Goal: Task Accomplishment & Management: Use online tool/utility

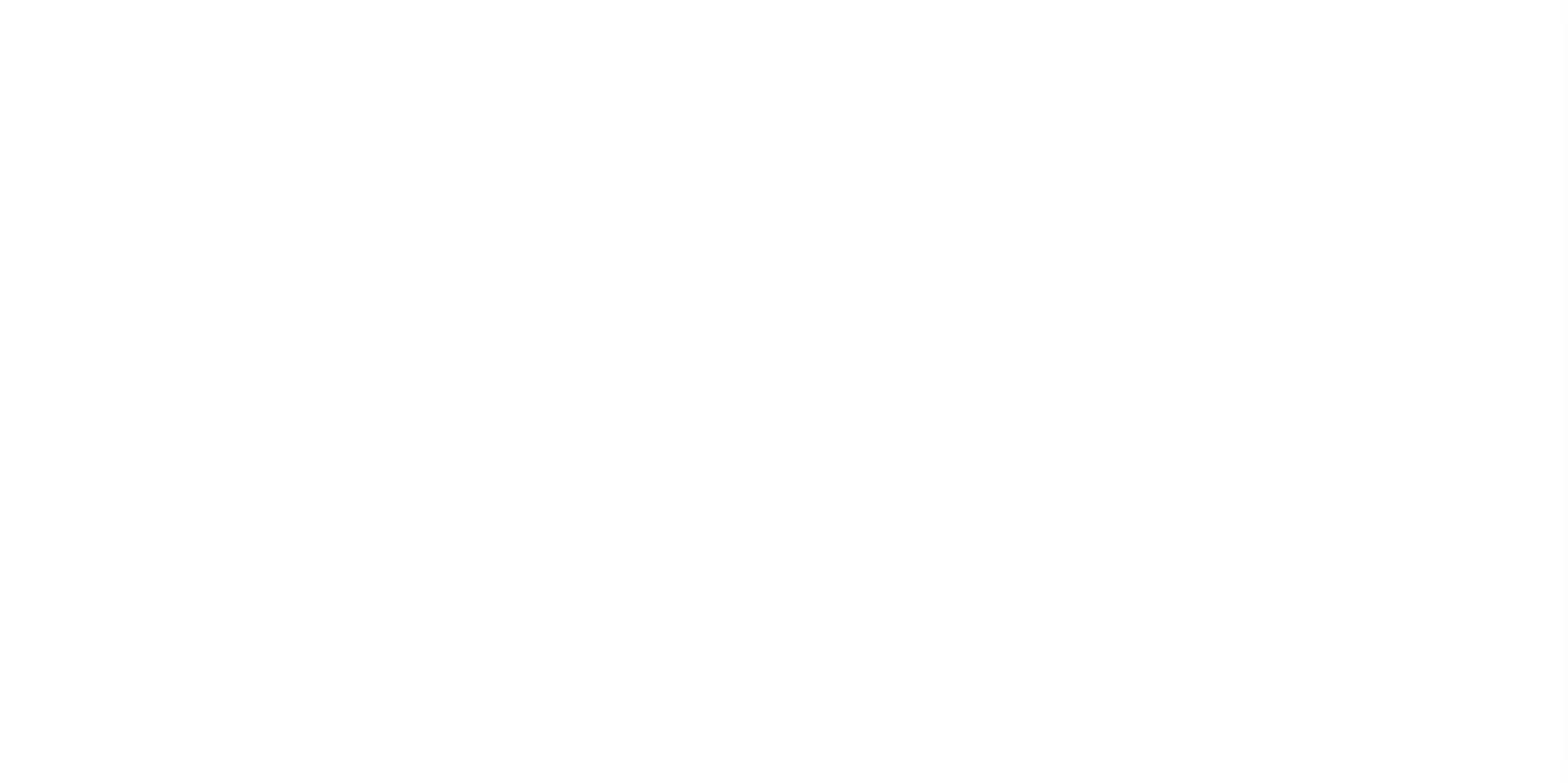
select select "200"
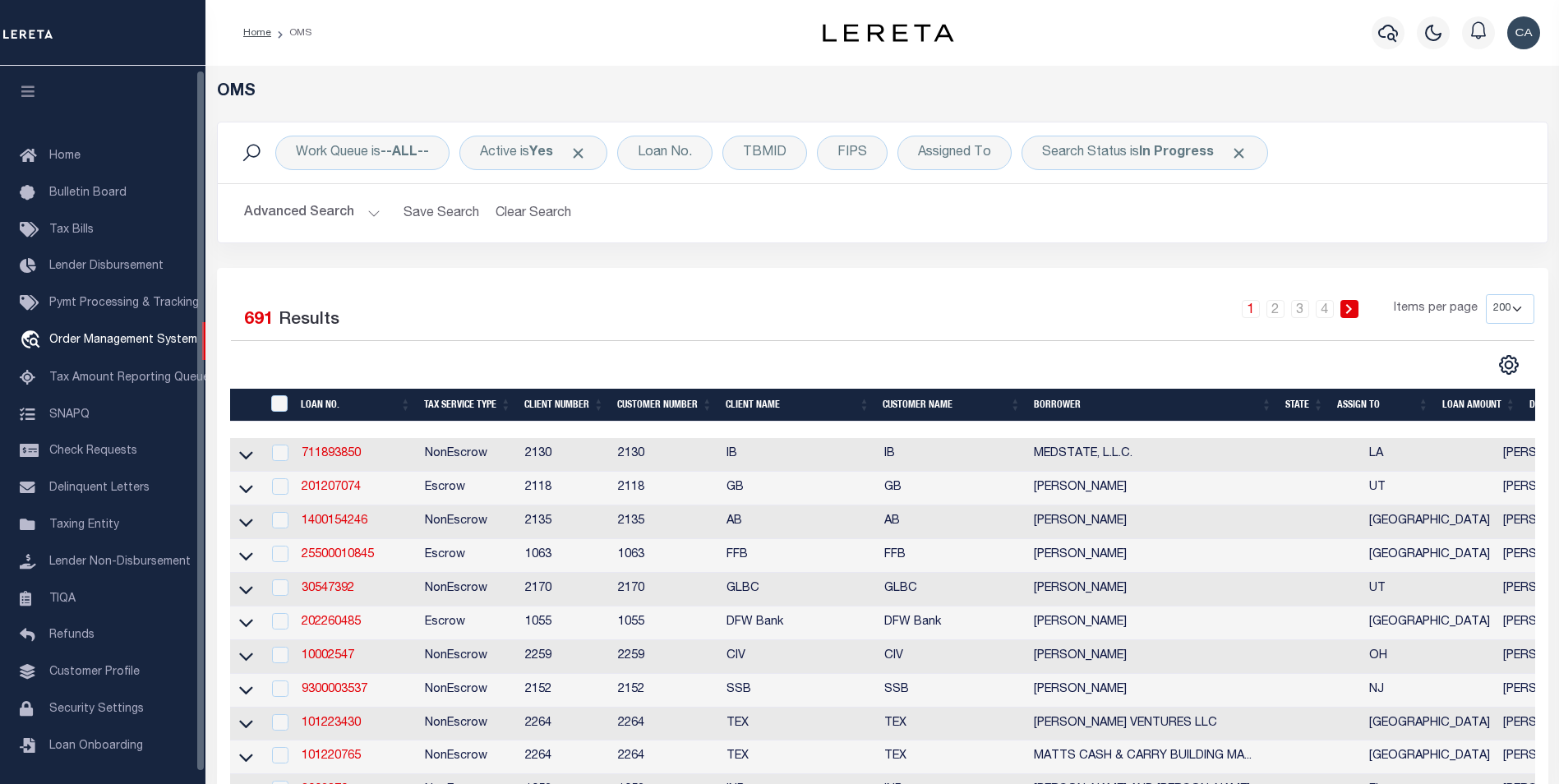
scroll to position [4, 0]
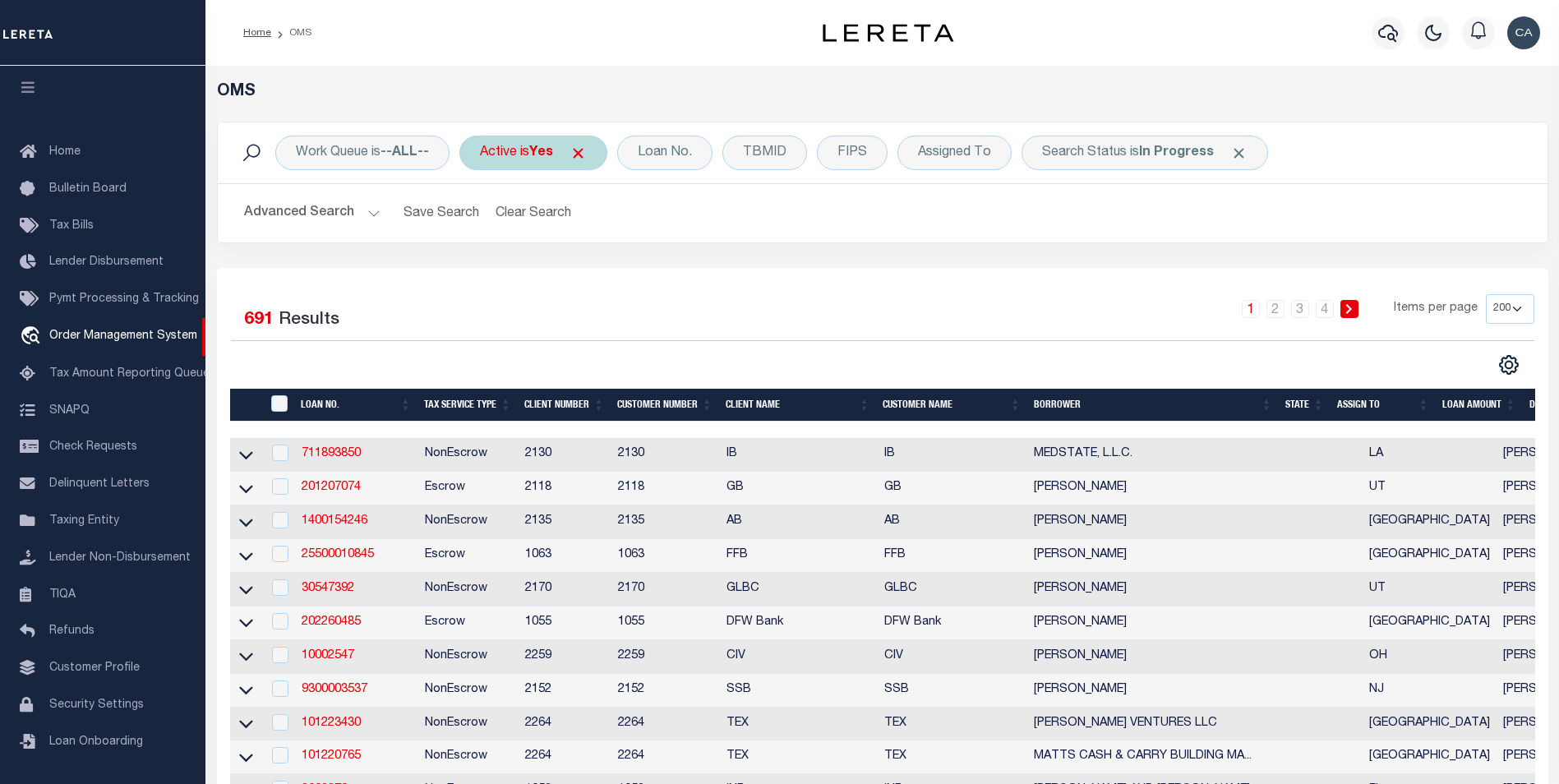
click at [593, 153] on div "Active is Yes" at bounding box center [534, 153] width 148 height 35
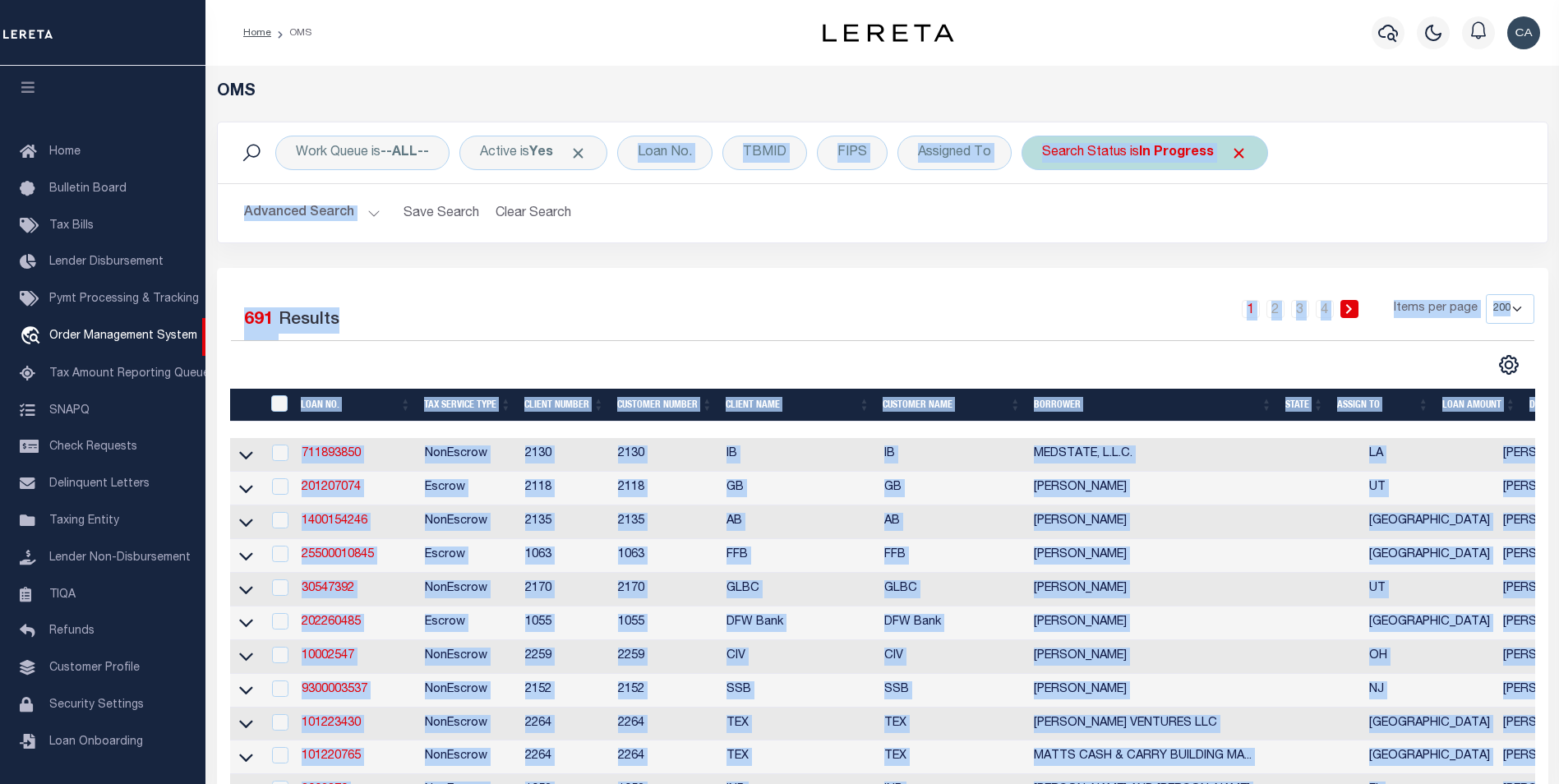
click at [1252, 153] on div "Search Status is In Progress" at bounding box center [1144, 153] width 247 height 35
select select "IP"
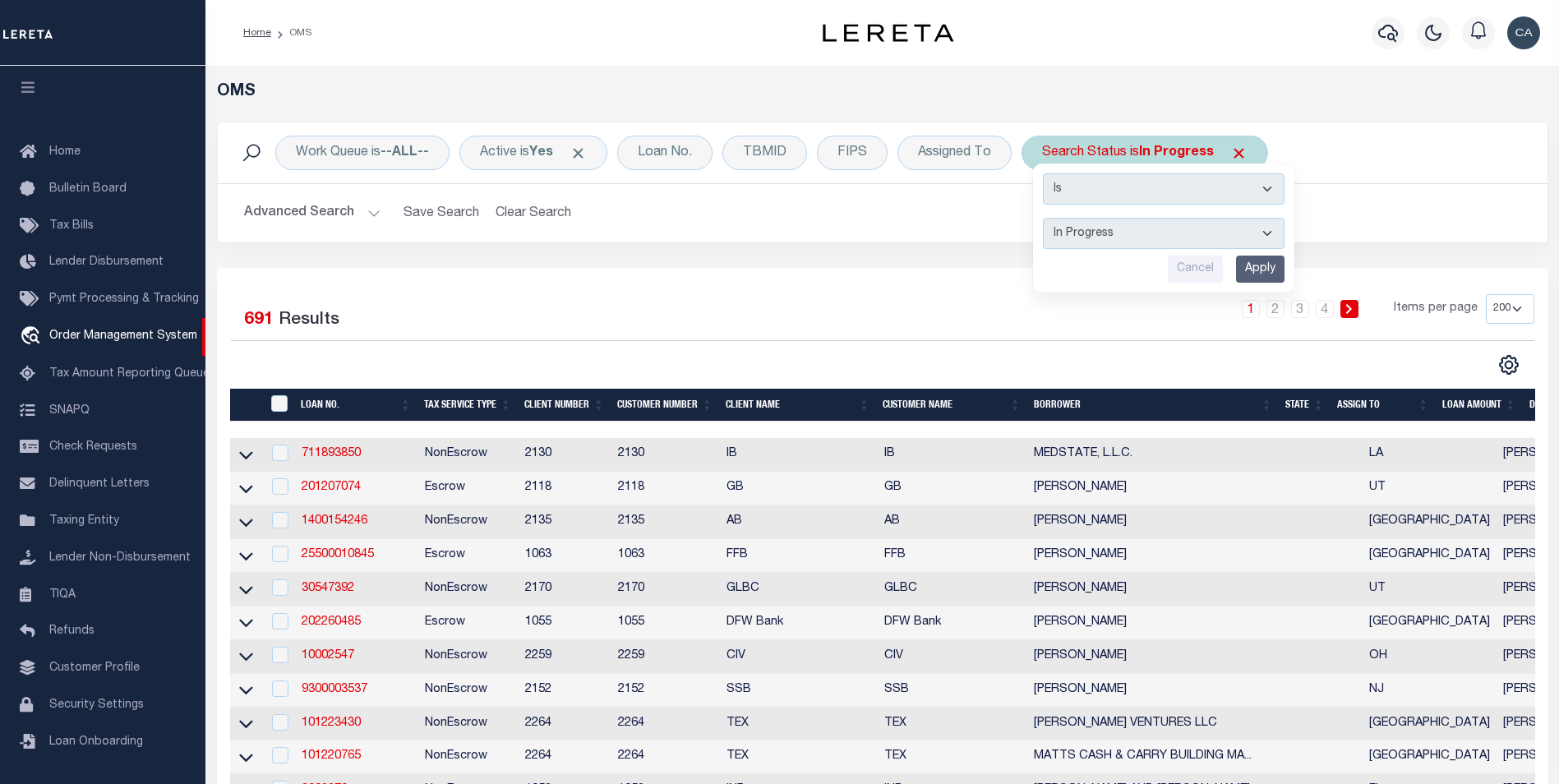
click at [1238, 149] on span "Click to Remove" at bounding box center [1239, 153] width 17 height 17
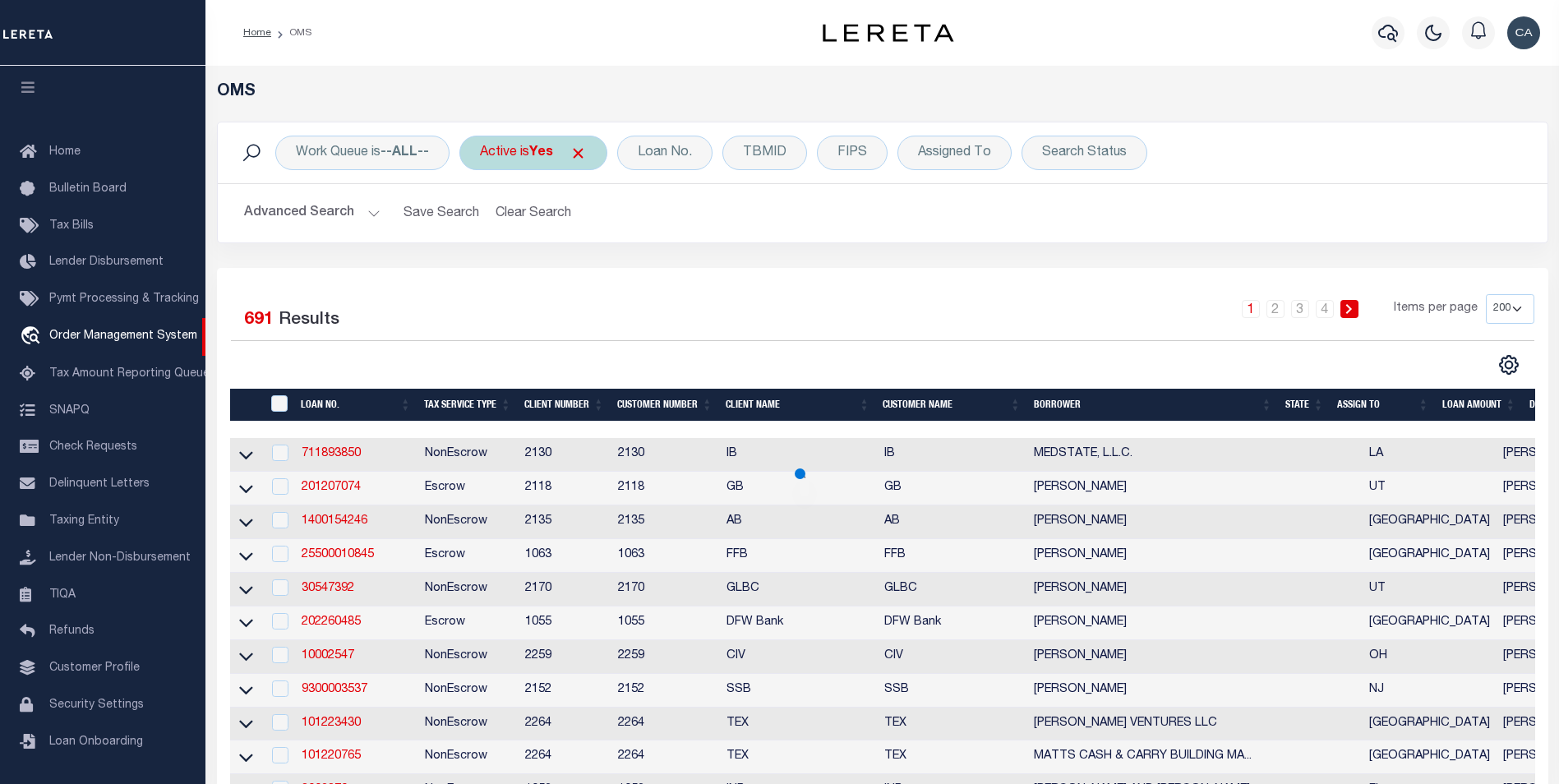
click at [584, 157] on span "Click to Remove" at bounding box center [578, 153] width 17 height 17
click at [720, 262] on div "Work Queue is --ALL-- Active Loan No. TBMID FIPS Assigned To Search Status Sear…" at bounding box center [883, 194] width 1356 height 146
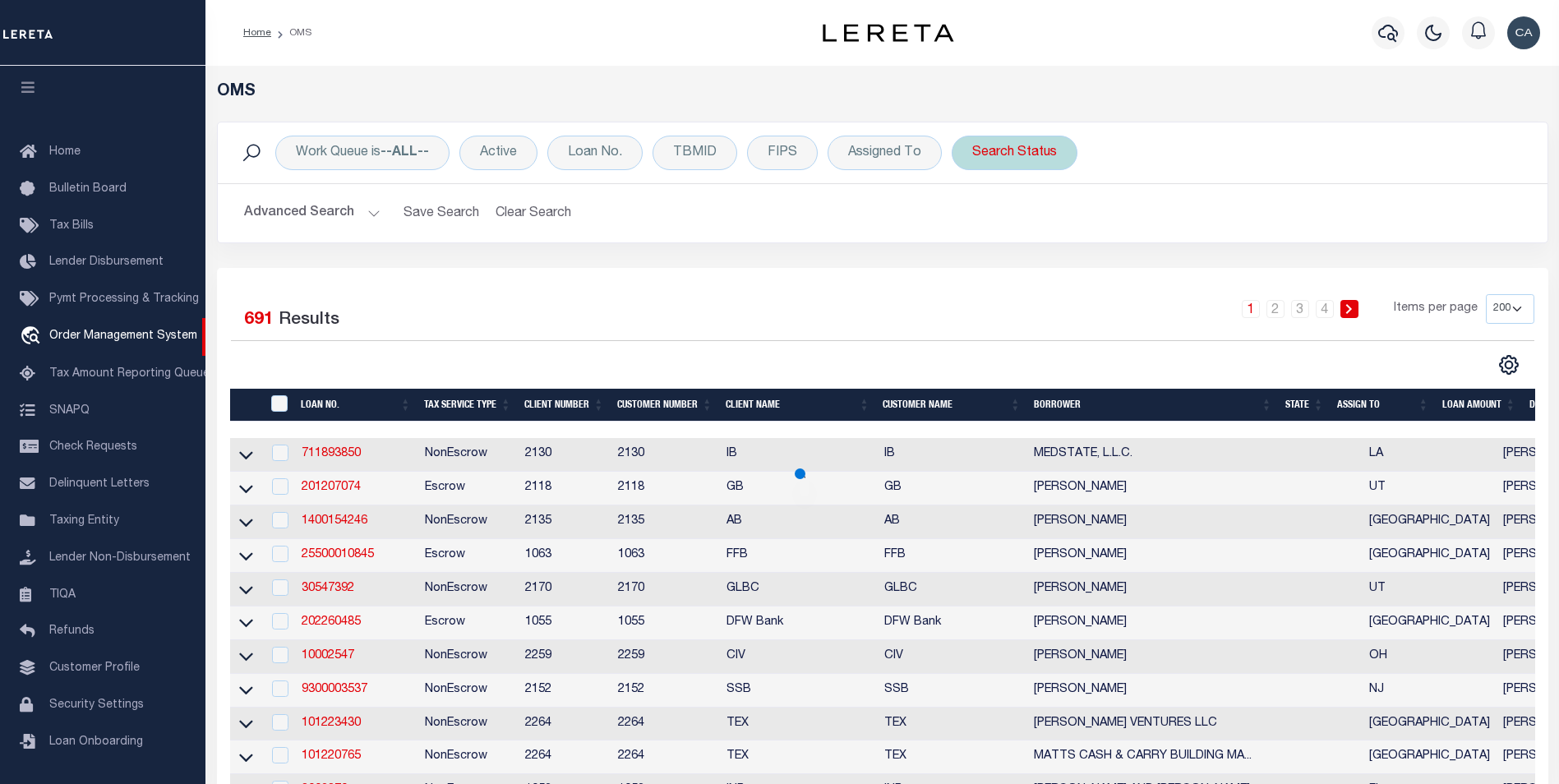
click at [1002, 159] on div "Search Status" at bounding box center [1014, 153] width 125 height 35
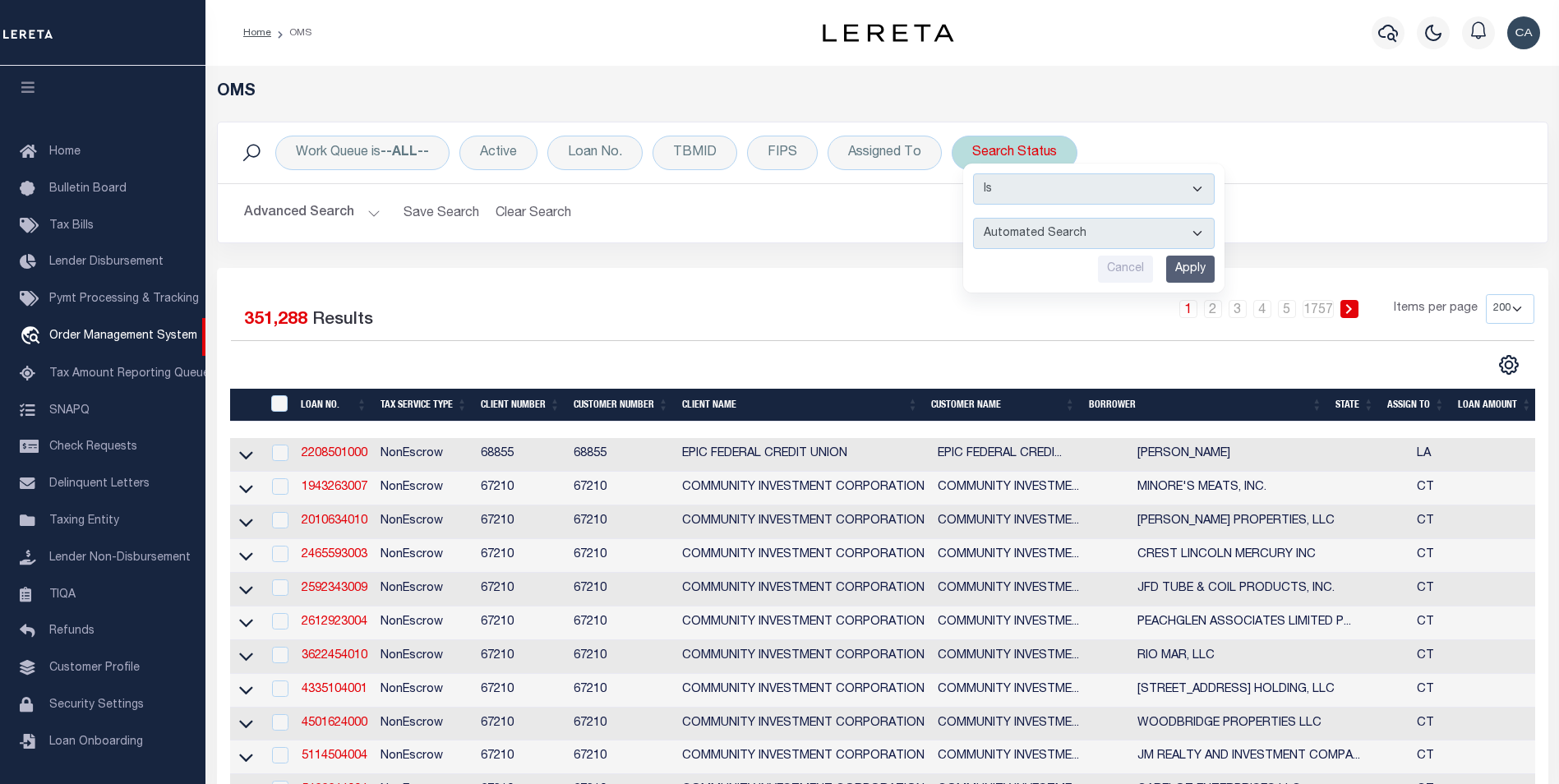
drag, startPoint x: 1035, startPoint y: 228, endPoint x: 1054, endPoint y: 251, distance: 29.8
click at [1035, 228] on select "Automated Search Bad Parcel Complete Duplicate Parcel High Dollar Reporting In …" at bounding box center [1094, 233] width 242 height 32
select select "CP"
click at [973, 218] on select "Automated Search Bad Parcel Complete Duplicate Parcel High Dollar Reporting In …" at bounding box center [1094, 233] width 242 height 32
click at [1173, 267] on input "Apply" at bounding box center [1190, 269] width 48 height 27
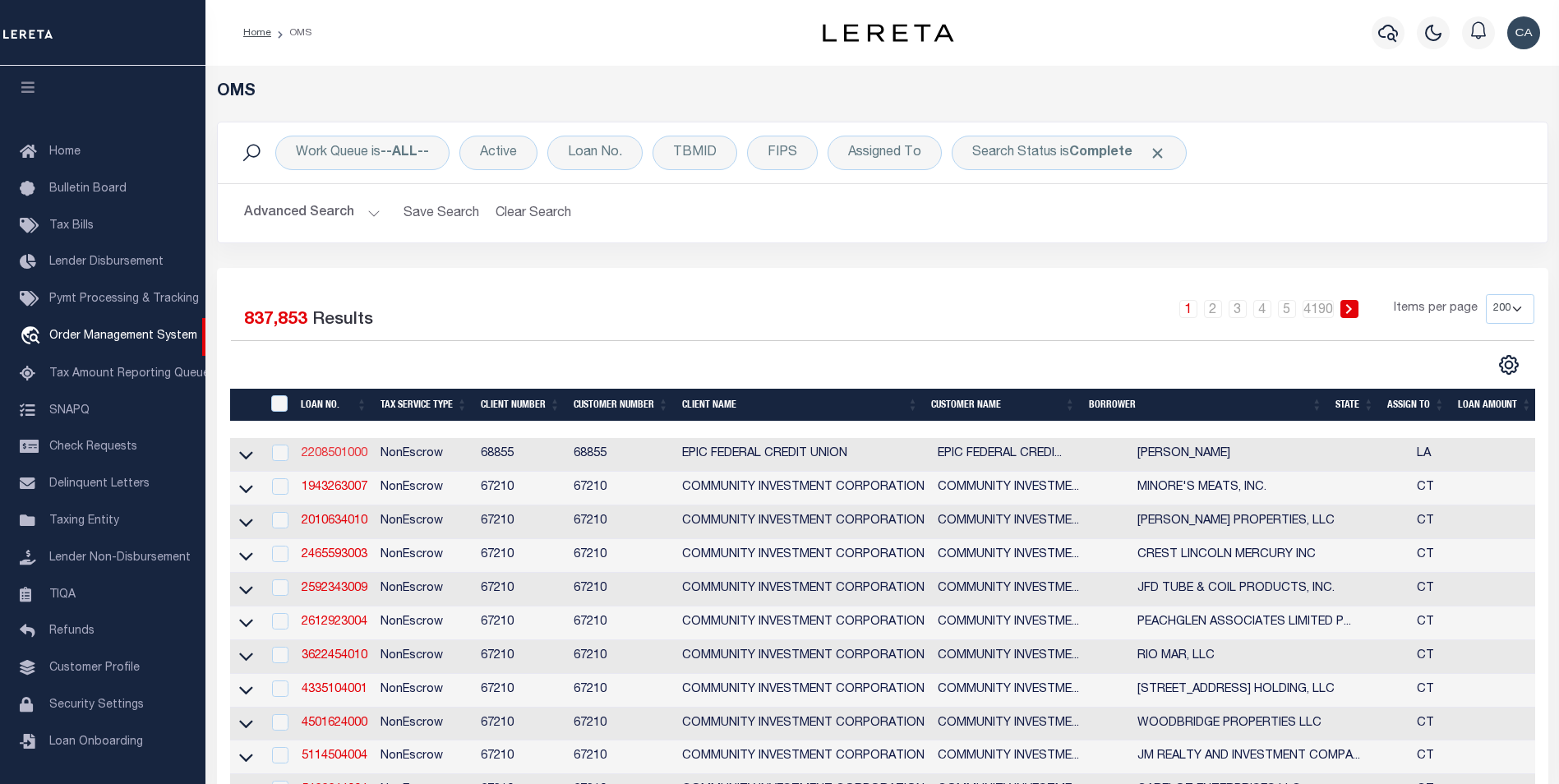
click at [312, 451] on link "2208501000" at bounding box center [334, 453] width 66 height 12
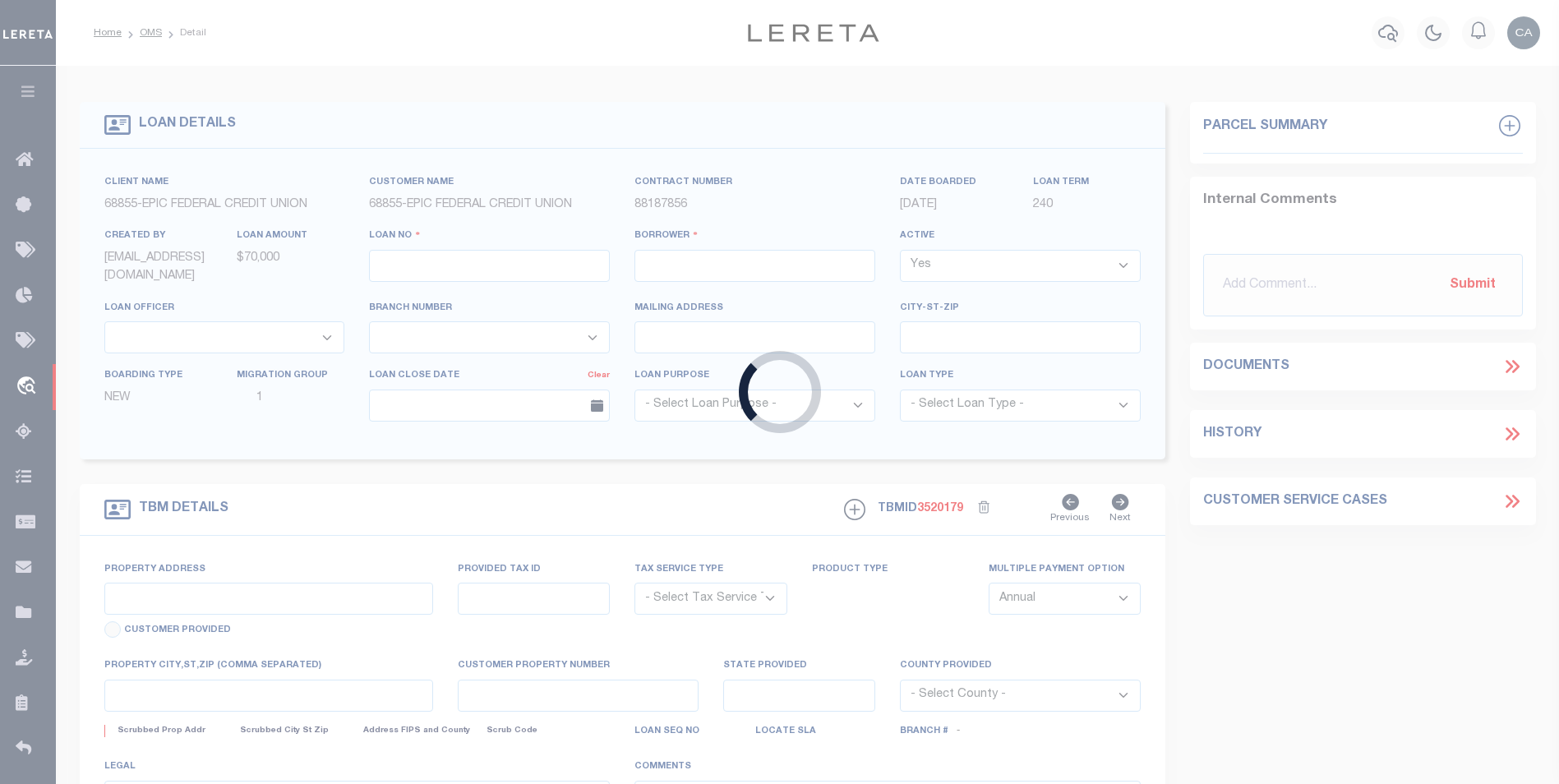
type input "2208501000"
type input "CHAUVIN SUZANNE"
select select
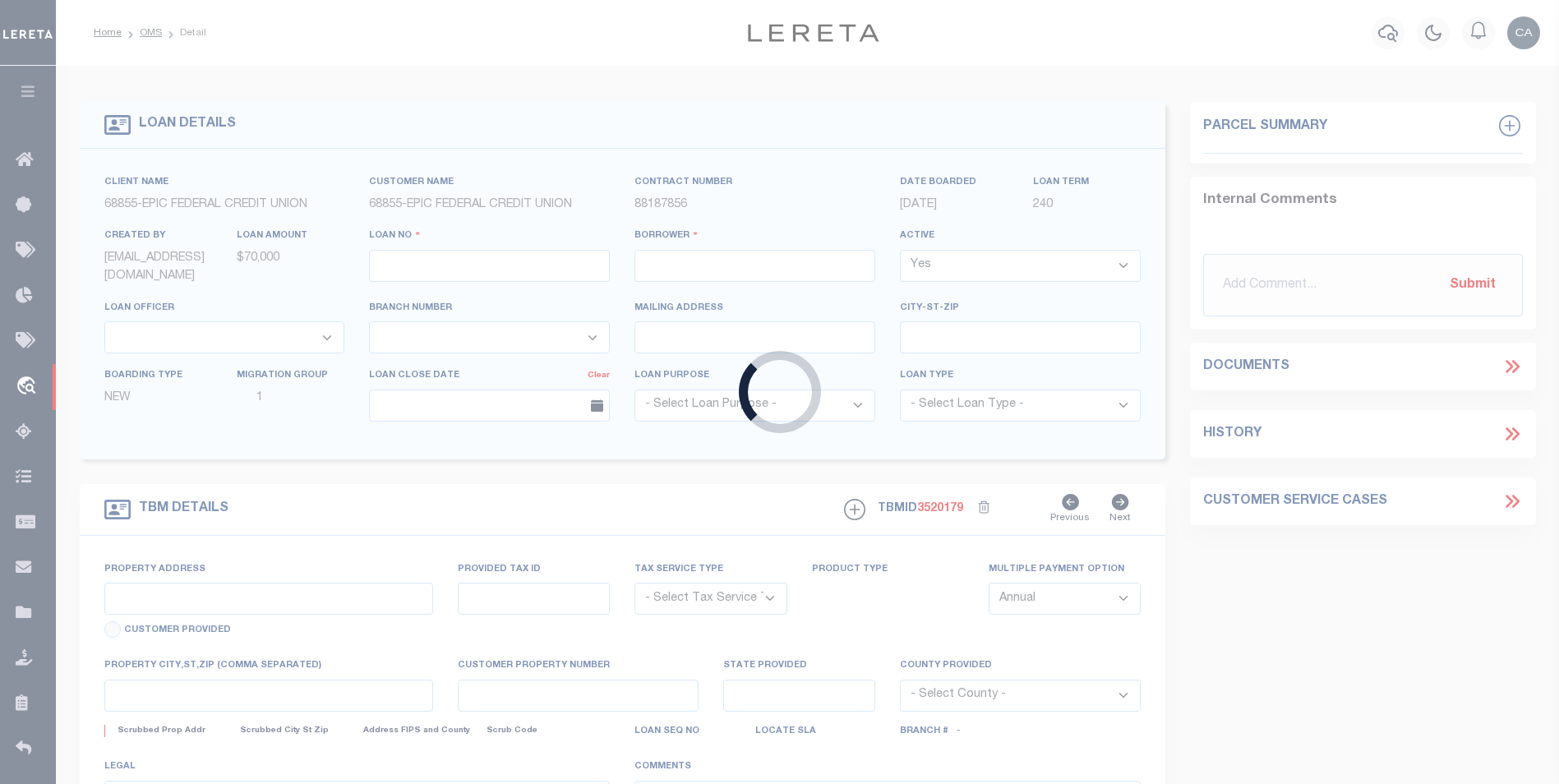
select select
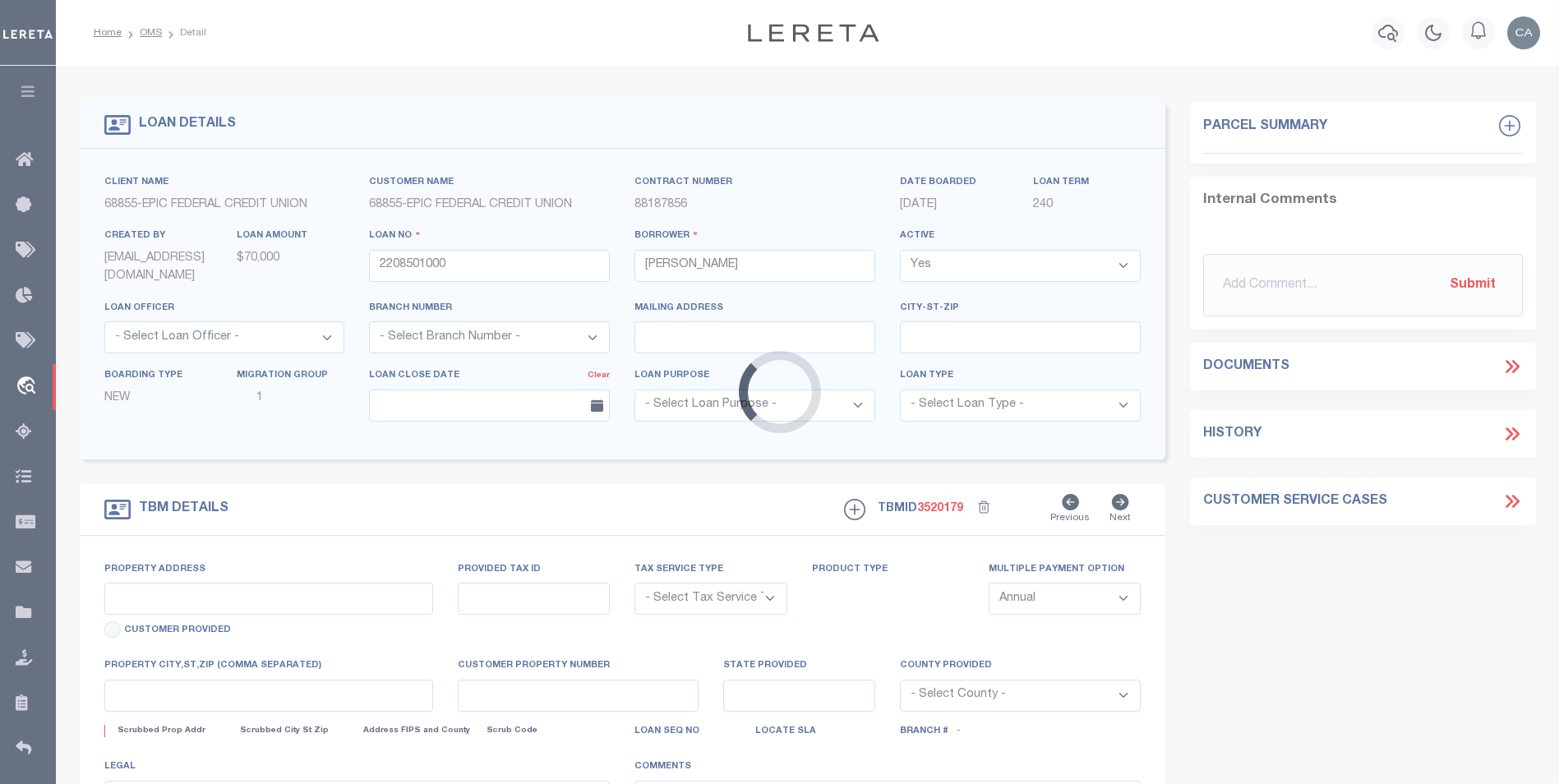
type input "229 LAKE AVENUE"
radio input "true"
select select "NonEscrow"
select select
type input "METAIRIE LA 70005"
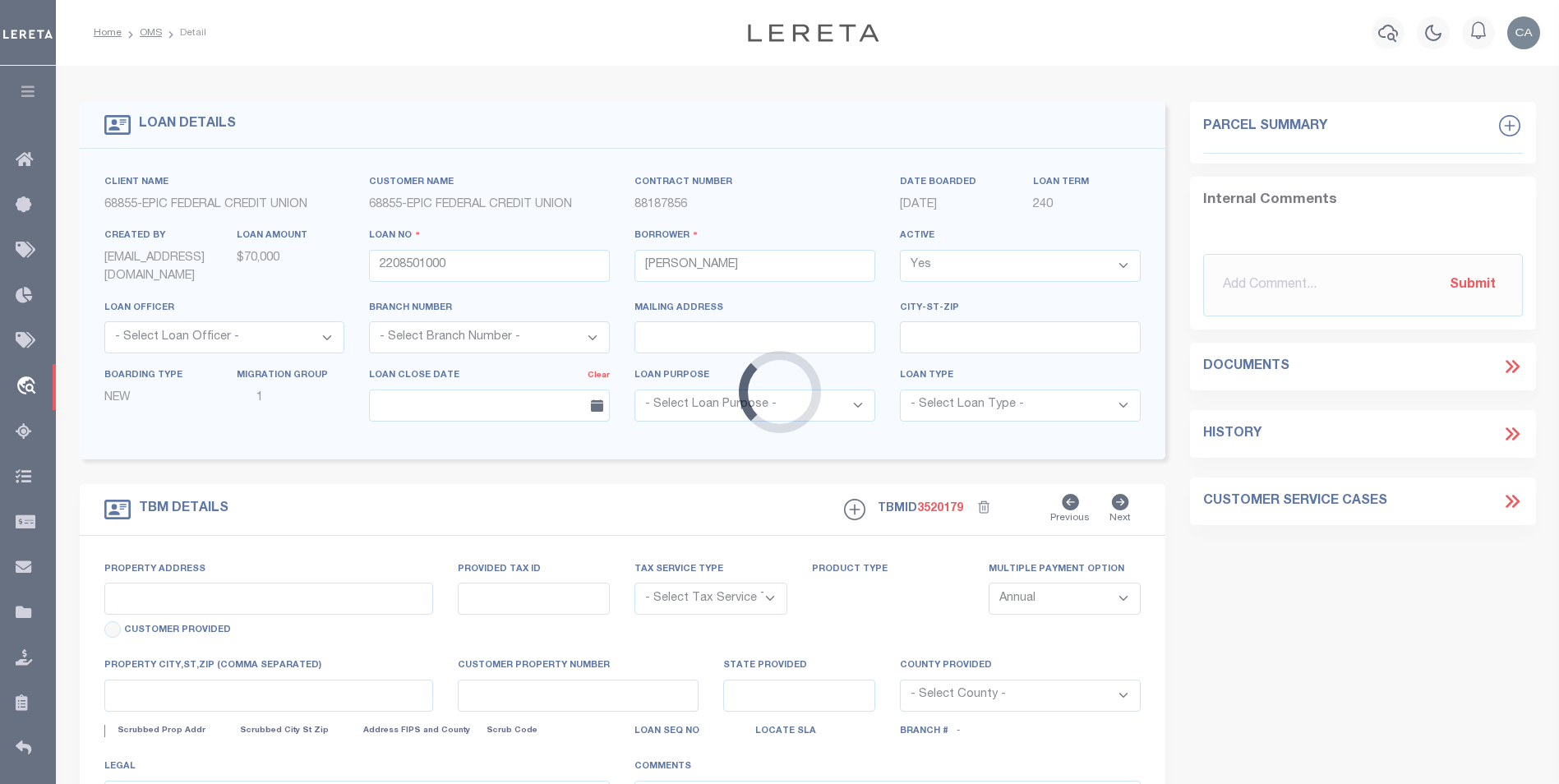
type input "2208501000"
type input "LA"
type textarea "THE EAST 1 4 OF THE NORTHWEST 1 4 OF THE SOUTHEAST 1 4 OF SECTION 31 TOWNSHIP30…"
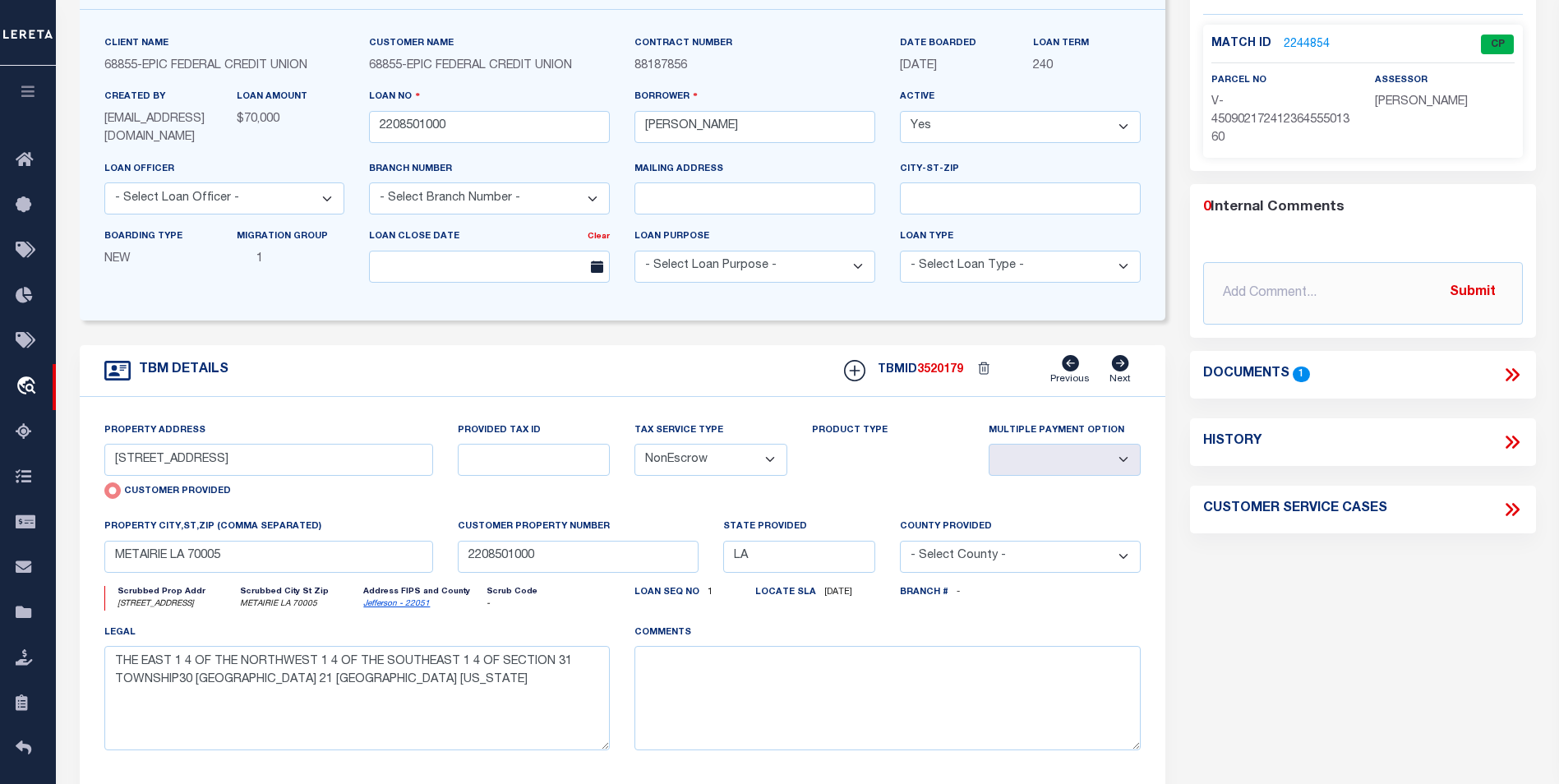
scroll to position [164, 0]
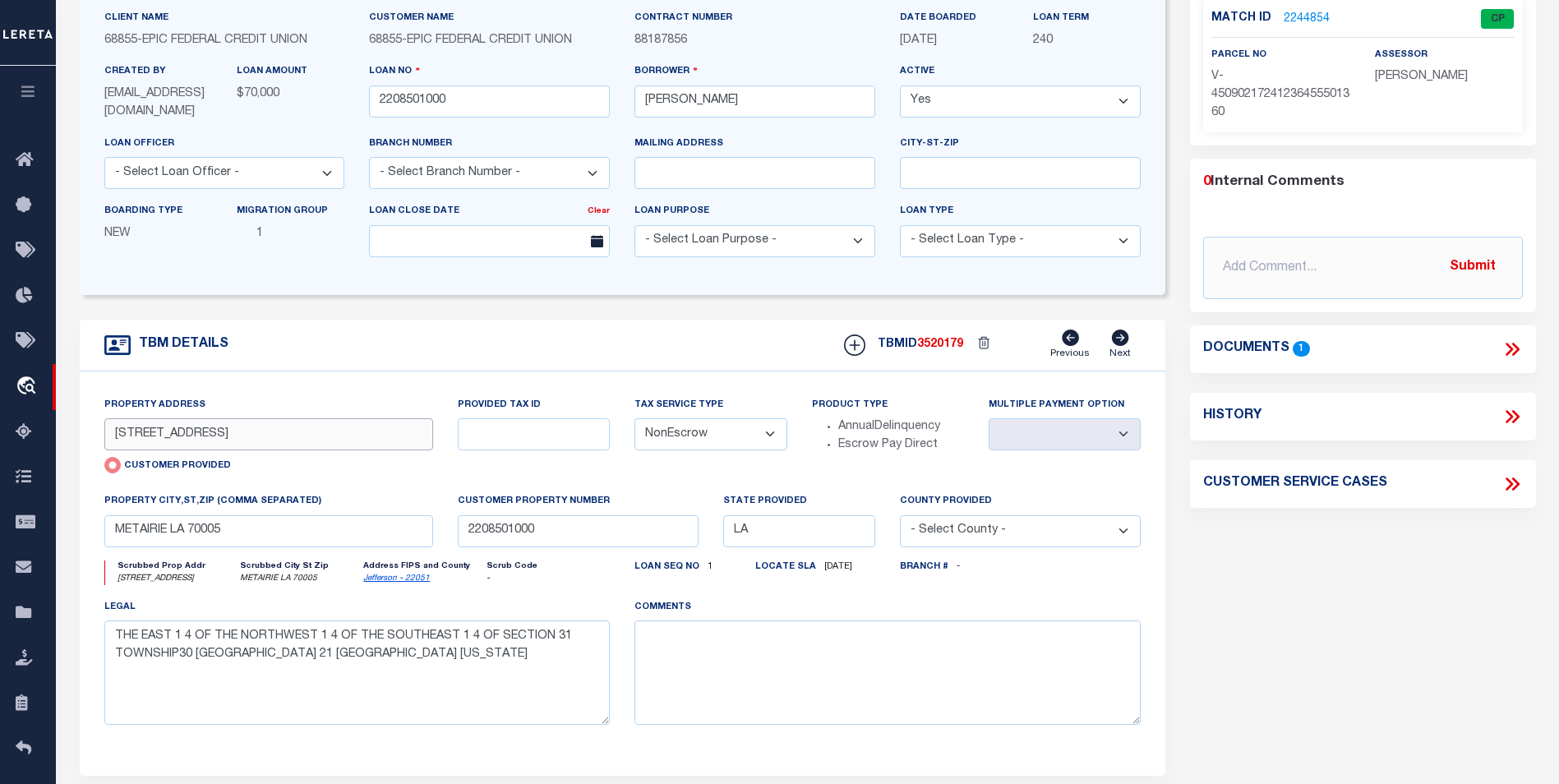
click at [189, 429] on input "229 LAKE AVENUE" at bounding box center [269, 434] width 330 height 32
click at [147, 538] on input "METAIRIE LA 70005" at bounding box center [269, 531] width 330 height 32
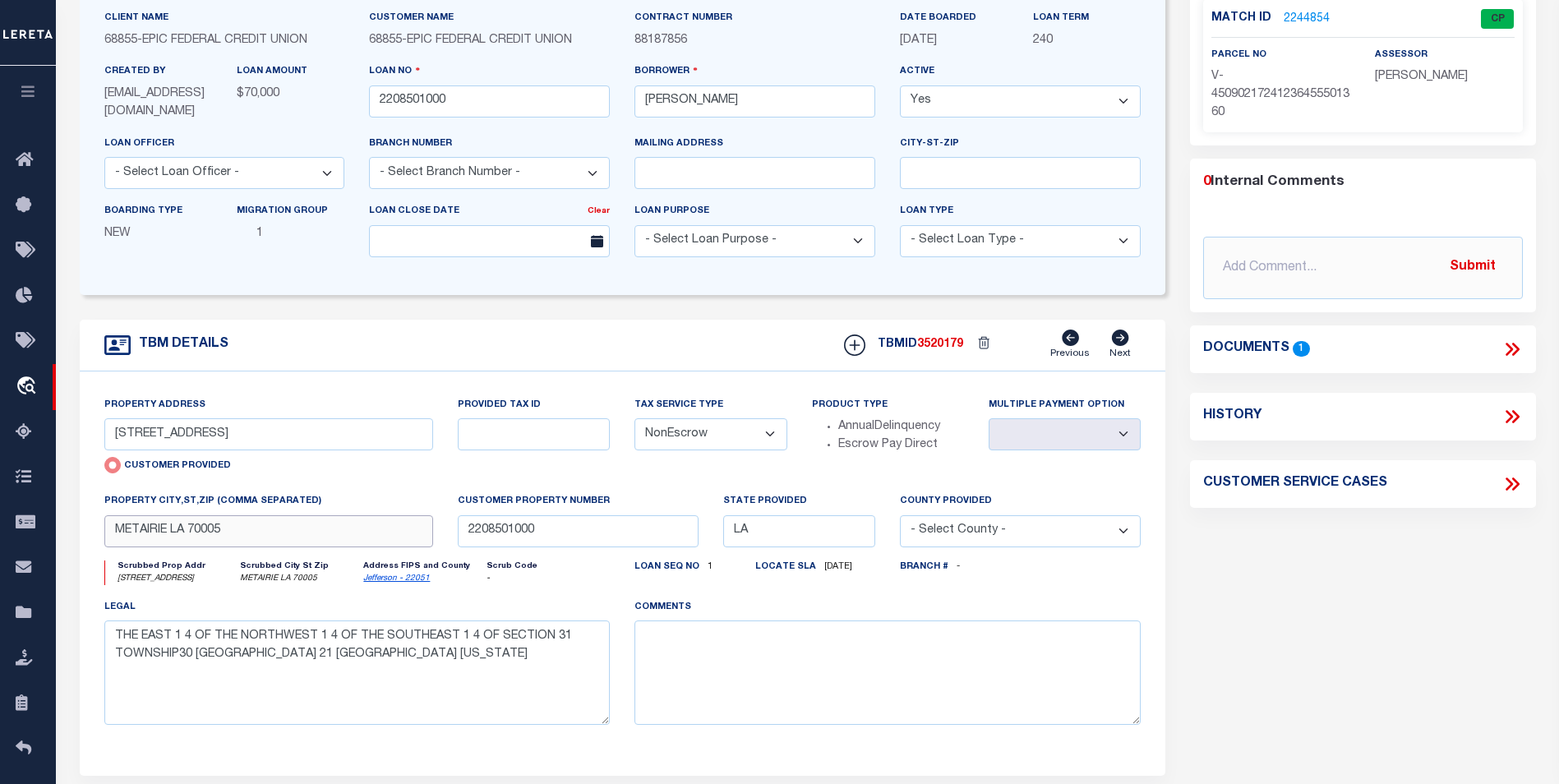
click at [172, 527] on input "METAIRIE LA 70005" at bounding box center [269, 531] width 330 height 32
click at [176, 534] on input "METAIRIE LA 70005" at bounding box center [269, 531] width 330 height 32
click at [229, 532] on input "METAIRIE LA 70005" at bounding box center [269, 531] width 330 height 32
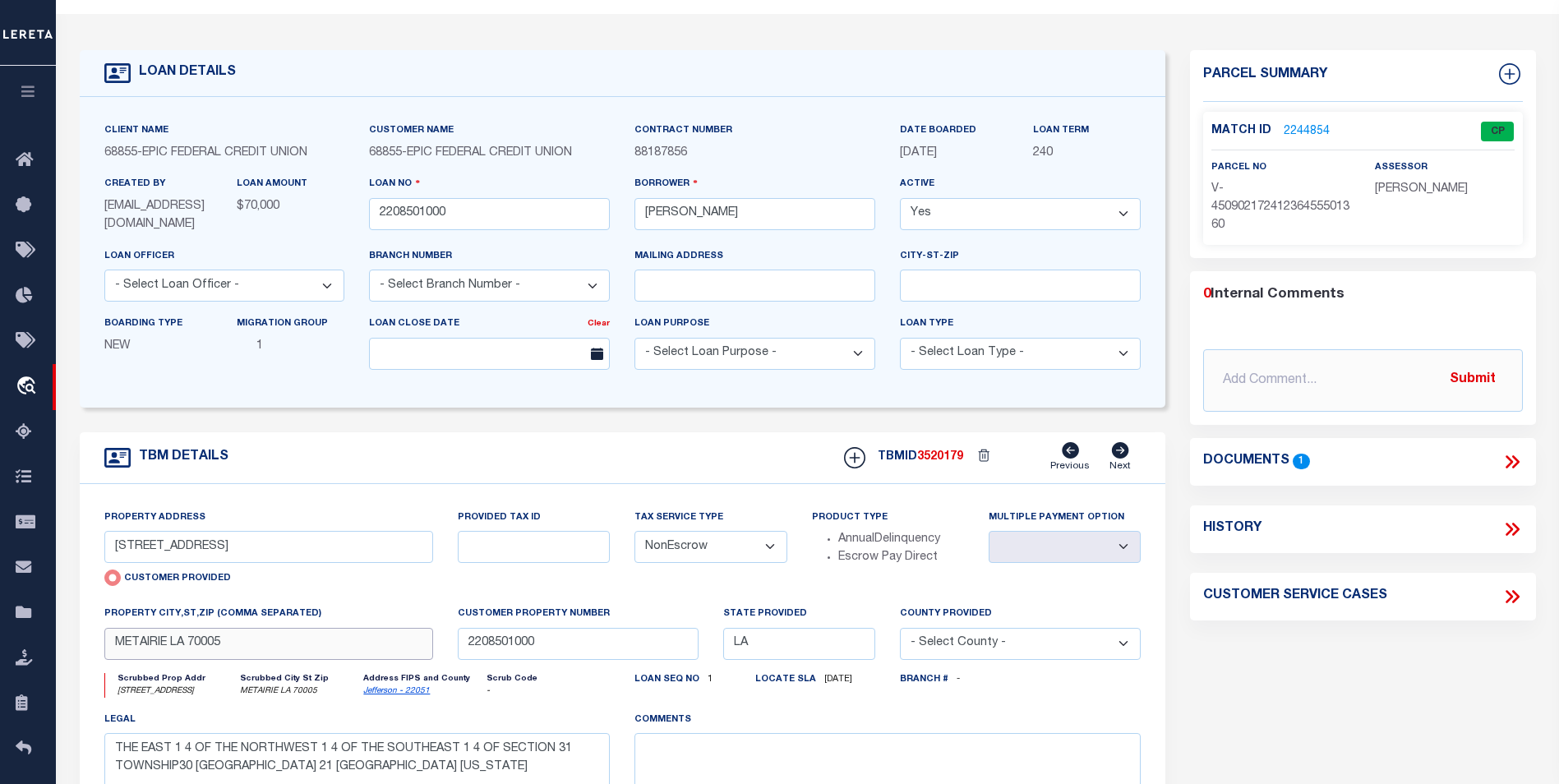
scroll to position [0, 0]
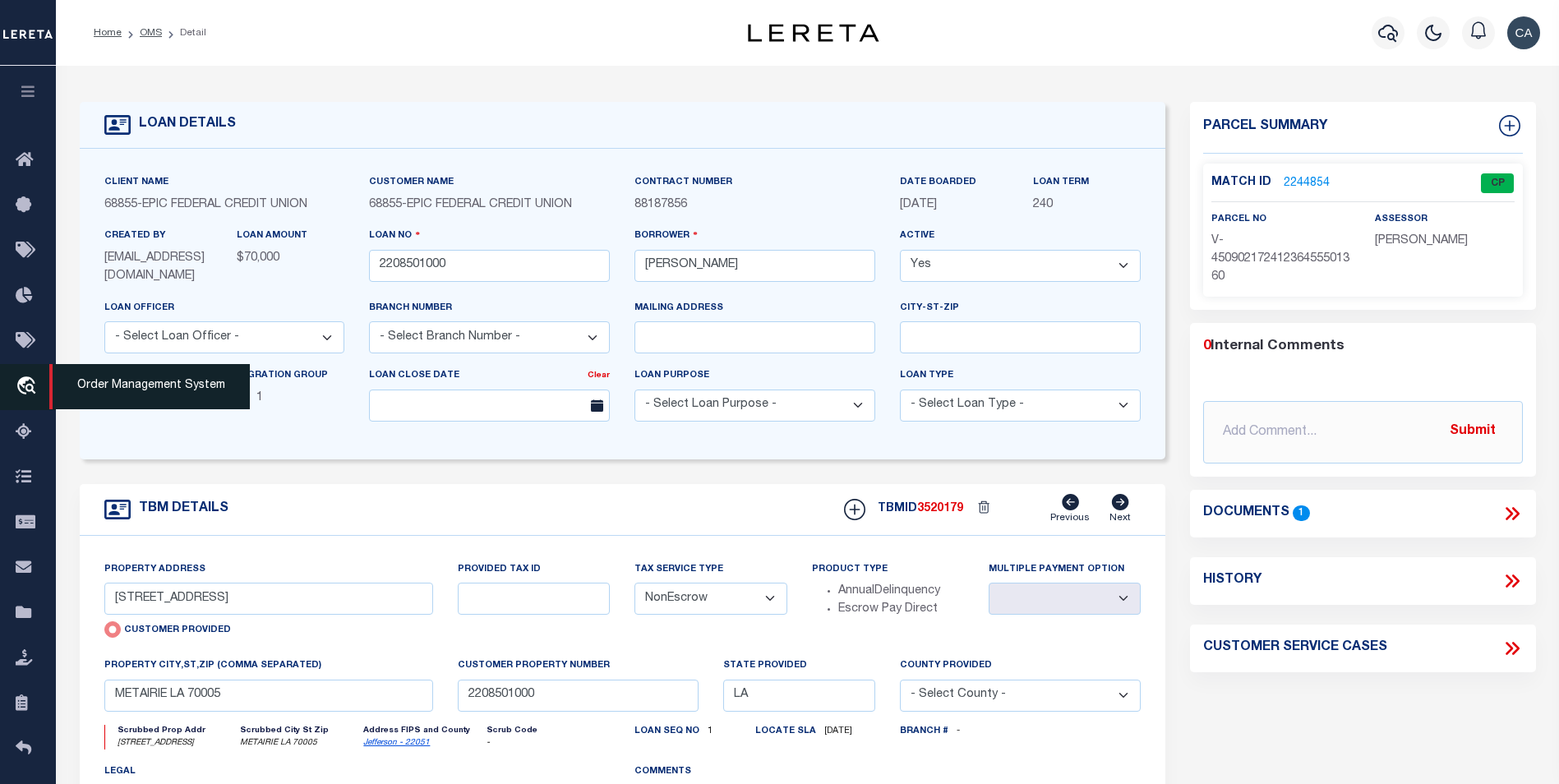
click at [25, 392] on icon "travel_explore" at bounding box center [29, 387] width 27 height 22
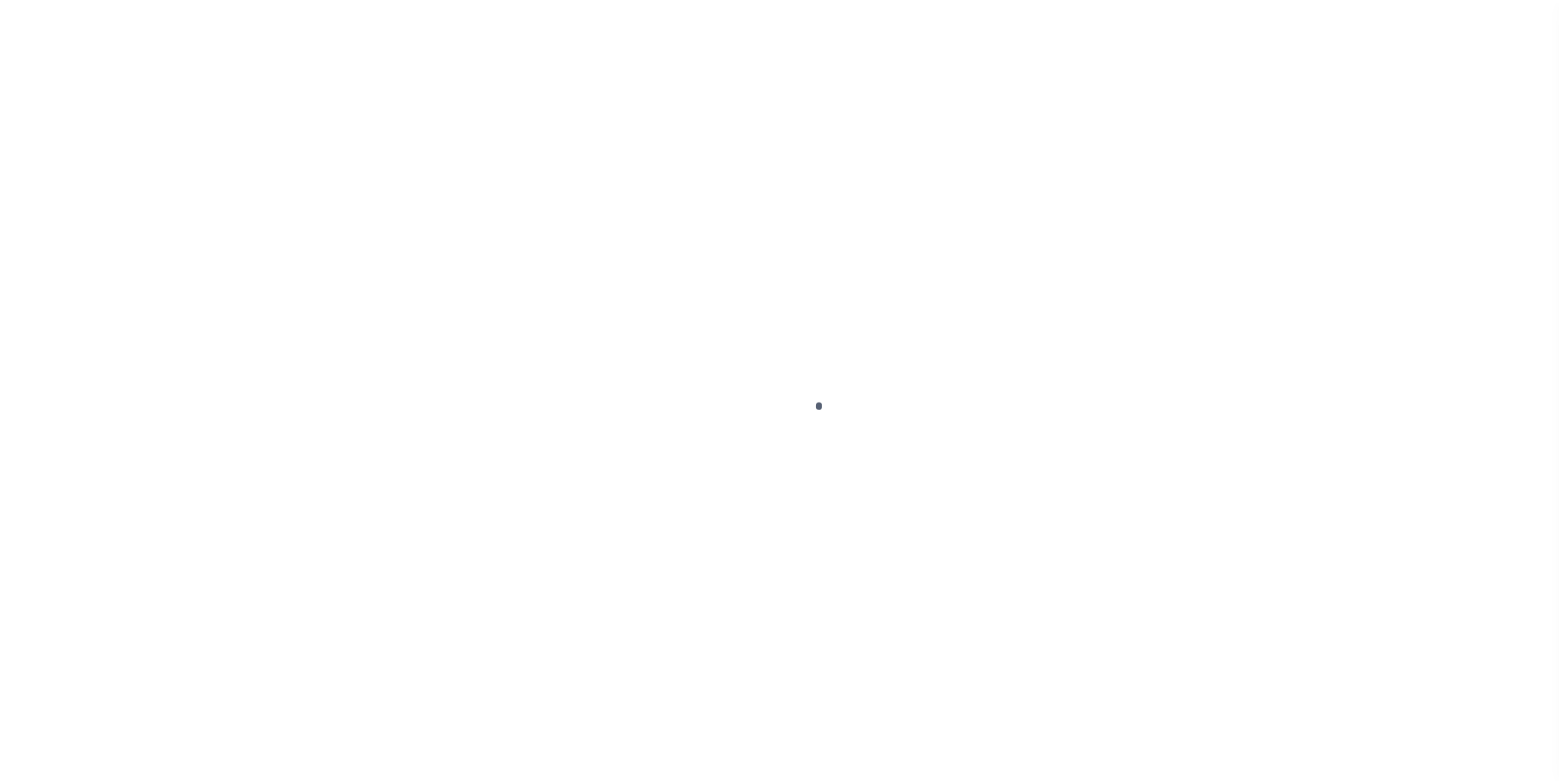
scroll to position [17, 0]
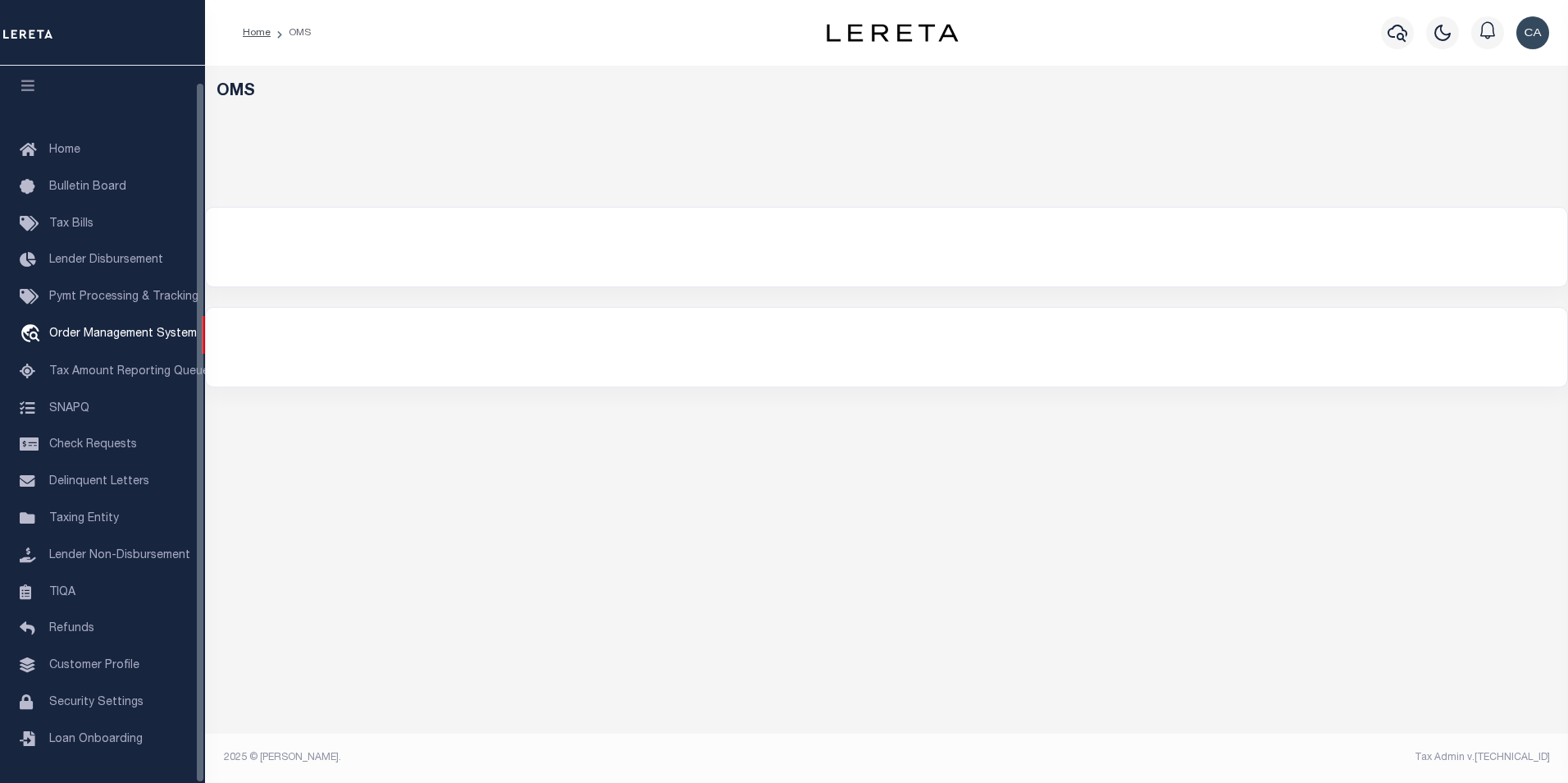
select select "200"
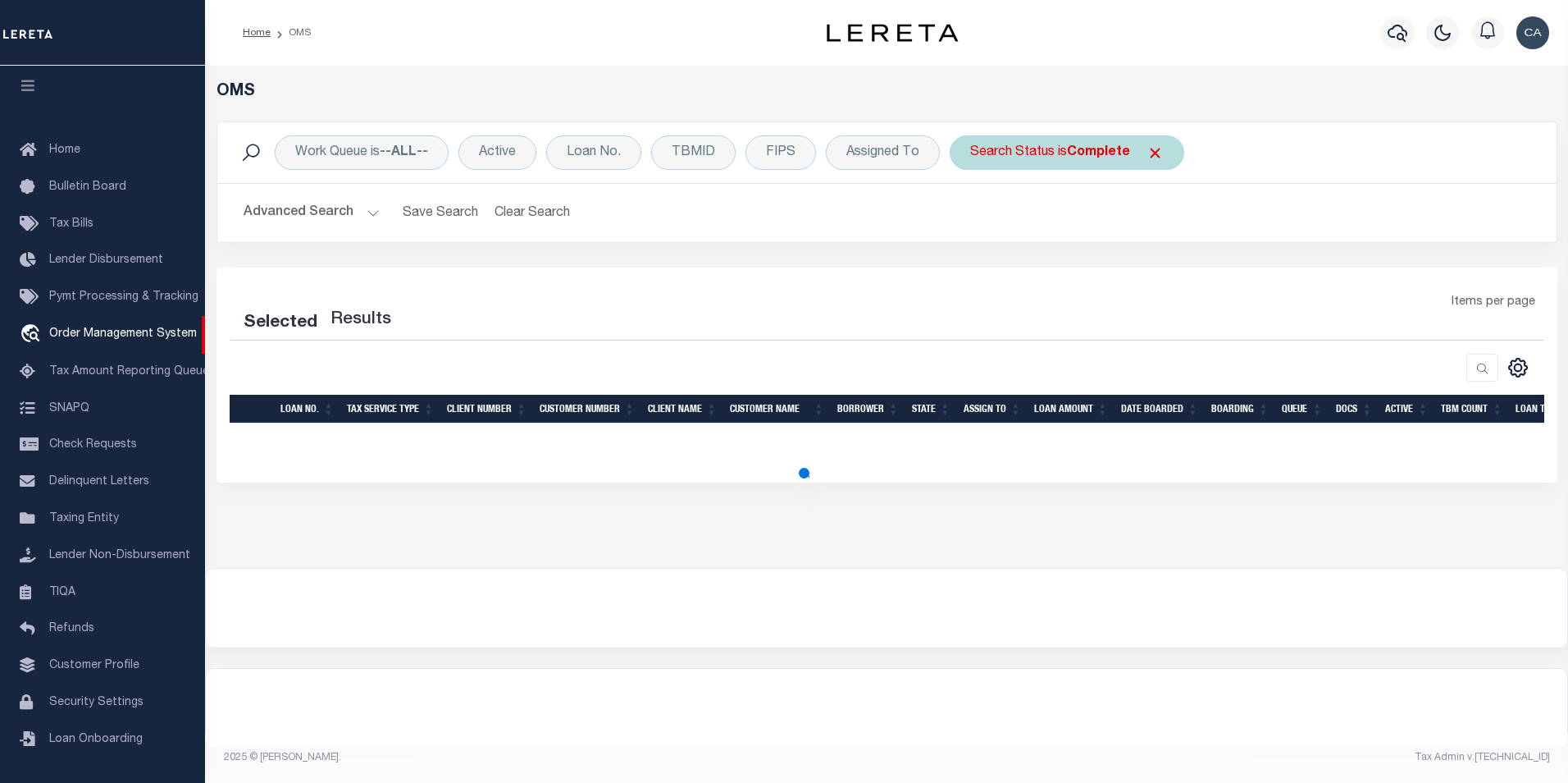
drag, startPoint x: 1161, startPoint y: 143, endPoint x: 1154, endPoint y: 148, distance: 8.6
click at [1160, 143] on div "Search Status is Complete" at bounding box center [1066, 153] width 235 height 35
select select "CP"
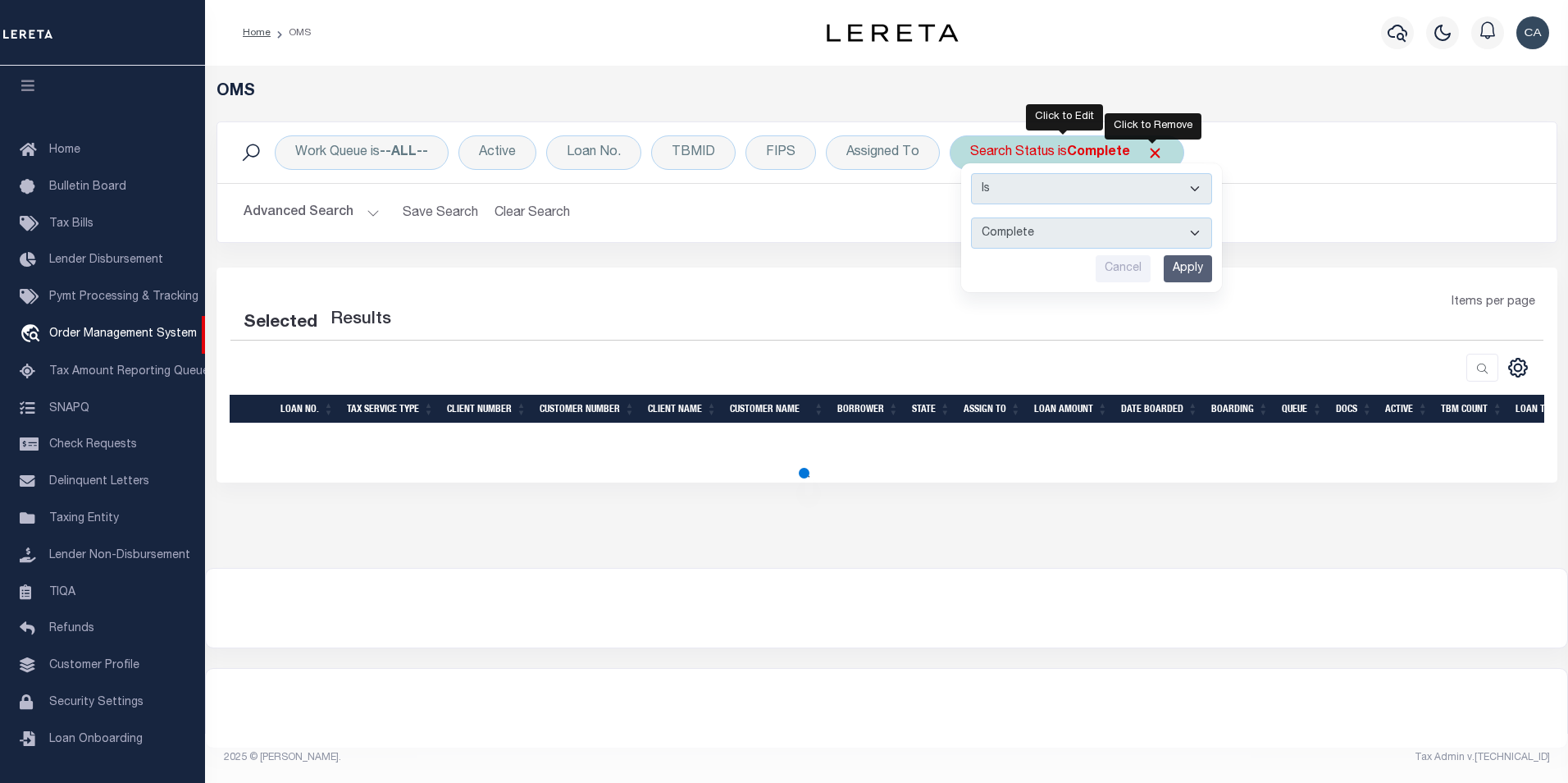
click at [1153, 149] on span "Click to Remove" at bounding box center [1155, 153] width 17 height 17
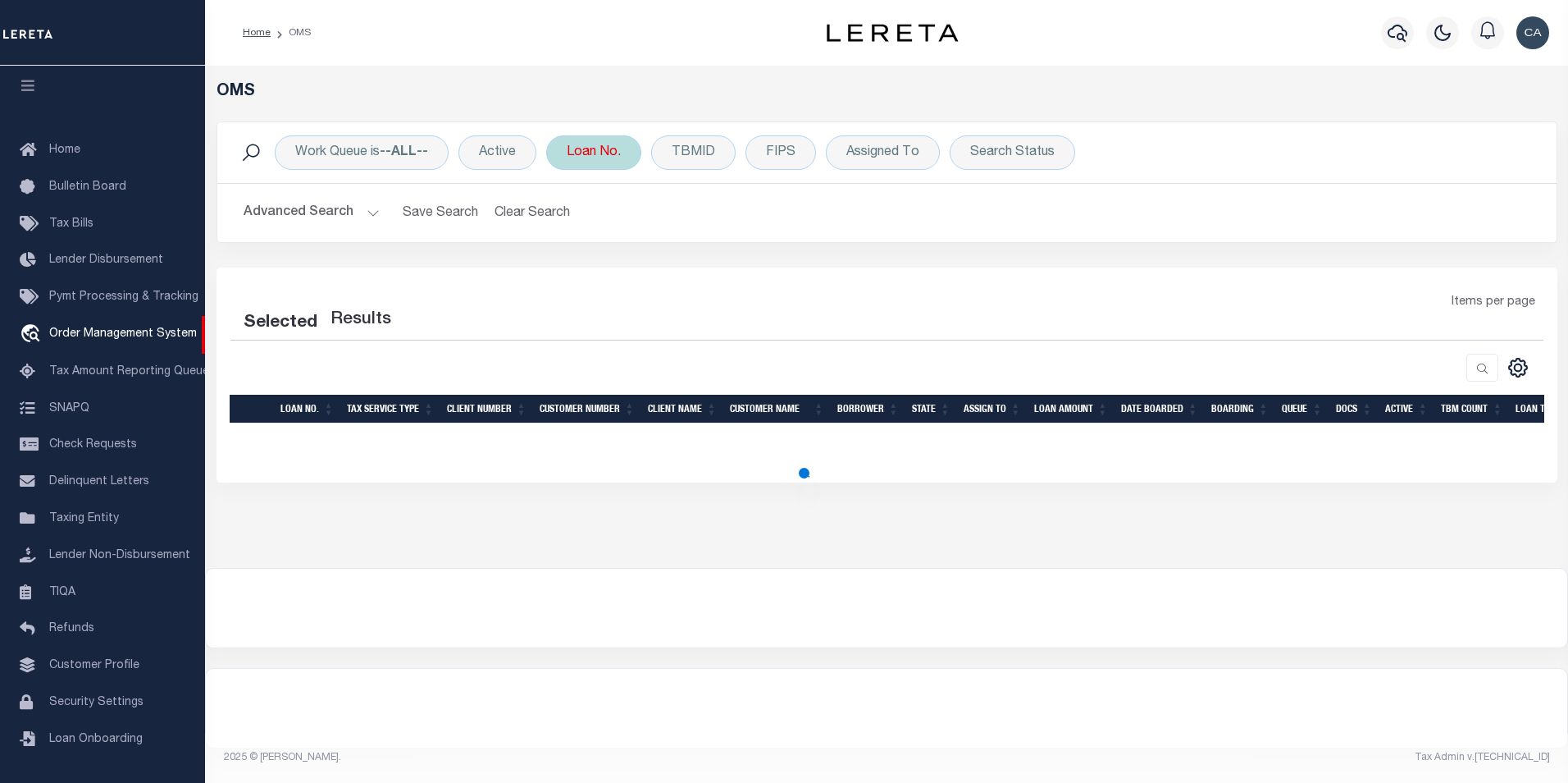
click at [608, 158] on div "Loan No." at bounding box center [594, 153] width 95 height 35
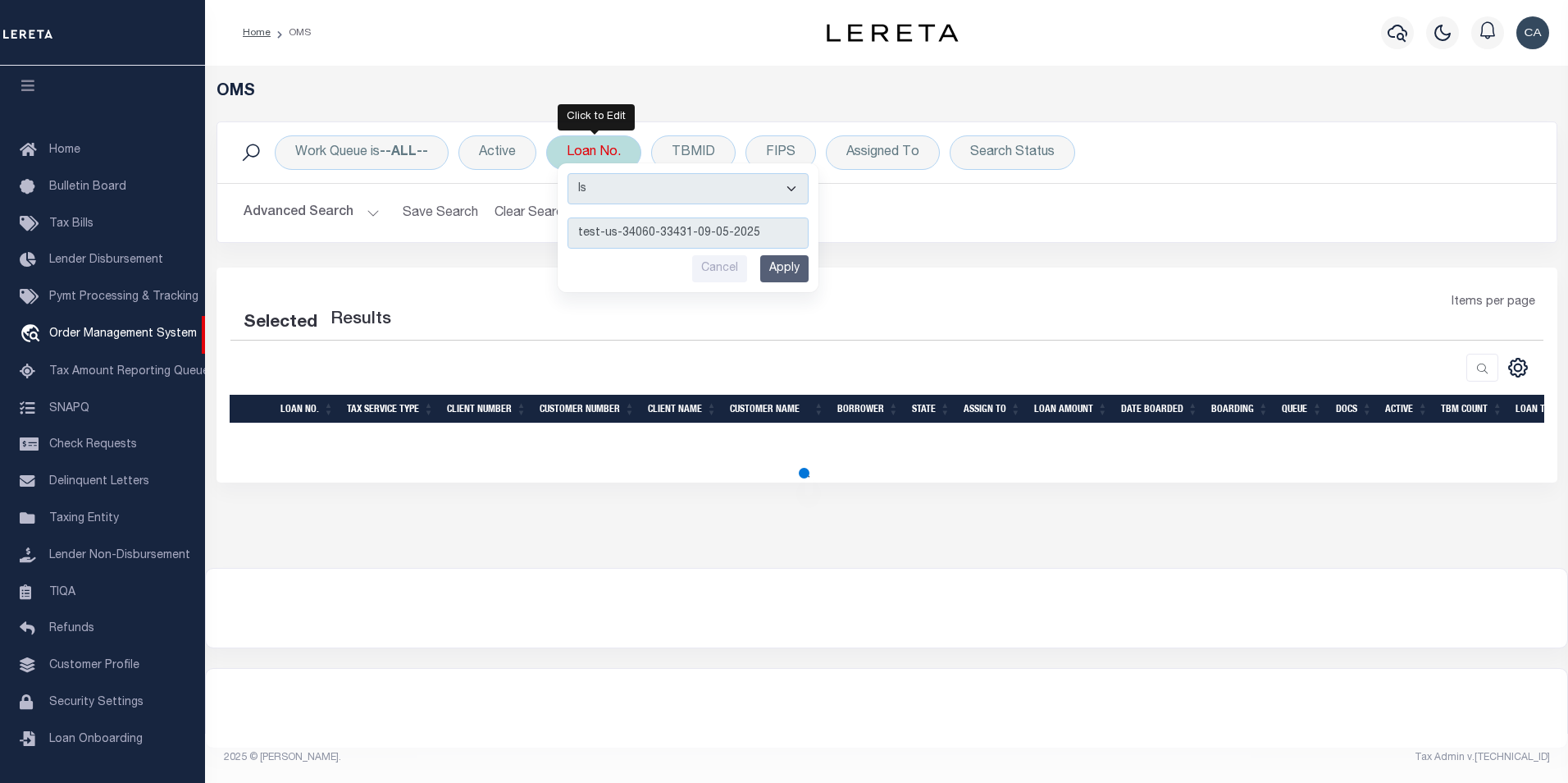
type input "test-us-34060-33431-09-05-2025"
click at [796, 272] on input "Apply" at bounding box center [784, 269] width 48 height 27
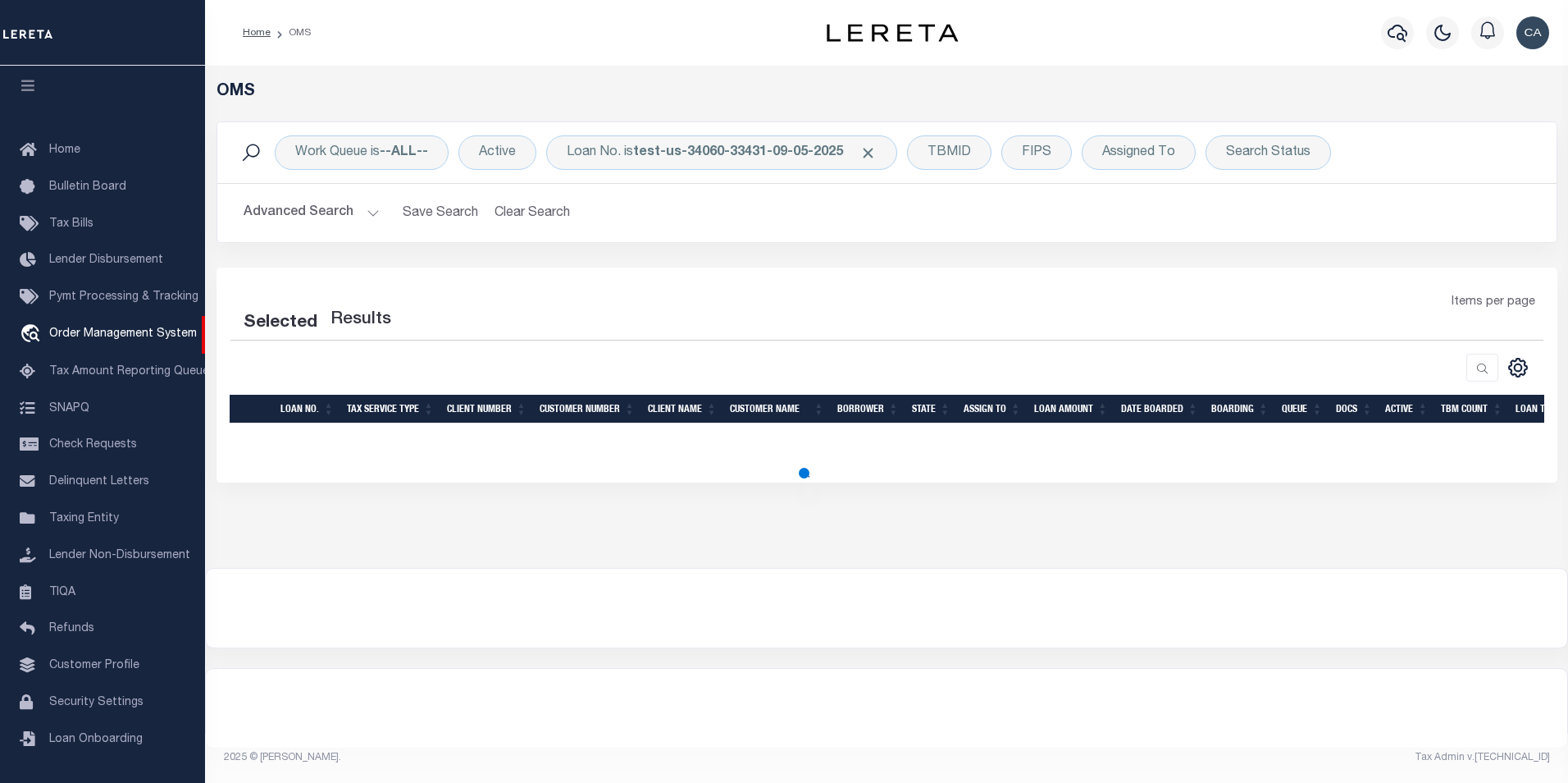
select select "200"
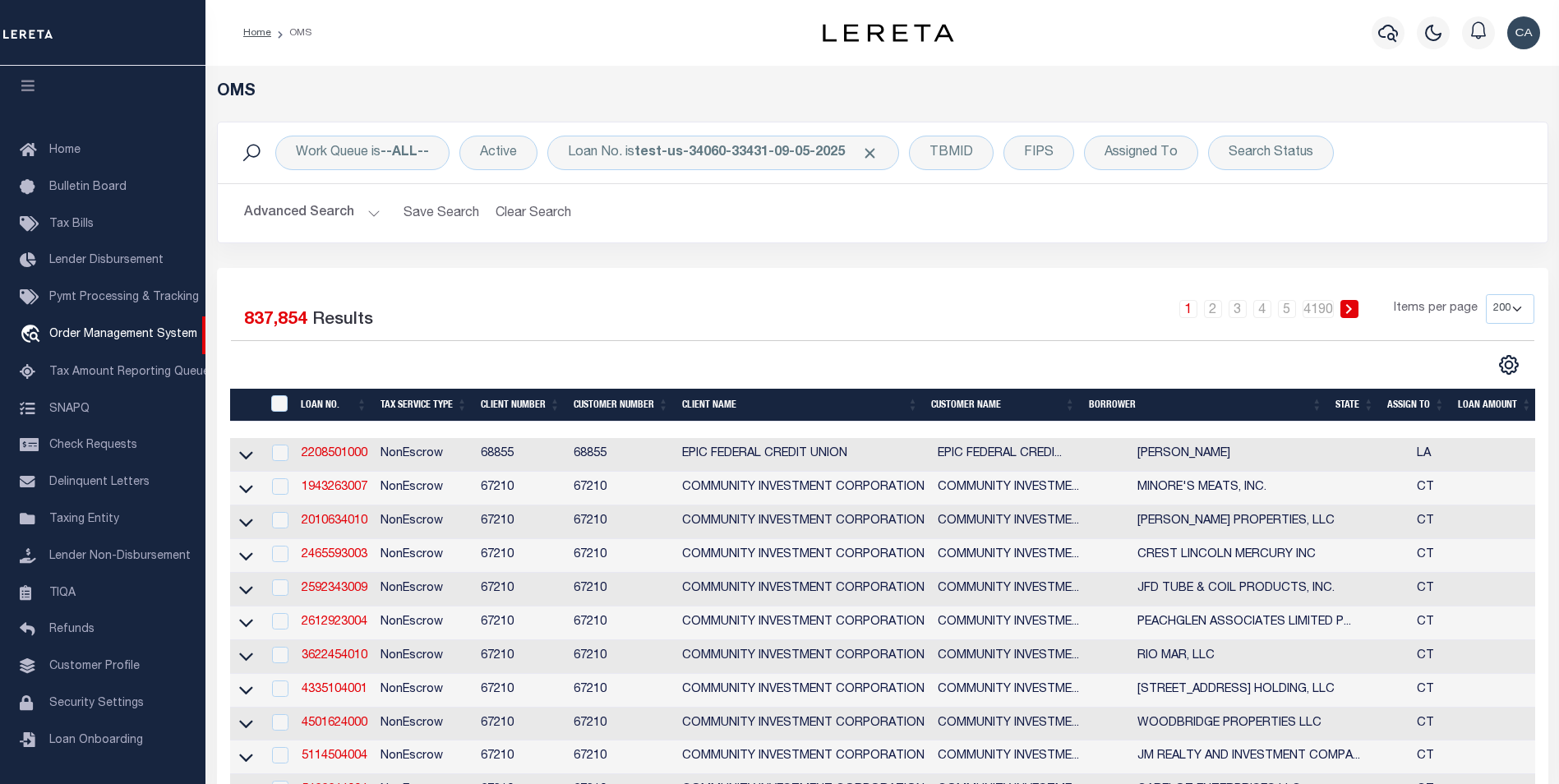
click at [608, 188] on div "Advanced Search Save Search Clear Search tblSearchTopScreen_dynamictable_____De…" at bounding box center [883, 213] width 1330 height 58
click at [626, 151] on div "Loan No. is test-us-34060-33431-09-05-2025" at bounding box center [723, 153] width 352 height 35
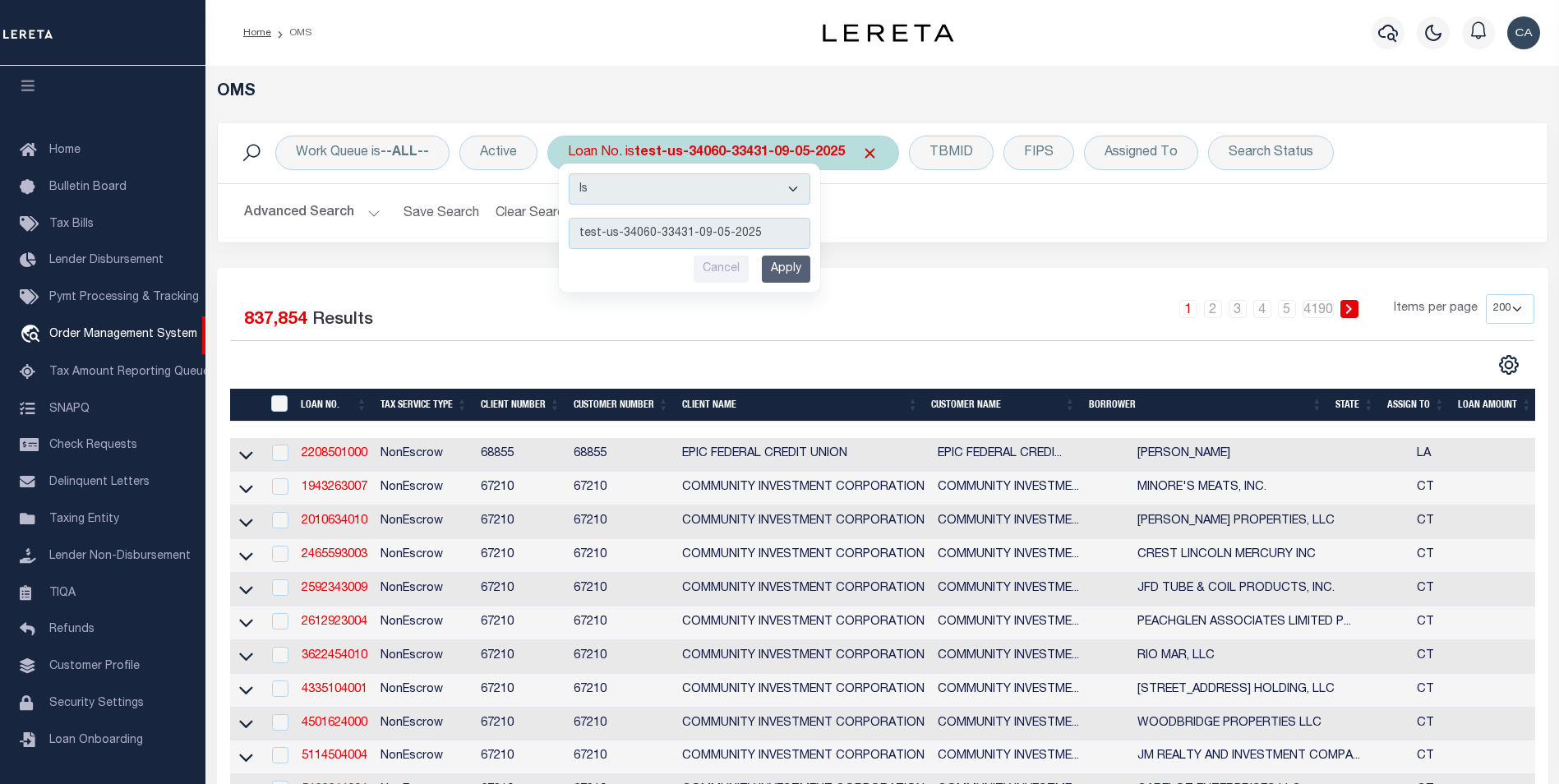
click at [770, 273] on input "Apply" at bounding box center [786, 269] width 48 height 27
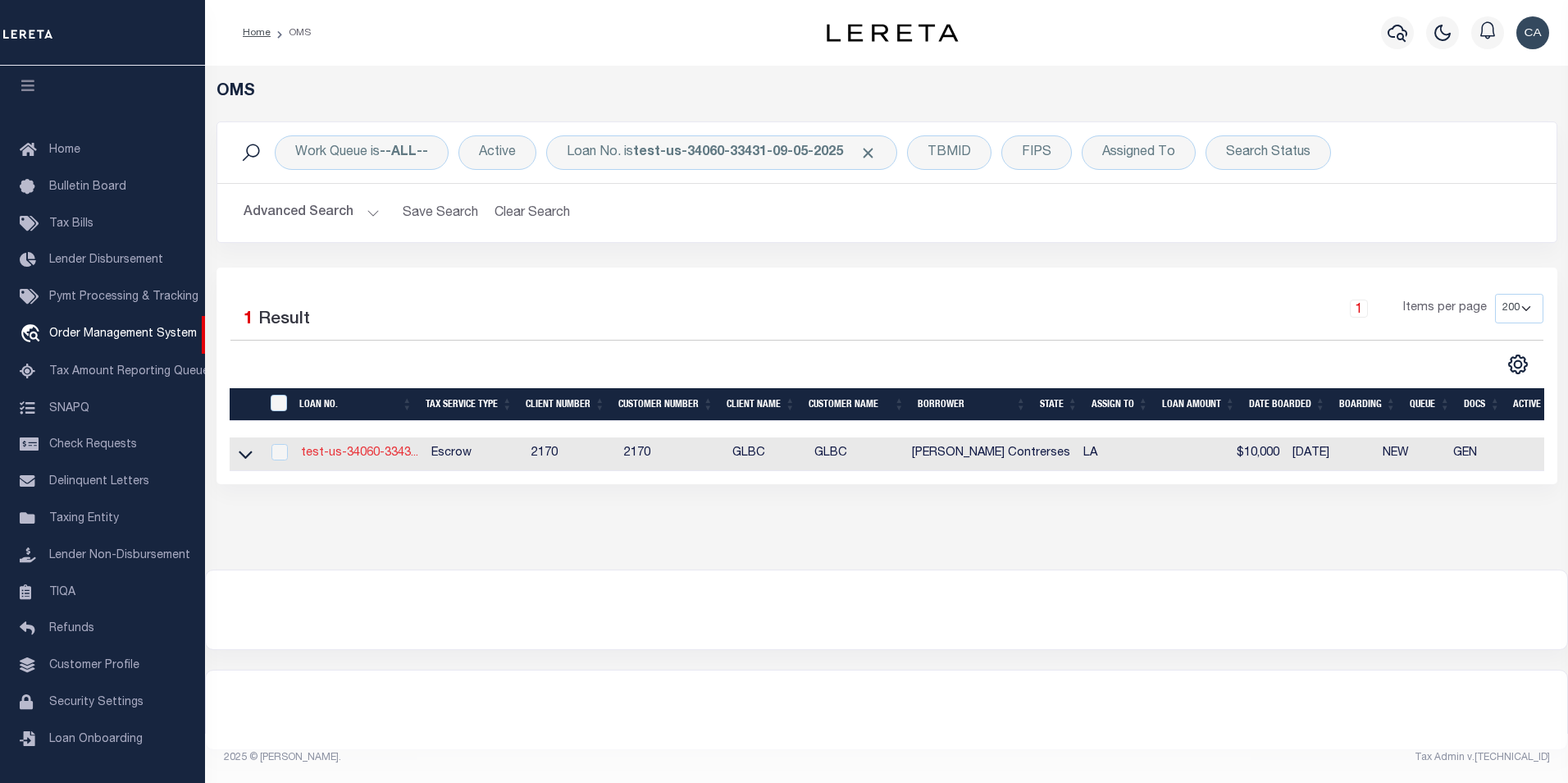
click at [367, 450] on link "test-us-34060-3343..." at bounding box center [359, 453] width 117 height 12
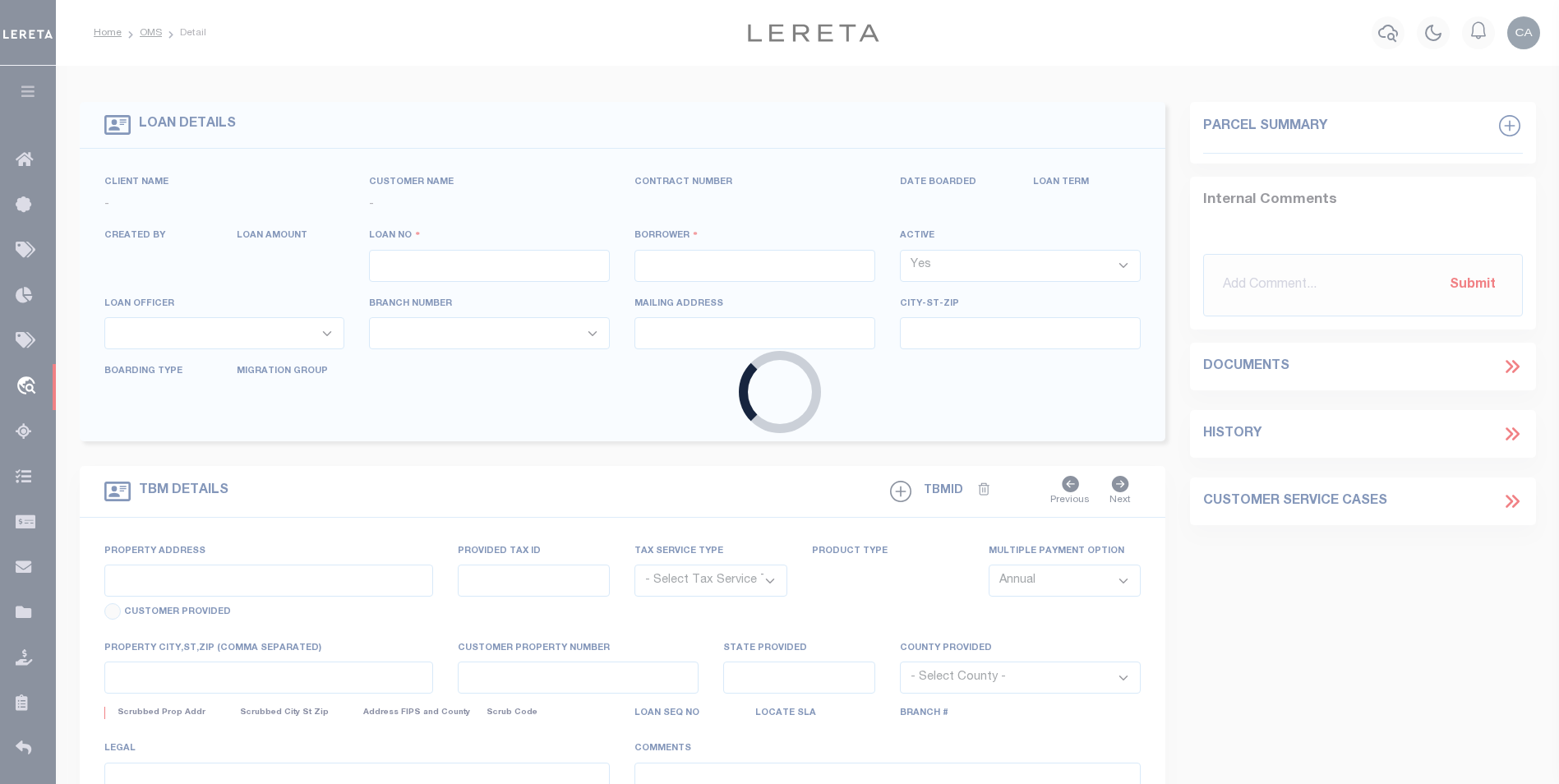
type input "test-us-34060-33431-09-05-2025"
type input "[PERSON_NAME] Contrerses"
select select
type input "[STREET_ADDRESS]"
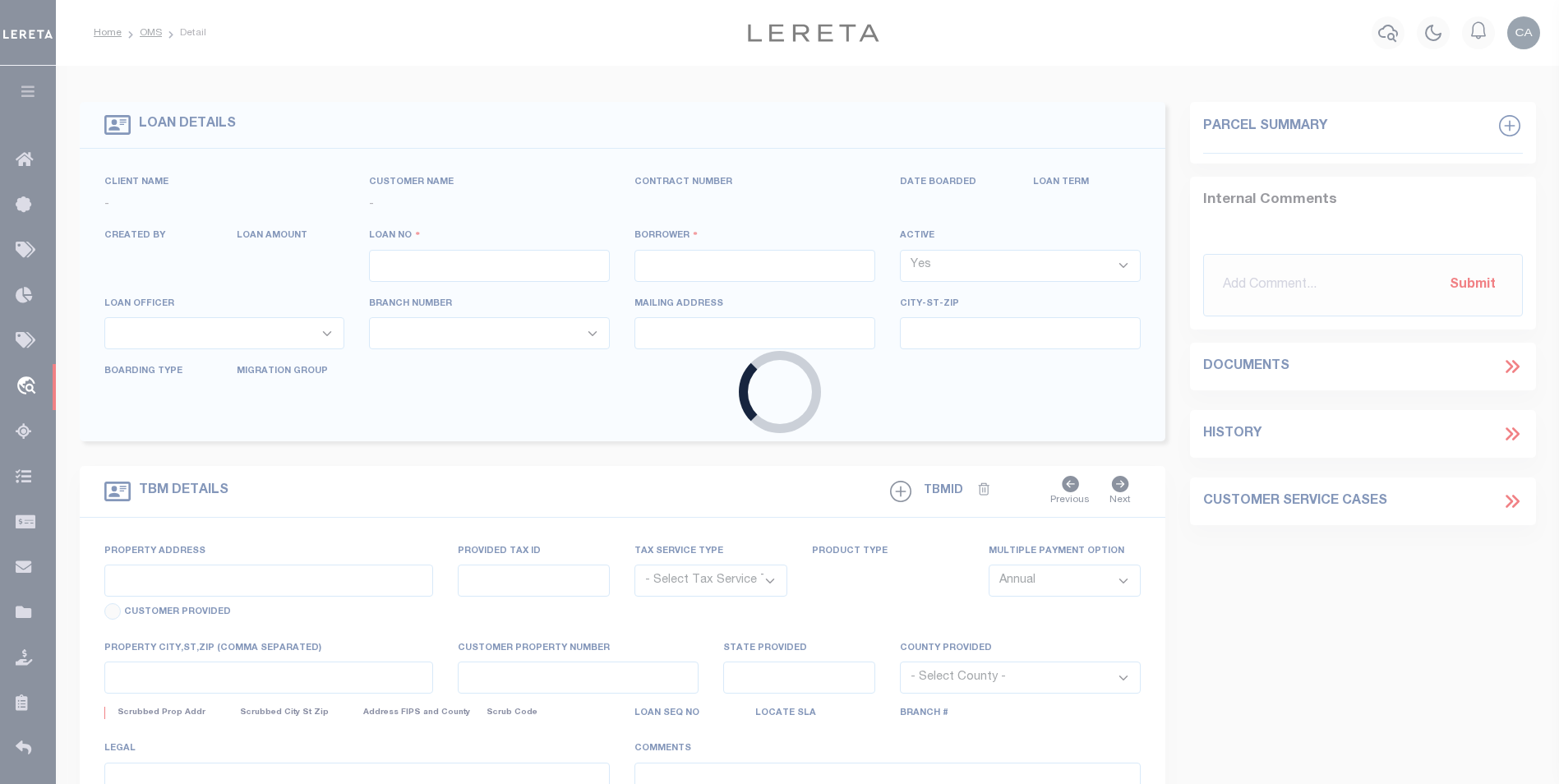
type input "METAIRIE LA 70005-4253"
type input "[DATE]"
select select "10"
select select "Escrow"
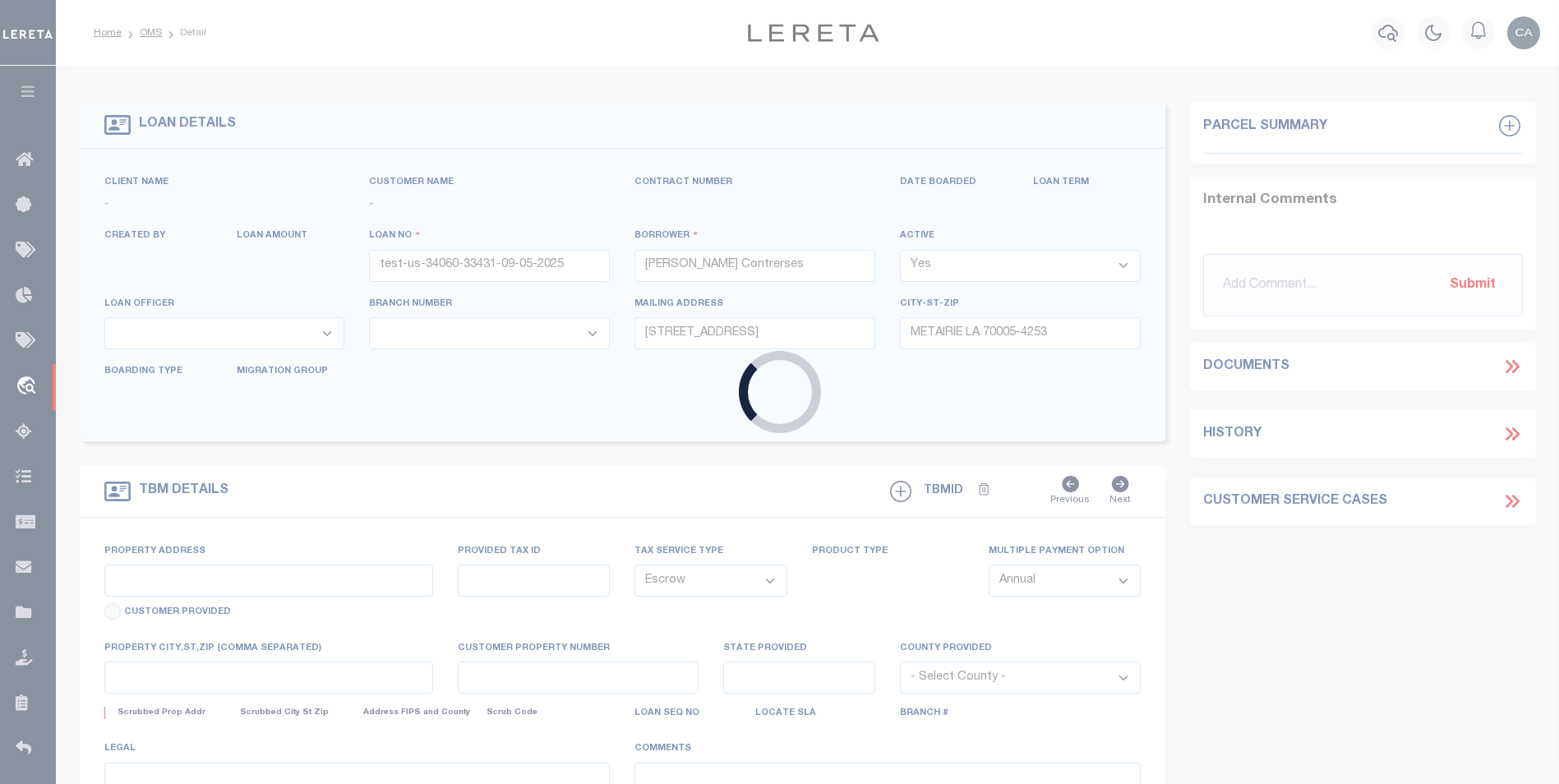
select select "5655"
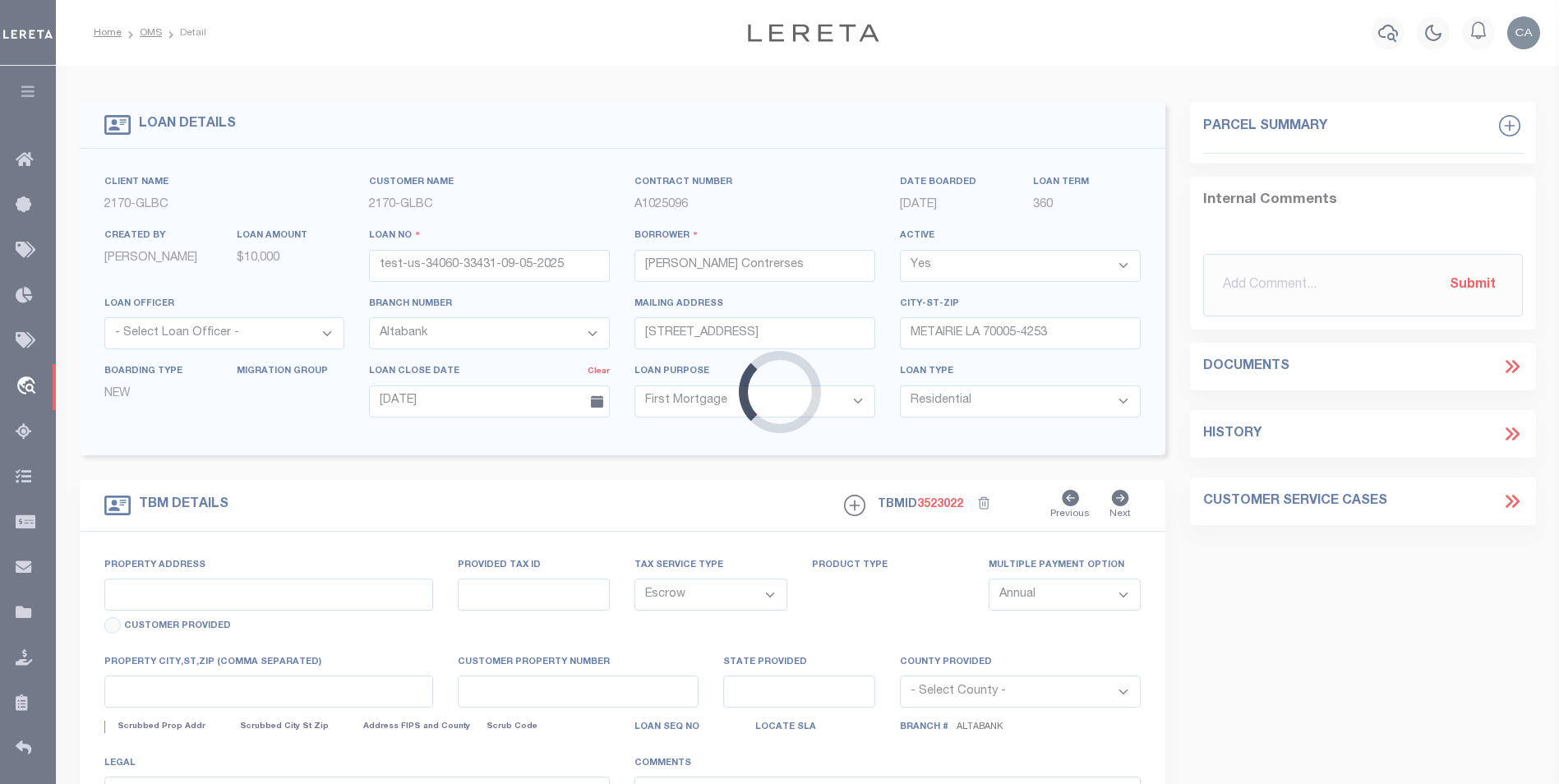
type input "[STREET_ADDRESS]"
type input "1302"
select select
type input "METAIRIE LA 70005-4253"
type input "QA-CNUMBER-102134"
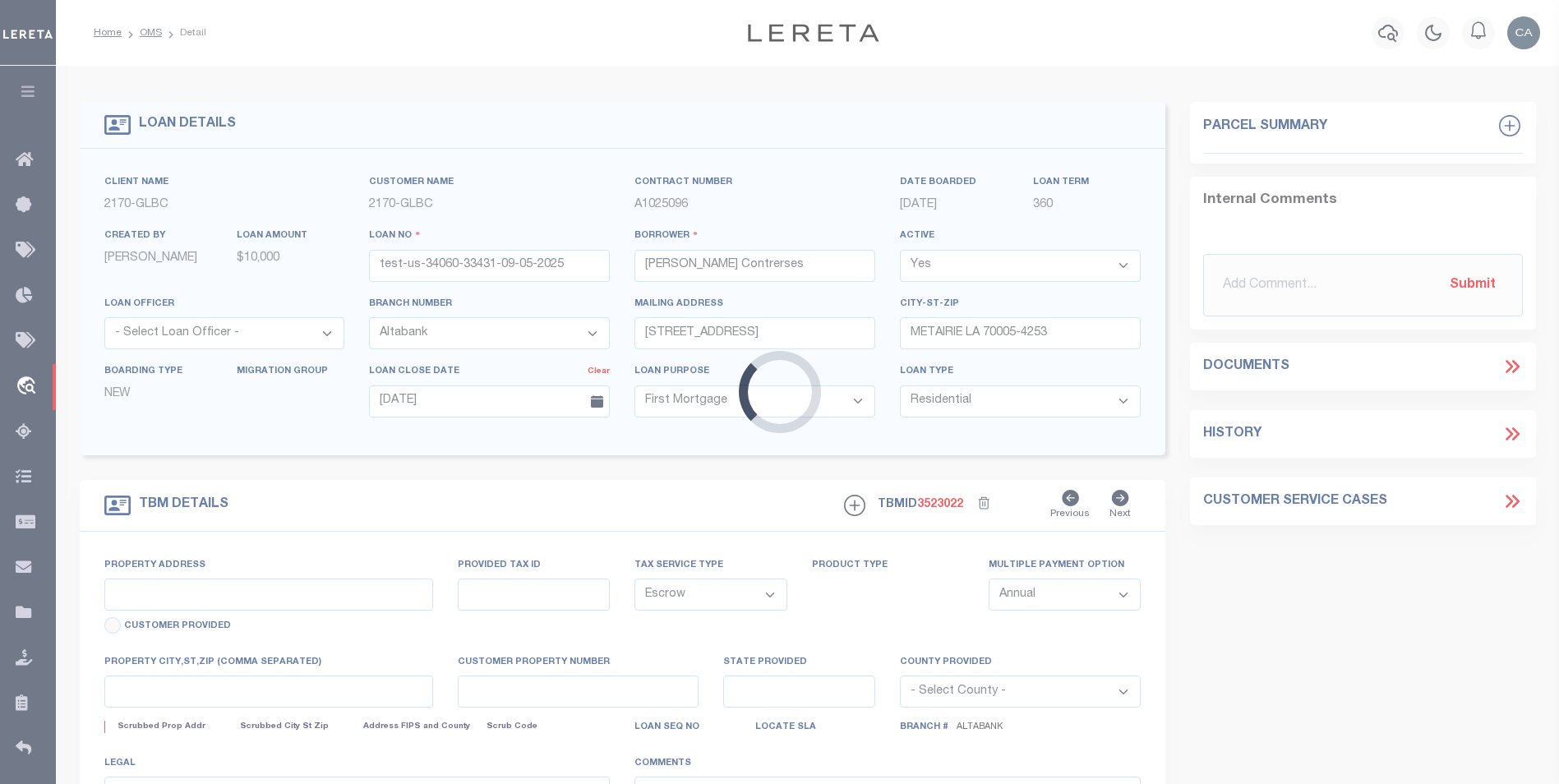
type input "LA"
select select
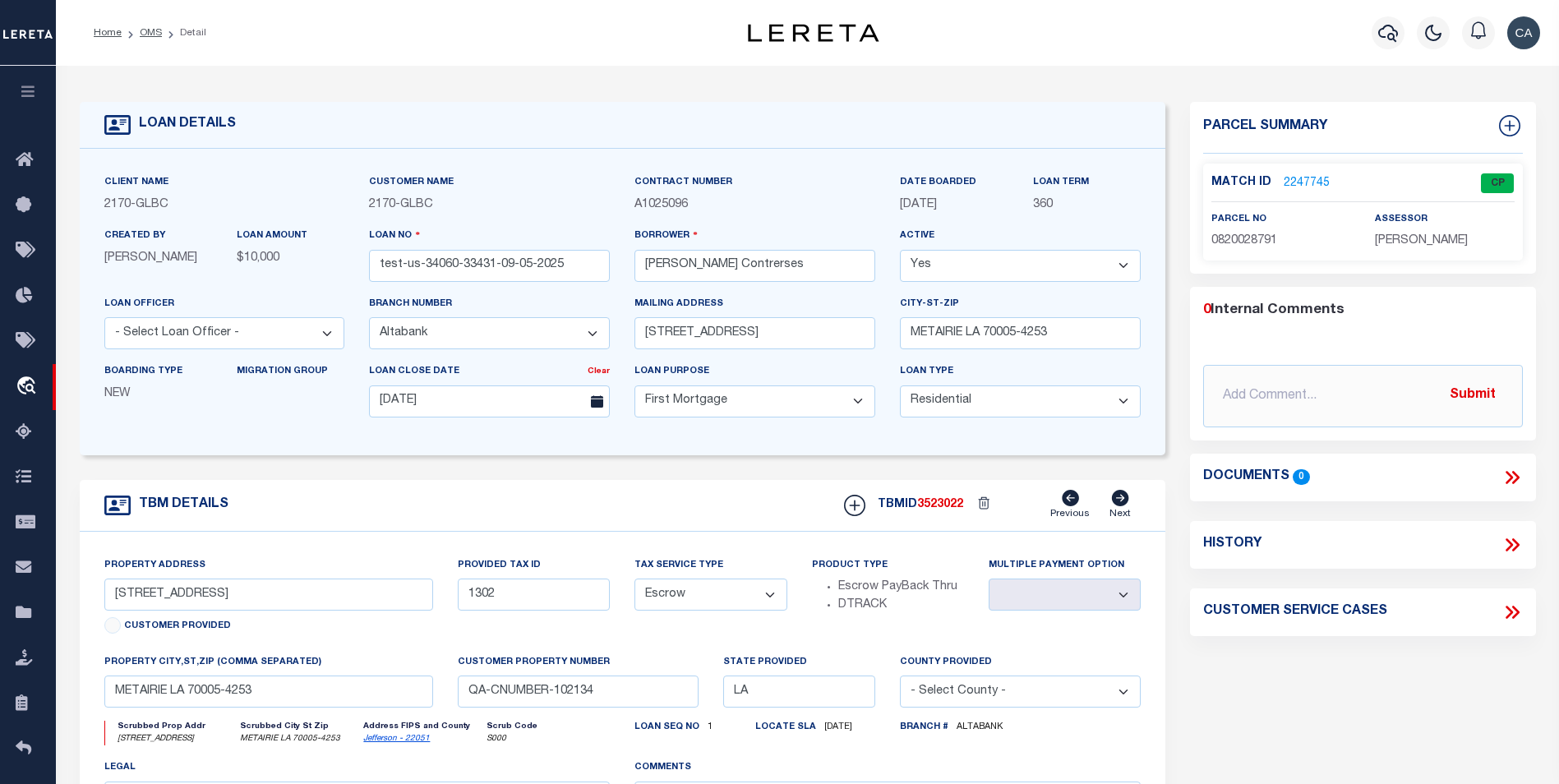
click at [934, 734] on label "Branch # Altabank" at bounding box center [952, 727] width 103 height 14
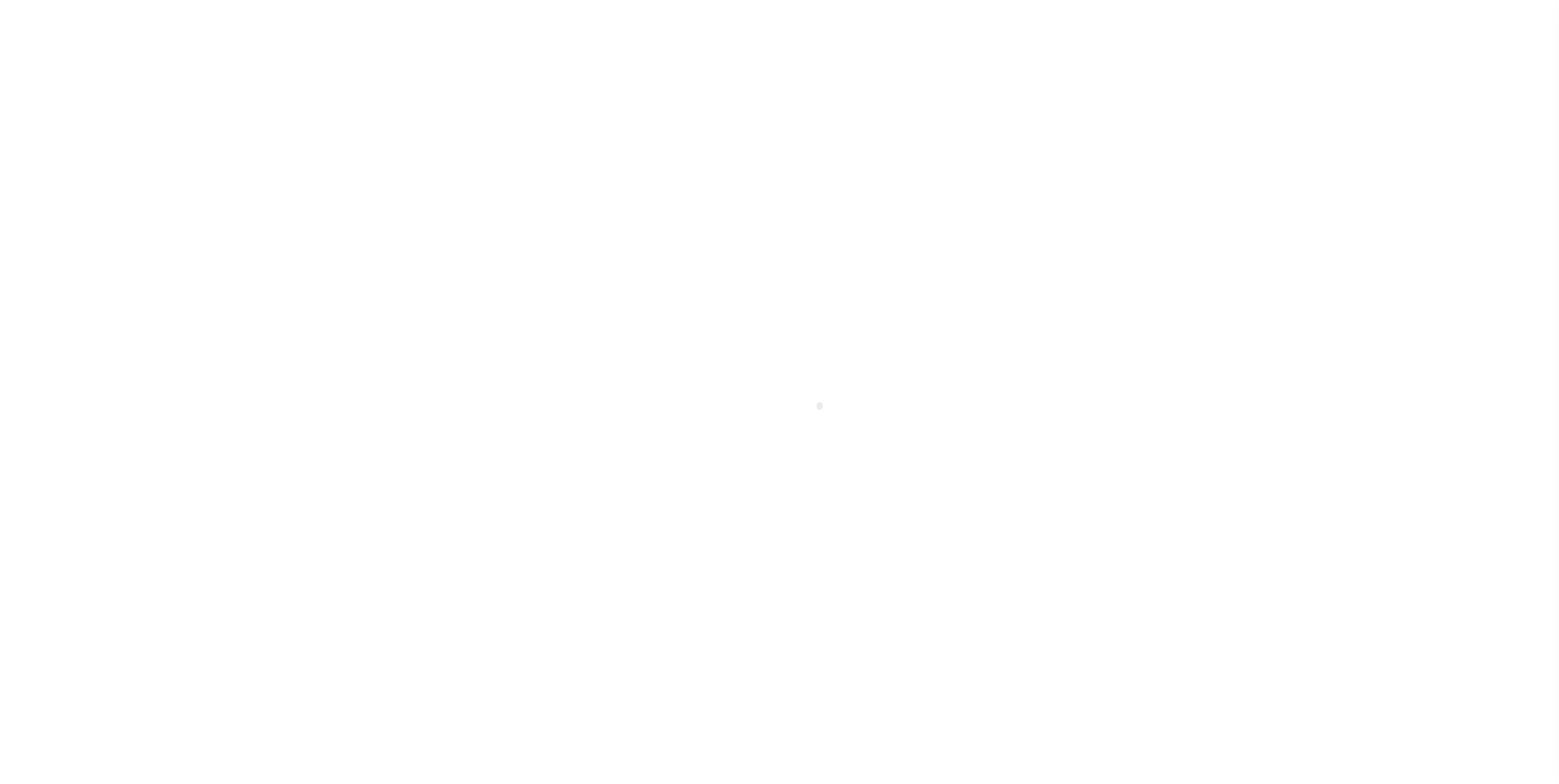
type input "test-us-34060-33431-09-05-2025"
type input "[PERSON_NAME] Contrerses"
select select
type input "[STREET_ADDRESS]"
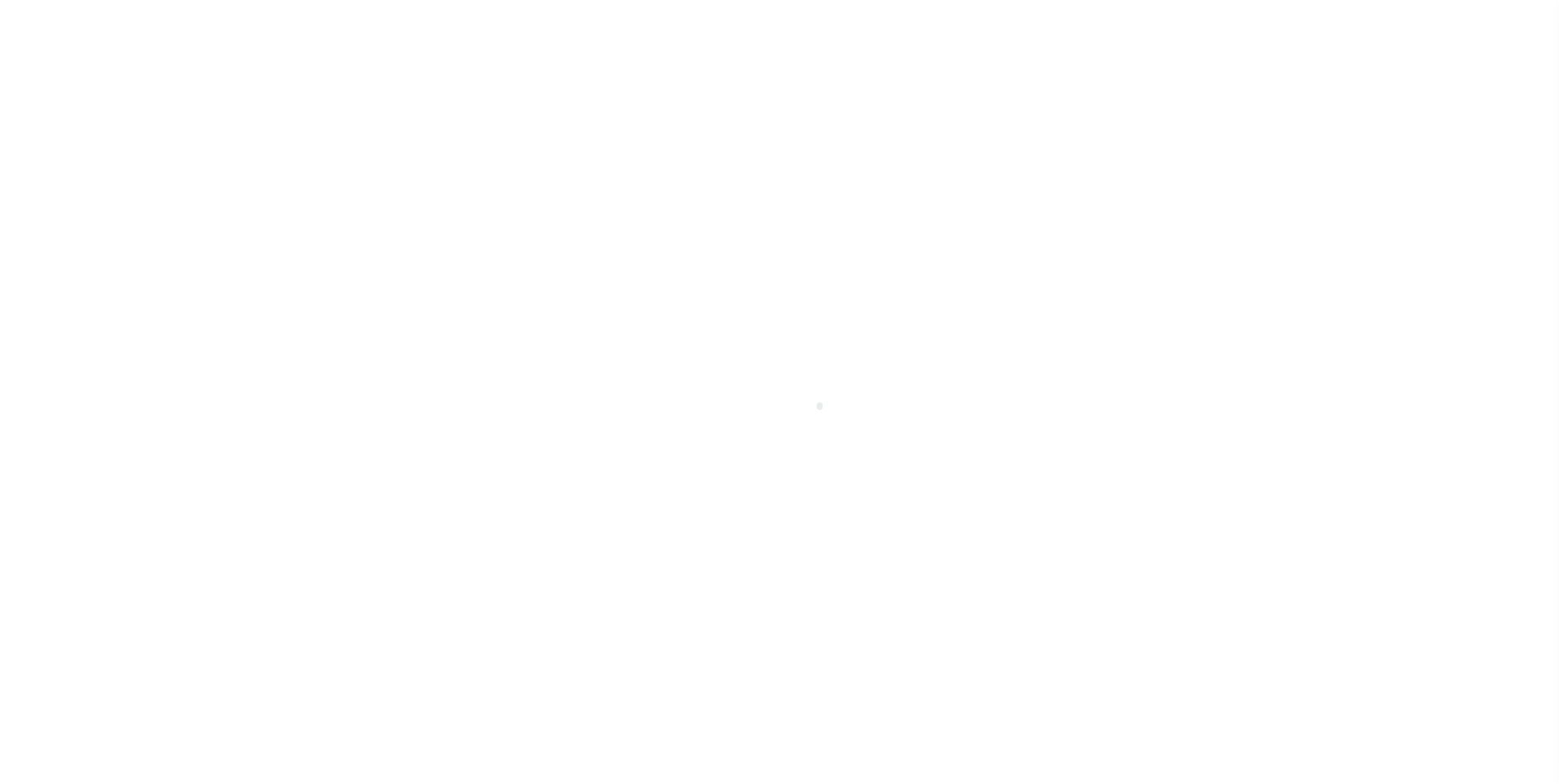
type input "METAIRIE LA 70005-4253"
type input "[DATE]"
select select "10"
select select "Escrow"
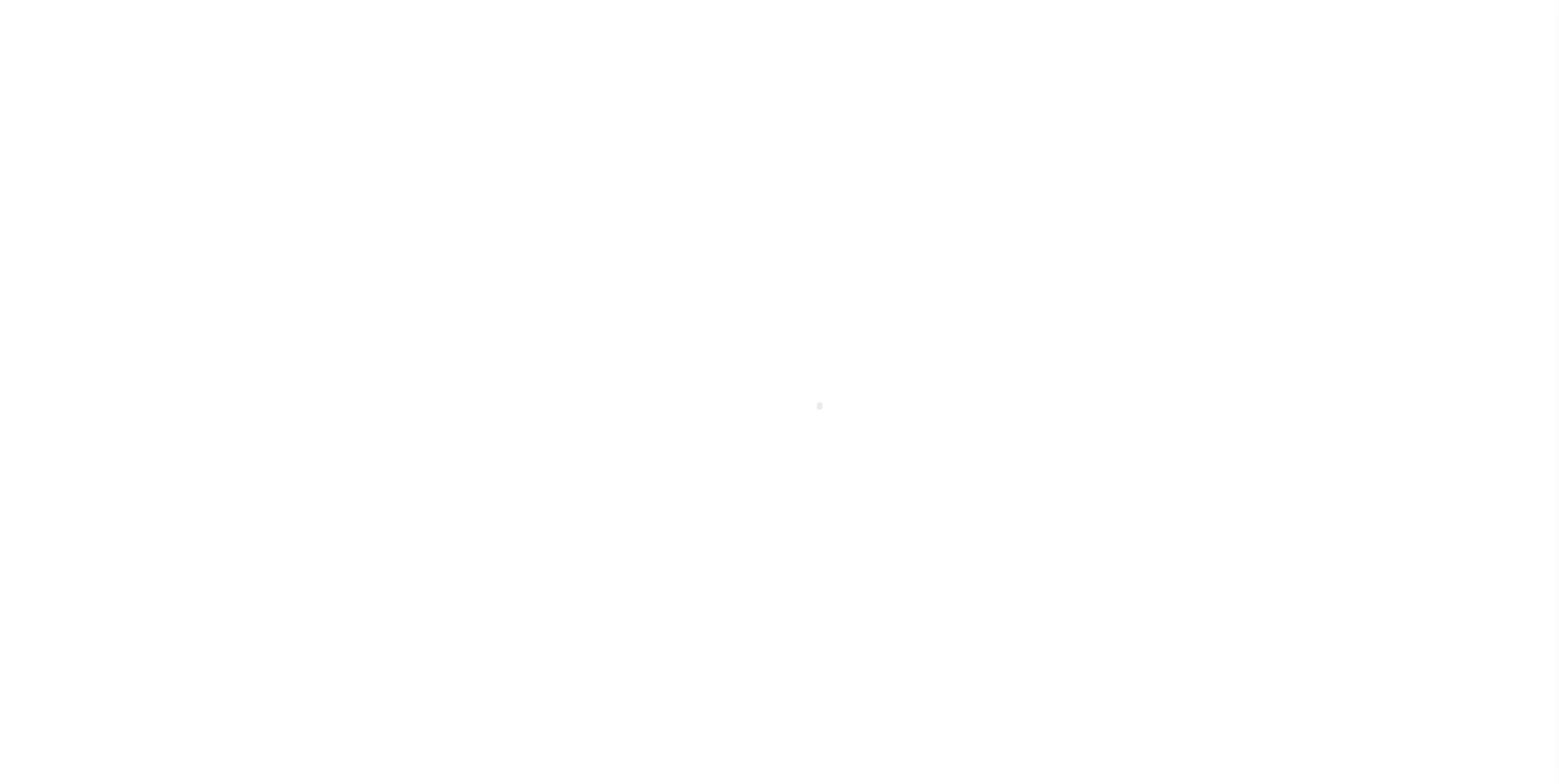
scroll to position [17, 0]
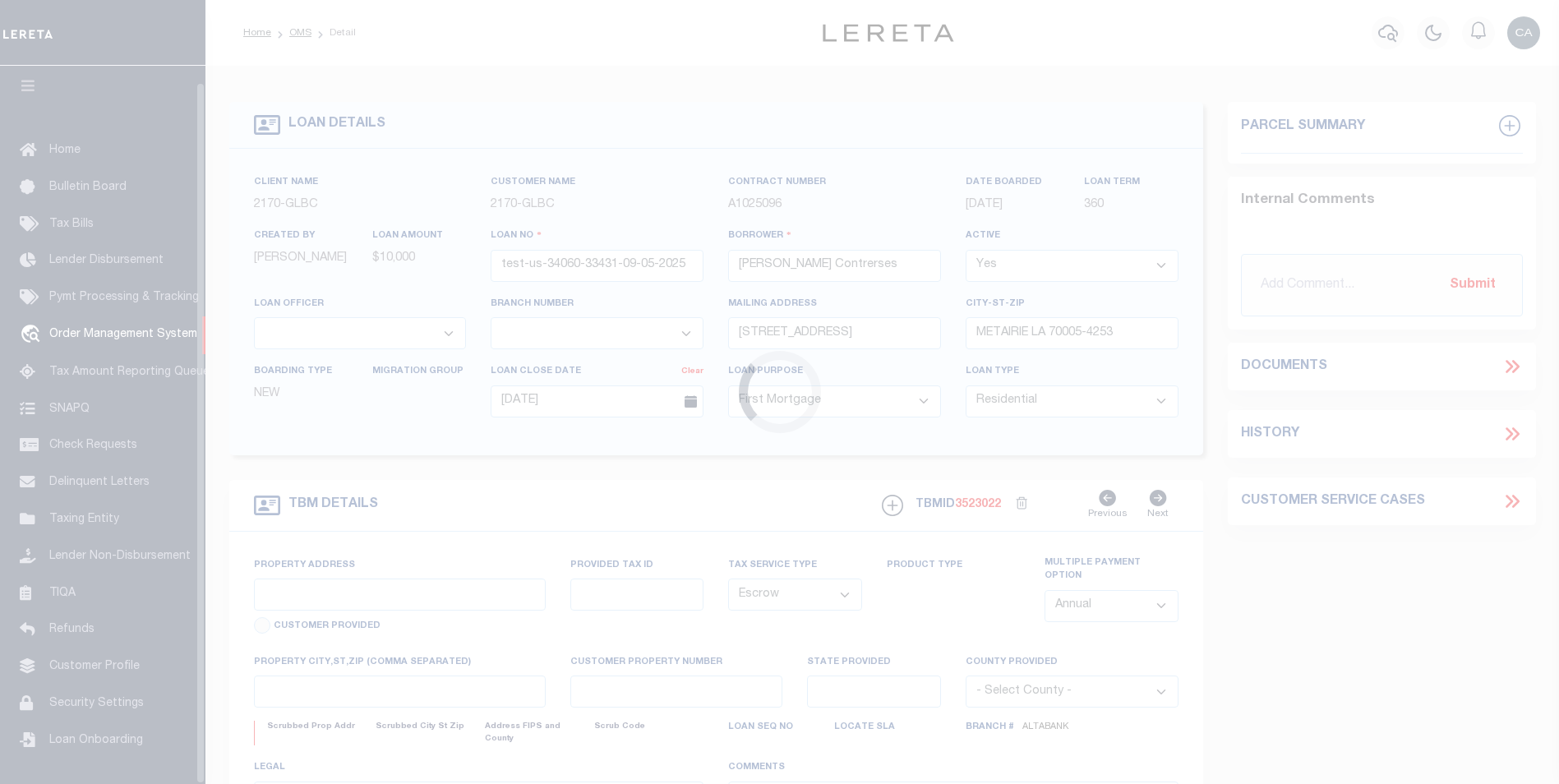
select select "5655"
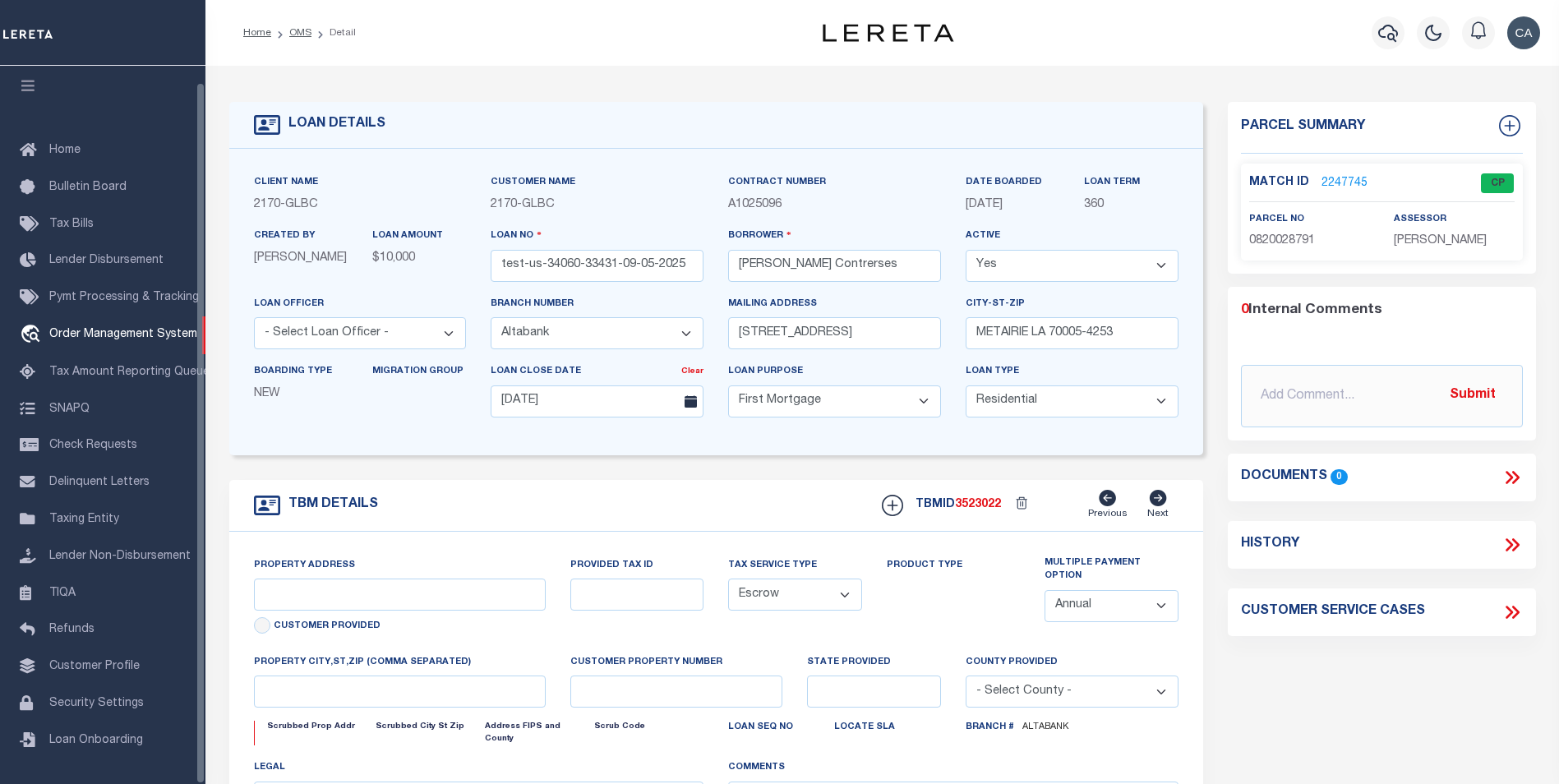
type input "[STREET_ADDRESS]"
type input "1302"
select select
type input "METAIRIE LA 70005-4253"
type input "QA-CNUMBER-102134"
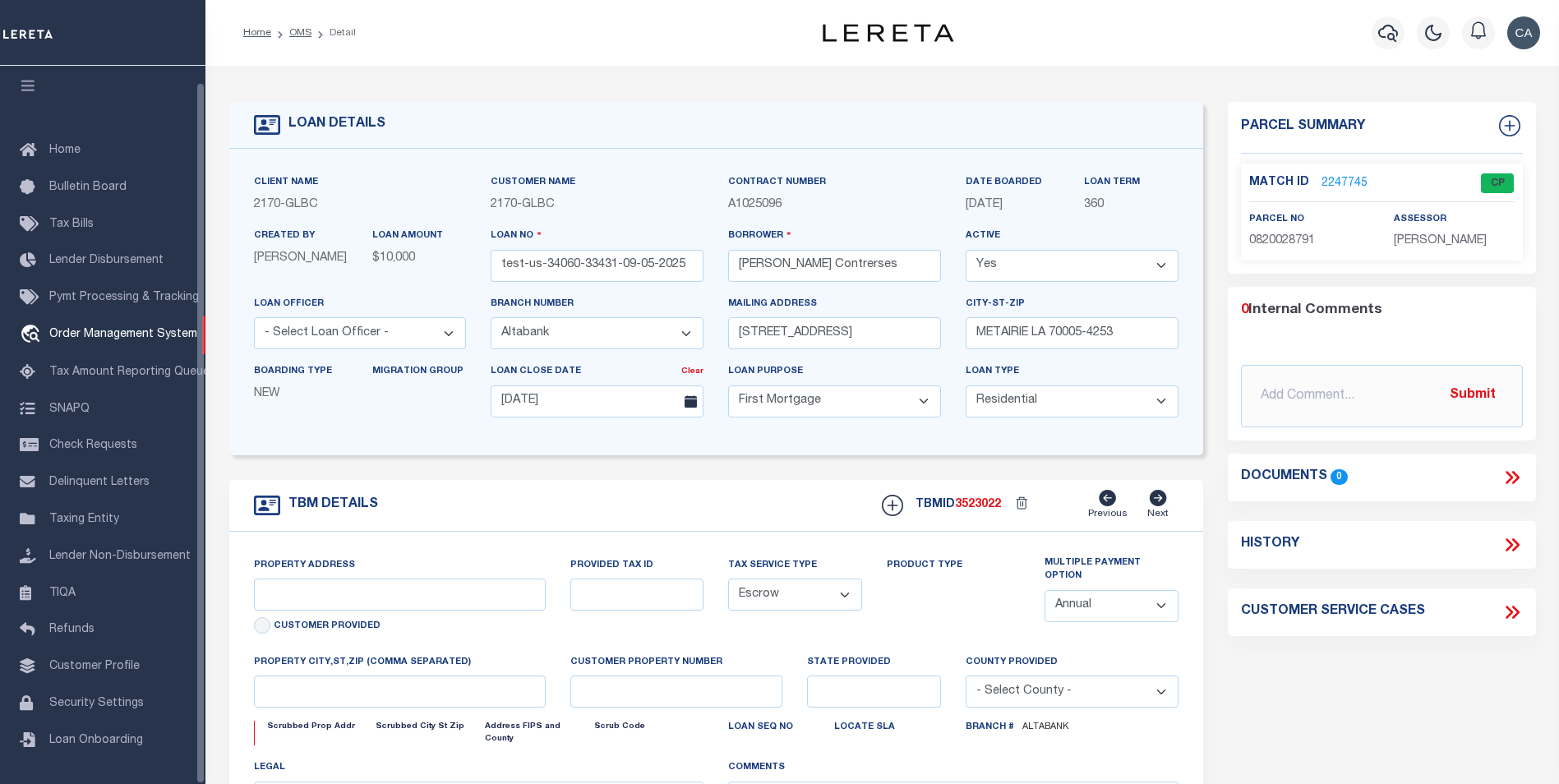
type input "LA"
select select
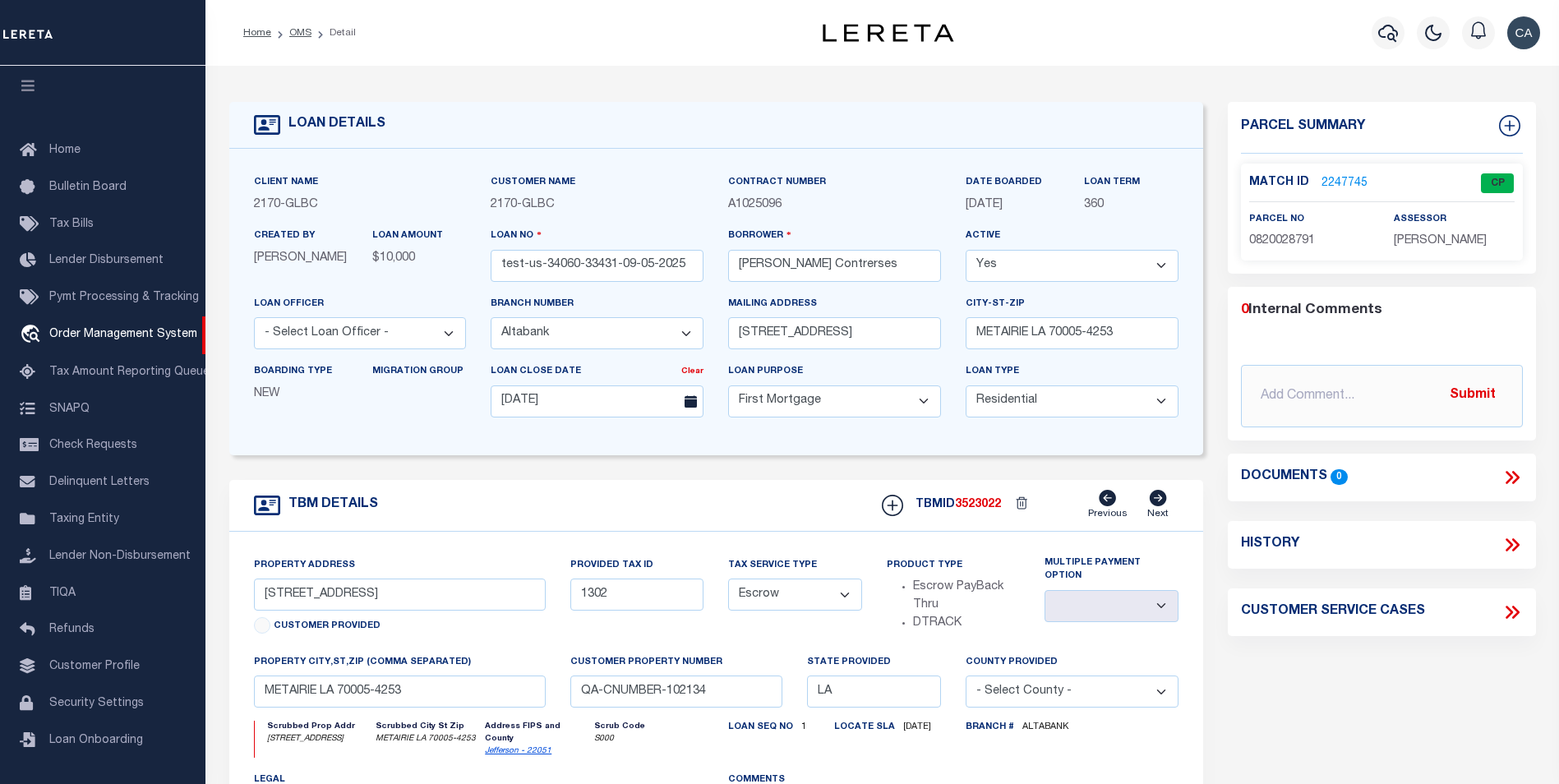
click at [1336, 184] on link "2247745" at bounding box center [1344, 184] width 46 height 17
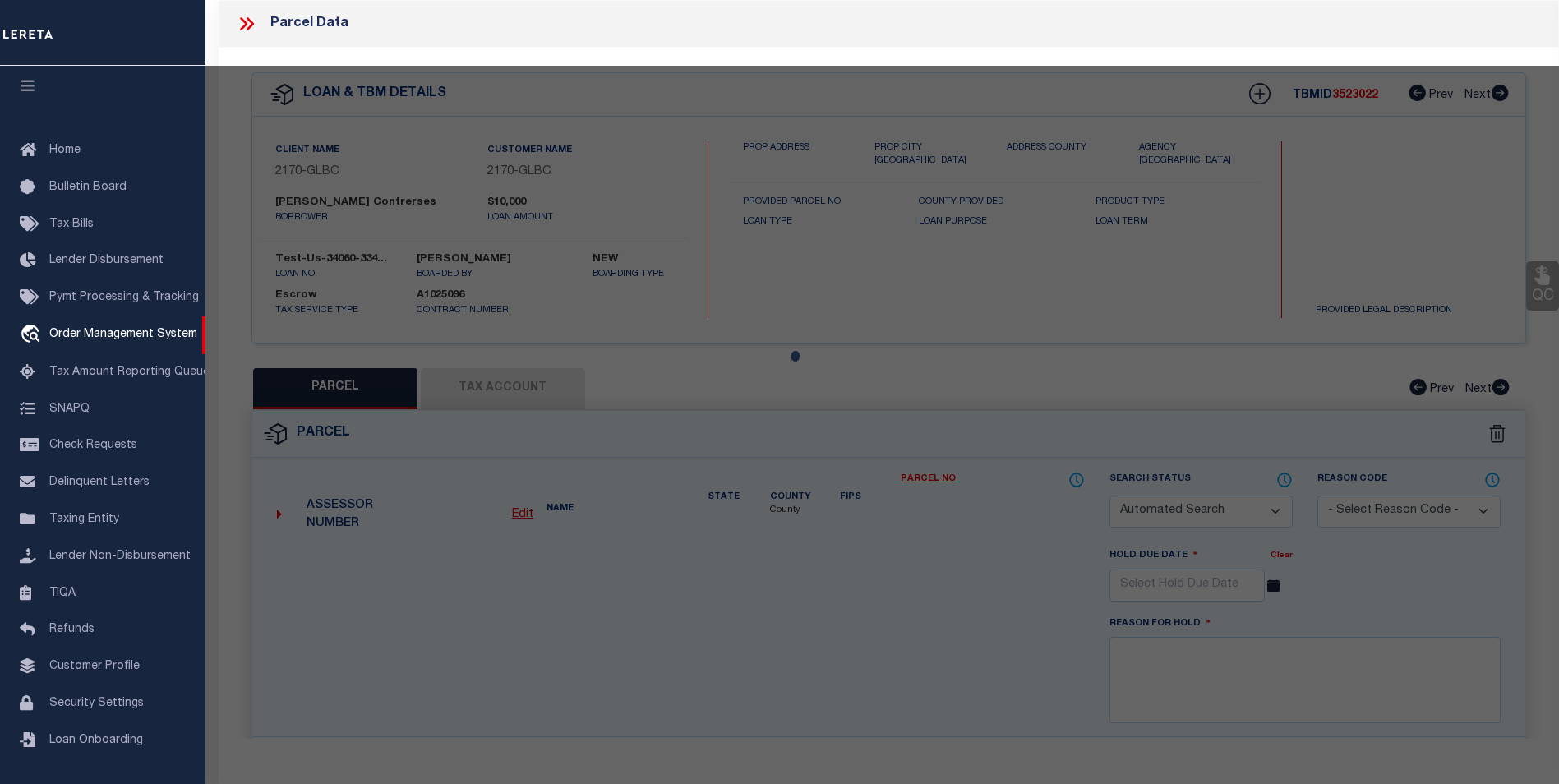
checkbox input "false"
select select "CP"
type input "[PERSON_NAME] III"
select select "ATL"
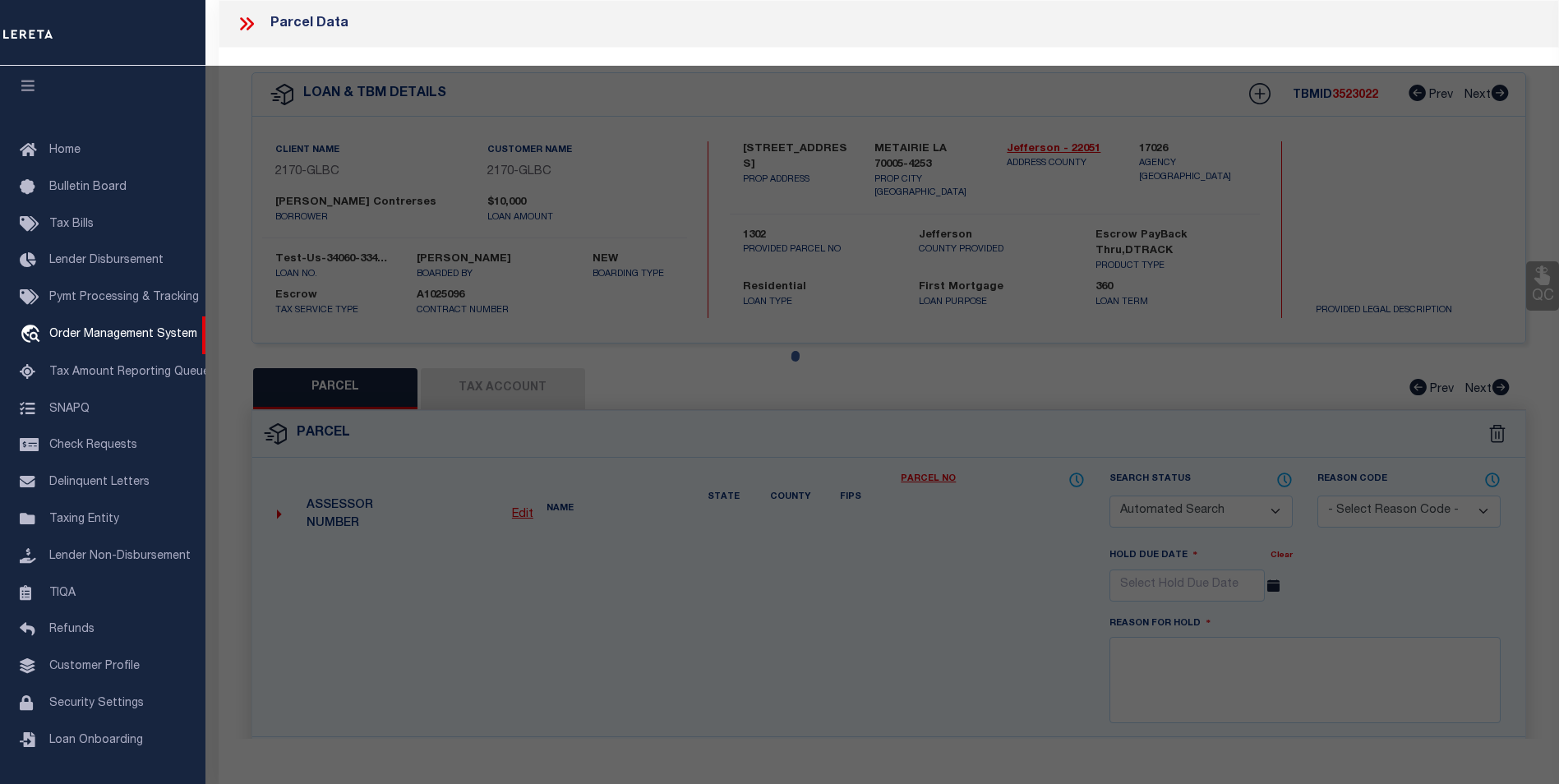
select select "ADD"
type input "[STREET_ADDRESS]"
checkbox input "false"
type input "METAIRIE, LA 70005"
type textarea "LOT C SQ 26 10515980 METAIRIEVILLE 957/770 10417048"
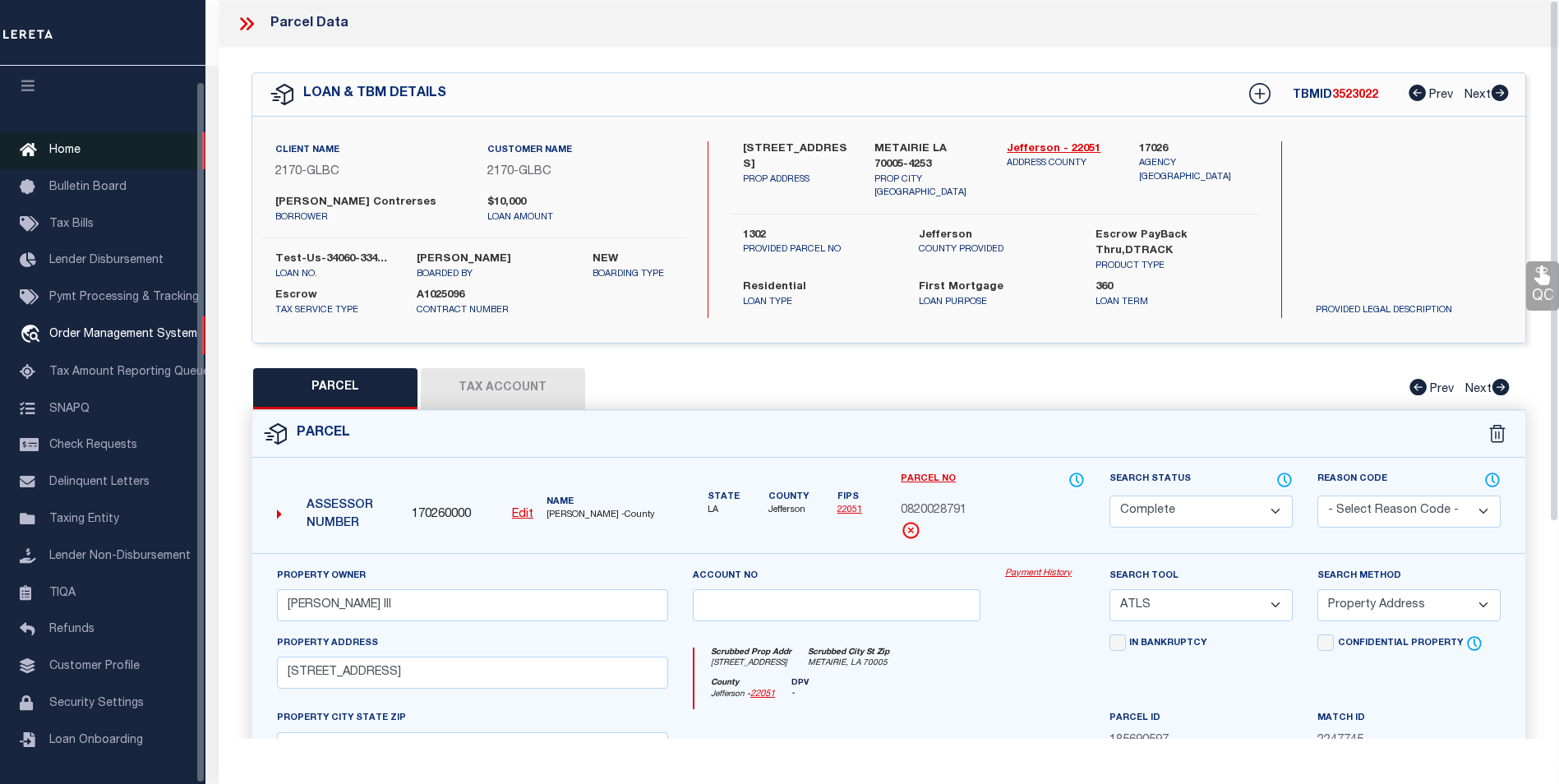
scroll to position [0, 0]
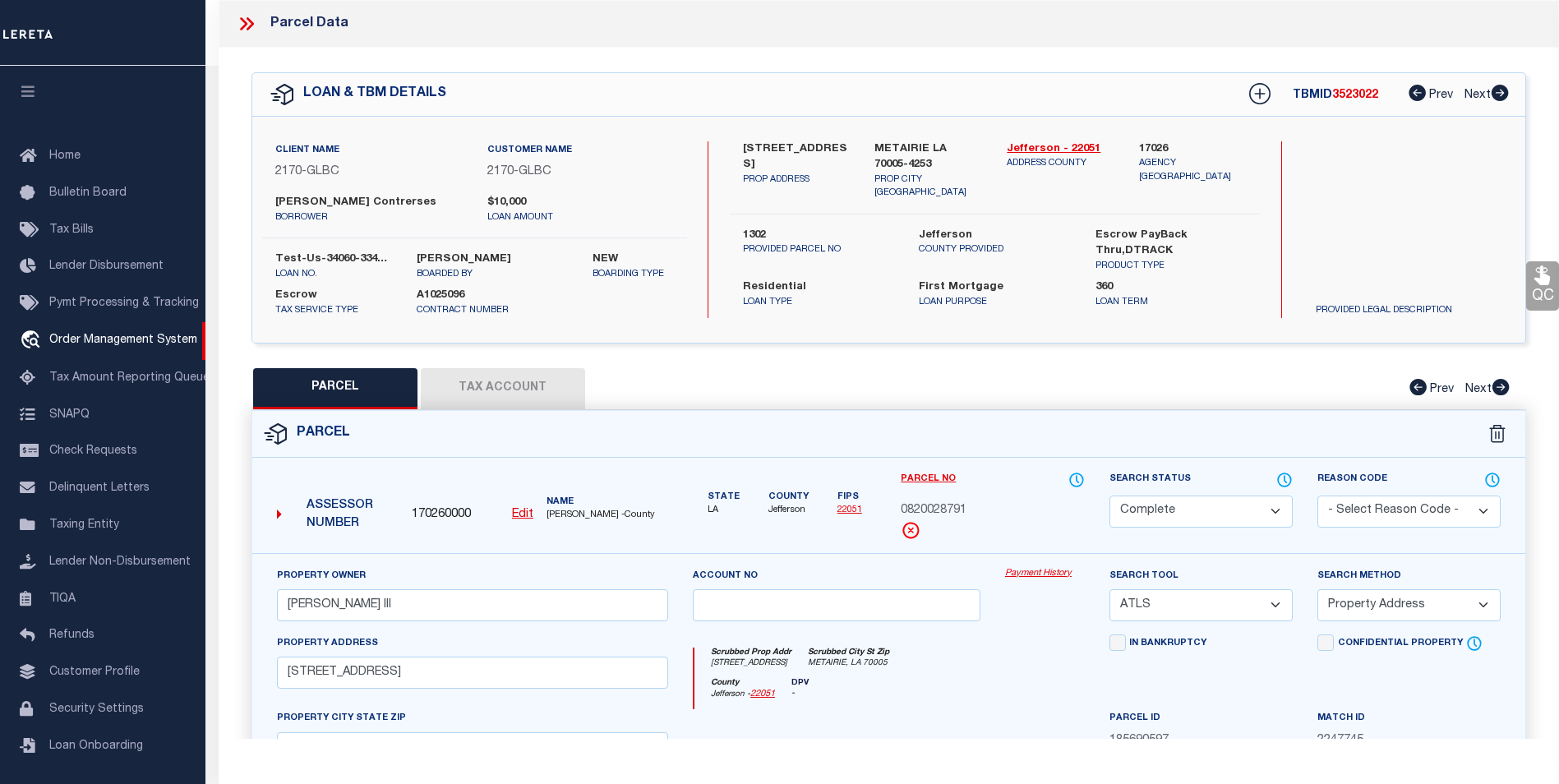
click at [250, 34] on icon at bounding box center [247, 24] width 22 height 22
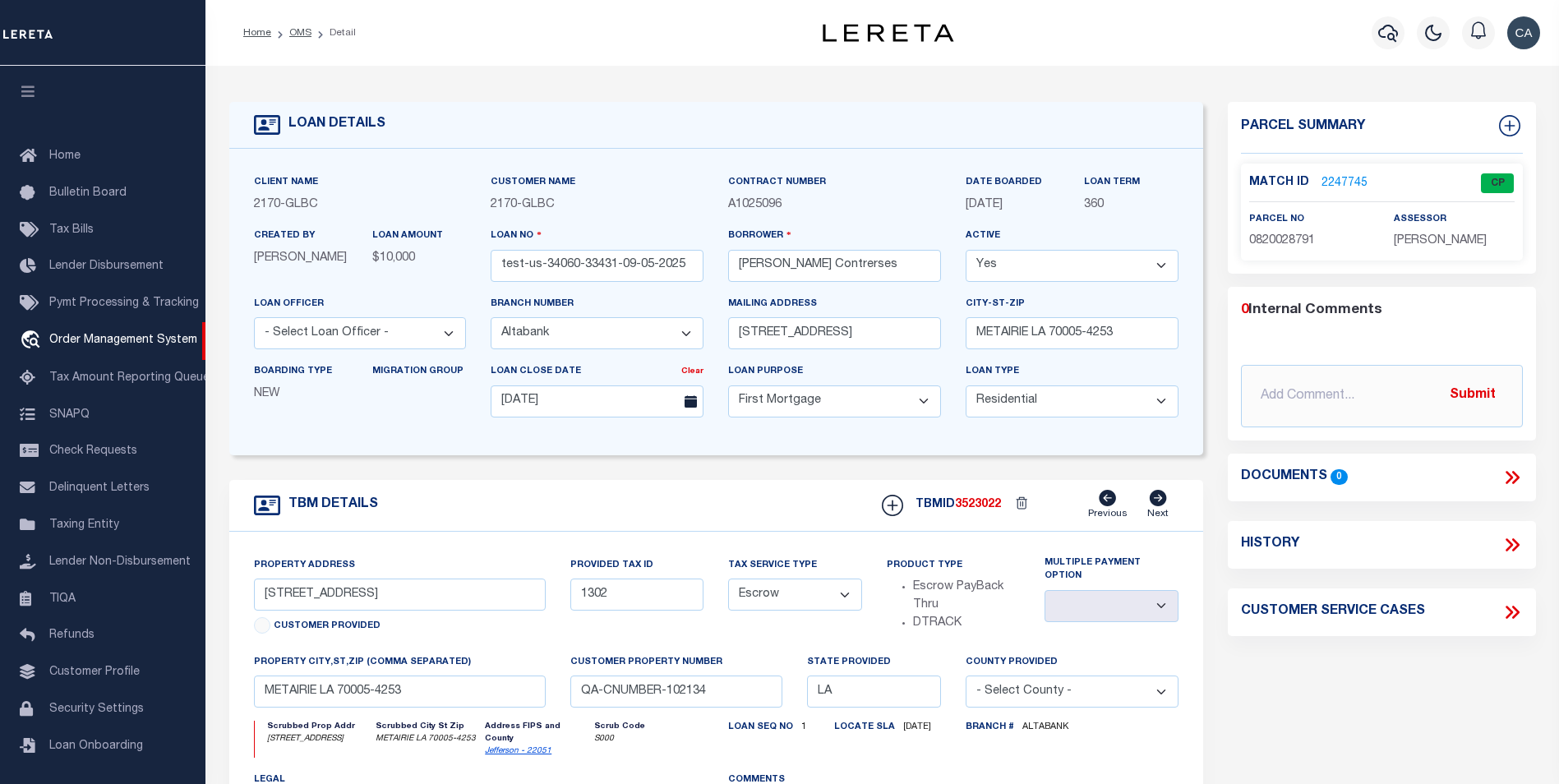
click at [1520, 478] on icon at bounding box center [1512, 478] width 22 height 22
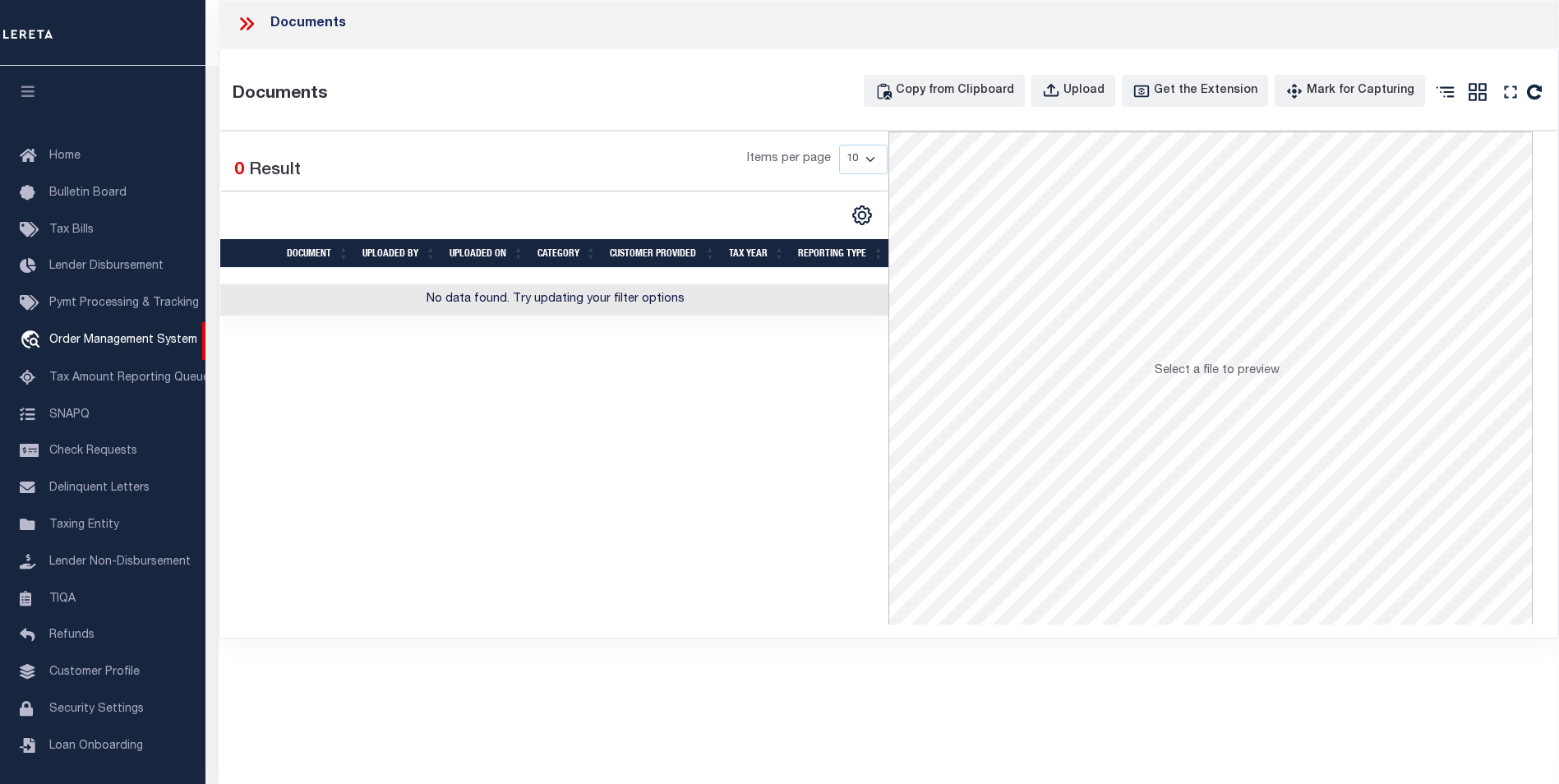
click at [247, 26] on icon at bounding box center [247, 24] width 22 height 22
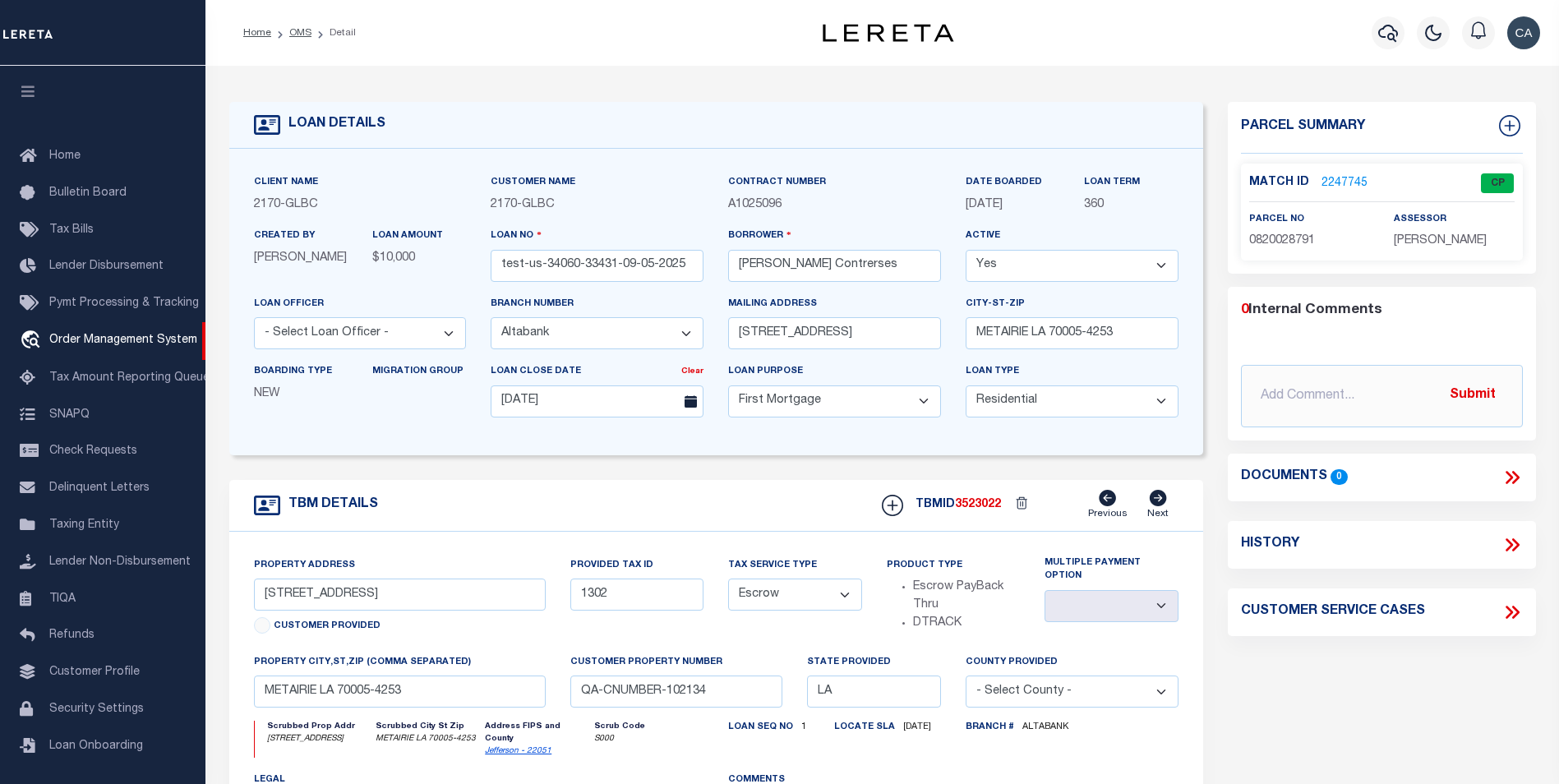
click at [1339, 182] on link "2247745" at bounding box center [1344, 184] width 46 height 17
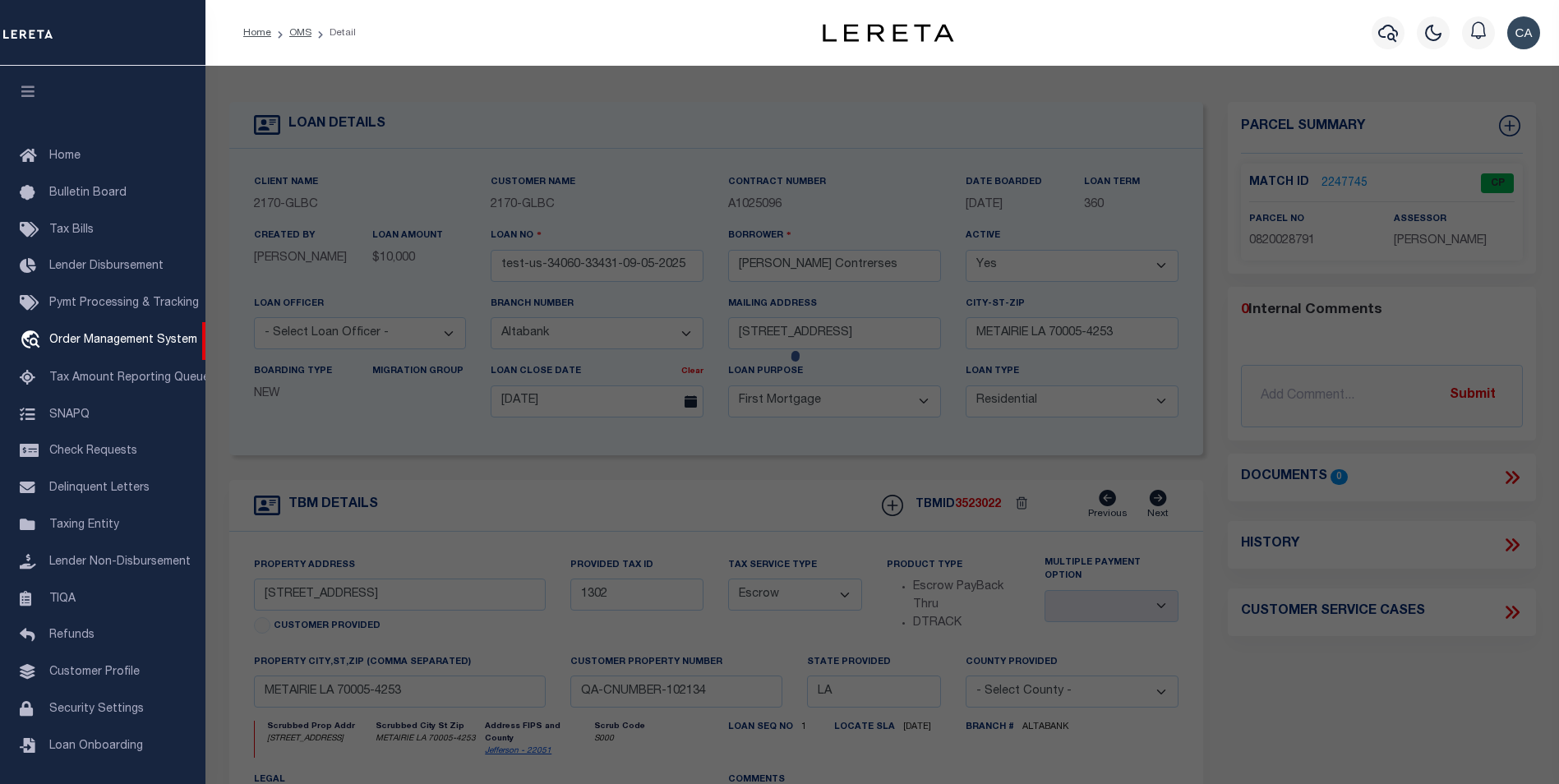
select select "AS"
select select
checkbox input "false"
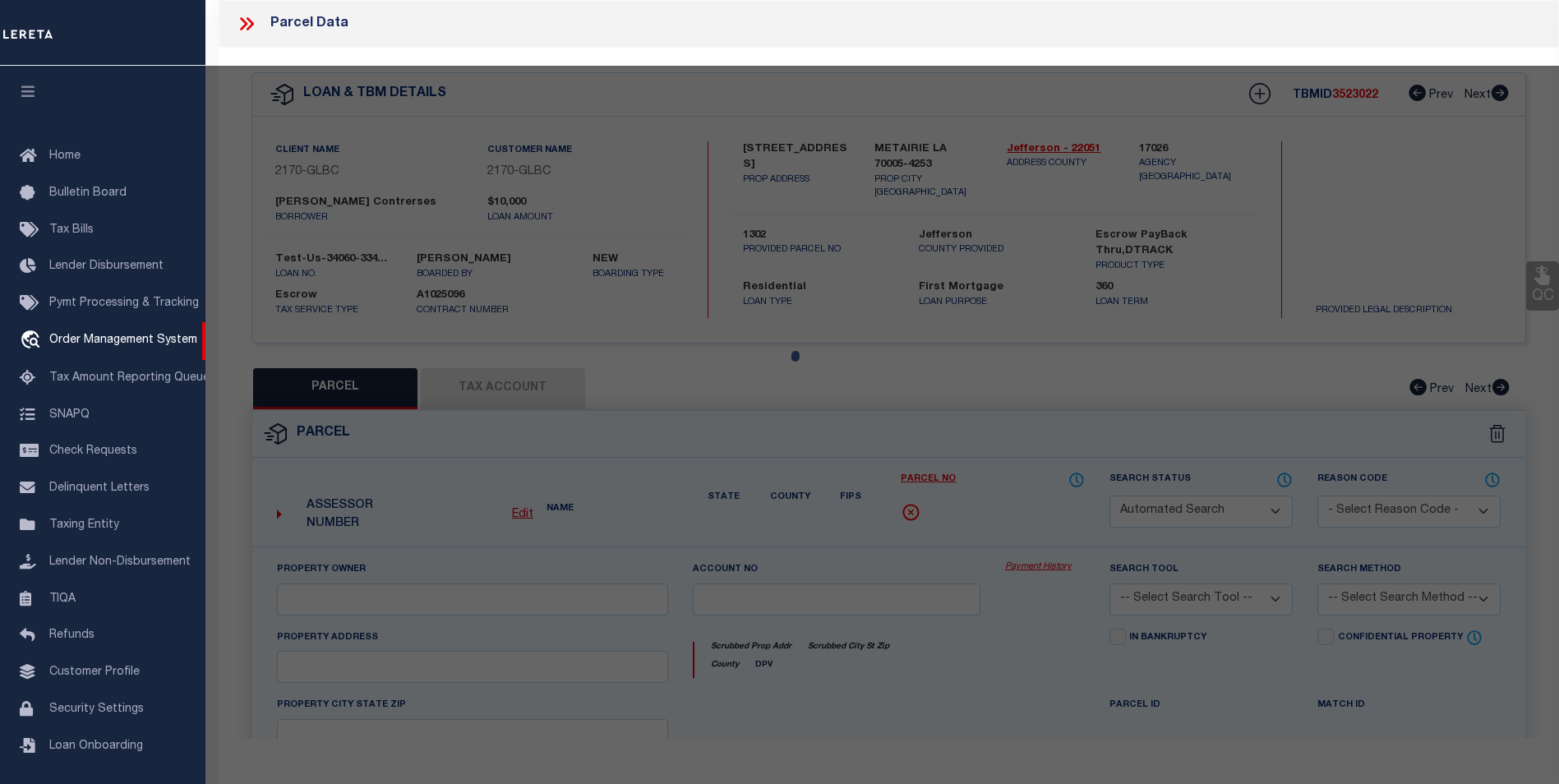
select select "CP"
type input "WILLIAM J PREAU III"
select select "ATL"
select select "ADD"
type input "229 LAKE AVE"
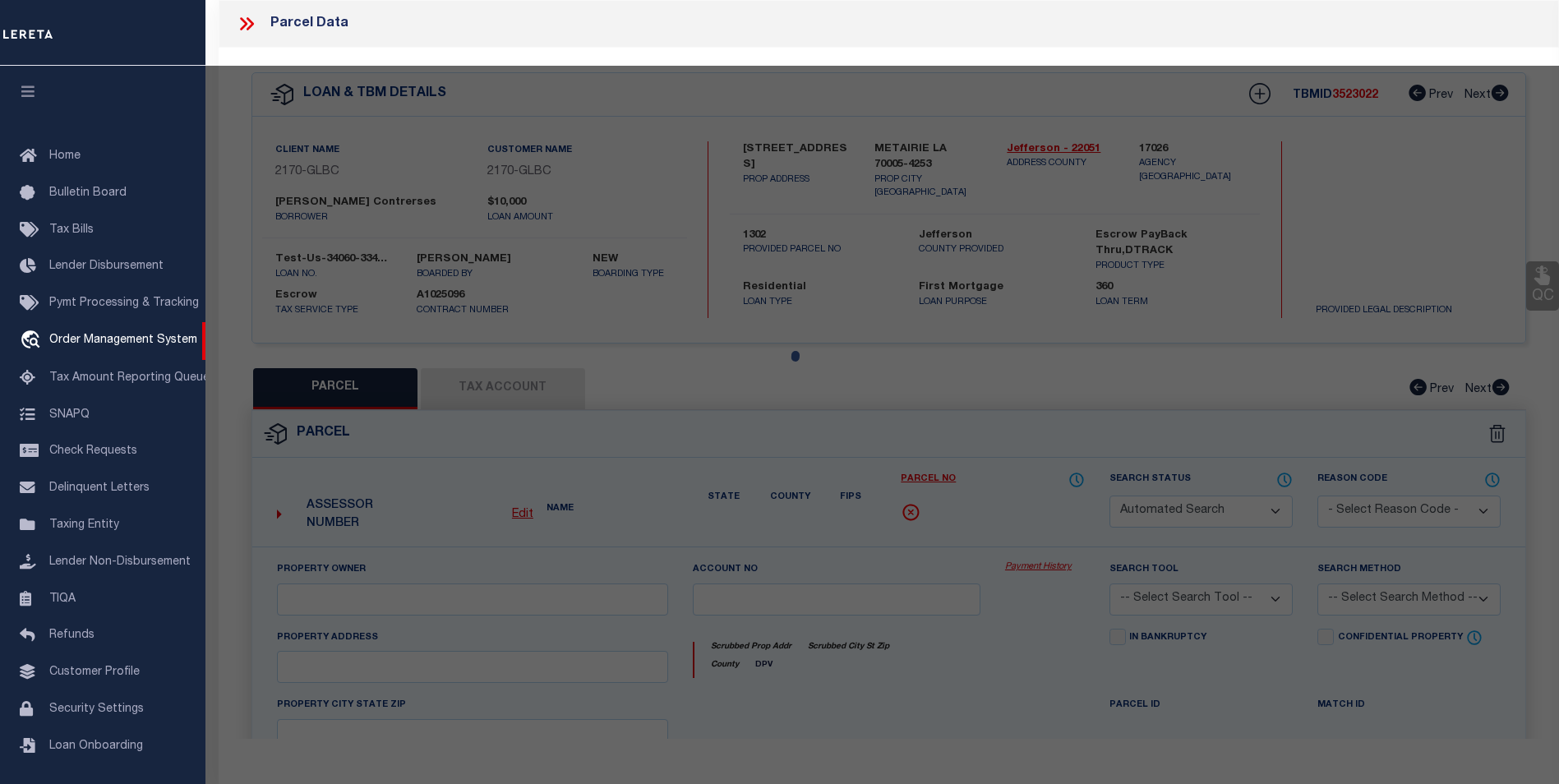
checkbox input "false"
type input "METAIRIE, LA 70005"
type textarea "LOT C SQ 26 10515980 METAIRIEVILLE 957/770 10417048"
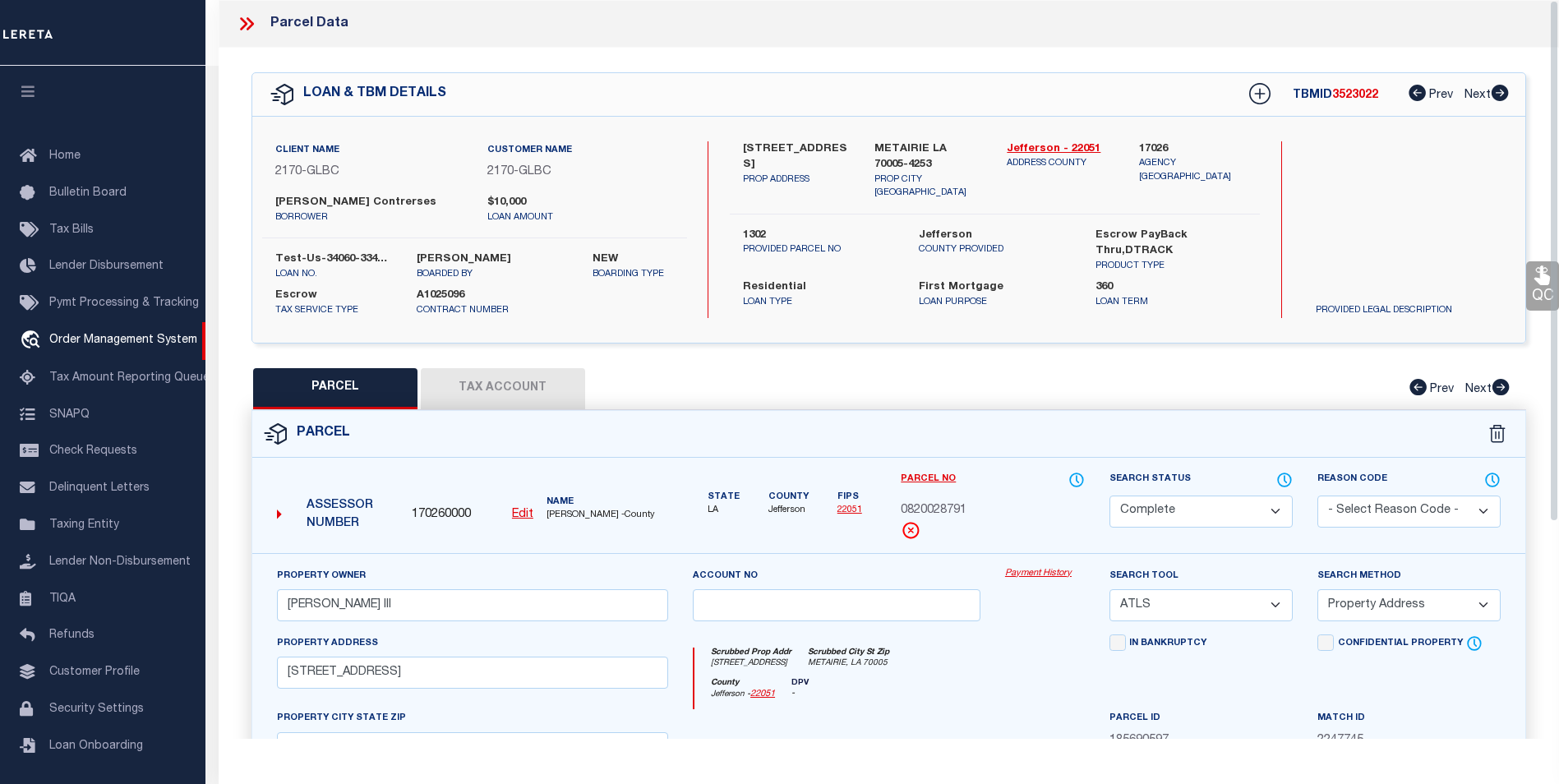
click at [239, 28] on icon at bounding box center [247, 24] width 22 height 22
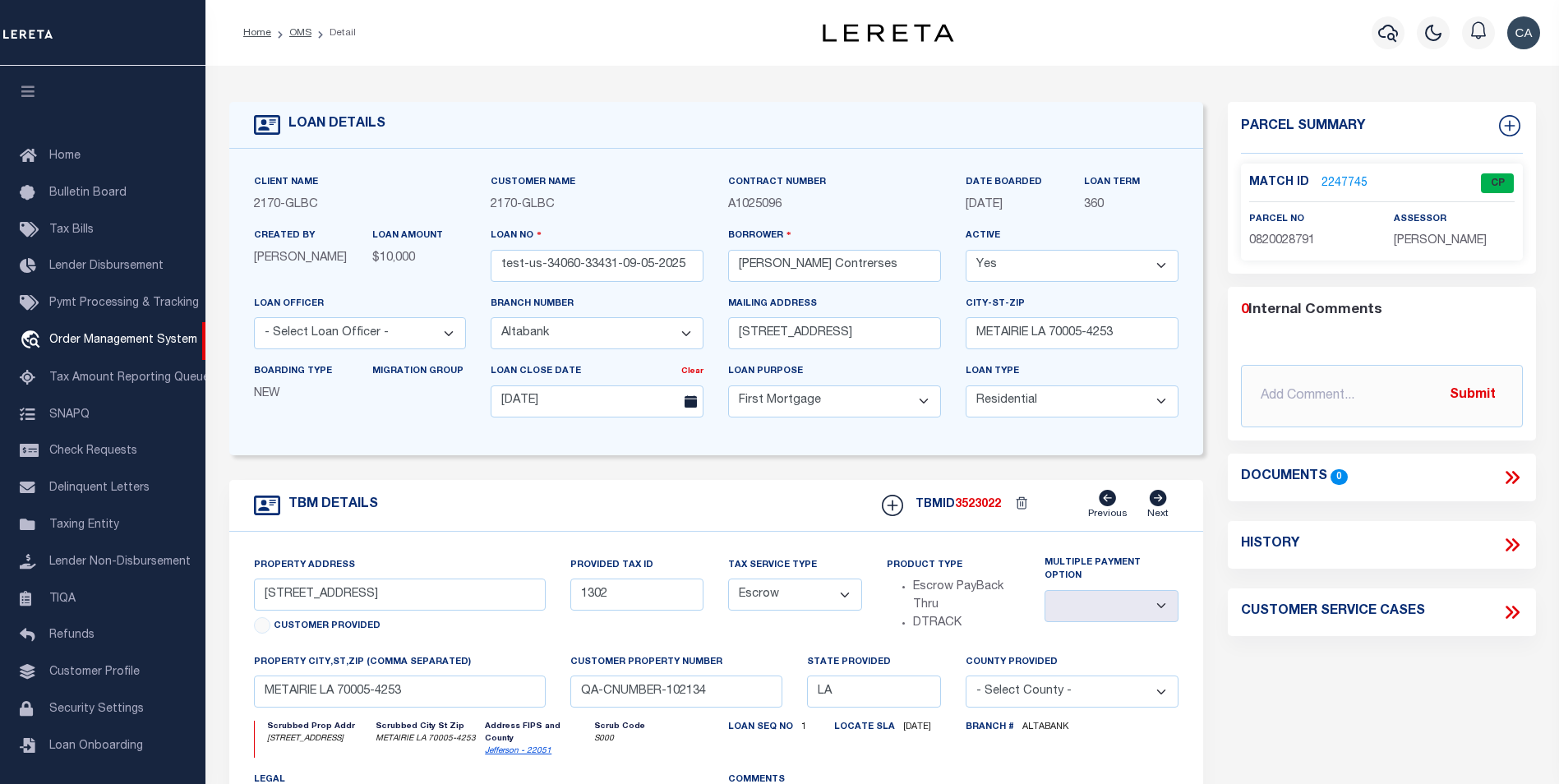
click at [1339, 187] on link "2247745" at bounding box center [1344, 184] width 46 height 17
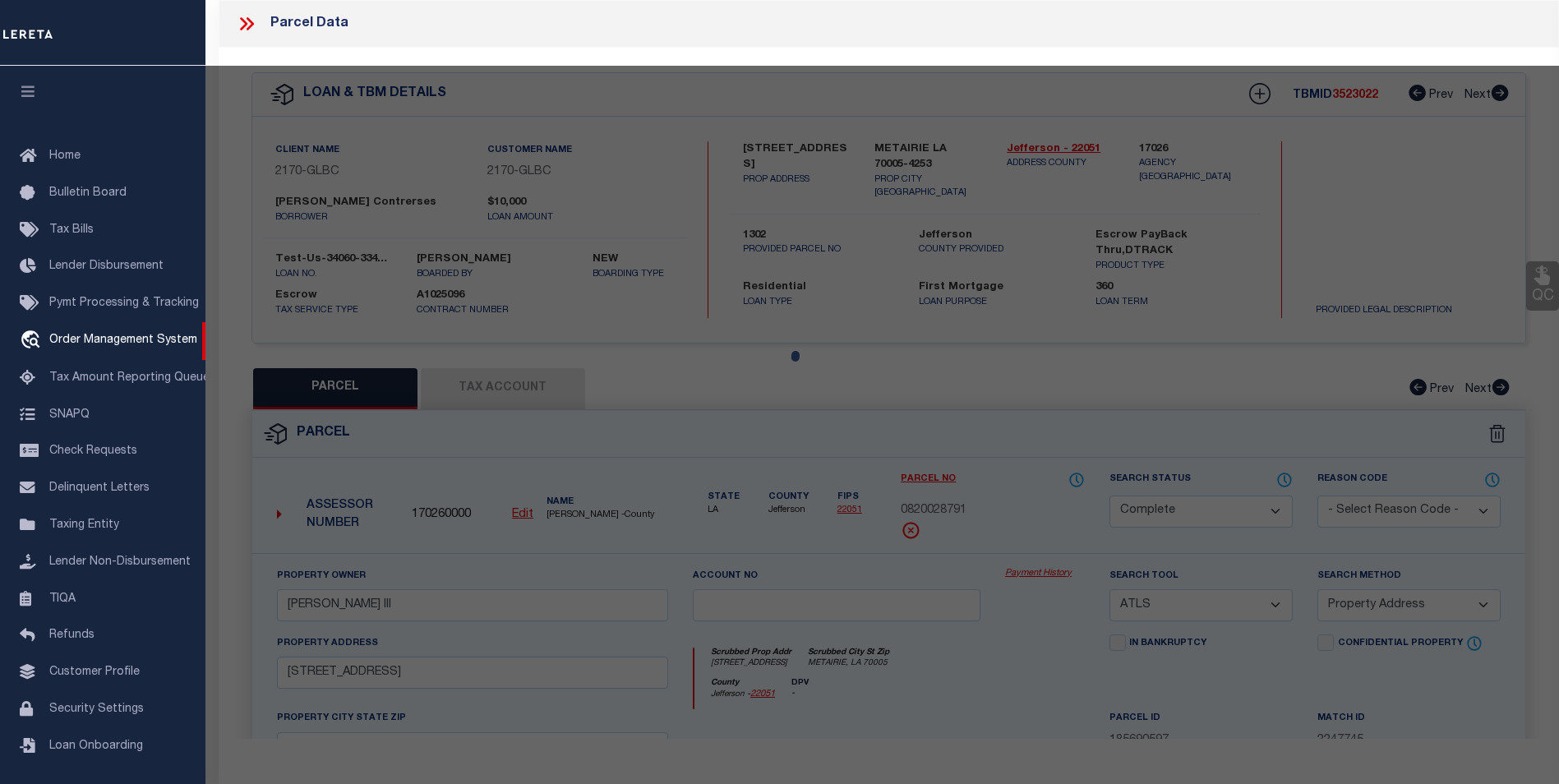
select select "AS"
select select
checkbox input "false"
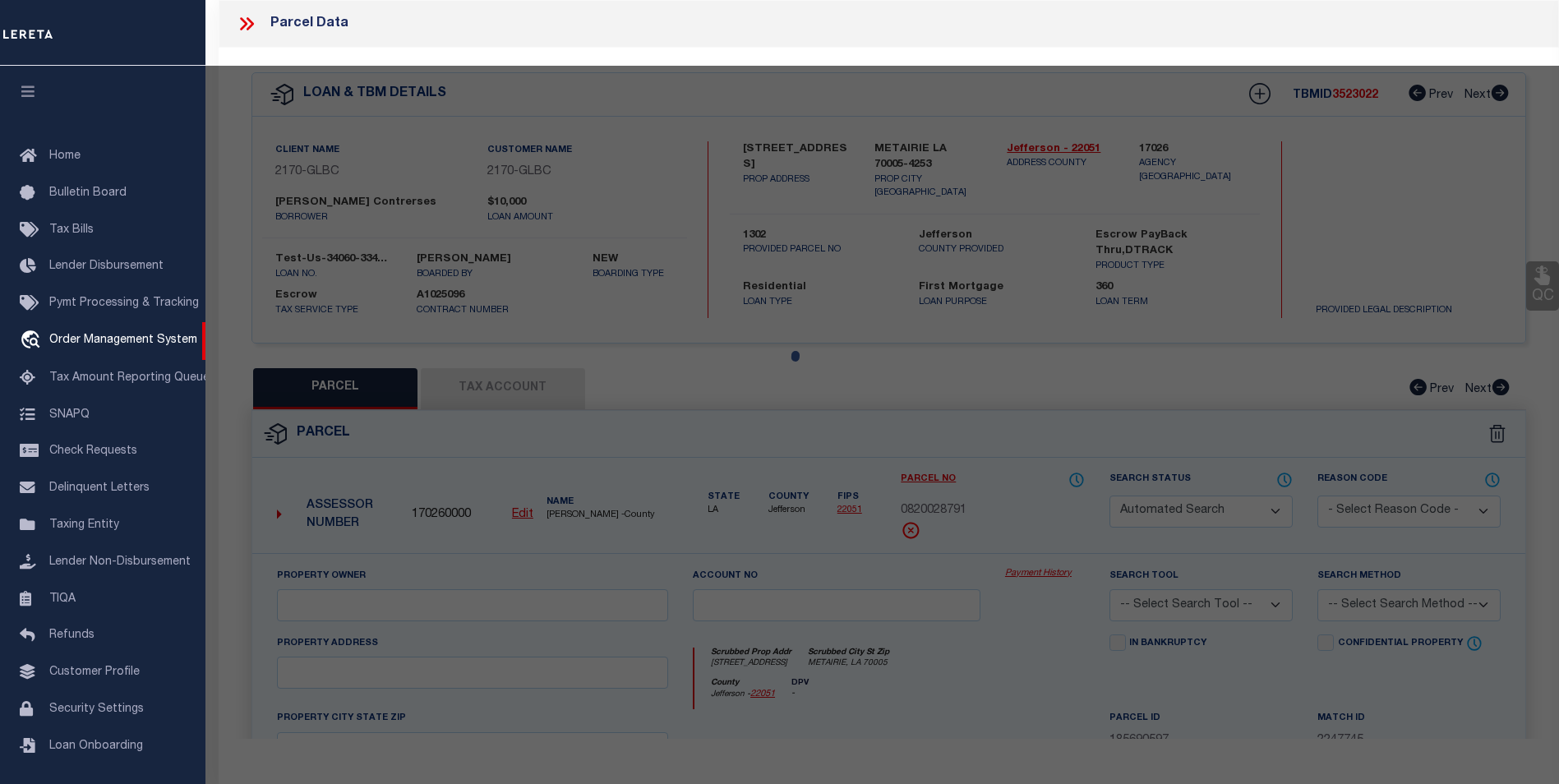
select select "CP"
type input "WILLIAM J PREAU III"
select select "ATL"
select select "ADD"
type input "229 LAKE AVE"
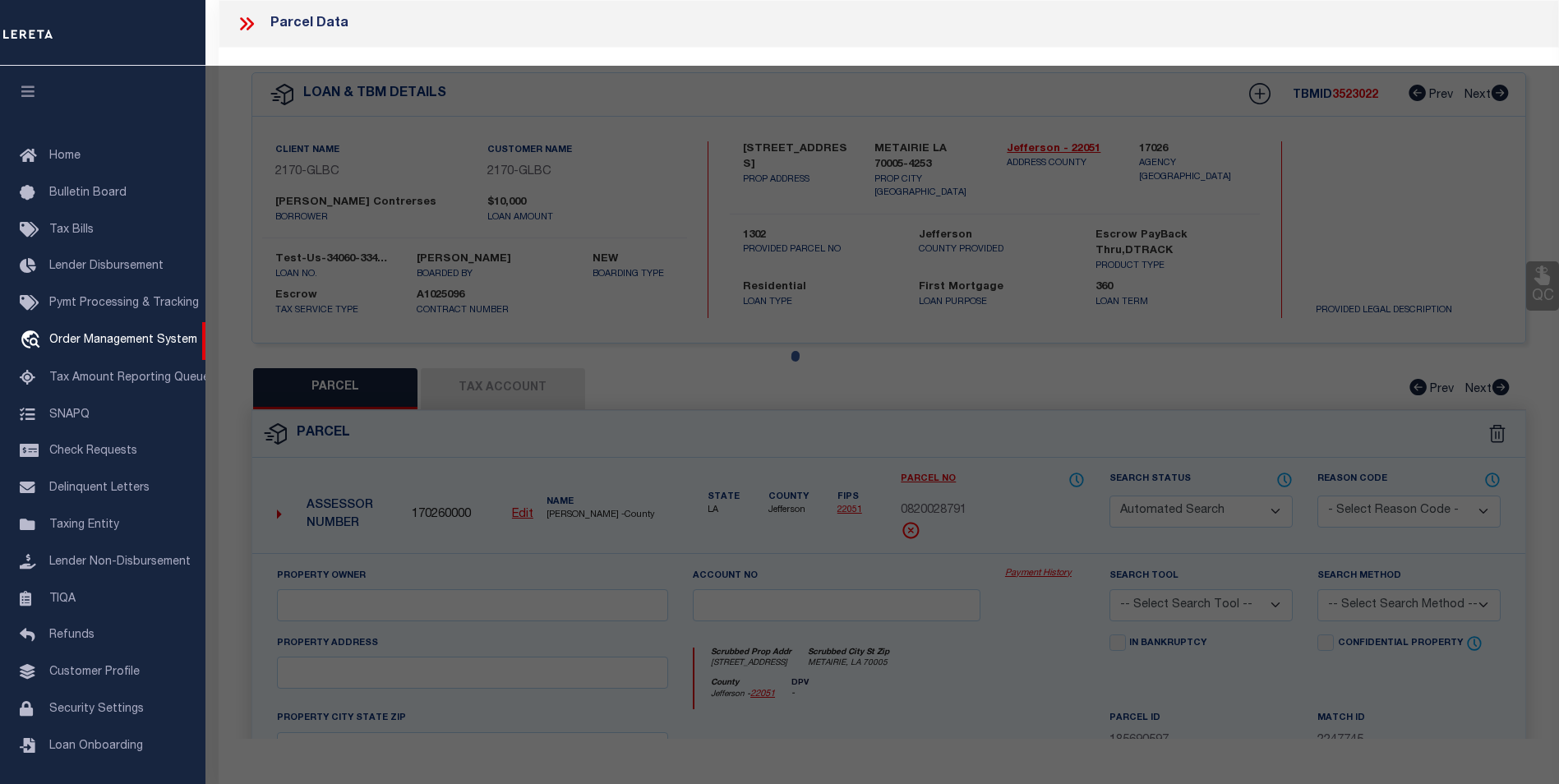
checkbox input "false"
type input "METAIRIE, LA 70005"
type textarea "LOT C SQ 26 10515980 METAIRIEVILLE 957/770 10417048"
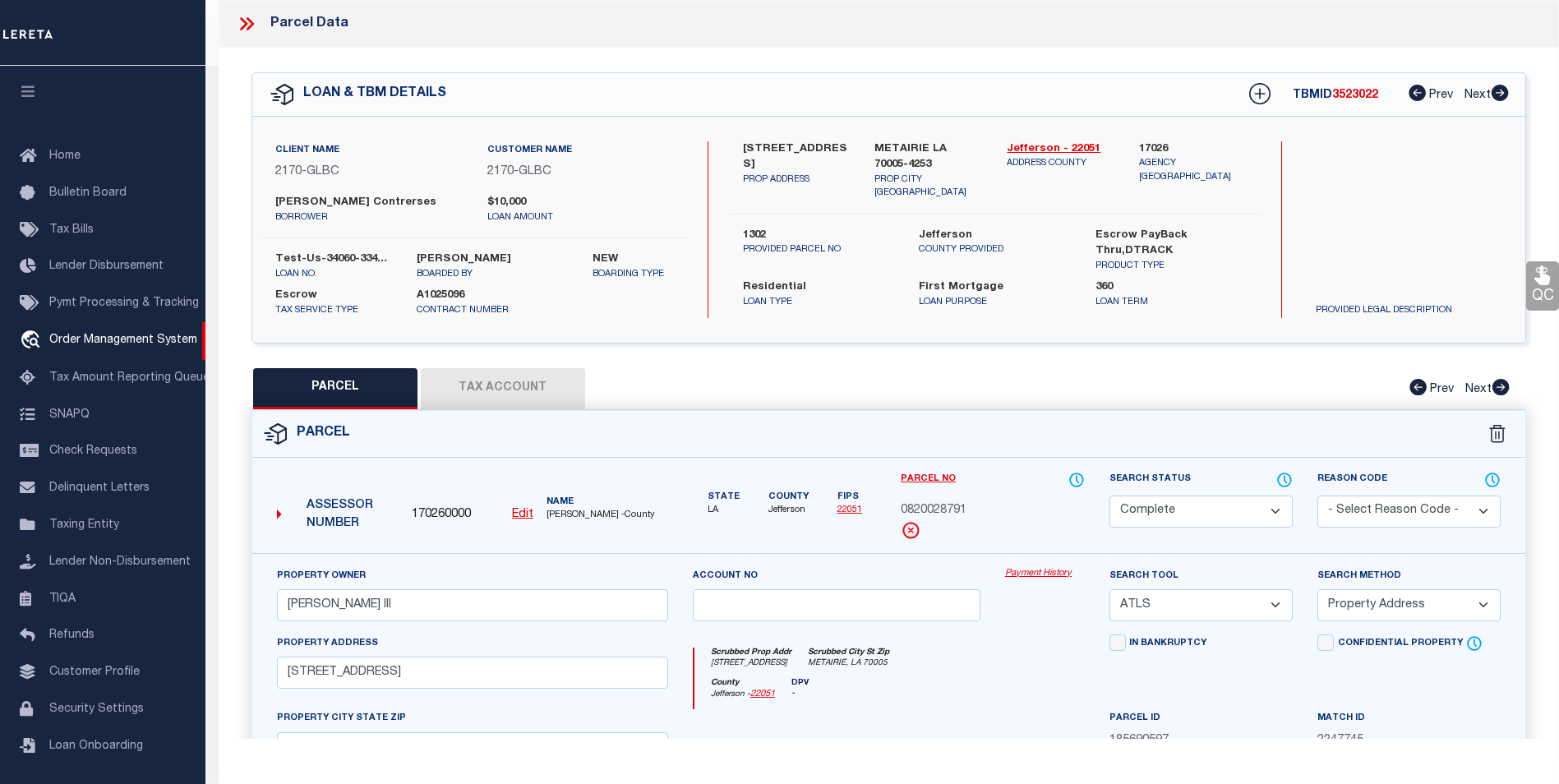
click at [1019, 578] on link "Payment History" at bounding box center [1045, 573] width 80 height 14
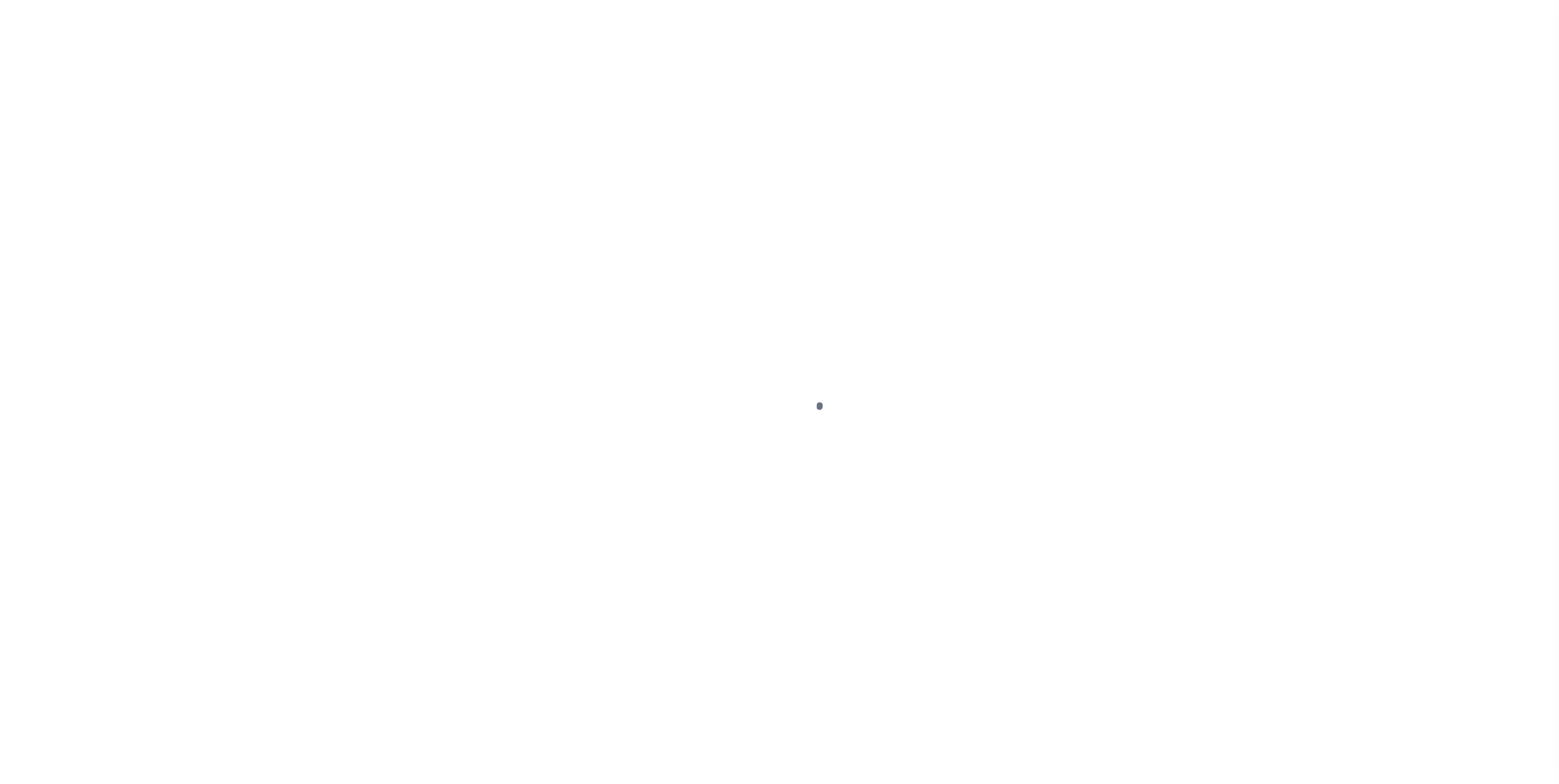
select select "CP"
select select "ATL"
select select "ADD"
select select "10"
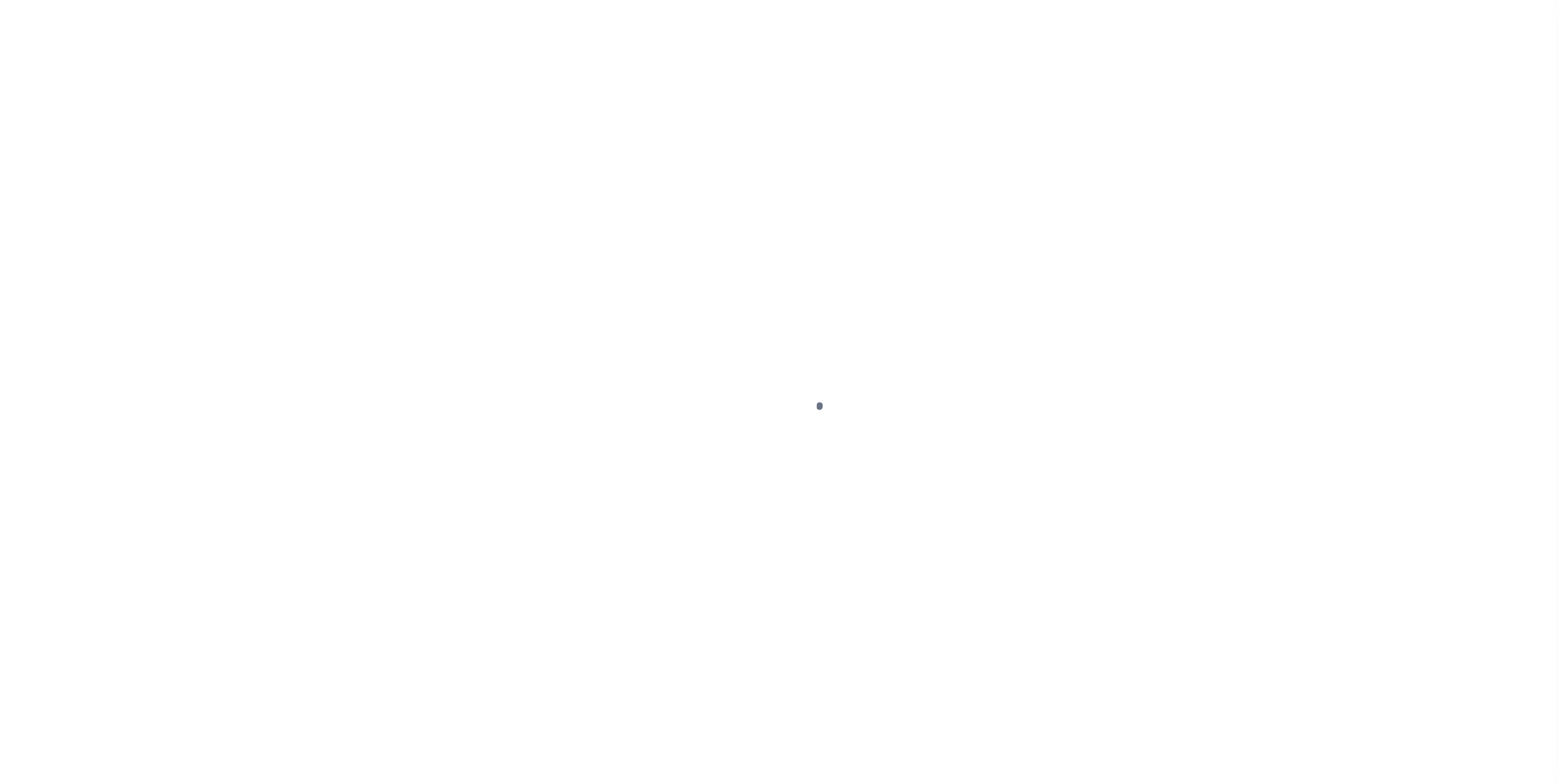
select select "Escrow"
select select
select select "5655"
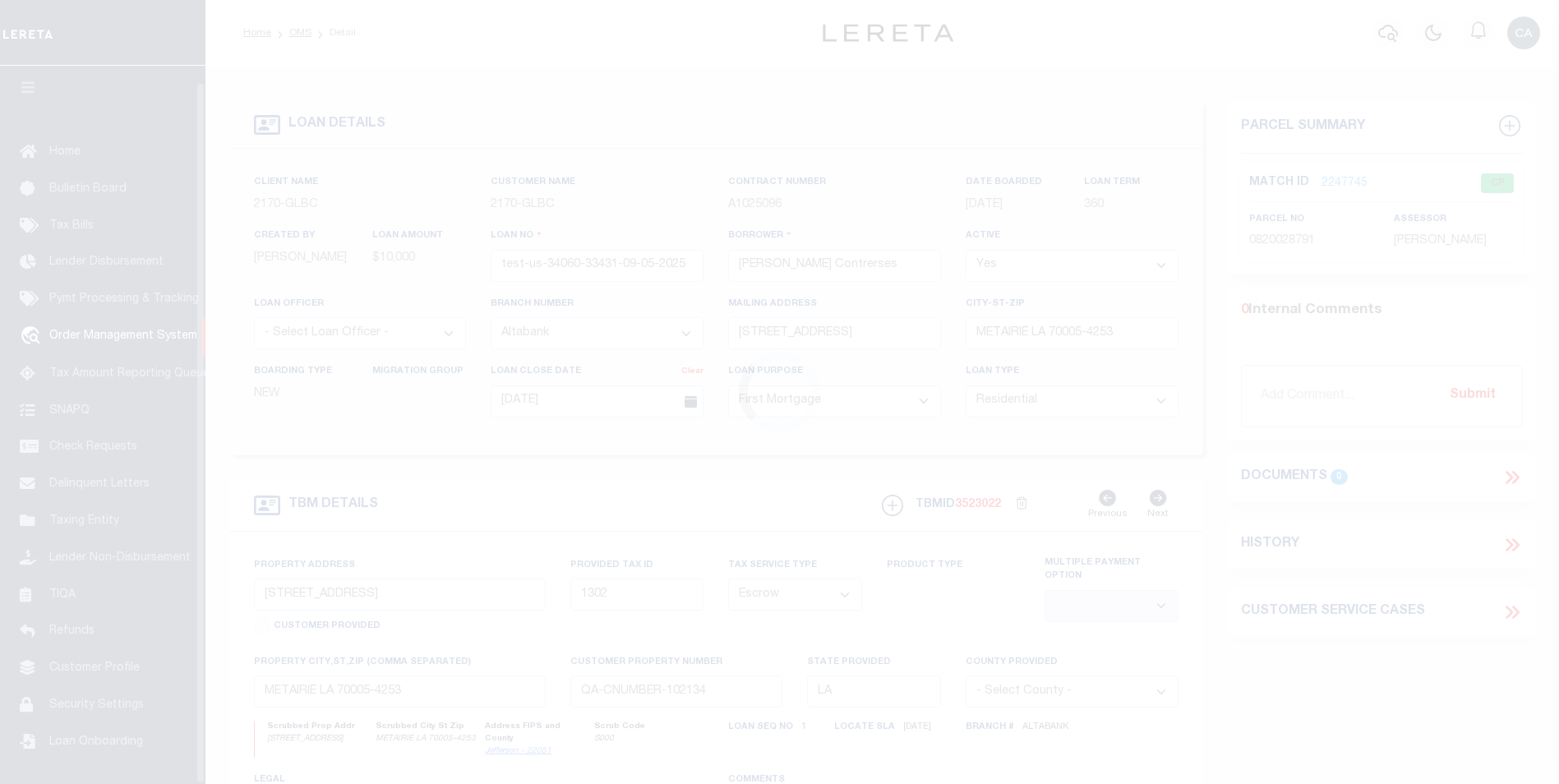
scroll to position [17, 0]
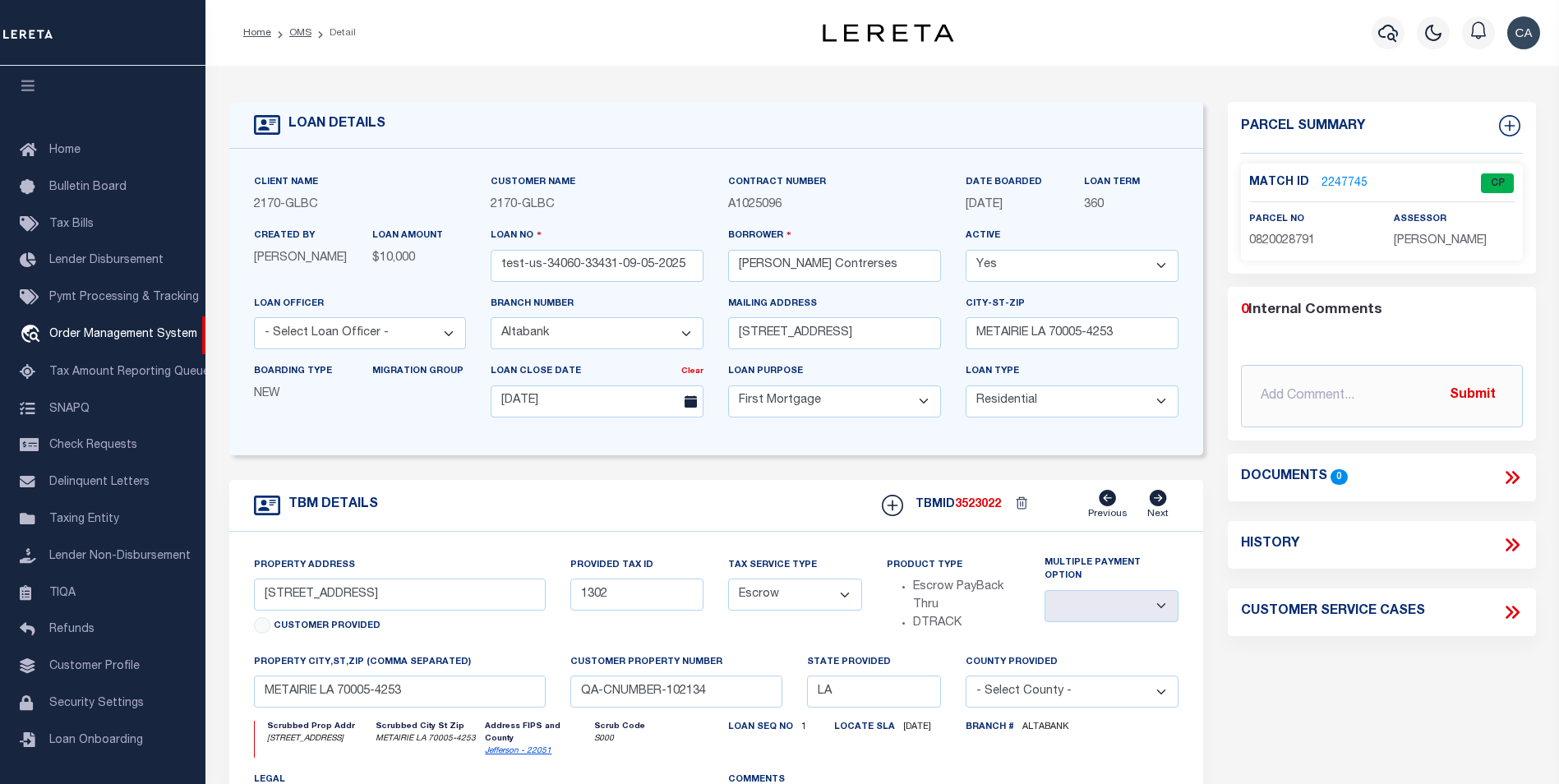
click at [1329, 184] on link "2247745" at bounding box center [1344, 184] width 46 height 17
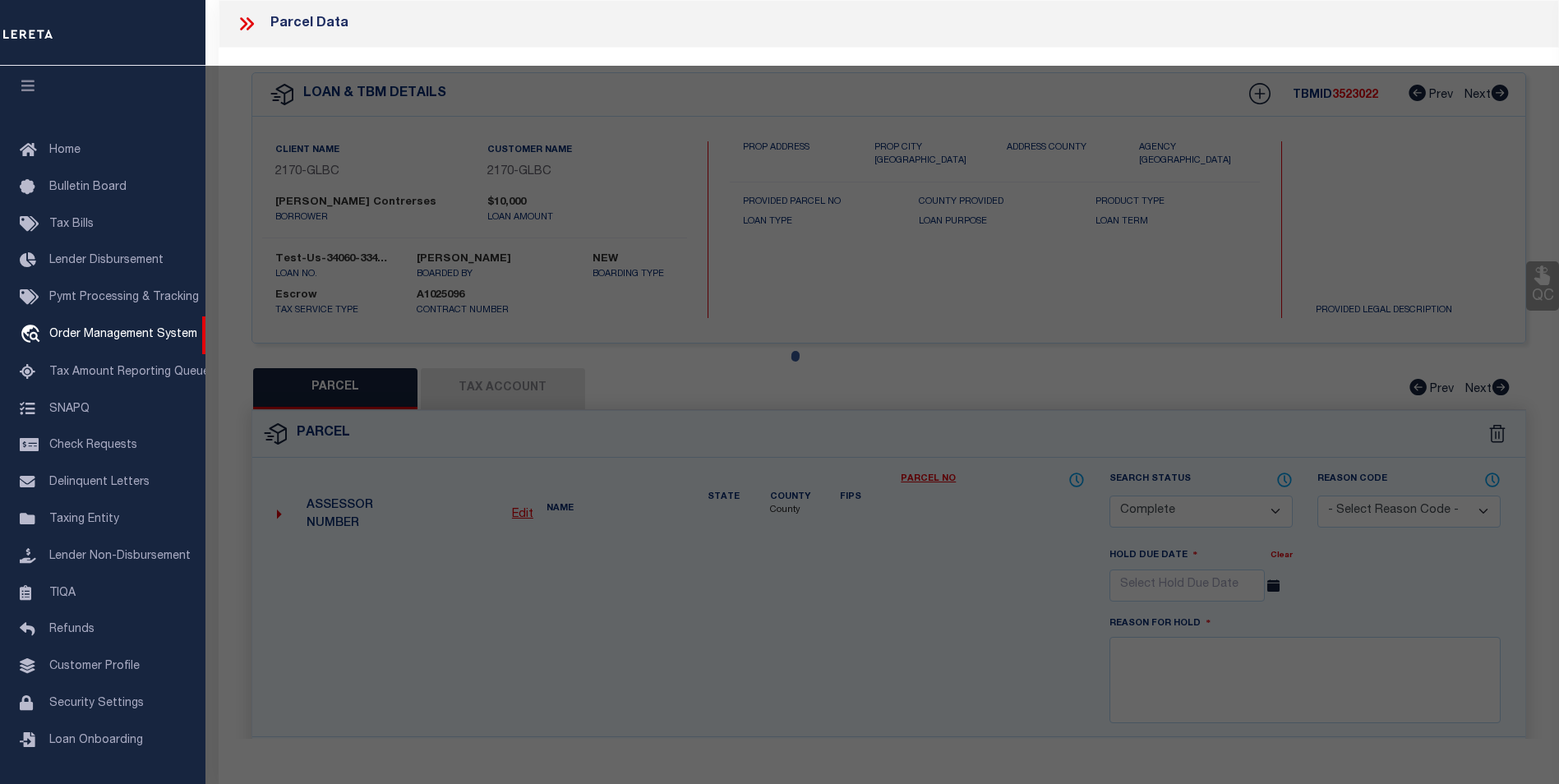
select select "AS"
select select
checkbox input "false"
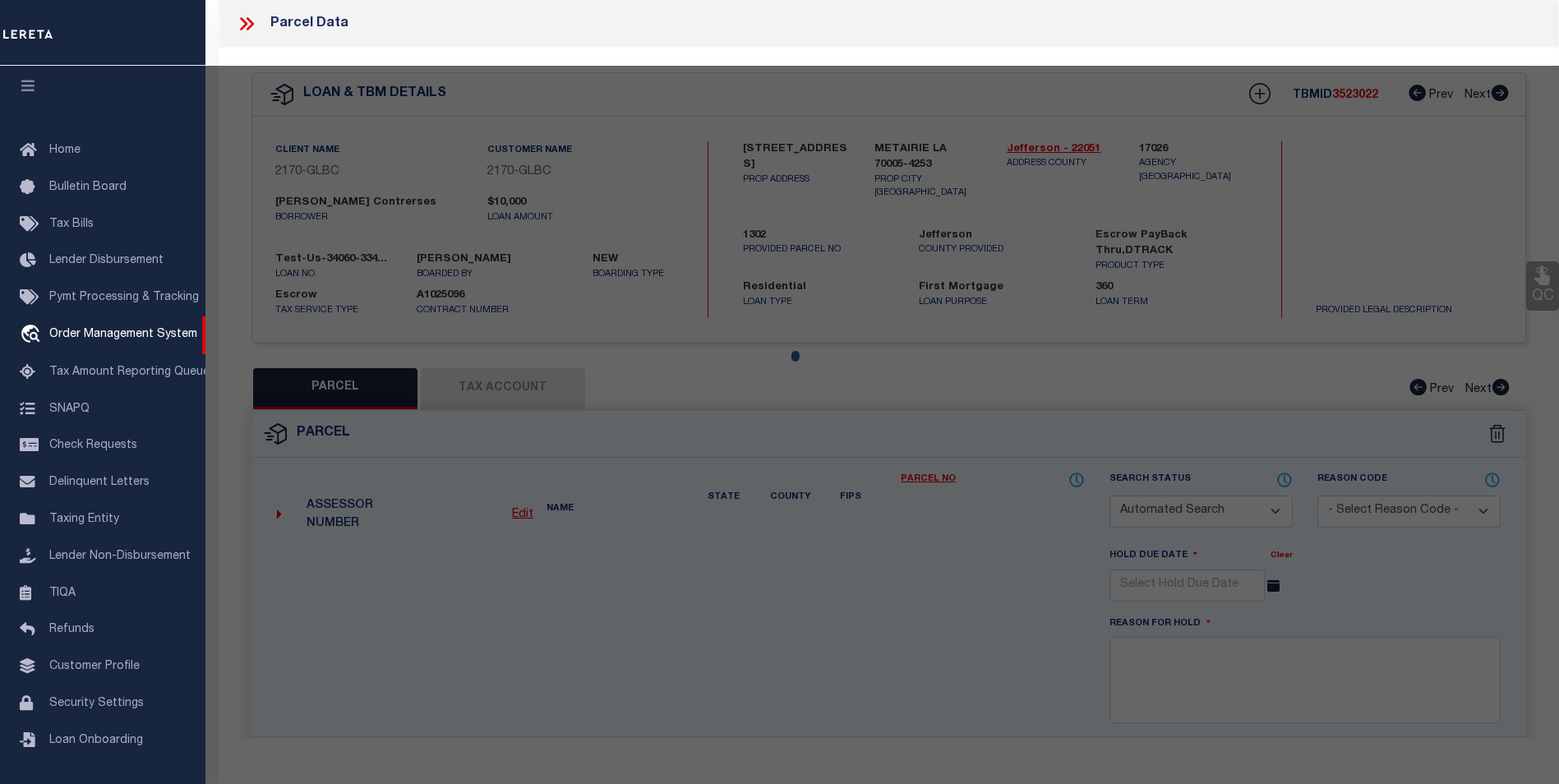
select select "CP"
type input "WILLIAM J PREAU III"
select select "ATL"
select select "ADD"
type input "229 LAKE AVE"
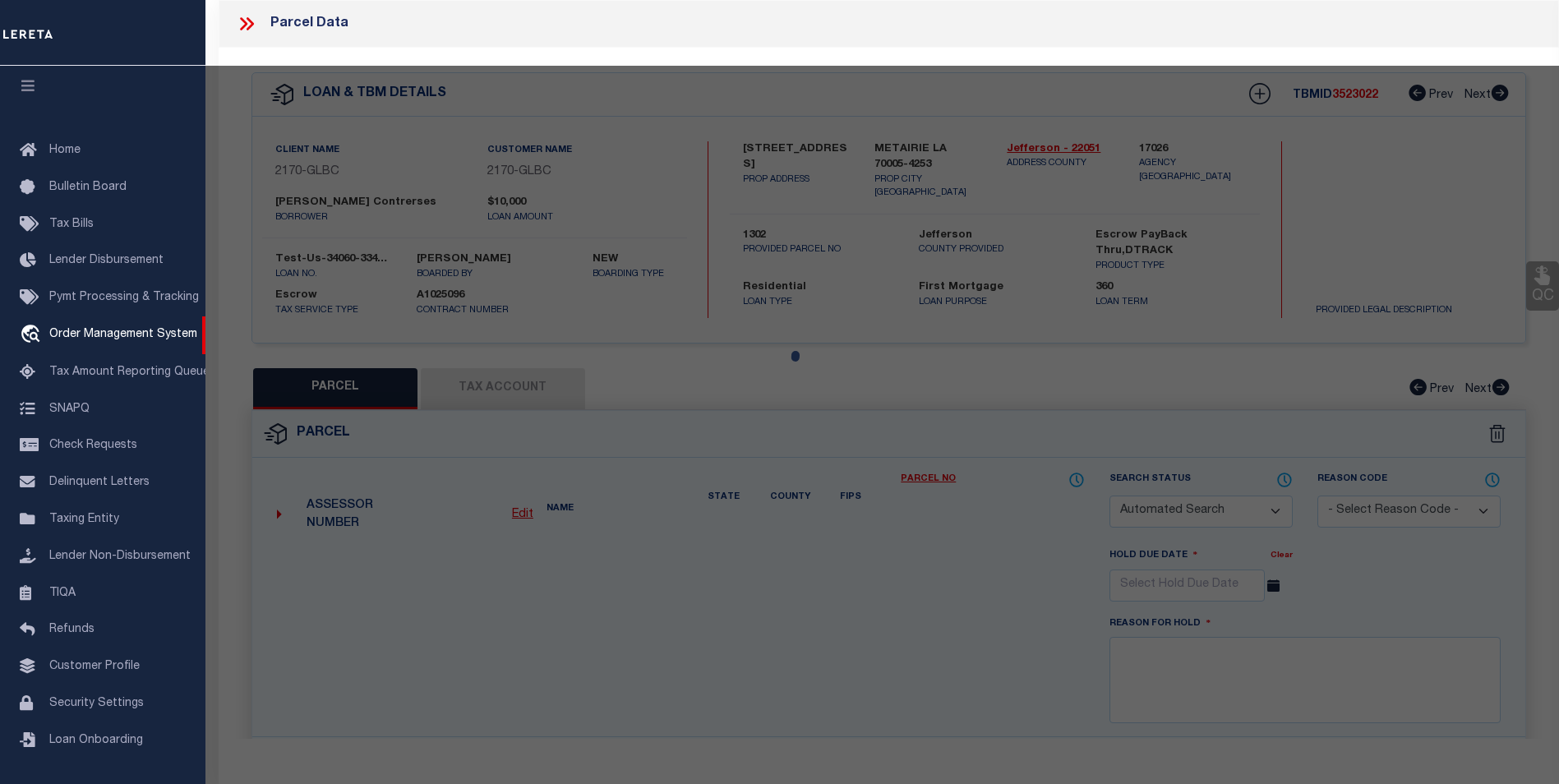
checkbox input "false"
type input "METAIRIE, LA 70005"
type textarea "LOT C SQ 26 10515980 METAIRIEVILLE 957/770 10417048"
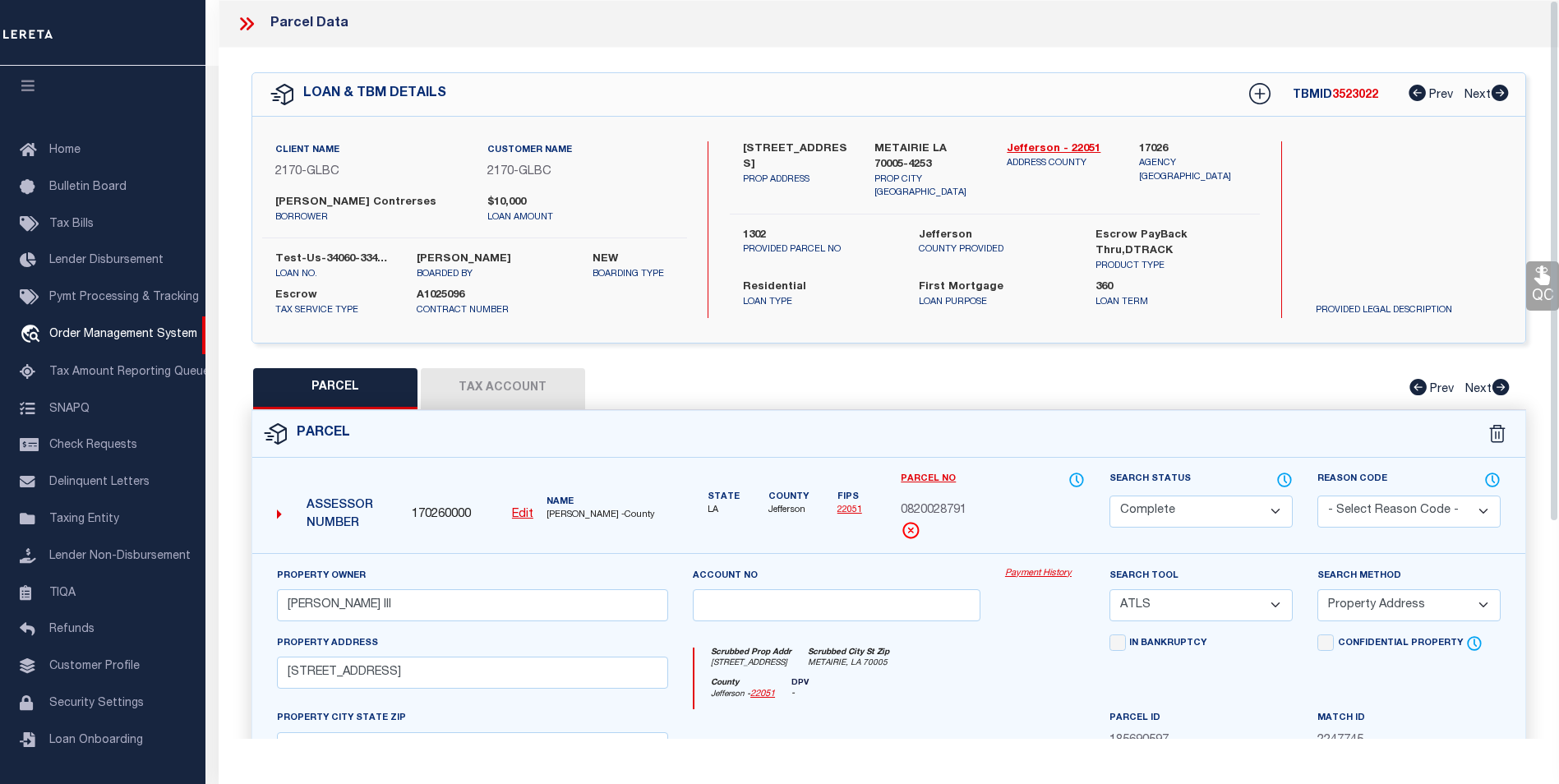
click at [1019, 580] on div "Payment History" at bounding box center [1045, 600] width 105 height 67
click at [1022, 567] on link "Payment History" at bounding box center [1045, 573] width 80 height 14
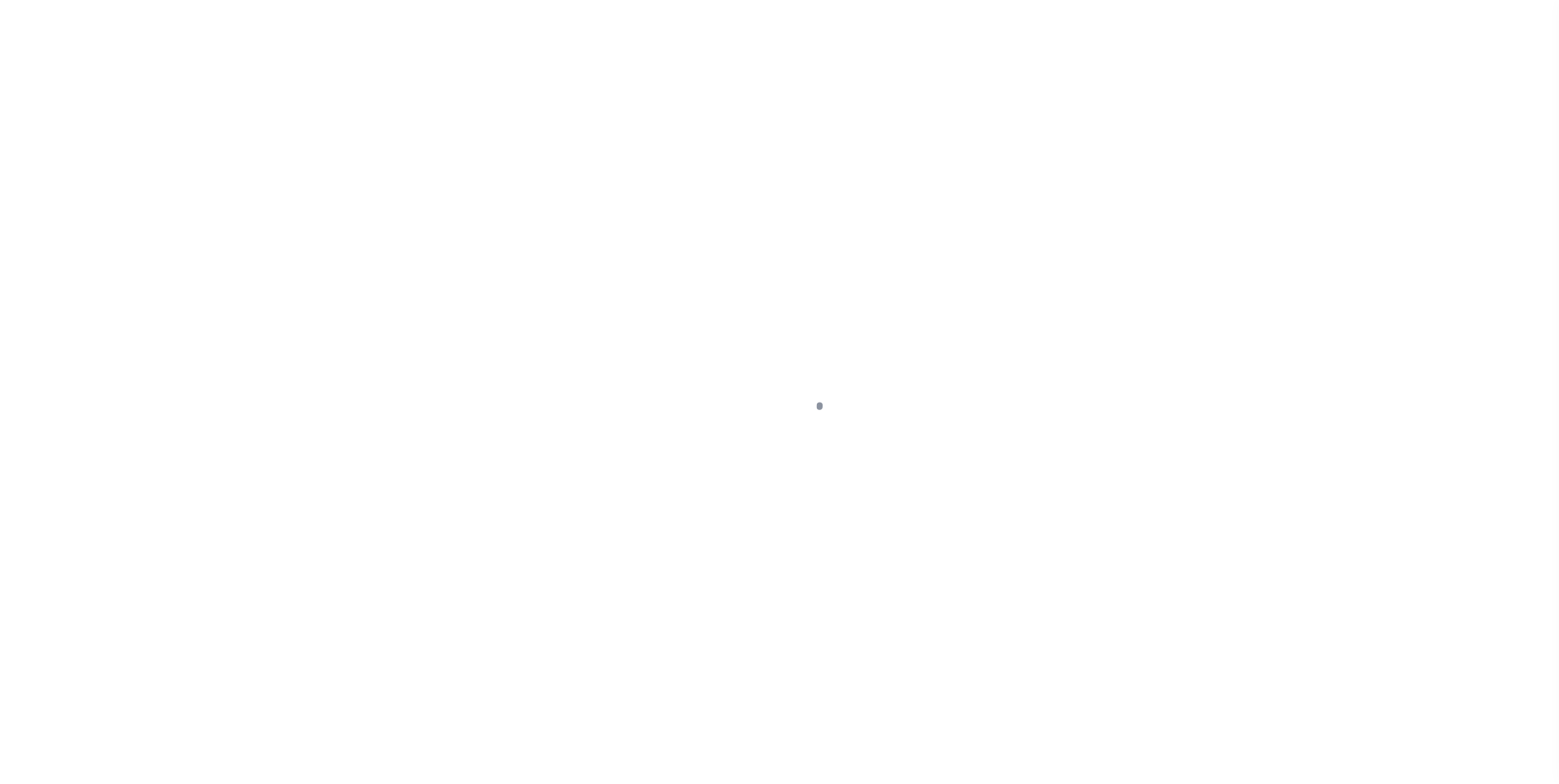
select select "10"
select select "Escrow"
select select
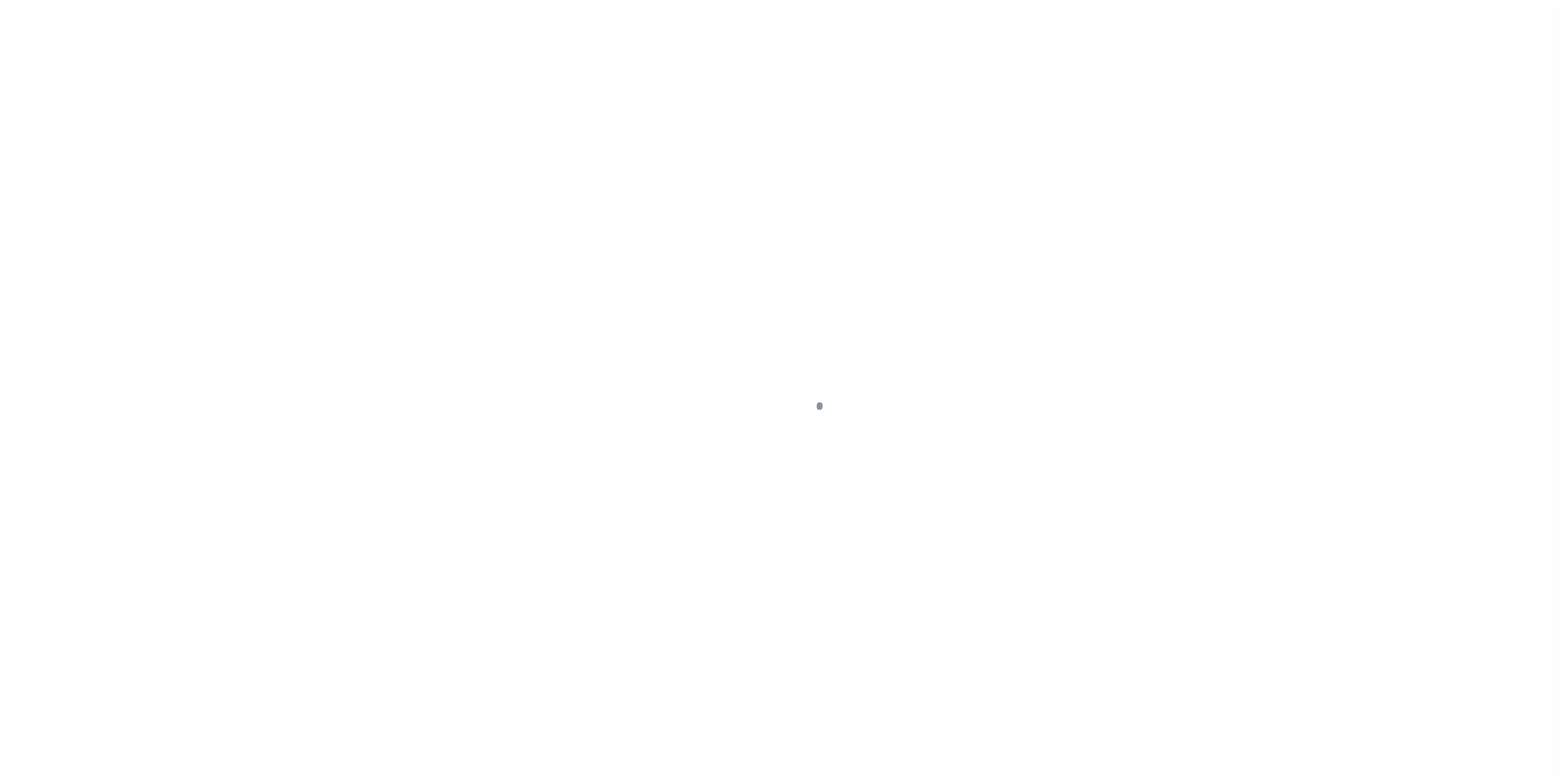
scroll to position [17, 0]
select select "5655"
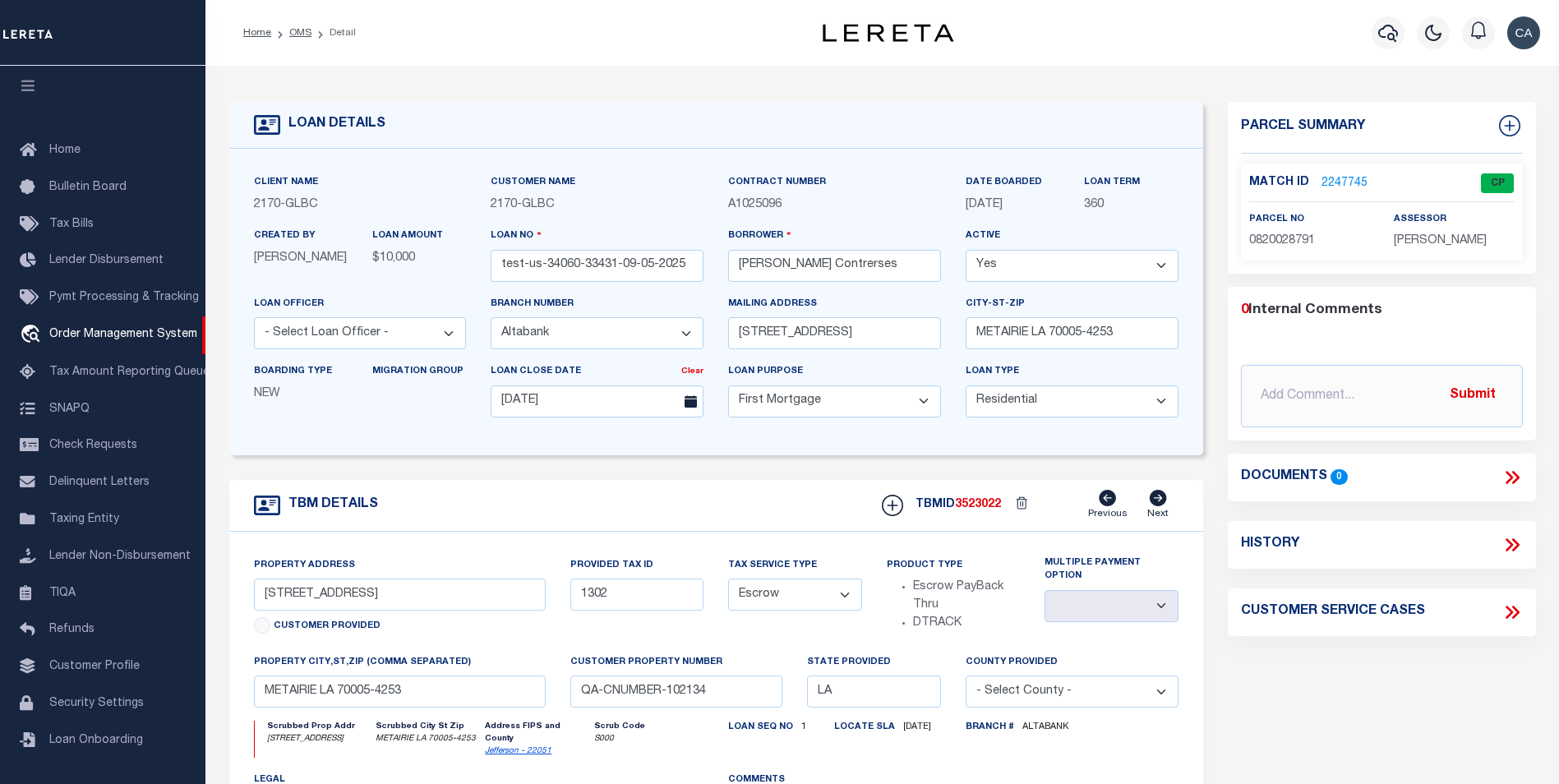
click at [1314, 290] on div "0 Internal Comments @[PERSON_NAME] @[PERSON_NAME] @[PERSON_NAME] @[PERSON_NAME]…" at bounding box center [1382, 363] width 308 height 154
click at [1336, 183] on link "2247745" at bounding box center [1344, 184] width 46 height 17
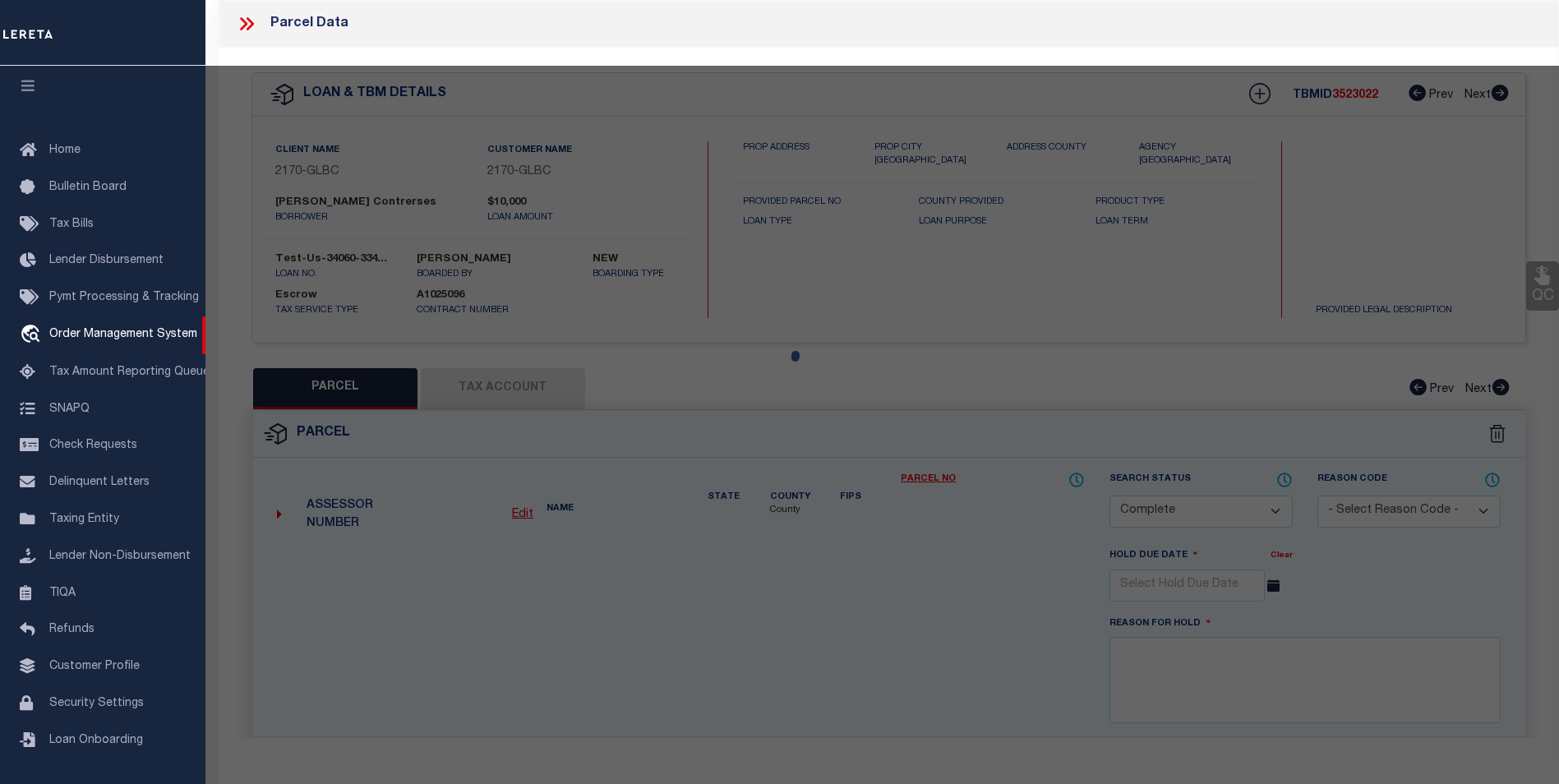
select select "AS"
select select
checkbox input "false"
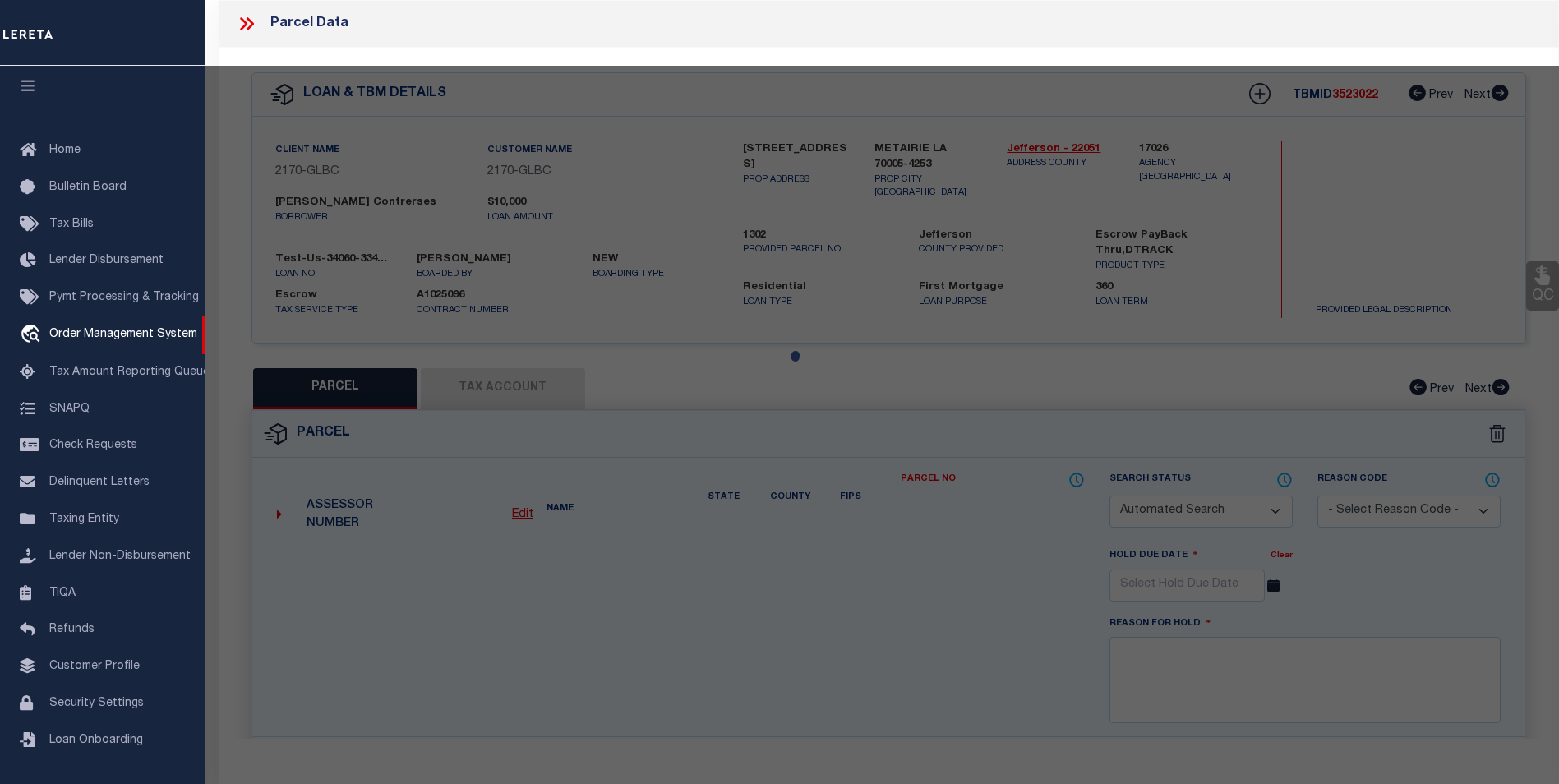
select select "CP"
type input "[PERSON_NAME] III"
select select "ATL"
select select "ADD"
type input "[STREET_ADDRESS]"
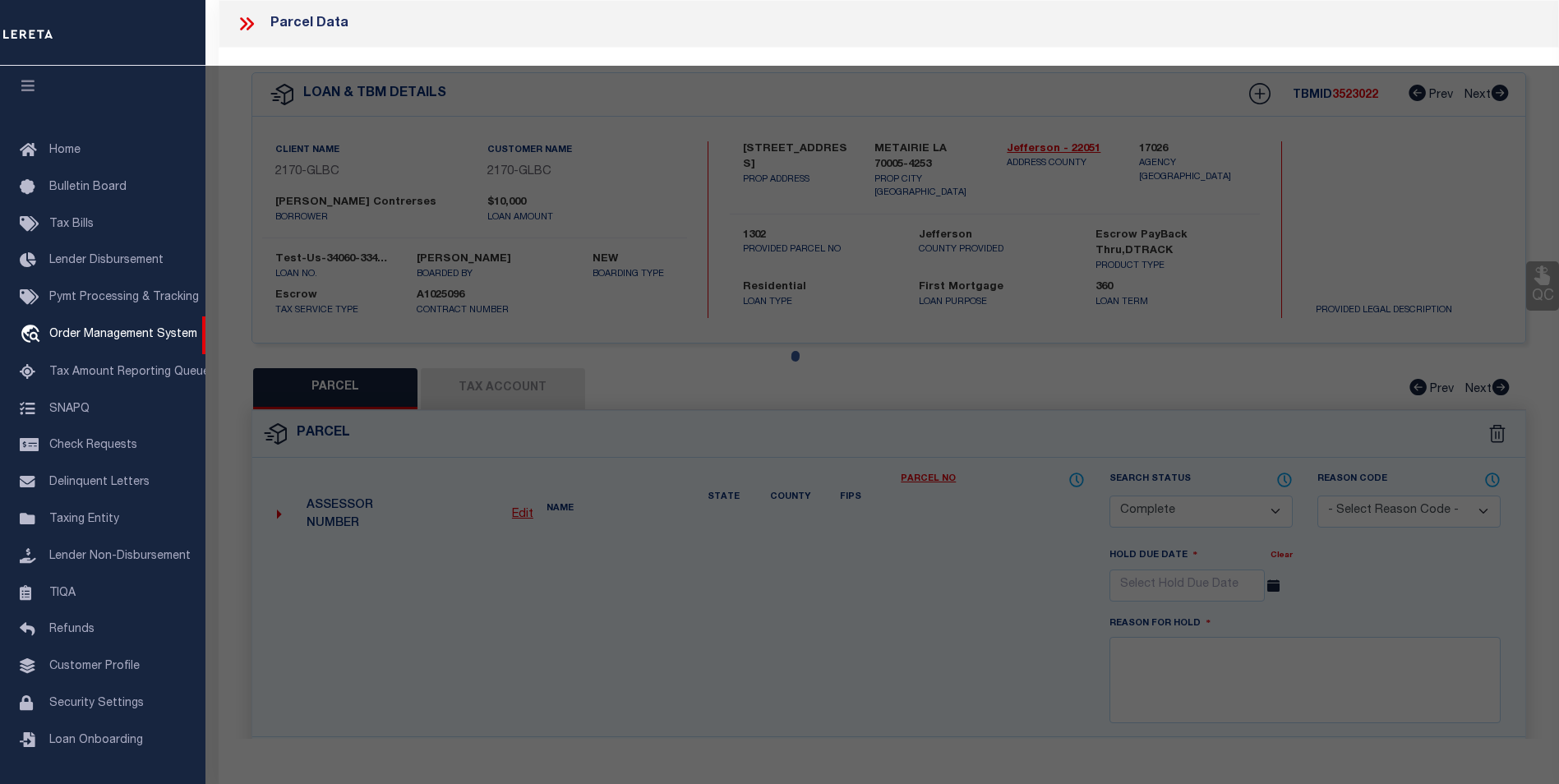
checkbox input "false"
type input "METAIRIE, LA 70005"
type textarea "LOT C SQ 26 10515980 METAIRIEVILLE 957/770 10417048"
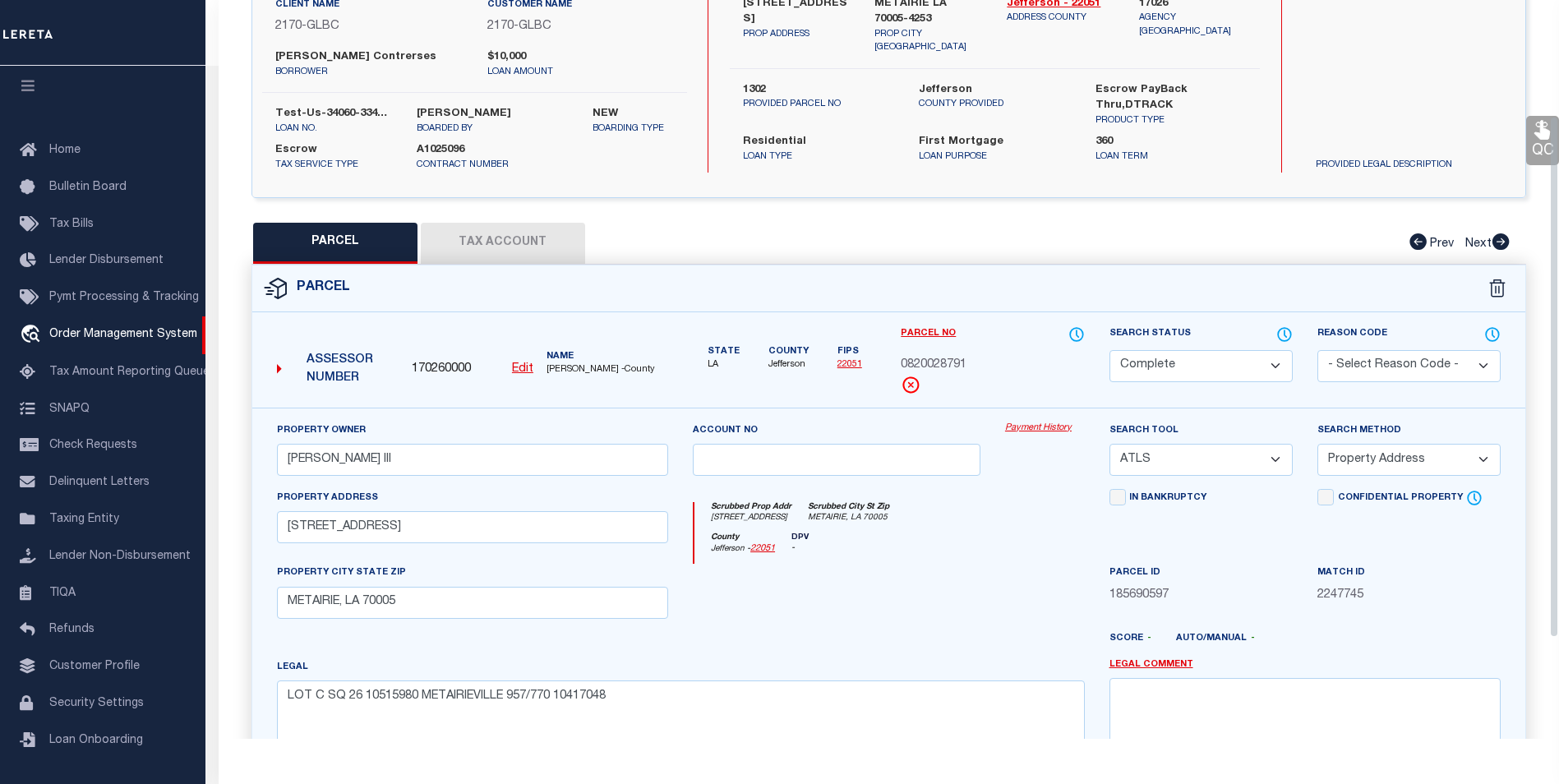
scroll to position [164, 0]
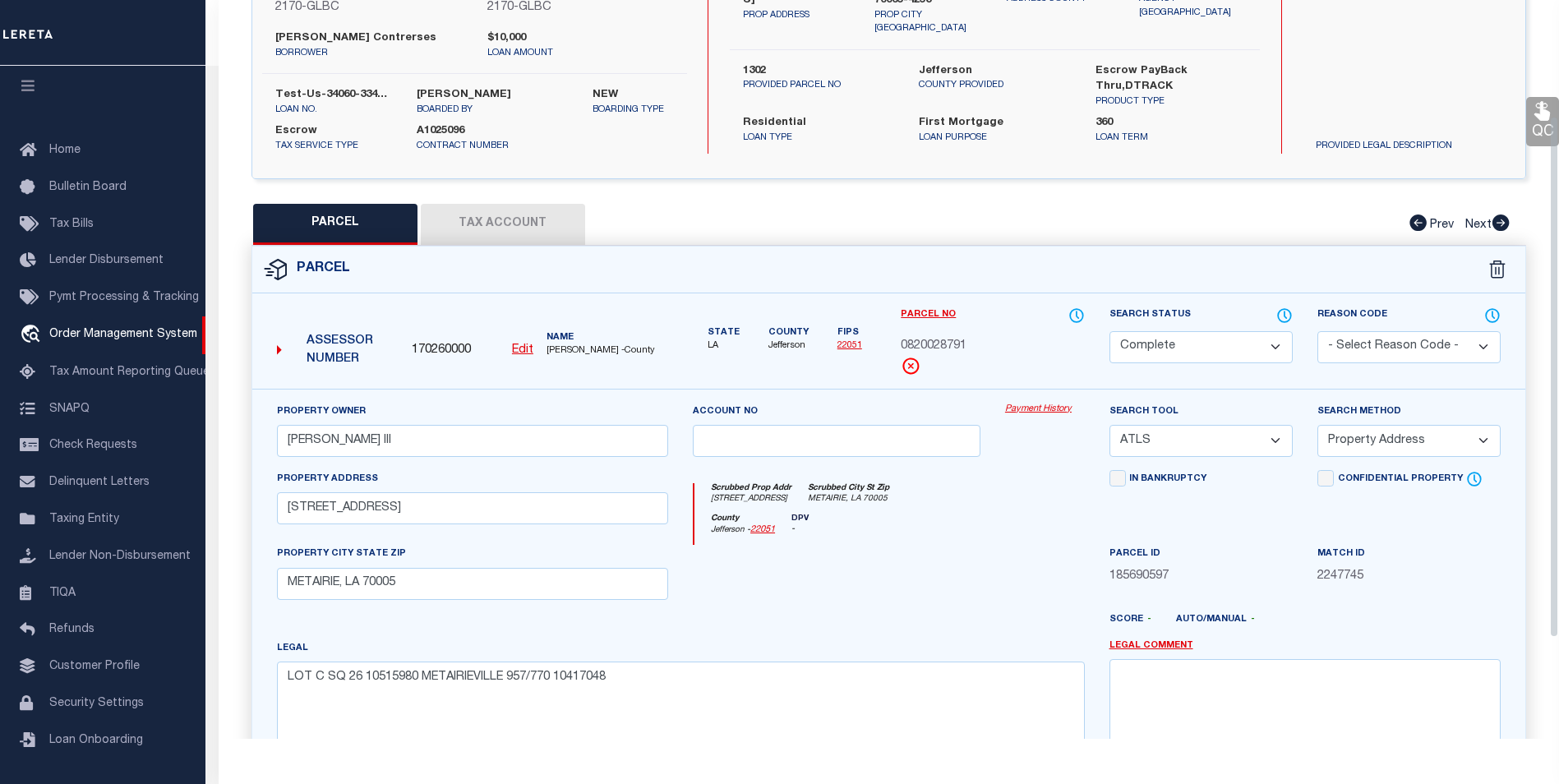
click at [1060, 412] on link "Payment History" at bounding box center [1045, 409] width 80 height 14
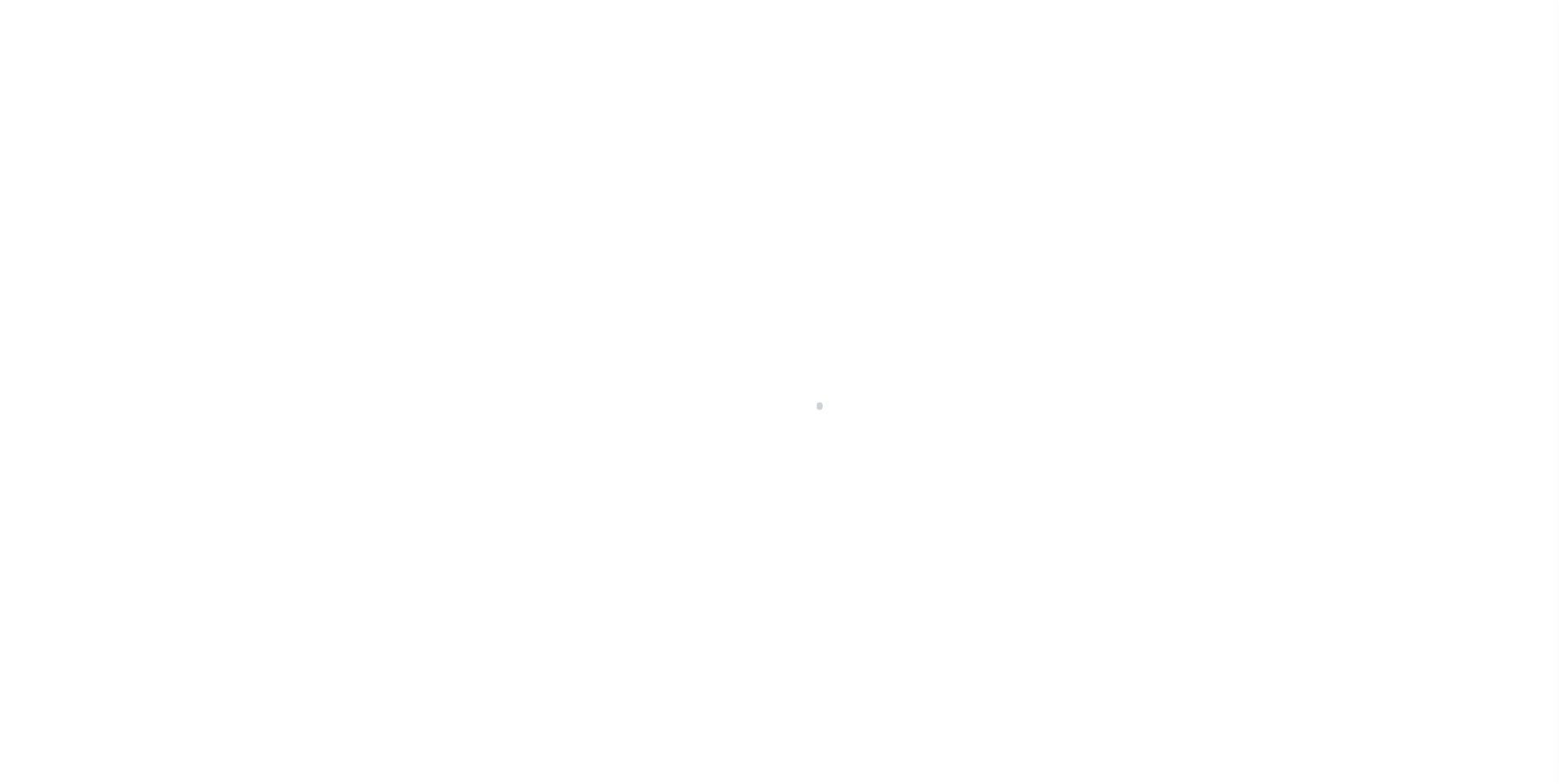
select select "5655"
select select "10"
select select "Escrow"
select select
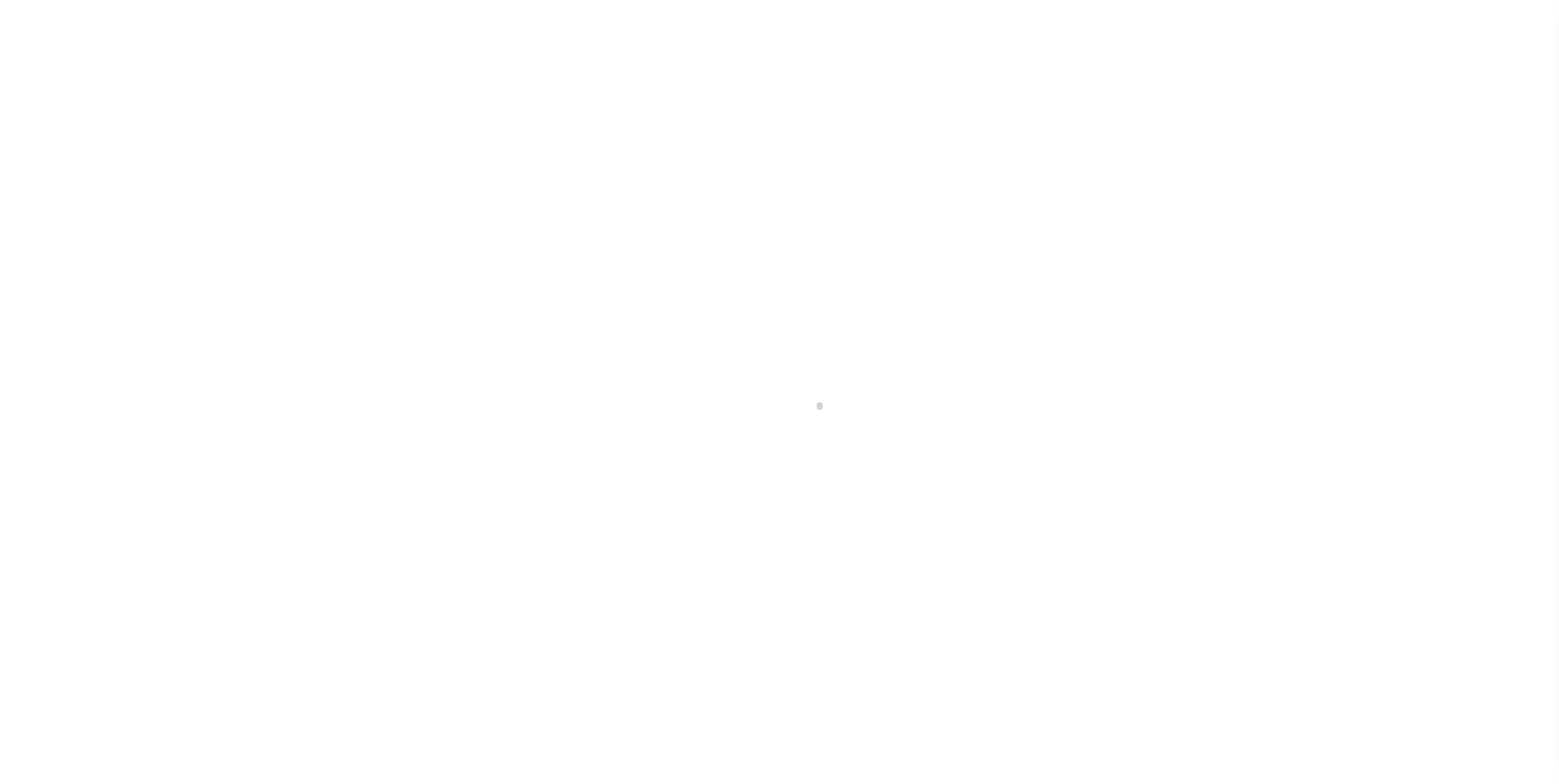
select select
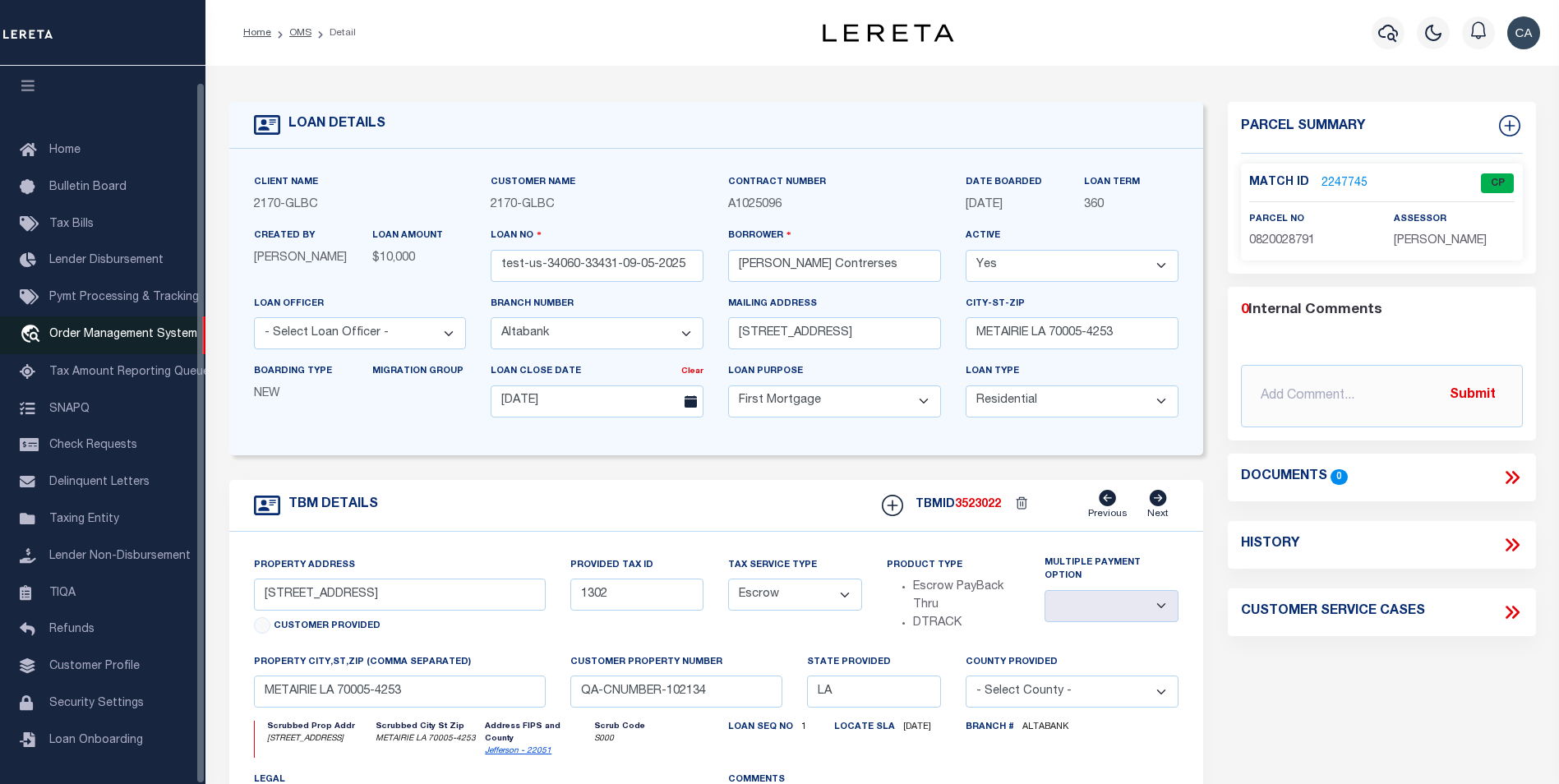
click at [170, 329] on span "Order Management System" at bounding box center [123, 335] width 148 height 12
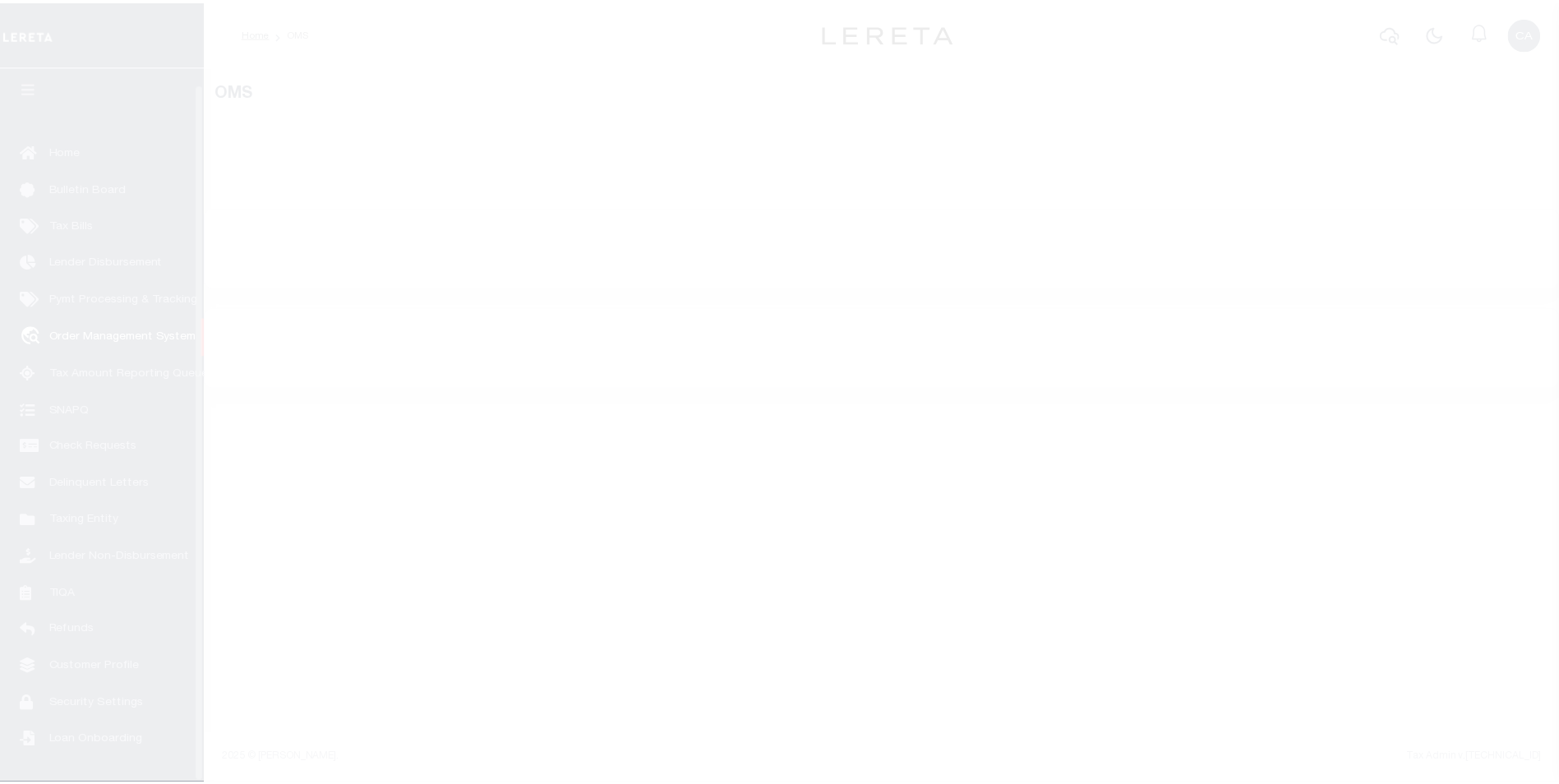
scroll to position [17, 0]
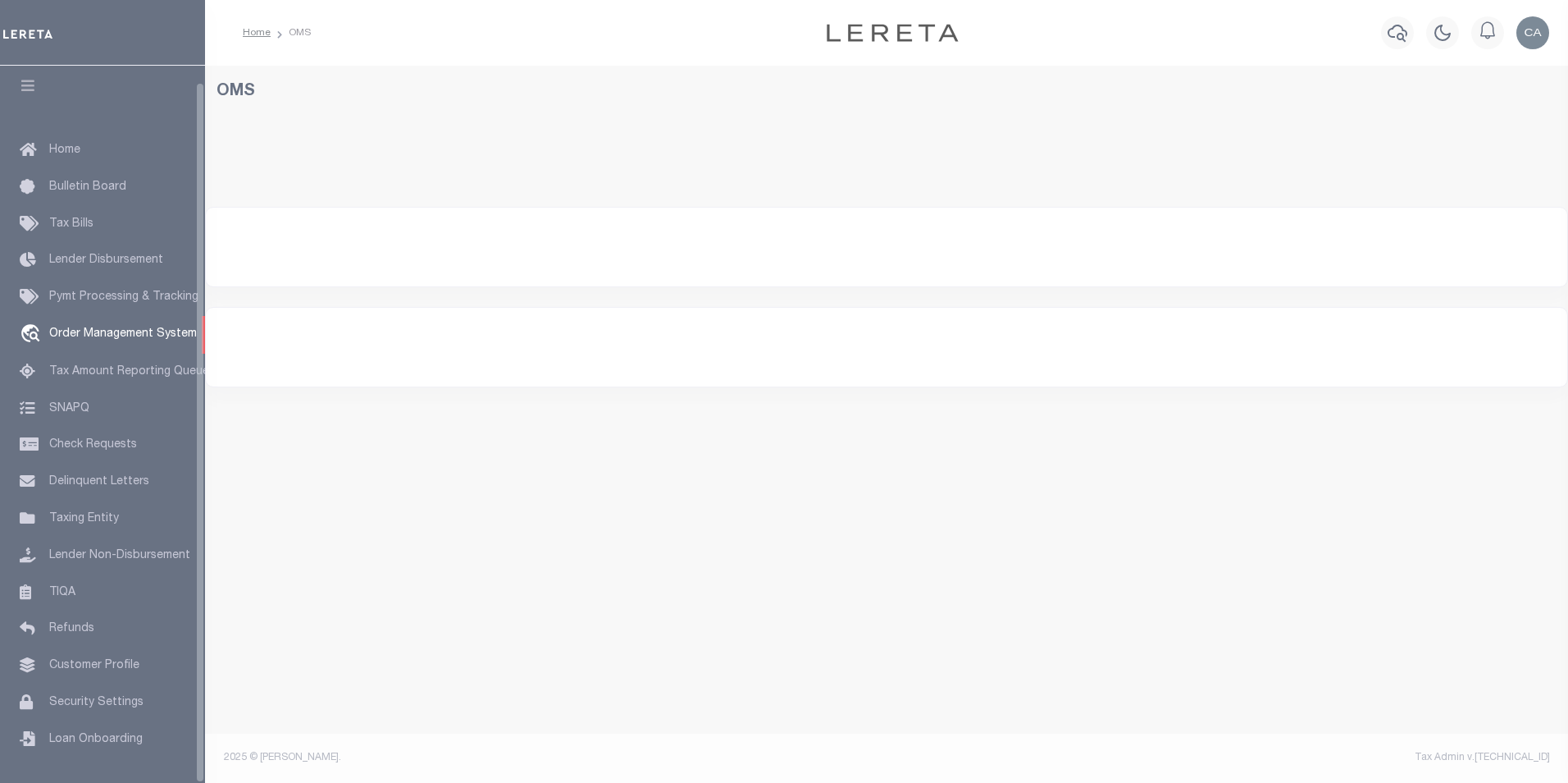
select select "200"
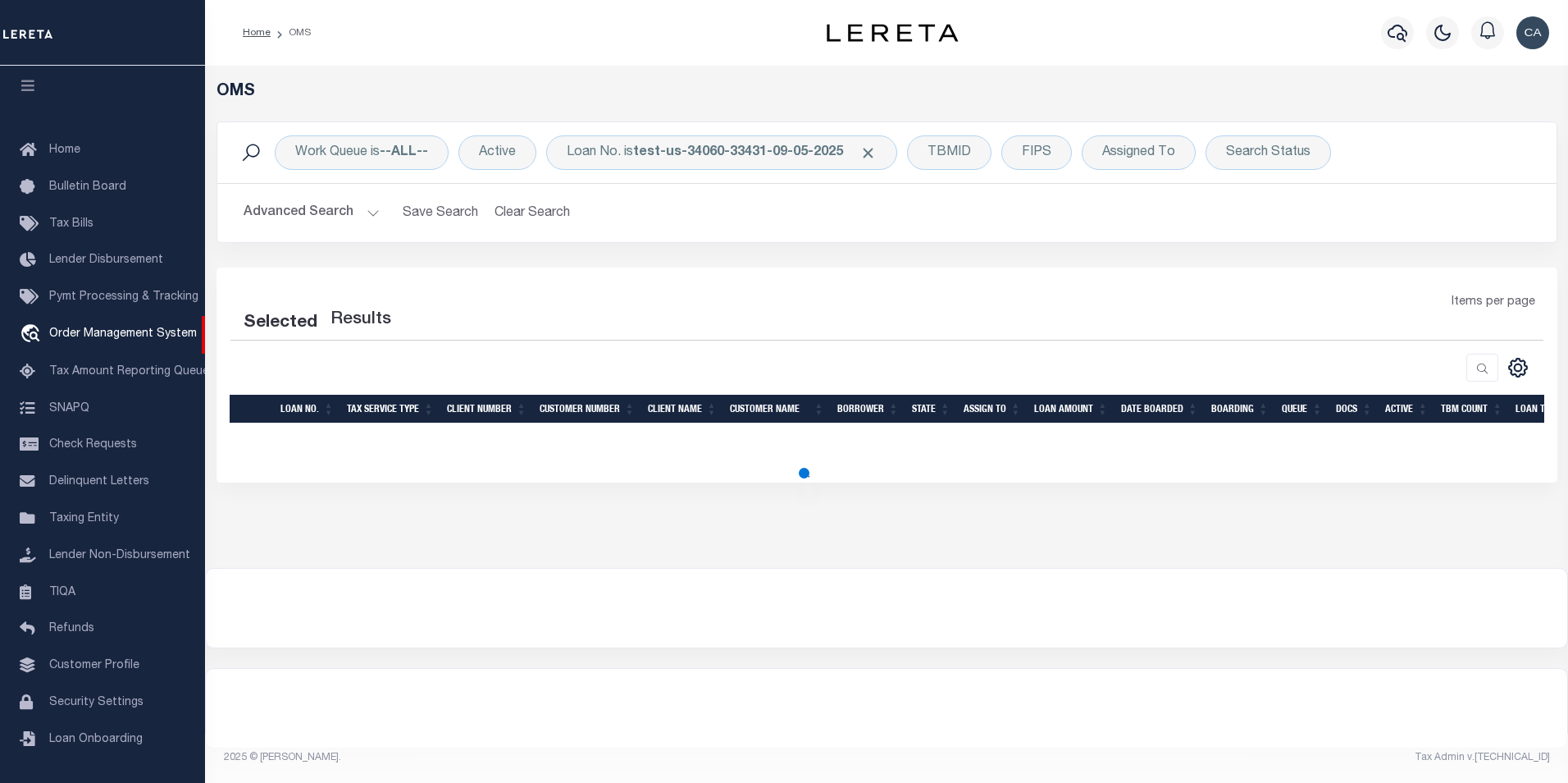
select select "200"
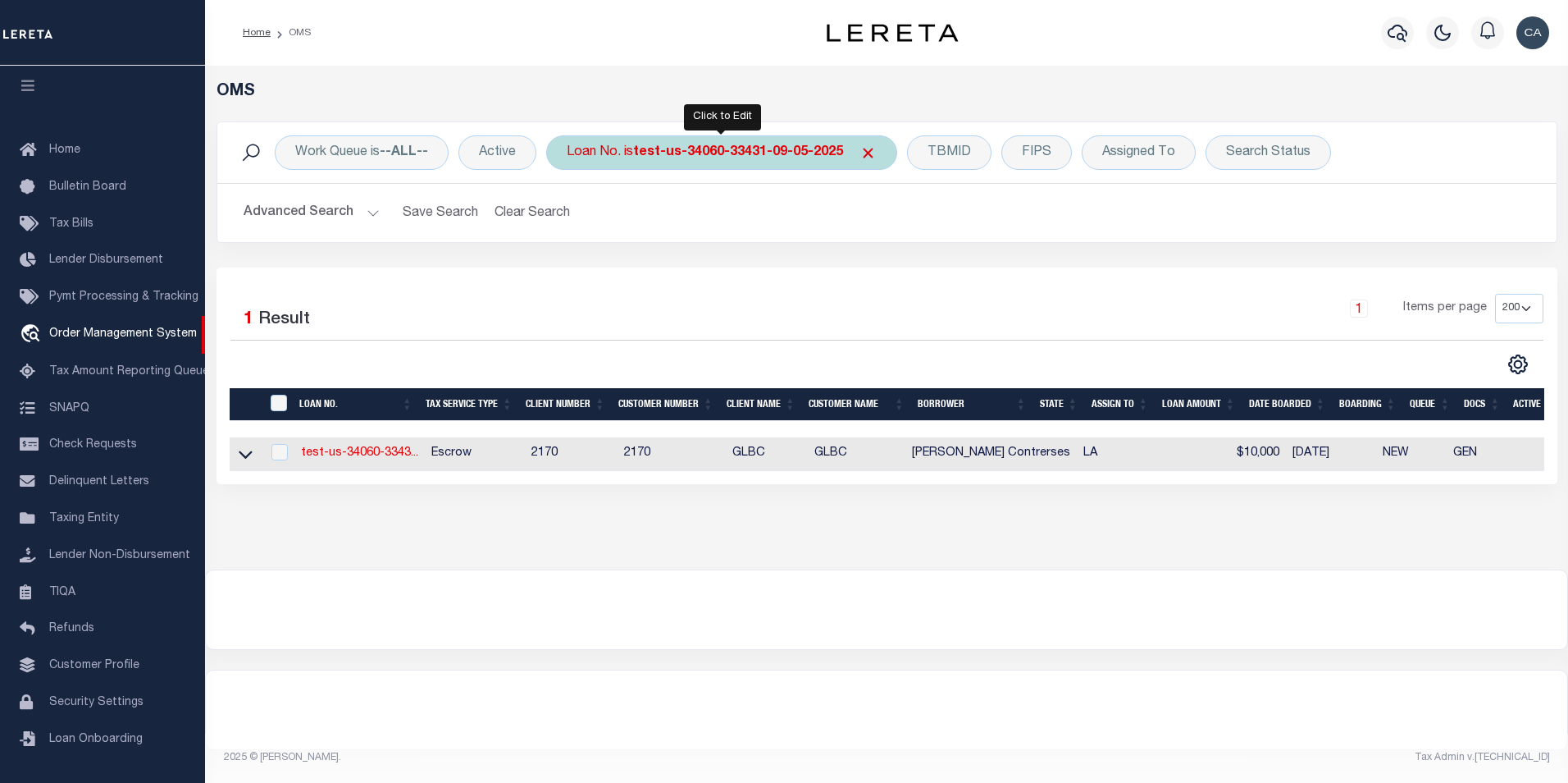
click at [690, 147] on b "test-us-34060-33431-09-05-2025" at bounding box center [738, 153] width 210 height 13
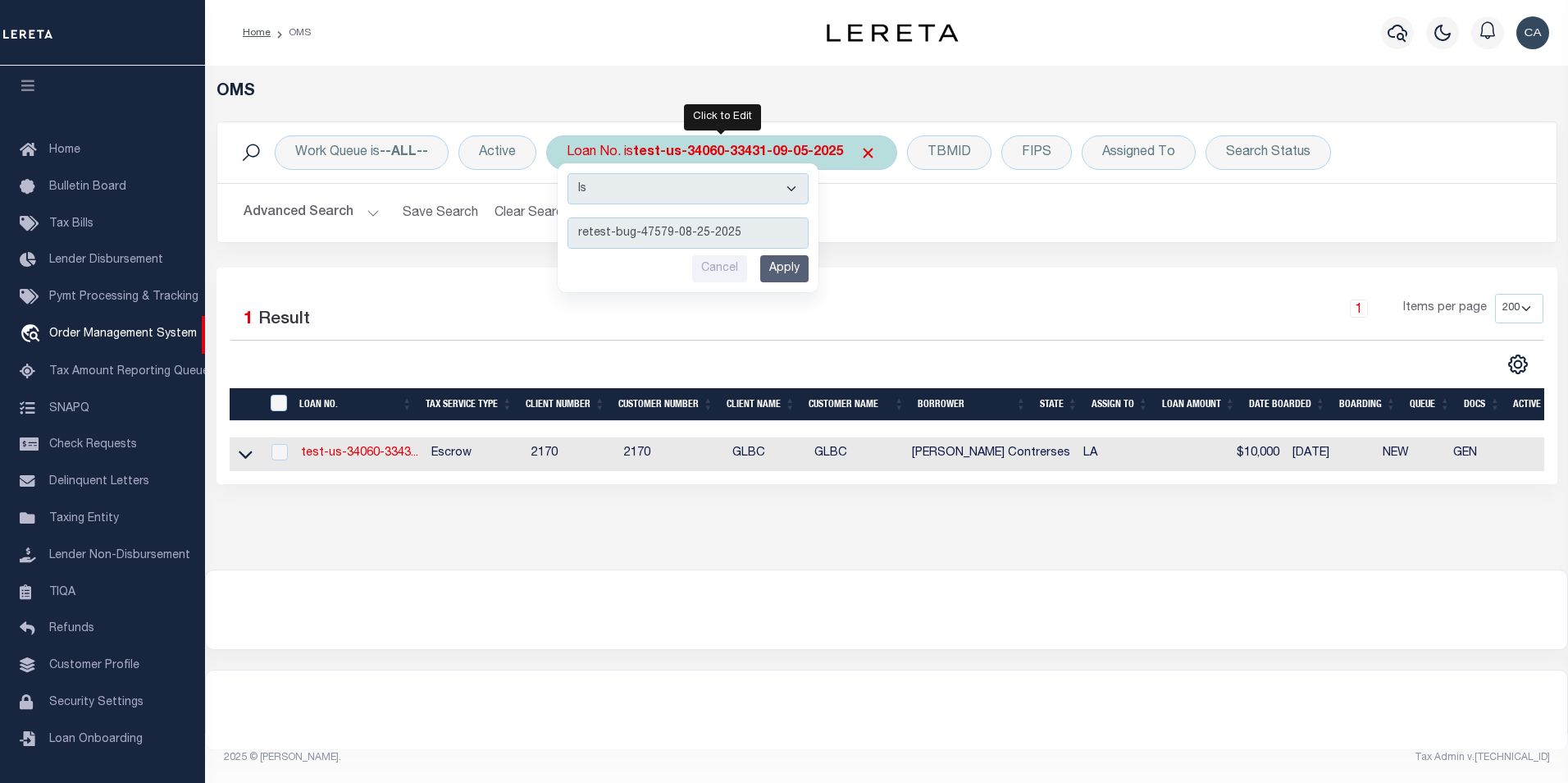
type input "retest-bug-47579-08-25-2025"
click at [794, 264] on input "Apply" at bounding box center [784, 269] width 48 height 27
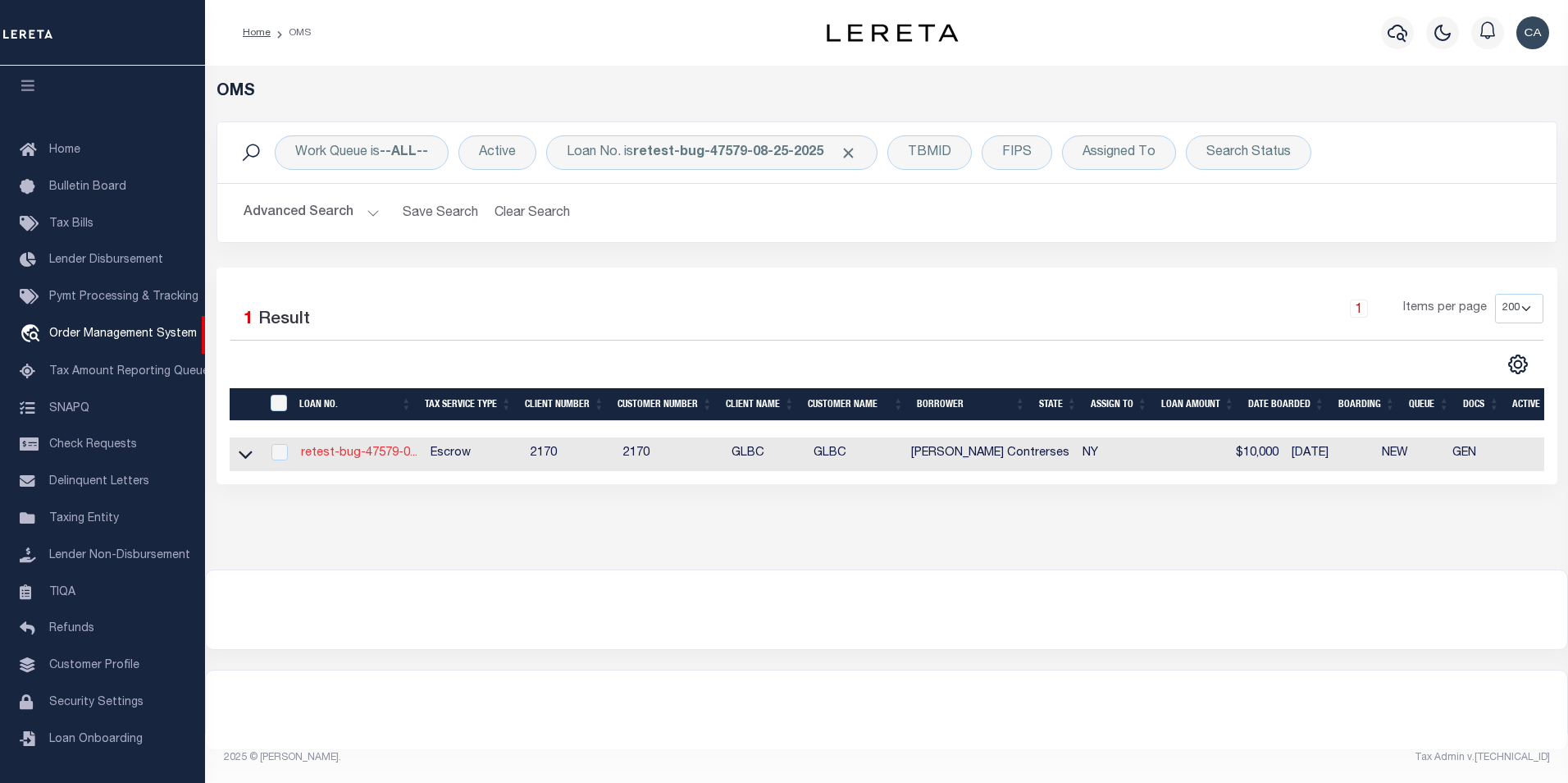
click at [373, 453] on link "retest-bug-47579-0..." at bounding box center [359, 453] width 116 height 12
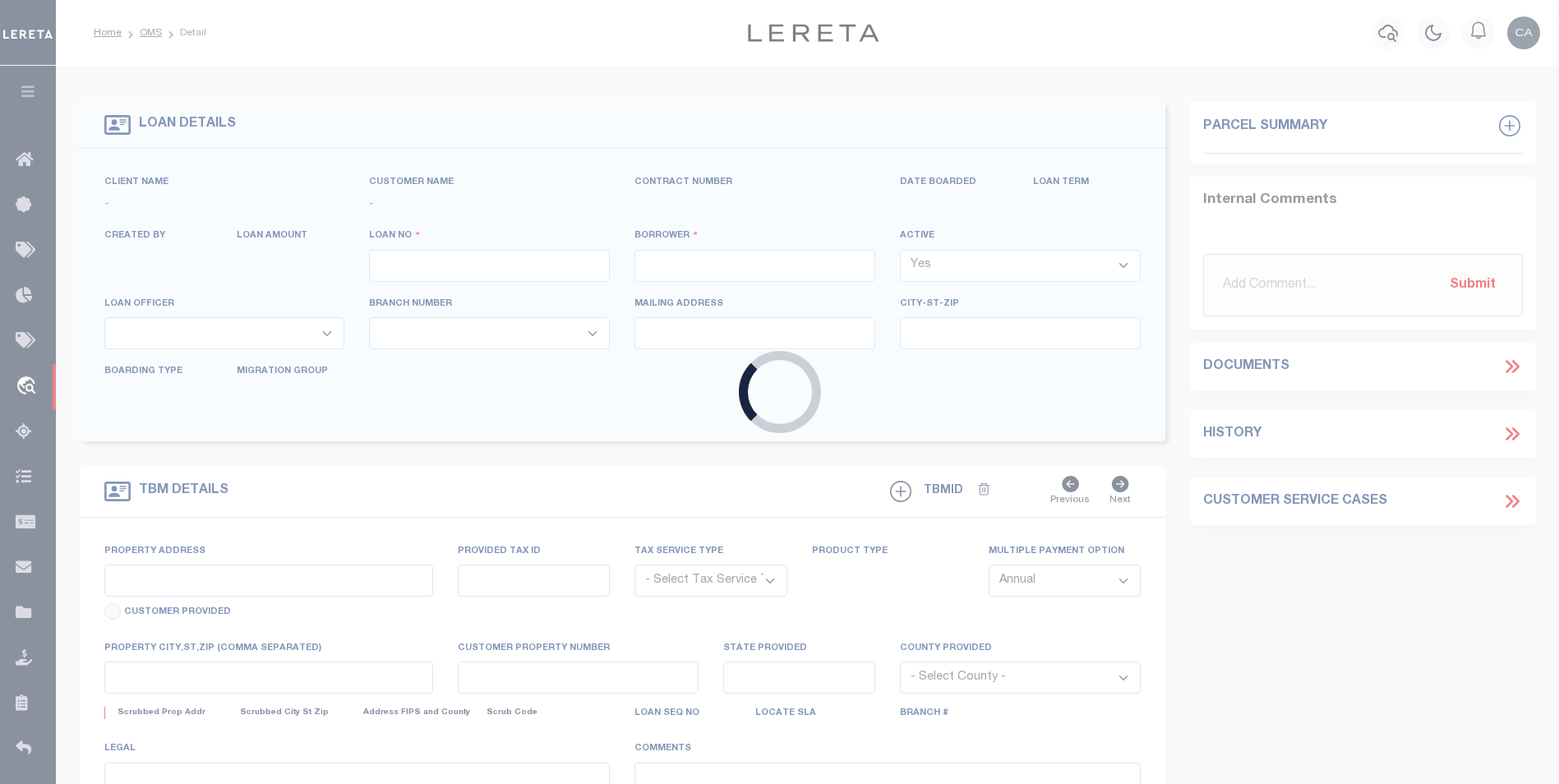
type input "retest-bug-47579-08-25-2025"
type input "[PERSON_NAME] Contrerses"
select select
type input "15 [PERSON_NAME] PT"
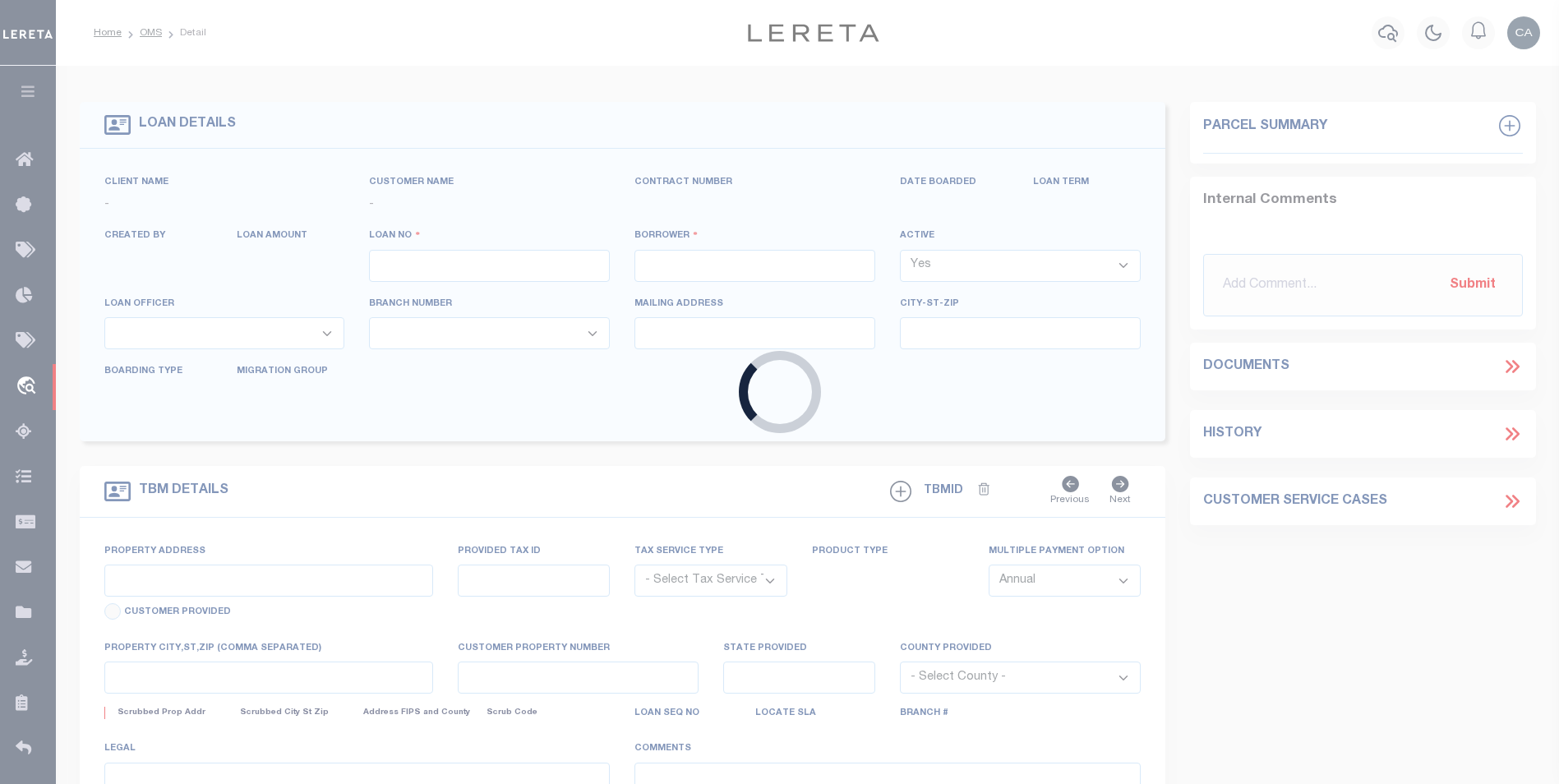
type input "[GEOGRAPHIC_DATA] [GEOGRAPHIC_DATA] 14534-4210"
type input "[DATE]"
select select "10"
select select "Escrow"
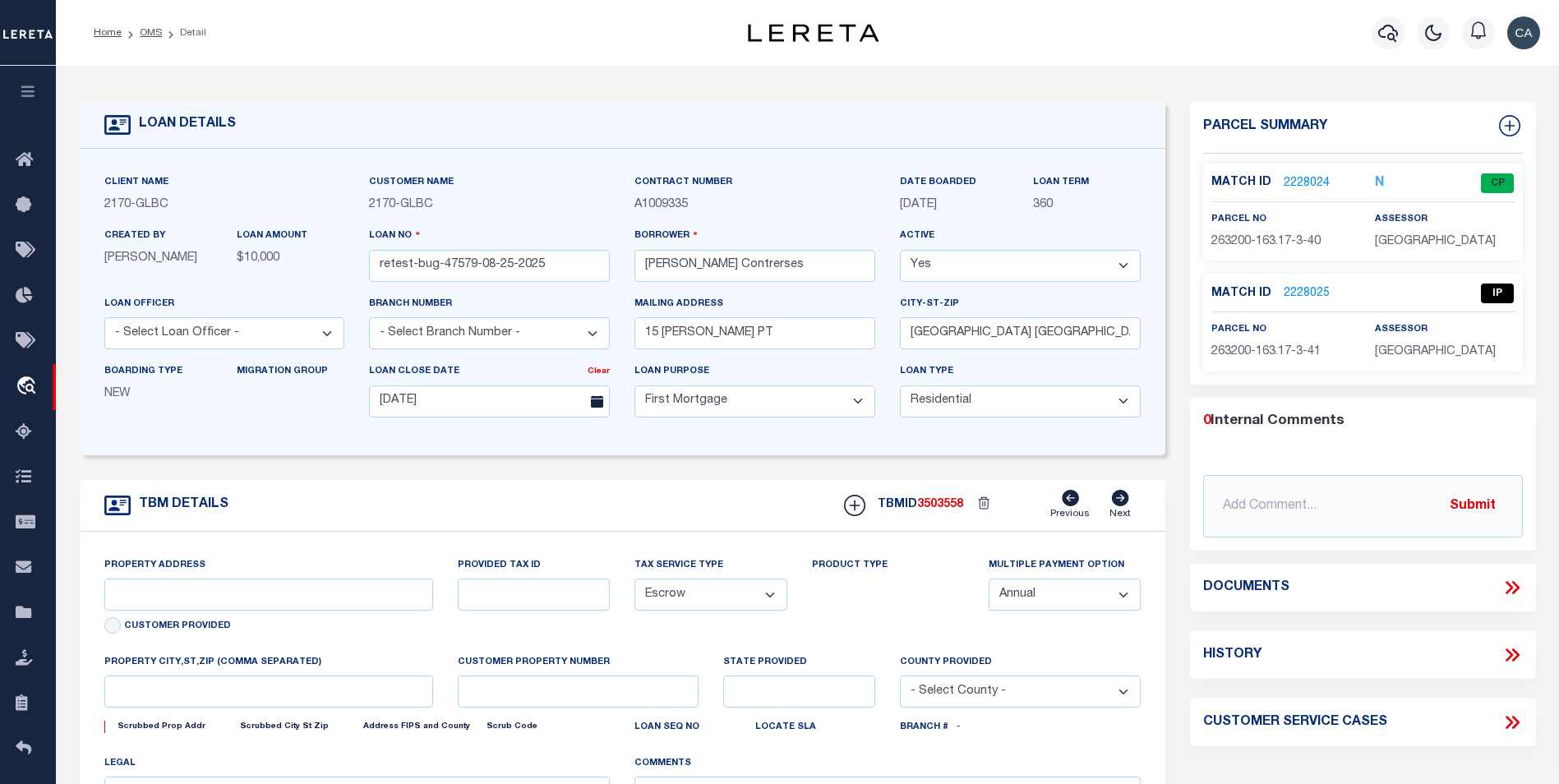
type input "15 [PERSON_NAME] PT"
type input "1302"
type input "[GEOGRAPHIC_DATA] [GEOGRAPHIC_DATA] 14534-4210"
type input "QA-CNUMBER-102134"
type input "NY"
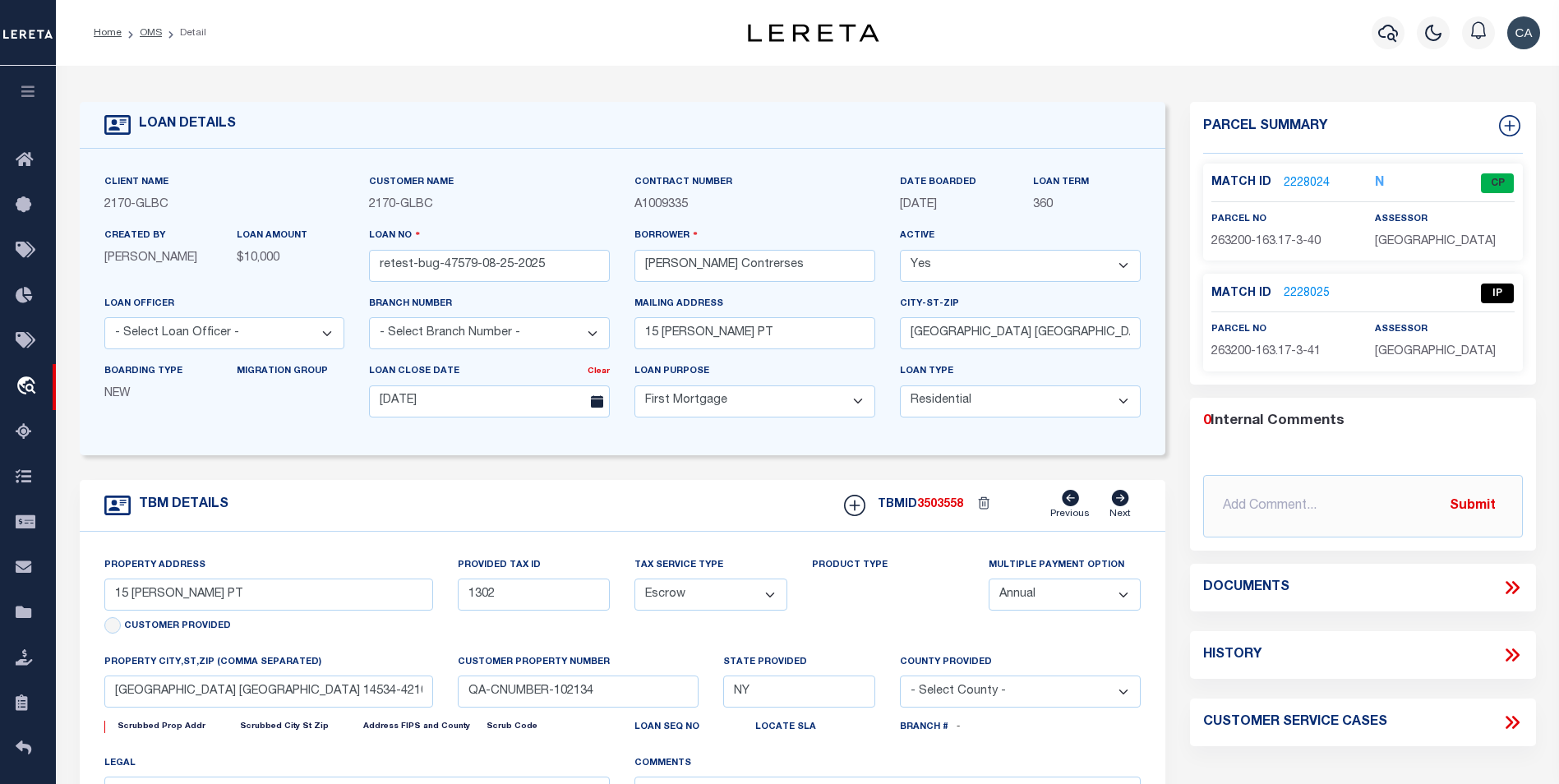
select select "2"
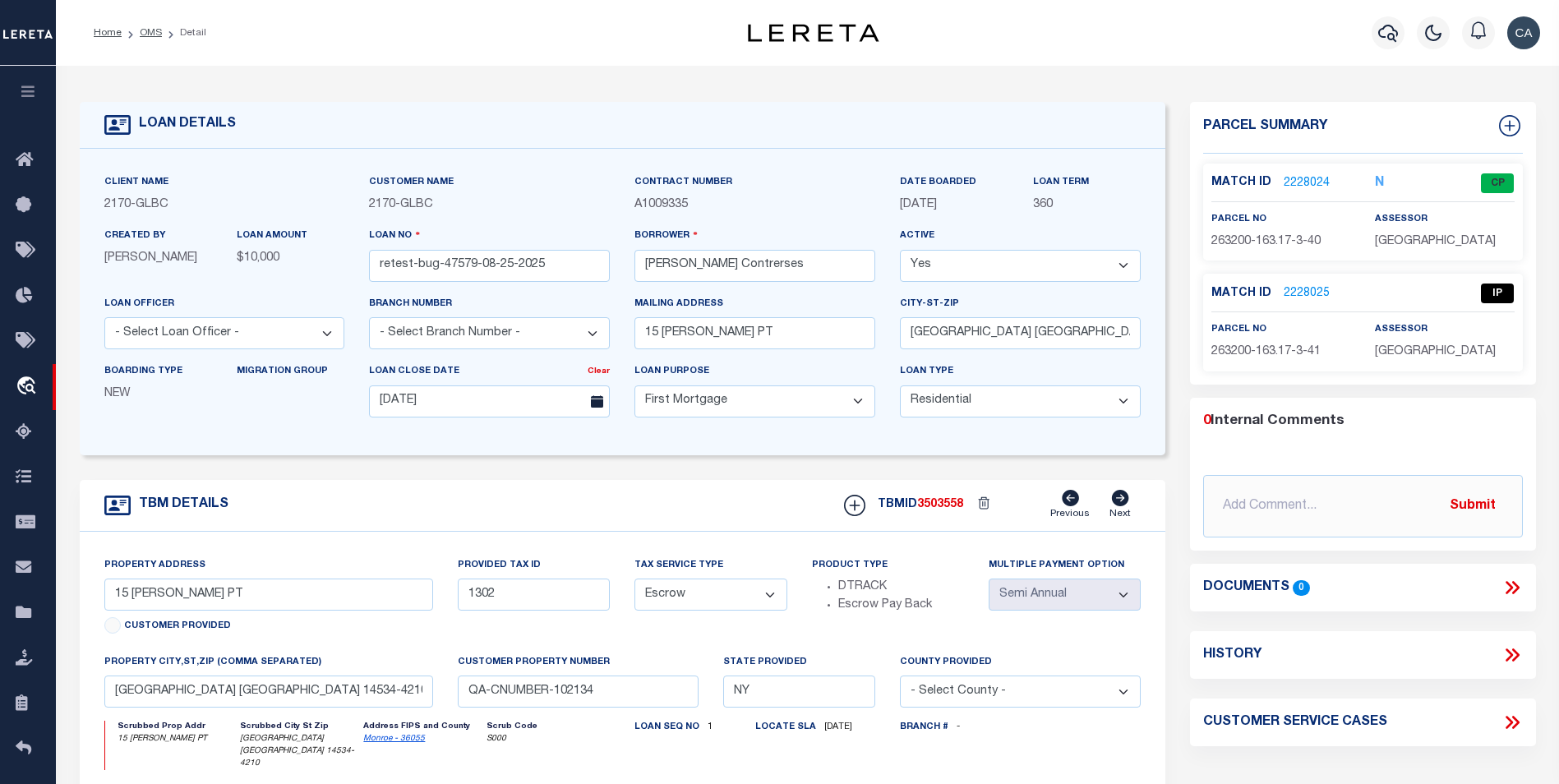
click at [1385, 411] on div "0 Internal Comments" at bounding box center [1360, 422] width 313 height 22
click at [1313, 180] on link "2228024" at bounding box center [1306, 184] width 46 height 17
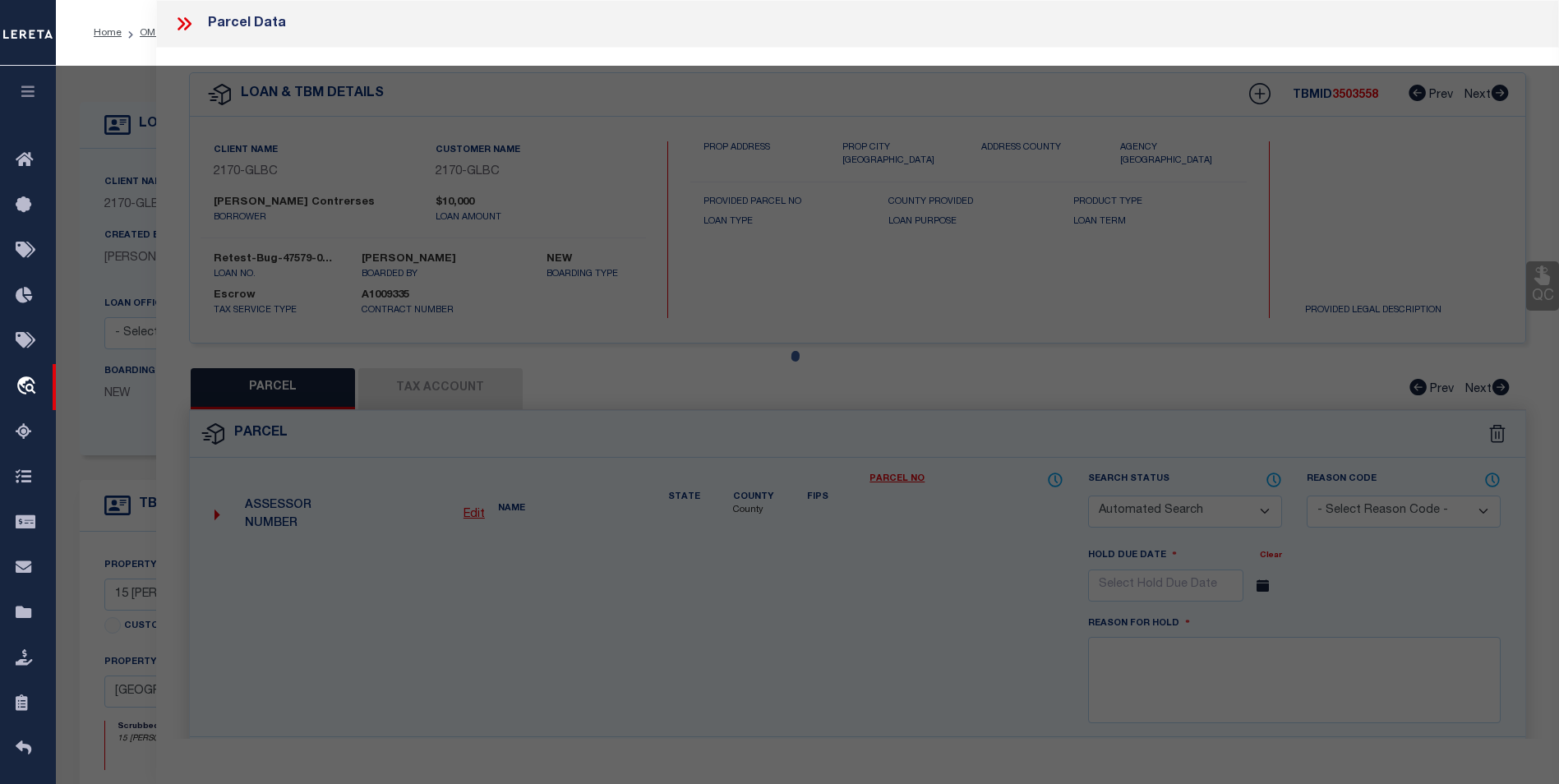
checkbox input "false"
select select "CP"
type input "MARY E OSSI"
select select "ATL"
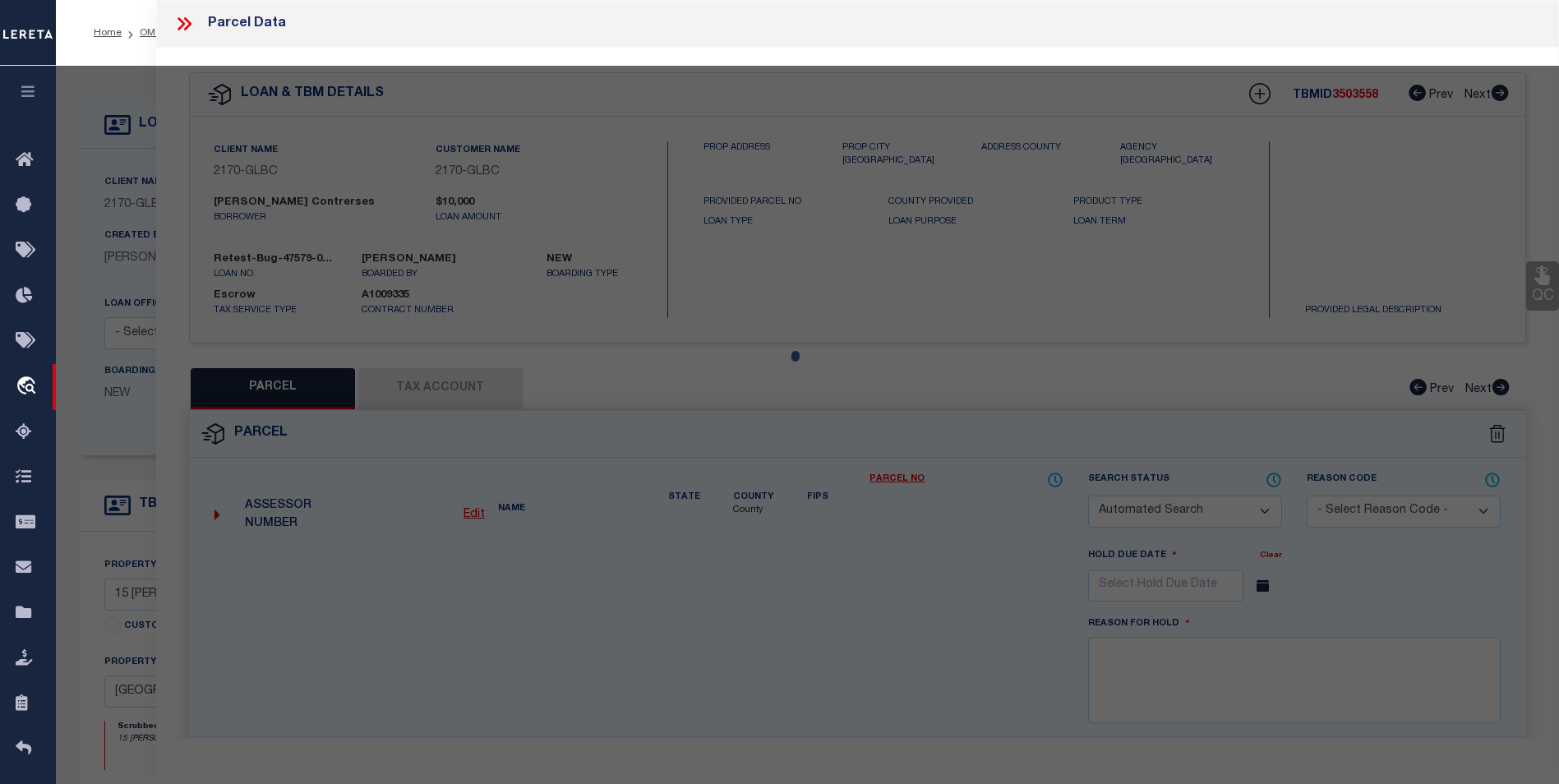
select select "ADD"
type input "15 LANGSTON PT"
type input "[GEOGRAPHIC_DATA], [GEOGRAPHIC_DATA] 14534"
type textarea "T LOT 12 1ST R 2713 1994 FILED [DATE] L 276 P 51 [STREET_ADDRESS]"
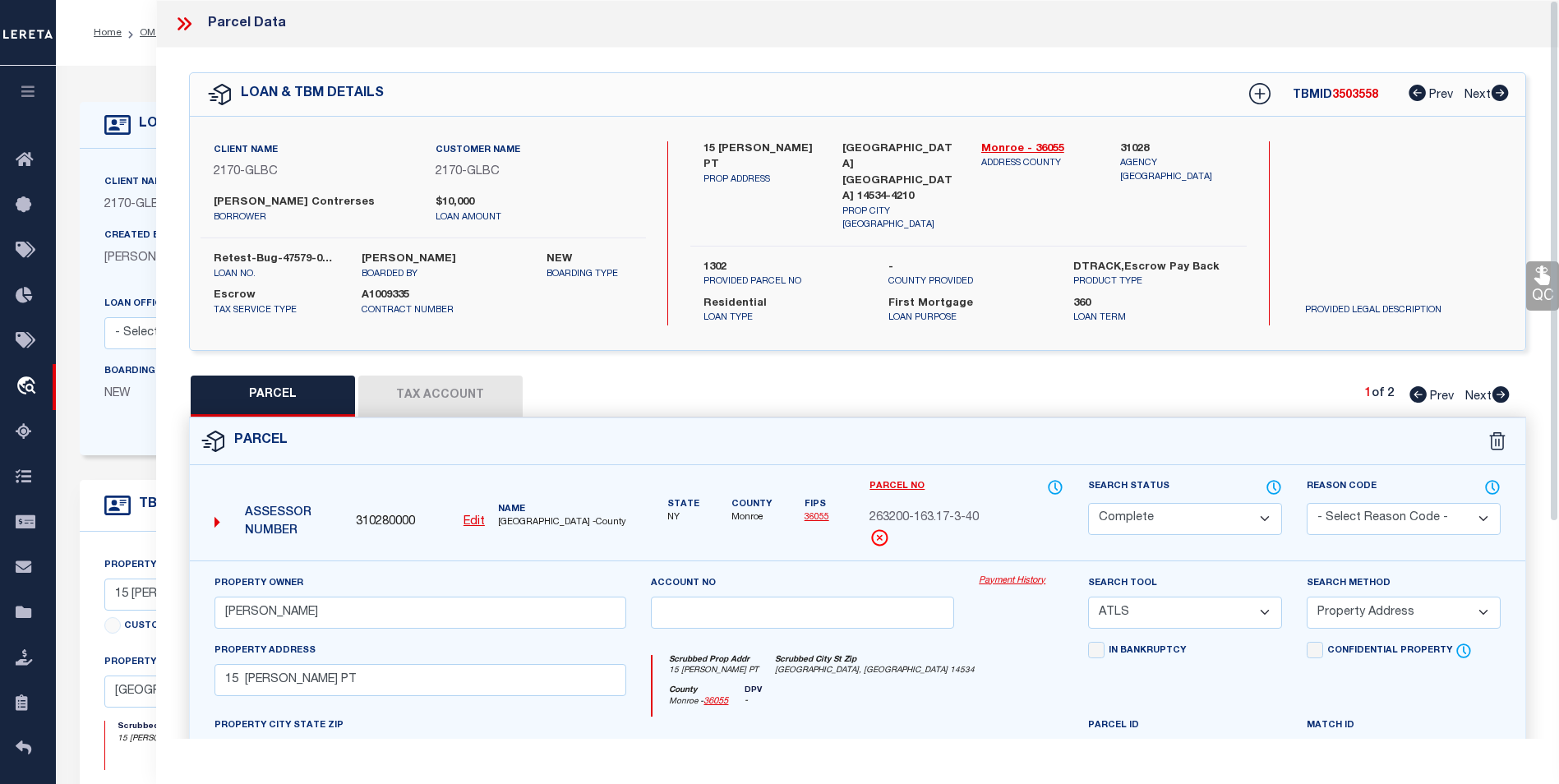
click at [1001, 574] on link "Payment History" at bounding box center [1021, 581] width 85 height 14
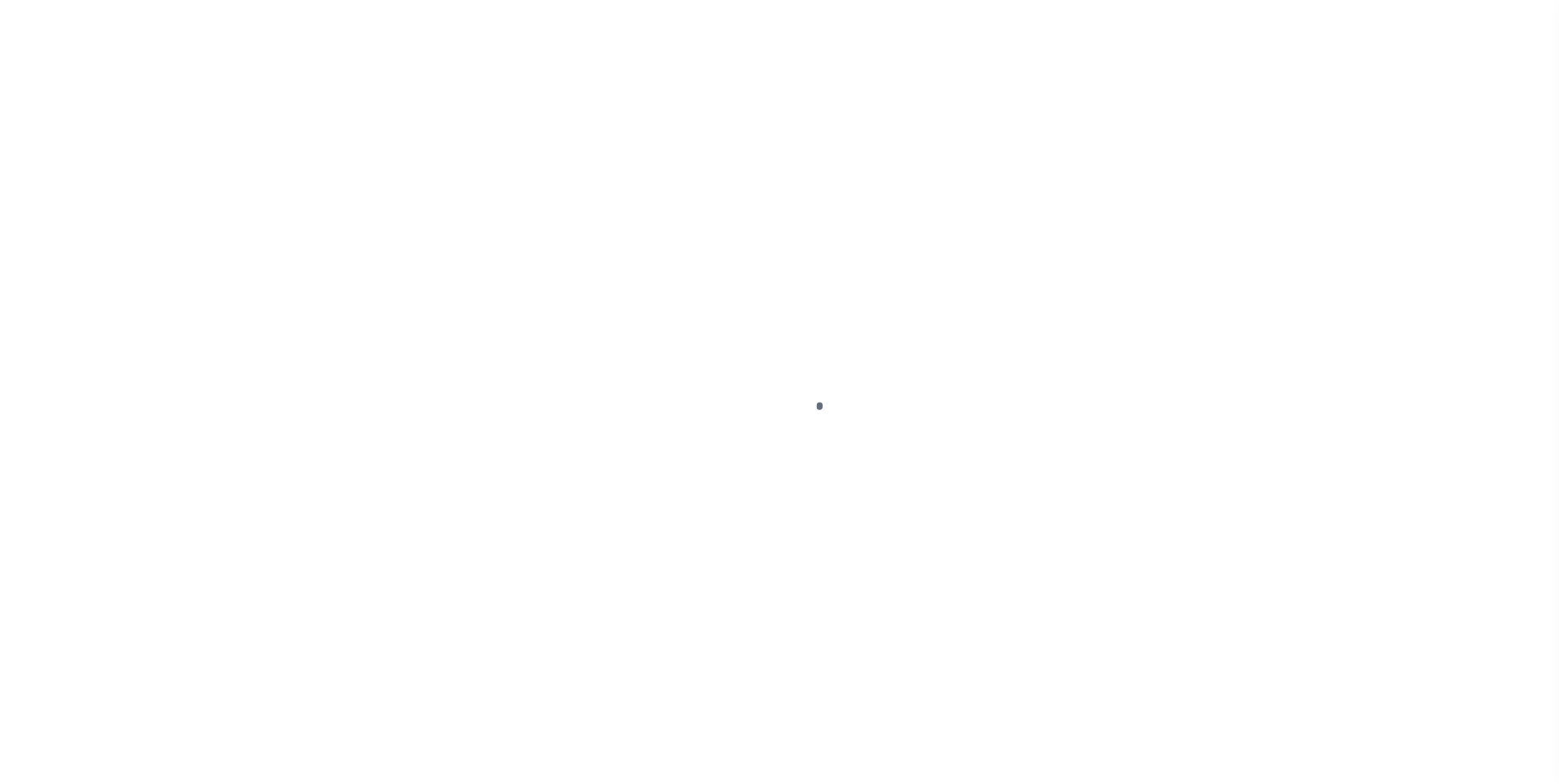
select select "10"
select select "Escrow"
select select "2"
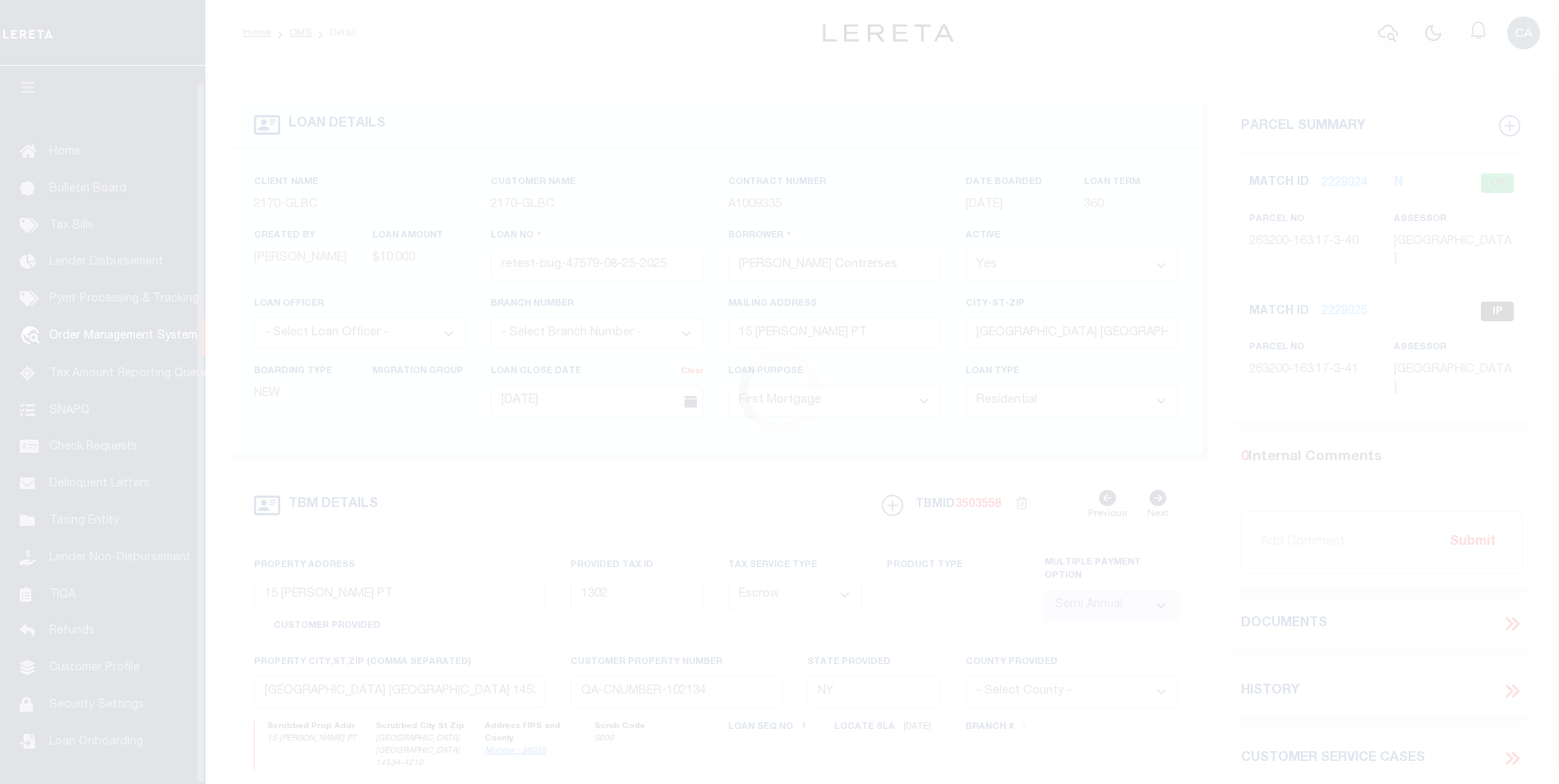
scroll to position [17, 0]
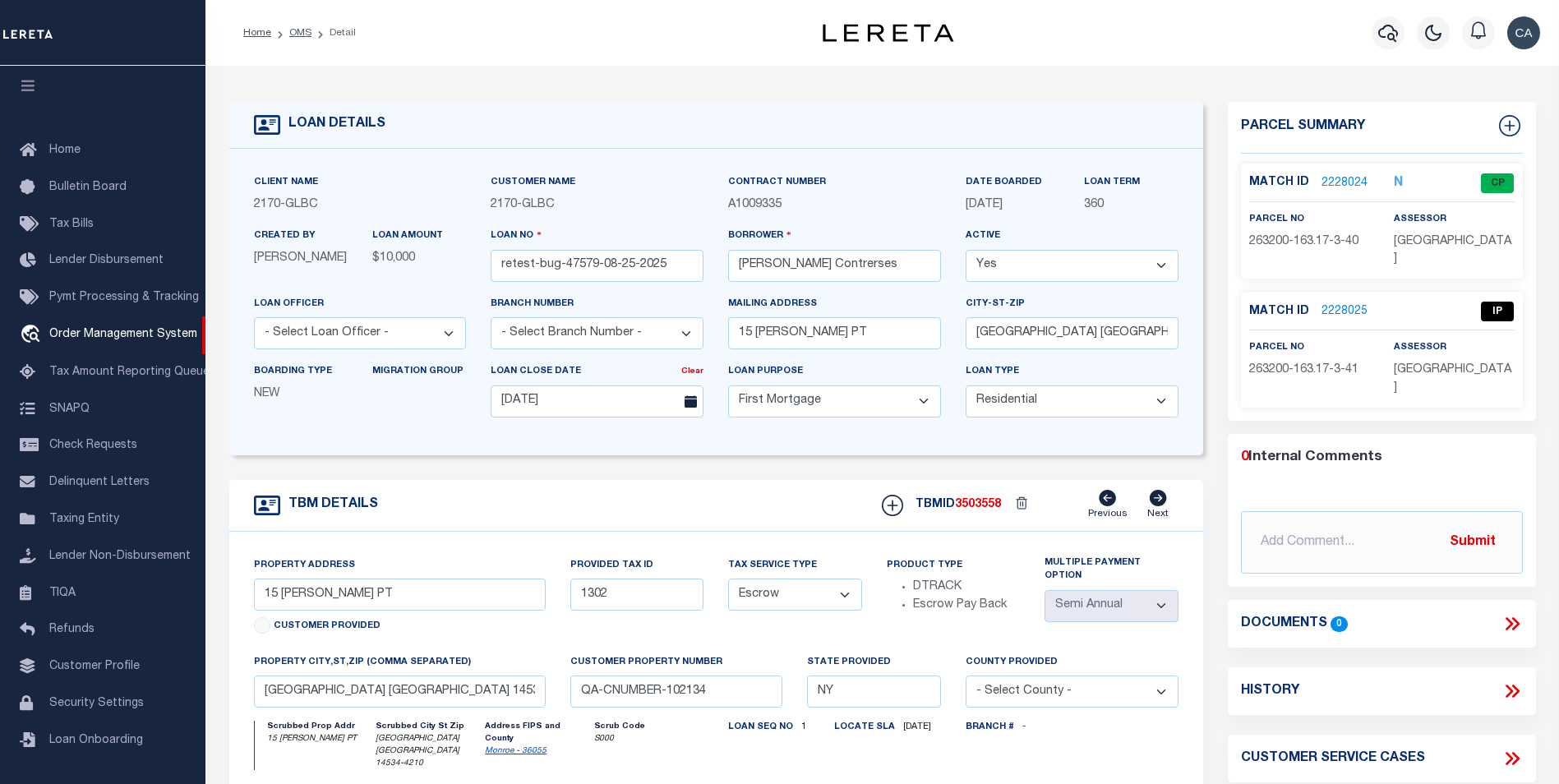
click at [1274, 462] on div "0 Internal Comments @[PERSON_NAME] @[PERSON_NAME] @[PERSON_NAME] @[PERSON_NAME]…" at bounding box center [1382, 510] width 308 height 127
click at [984, 509] on span "3503558" at bounding box center [977, 504] width 46 height 12
copy span "3503558"
click at [522, 196] on div "2170 - GLBC" at bounding box center [597, 205] width 213 height 18
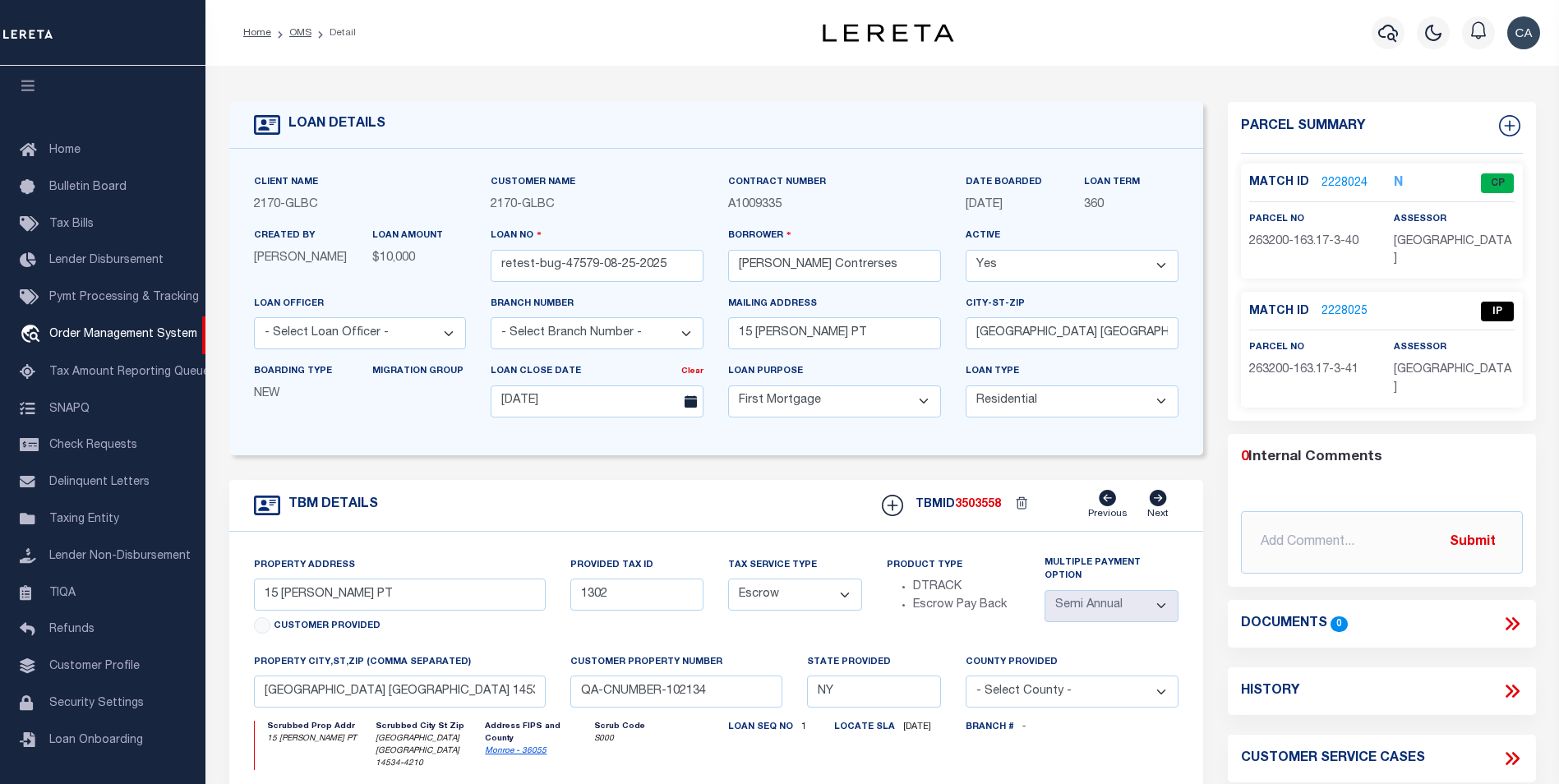
click at [522, 196] on div "2170 - GLBC" at bounding box center [597, 205] width 213 height 18
copy div "2170 - GLBC"
click at [1513, 613] on icon at bounding box center [1512, 624] width 22 height 22
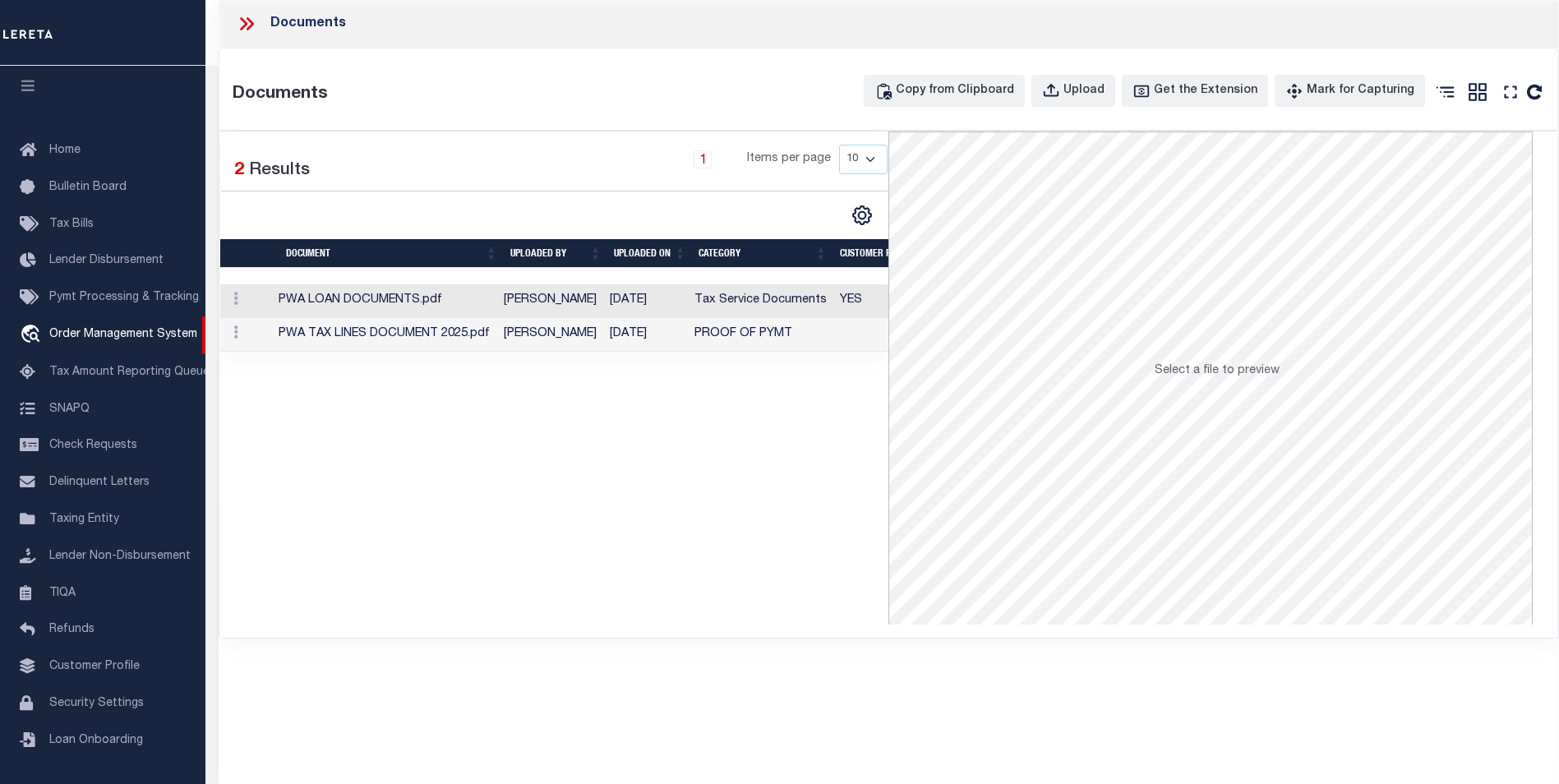
click at [508, 301] on td "Carlos Contreres" at bounding box center [550, 301] width 106 height 34
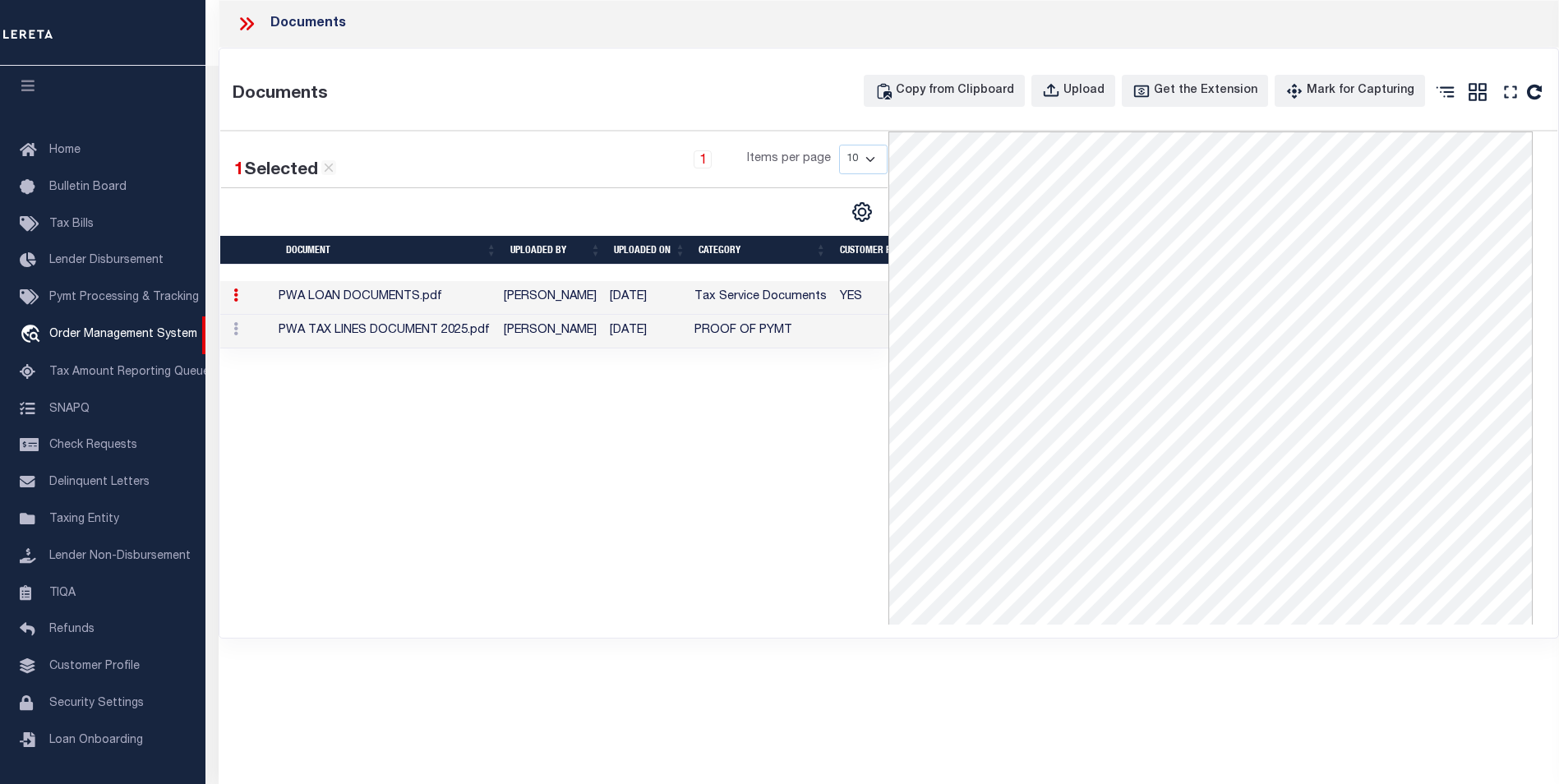
click at [258, 22] on div at bounding box center [253, 24] width 35 height 22
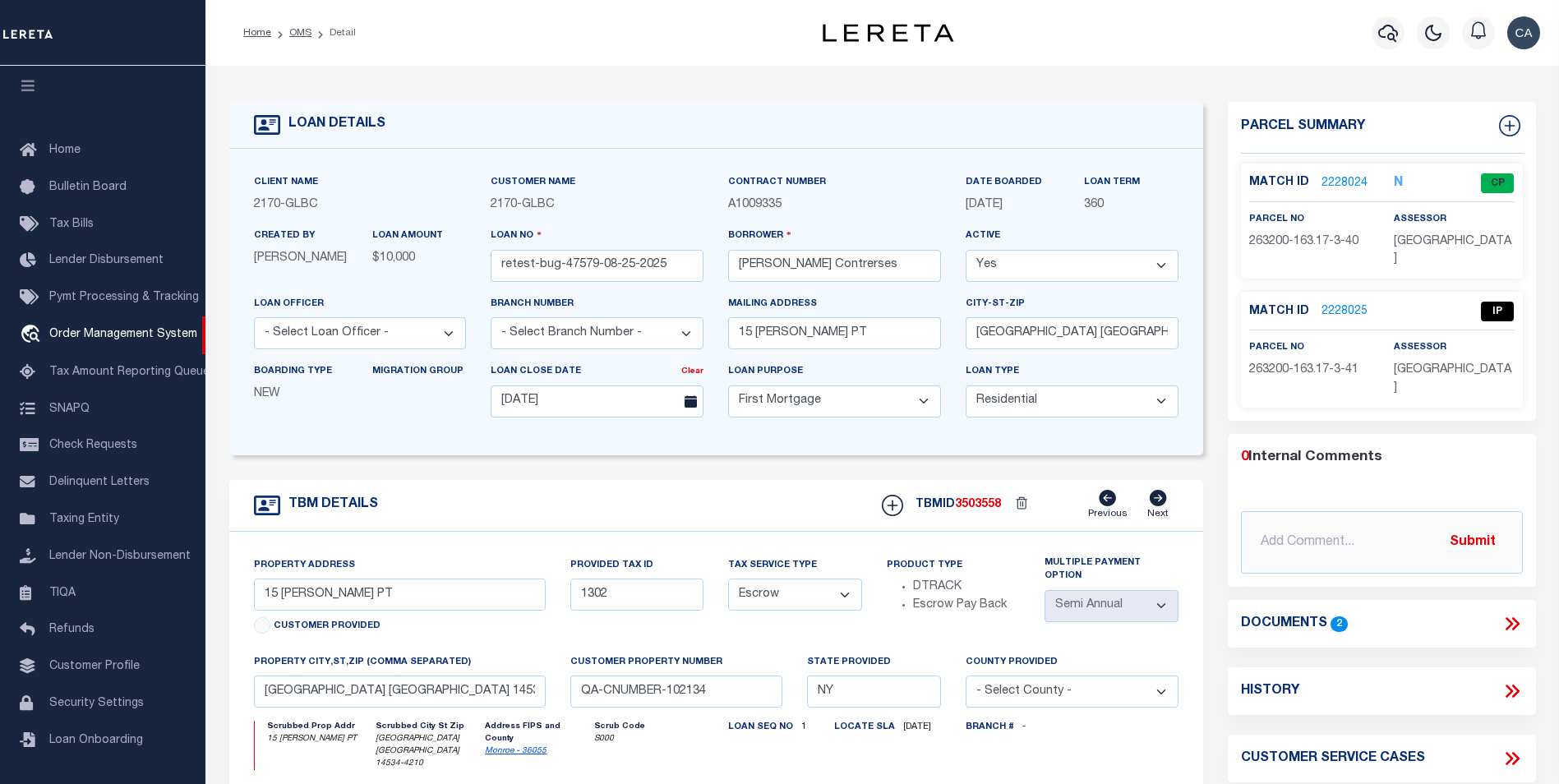
click at [1332, 184] on link "2228024" at bounding box center [1344, 184] width 46 height 17
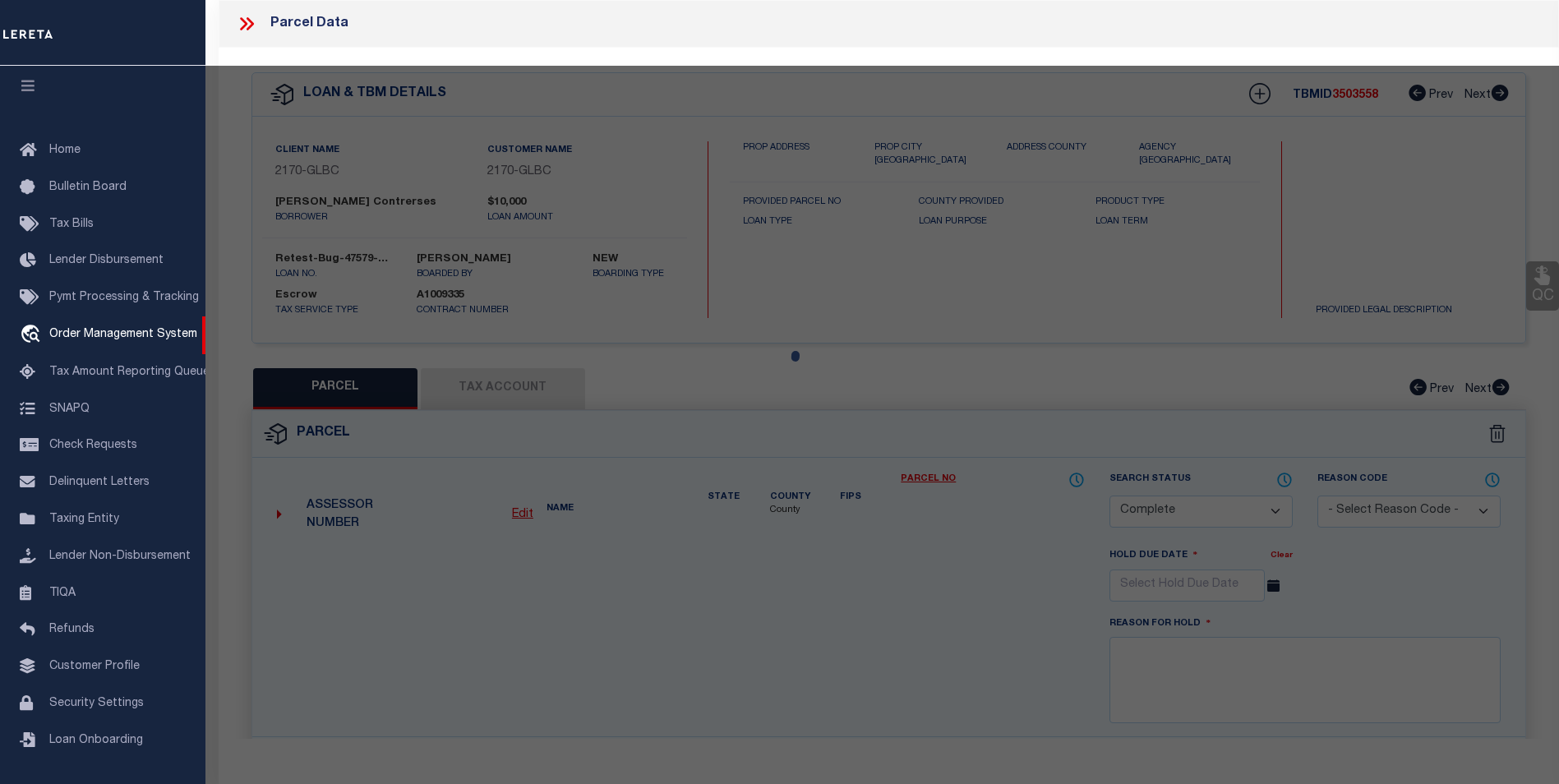
select select "AS"
select select
checkbox input "false"
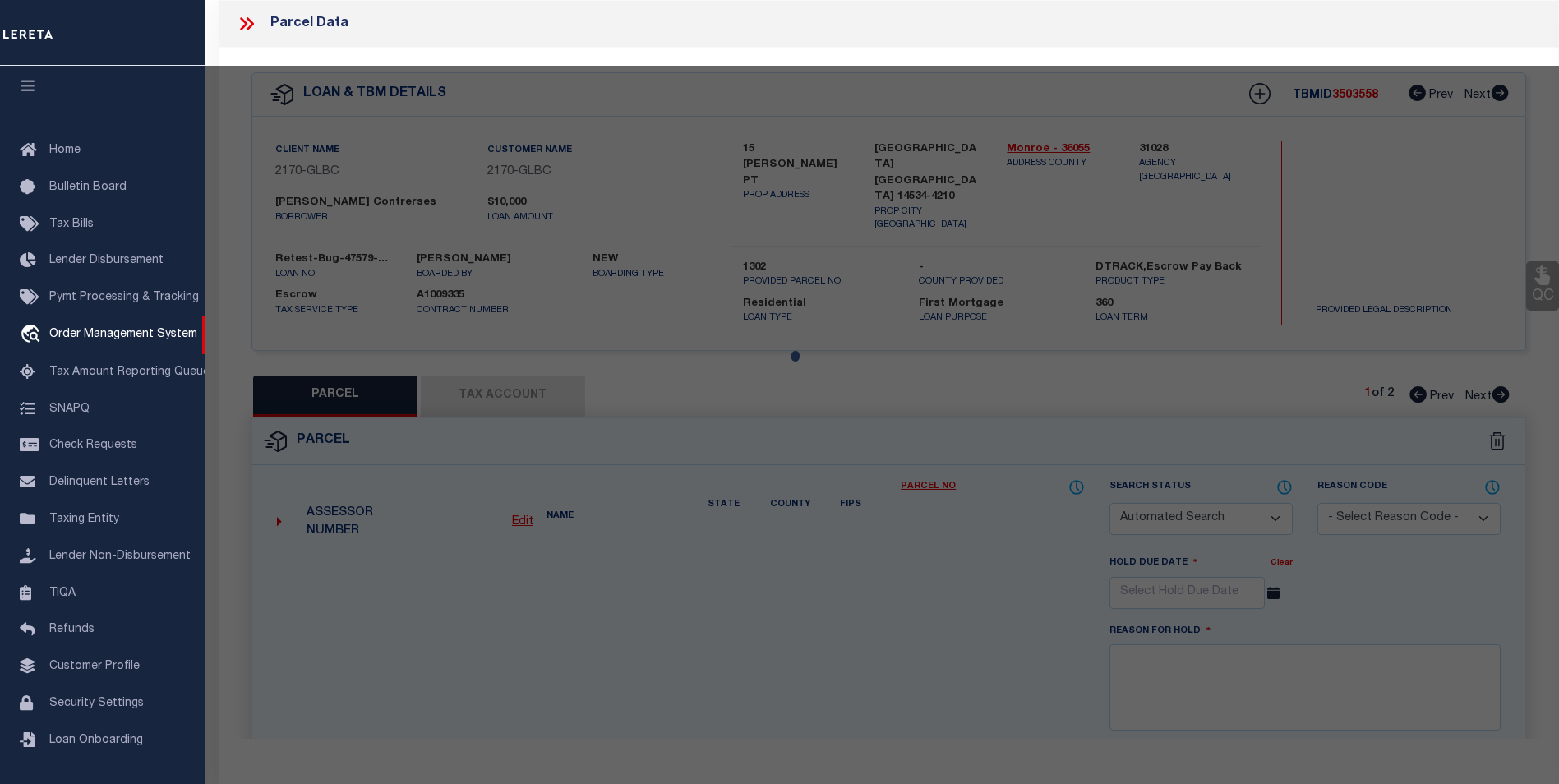
select select "CP"
type input "[PERSON_NAME]"
select select "ATL"
select select "ADD"
type input "15 [PERSON_NAME] PT"
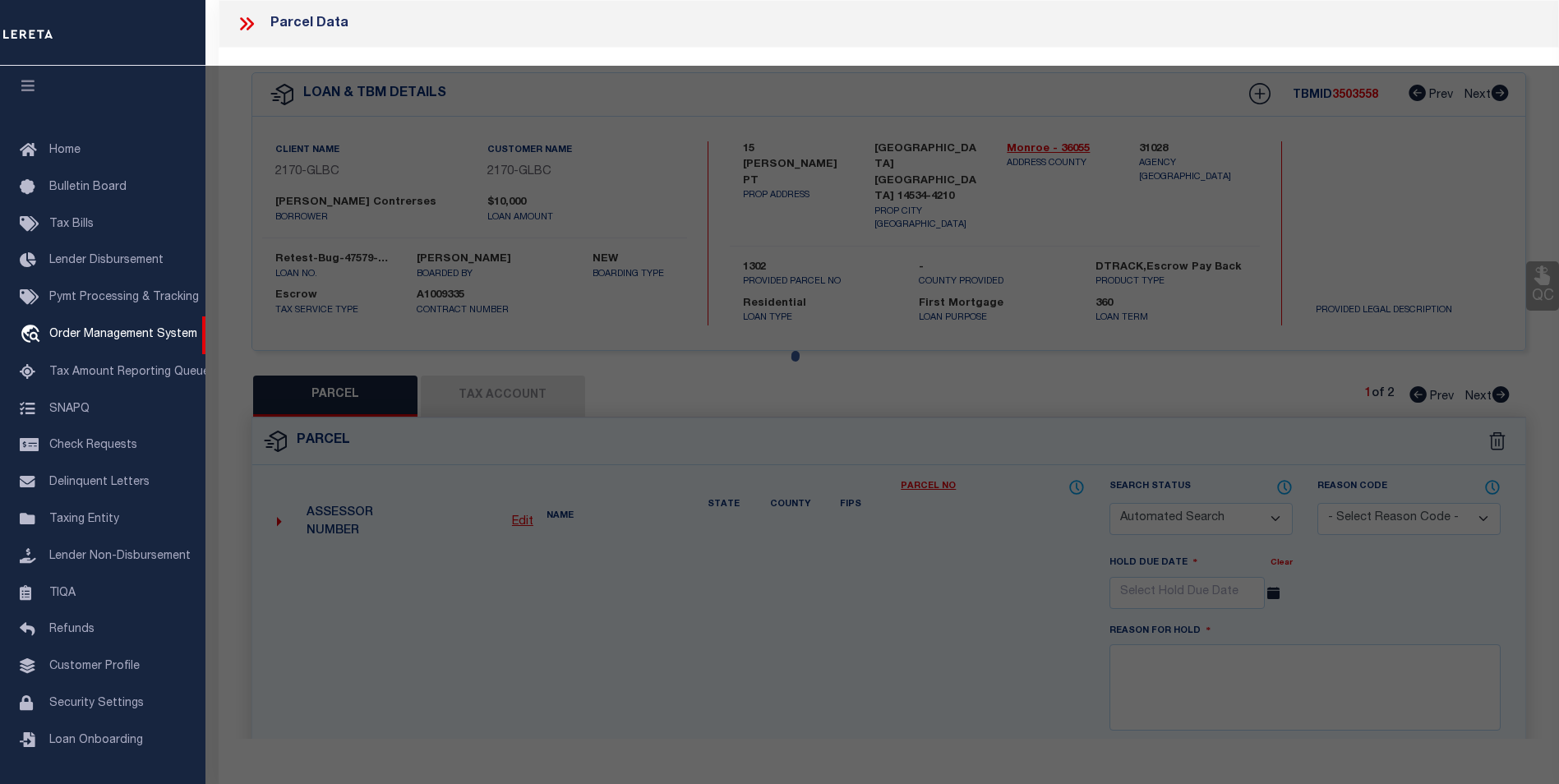
type input "PITTSFORD, NY 14534"
type textarea "T LOT 12 1ST R 2713 1994 FILED [DATE] L 276 P 51 [STREET_ADDRESS]"
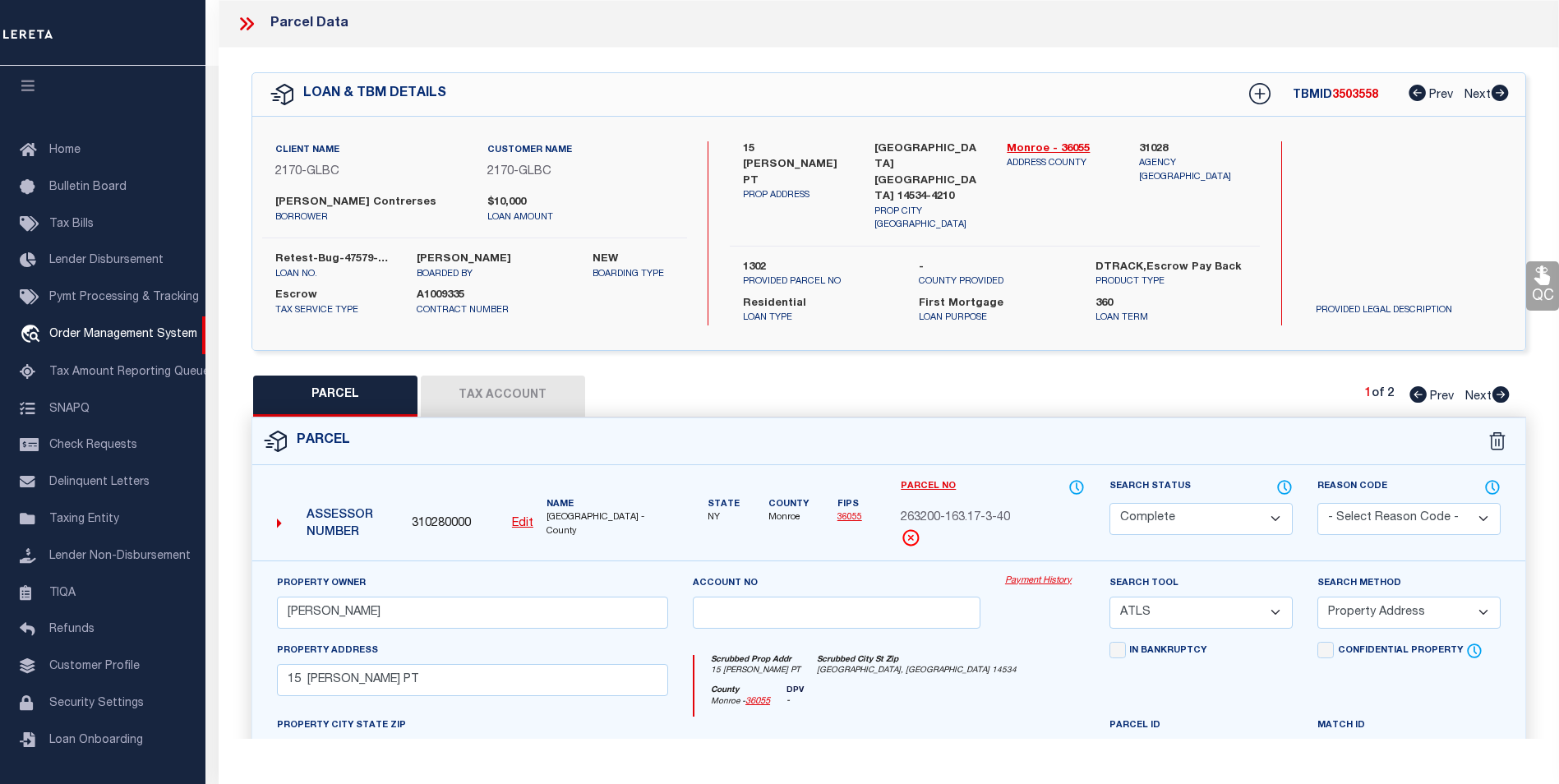
click at [759, 419] on div "Parcel" at bounding box center [889, 441] width 1273 height 47
click at [541, 389] on button "Tax Account" at bounding box center [503, 395] width 165 height 41
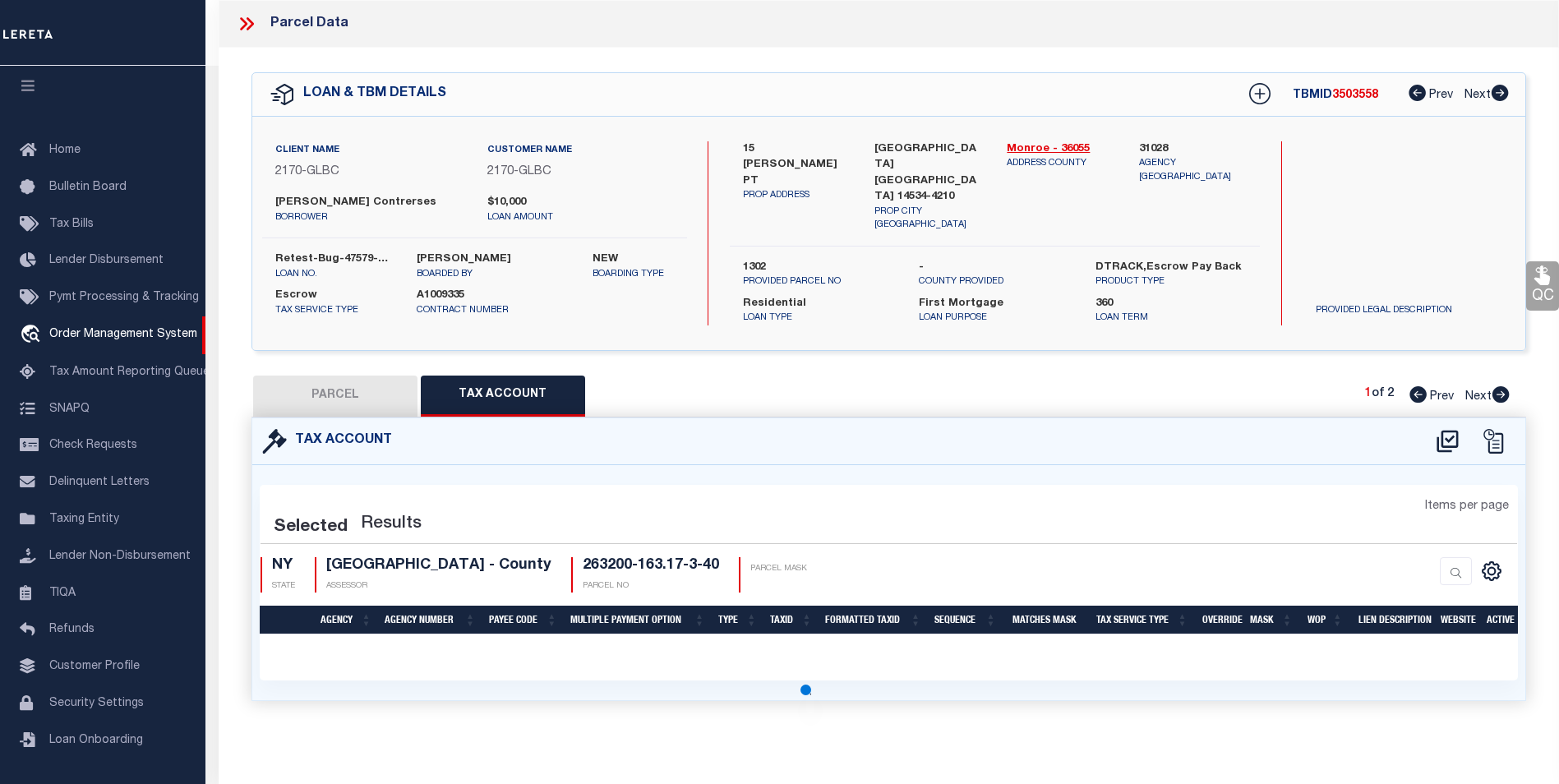
select select "100"
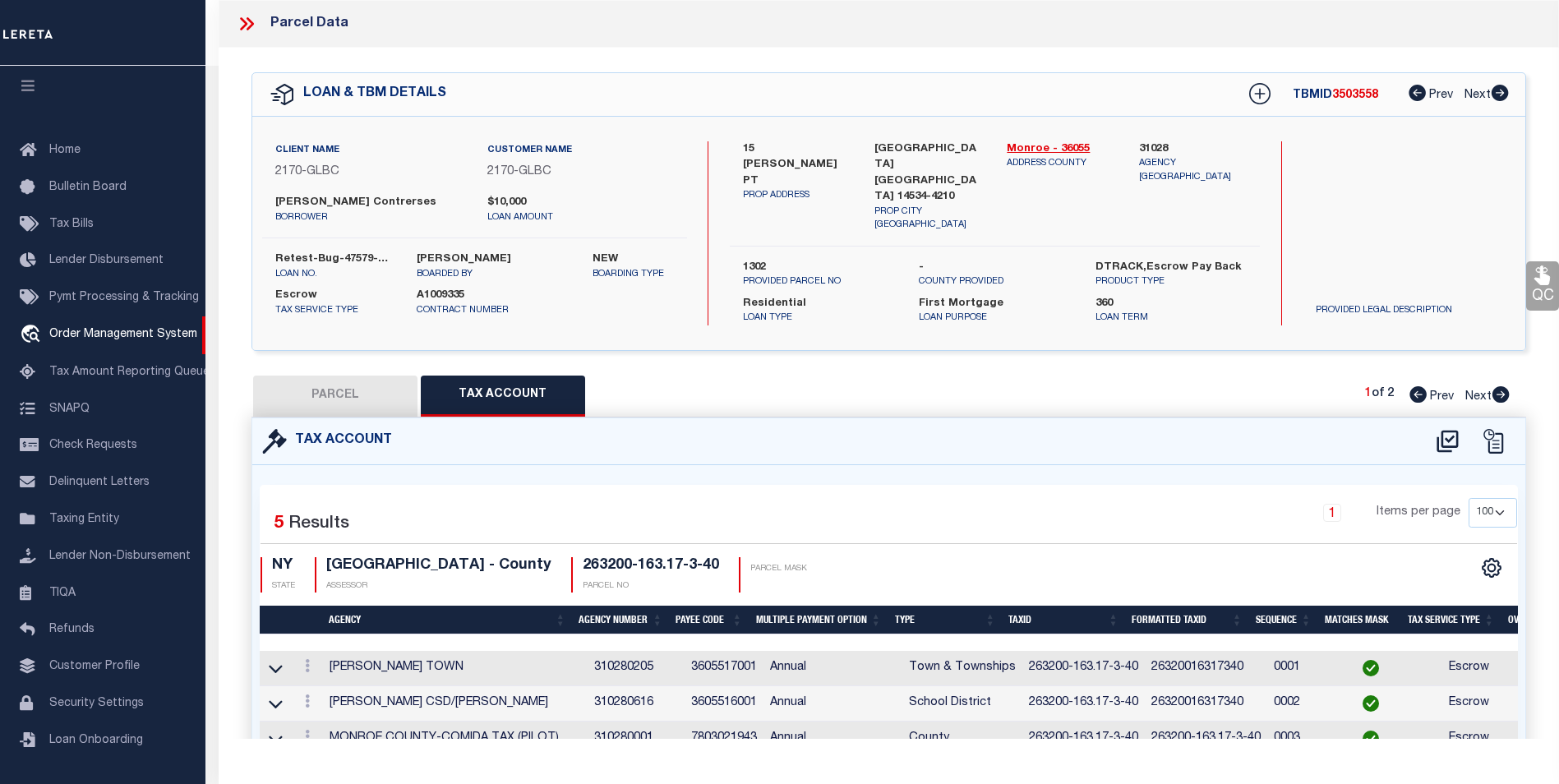
click at [379, 389] on button "PARCEL" at bounding box center [336, 395] width 165 height 41
select select "AS"
select select
checkbox input "false"
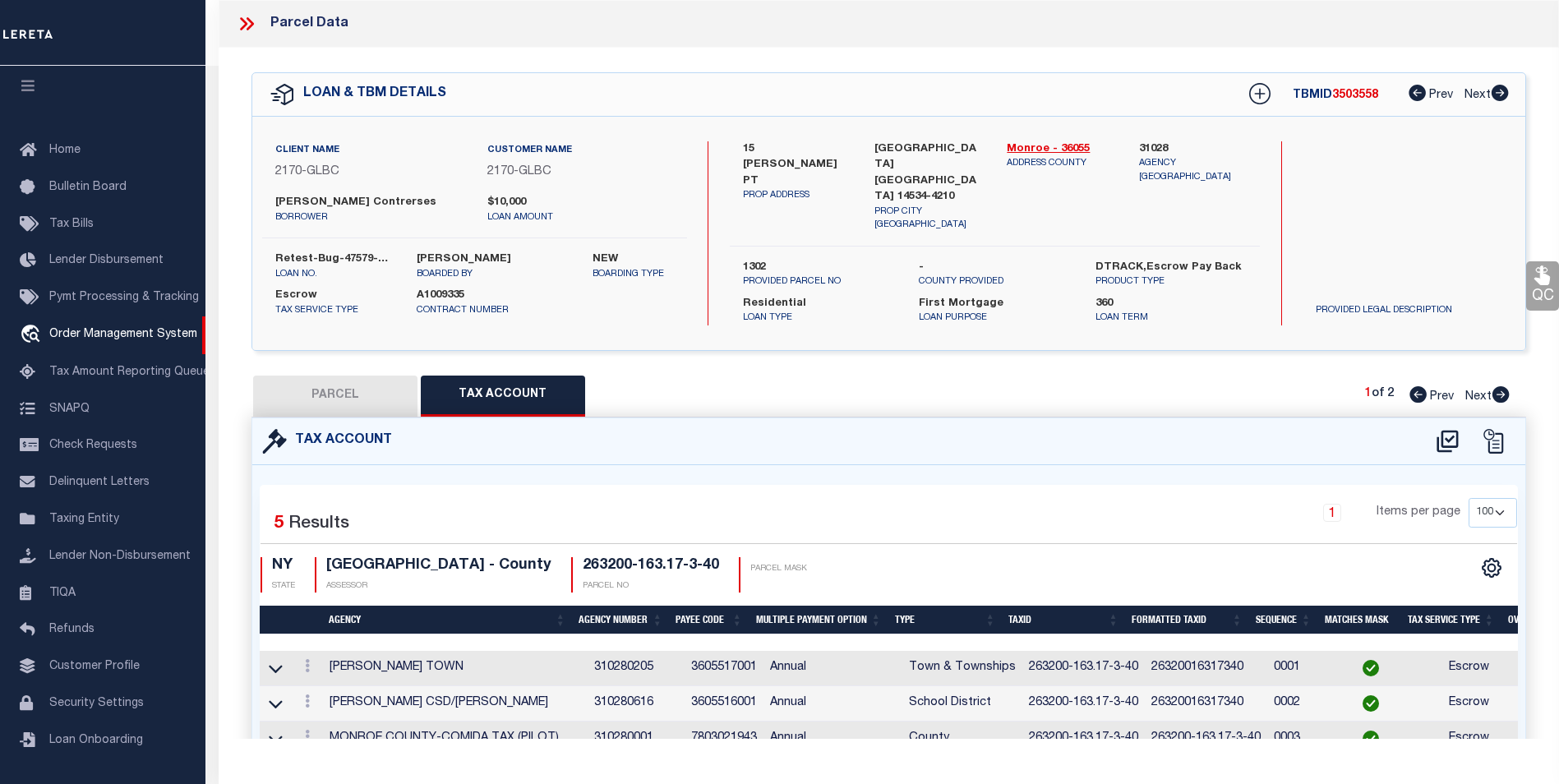
checkbox input "false"
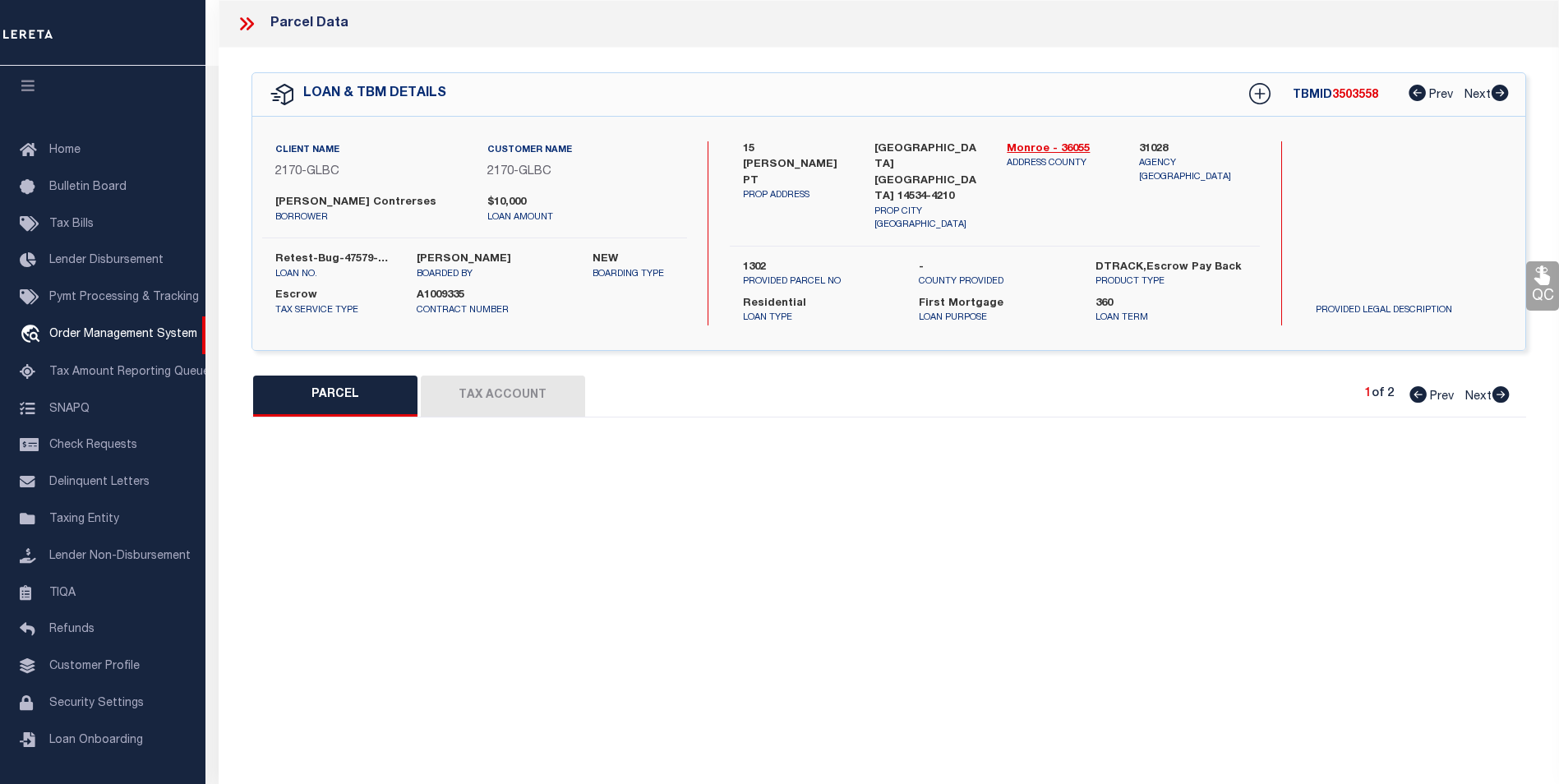
select select "CP"
type input "MARY E OSSI"
select select "ATL"
select select "ADD"
type input "15 [PERSON_NAME] PT"
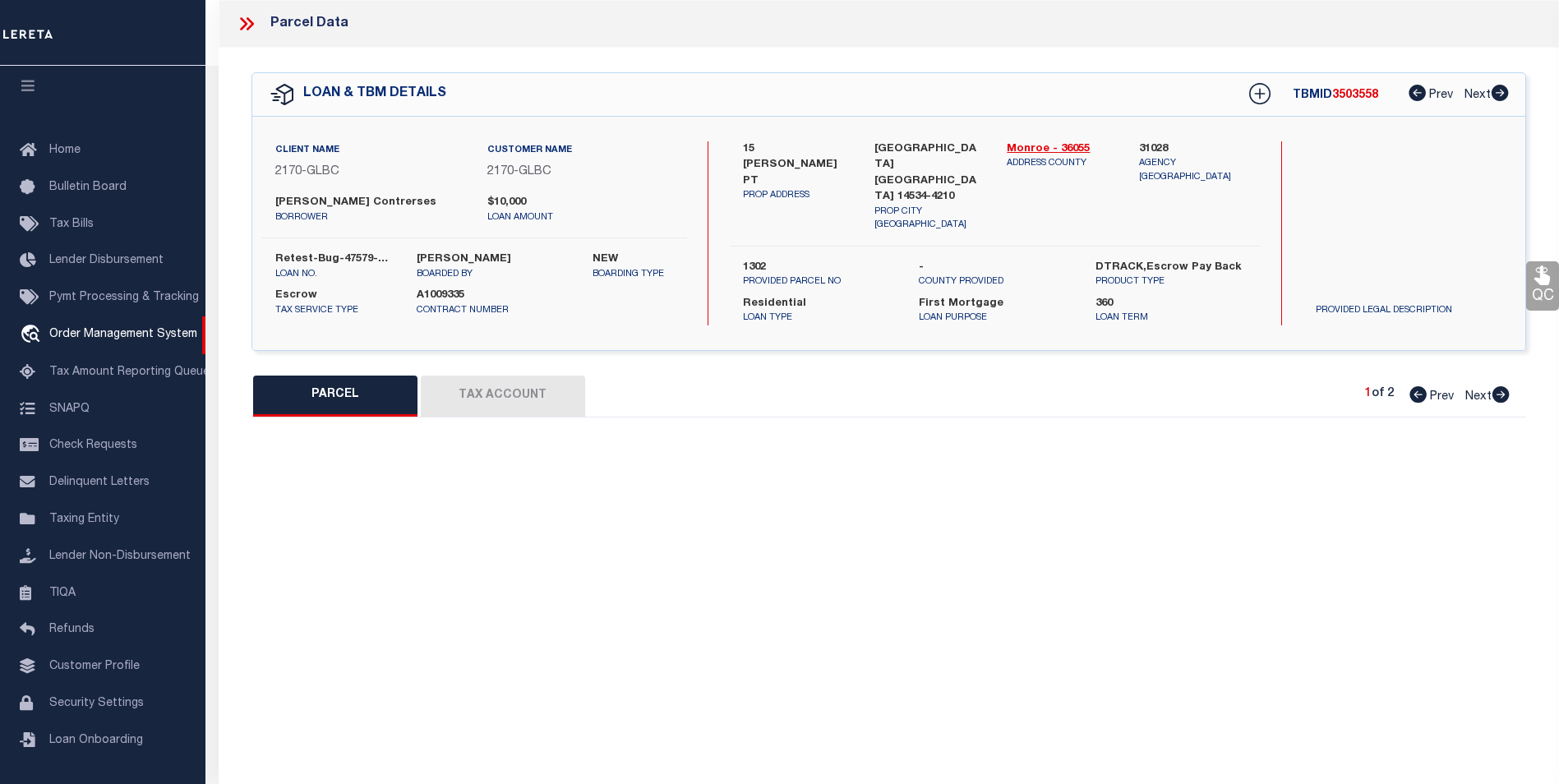
type input "PITTSFORD, NY 14534"
type textarea "T LOT 12 1ST R 2713 1994 FILED [DATE] L 276 P 51 [STREET_ADDRESS]"
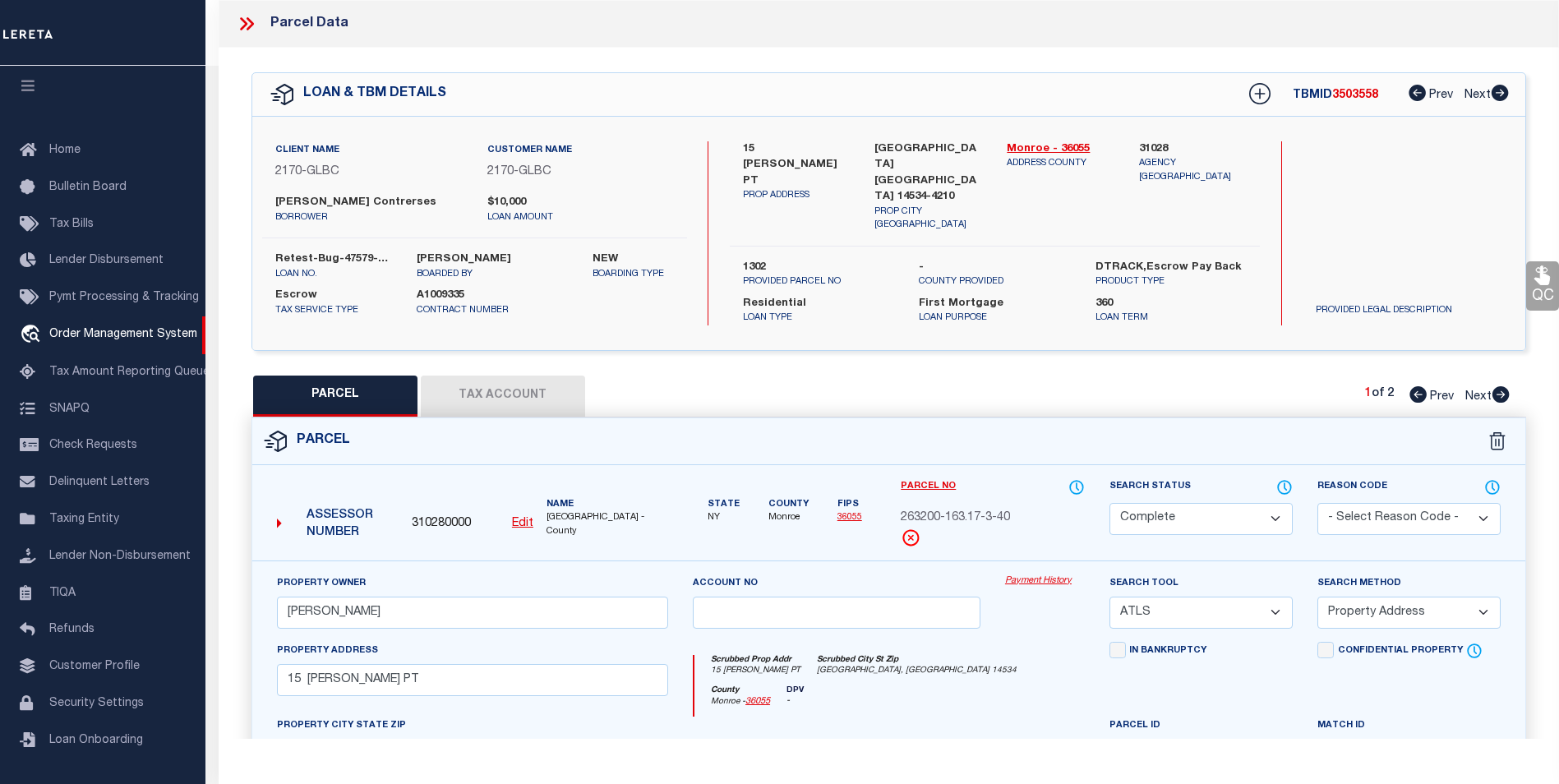
click at [1050, 574] on link "Payment History" at bounding box center [1045, 581] width 80 height 14
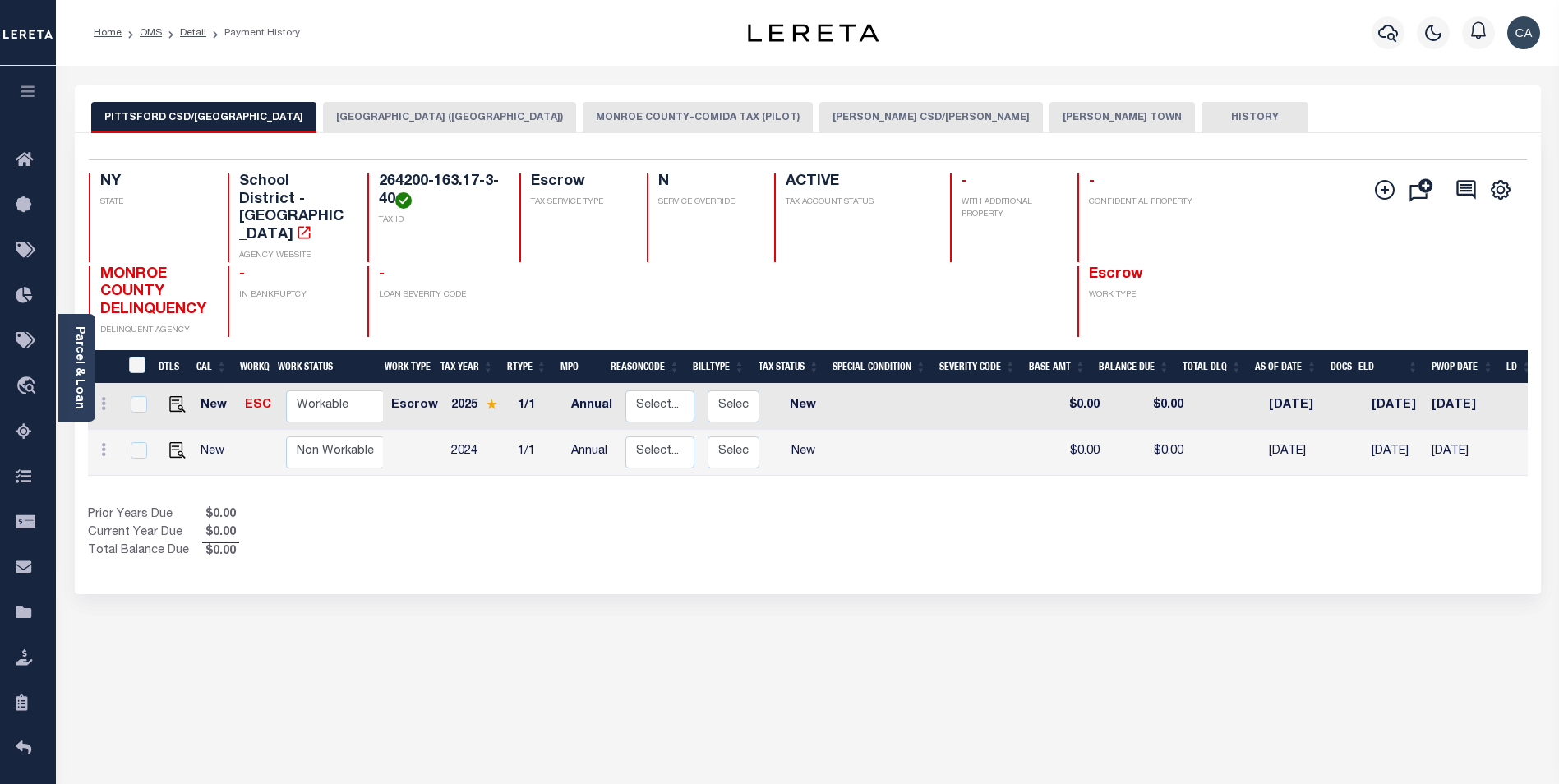
click at [217, 390] on td "New" at bounding box center [216, 406] width 45 height 46
checkbox input "true"
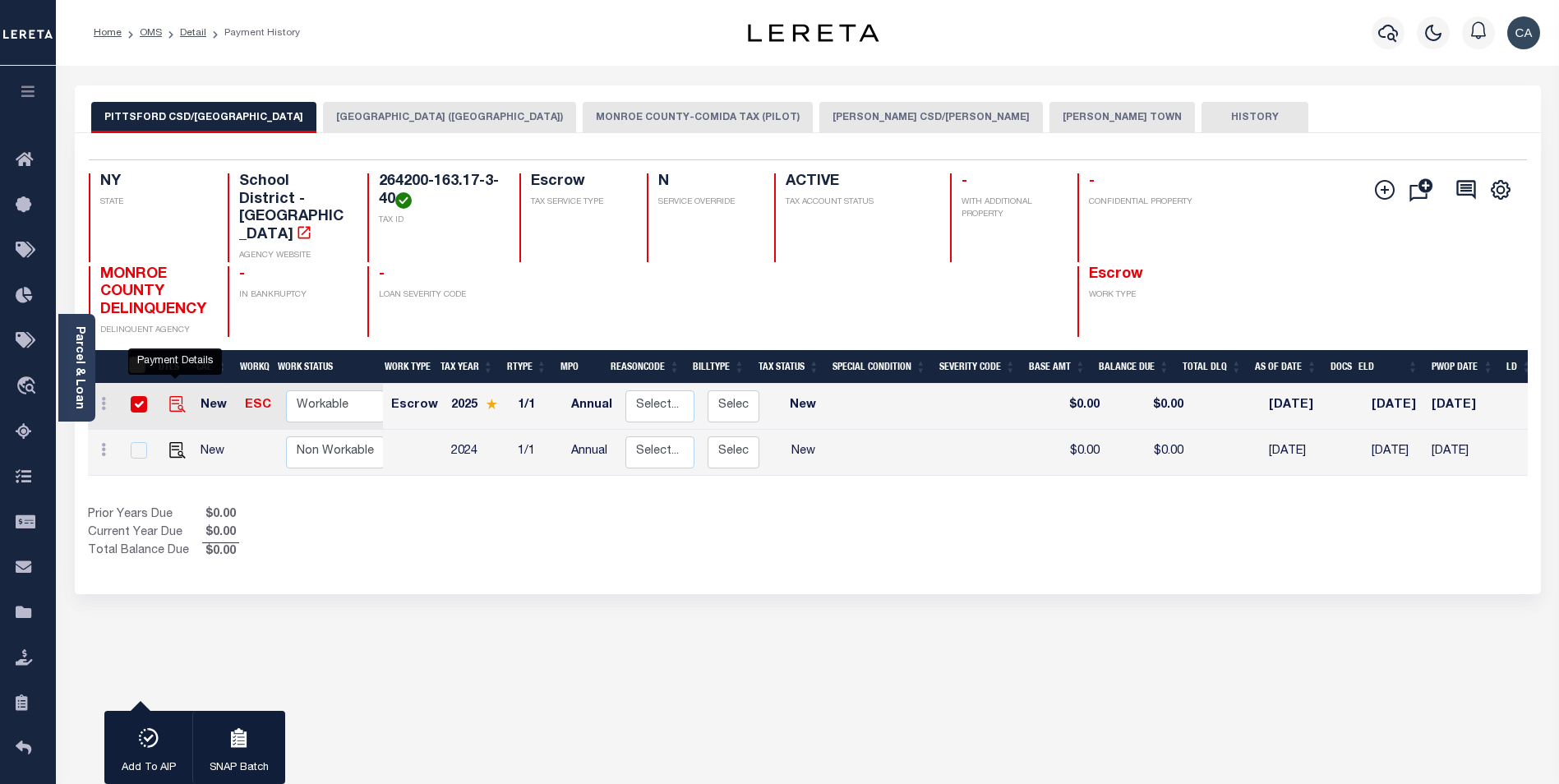
click at [171, 396] on img "" at bounding box center [178, 404] width 17 height 17
checkbox input "false"
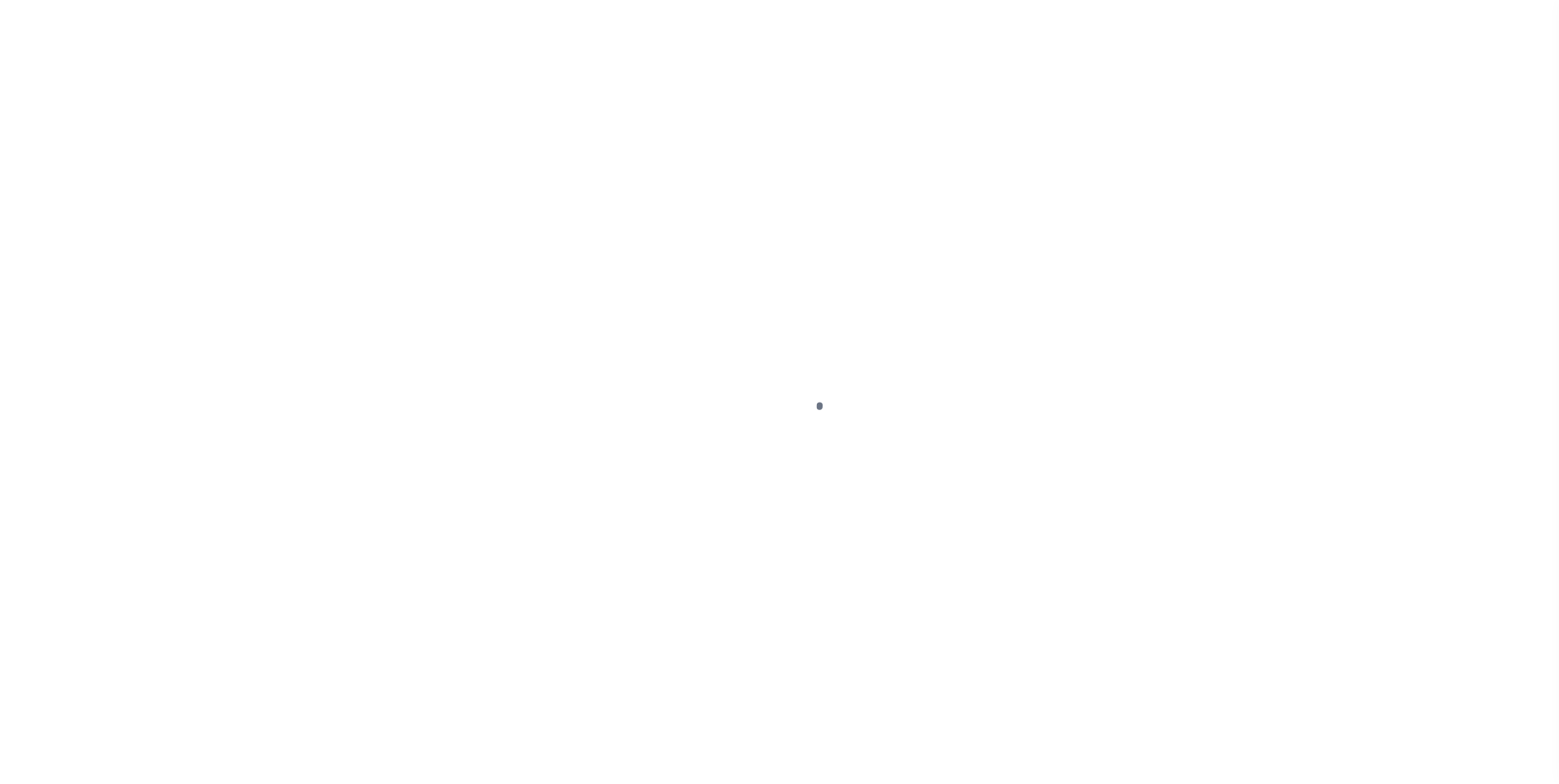
type input "[DATE]"
select select "NW2"
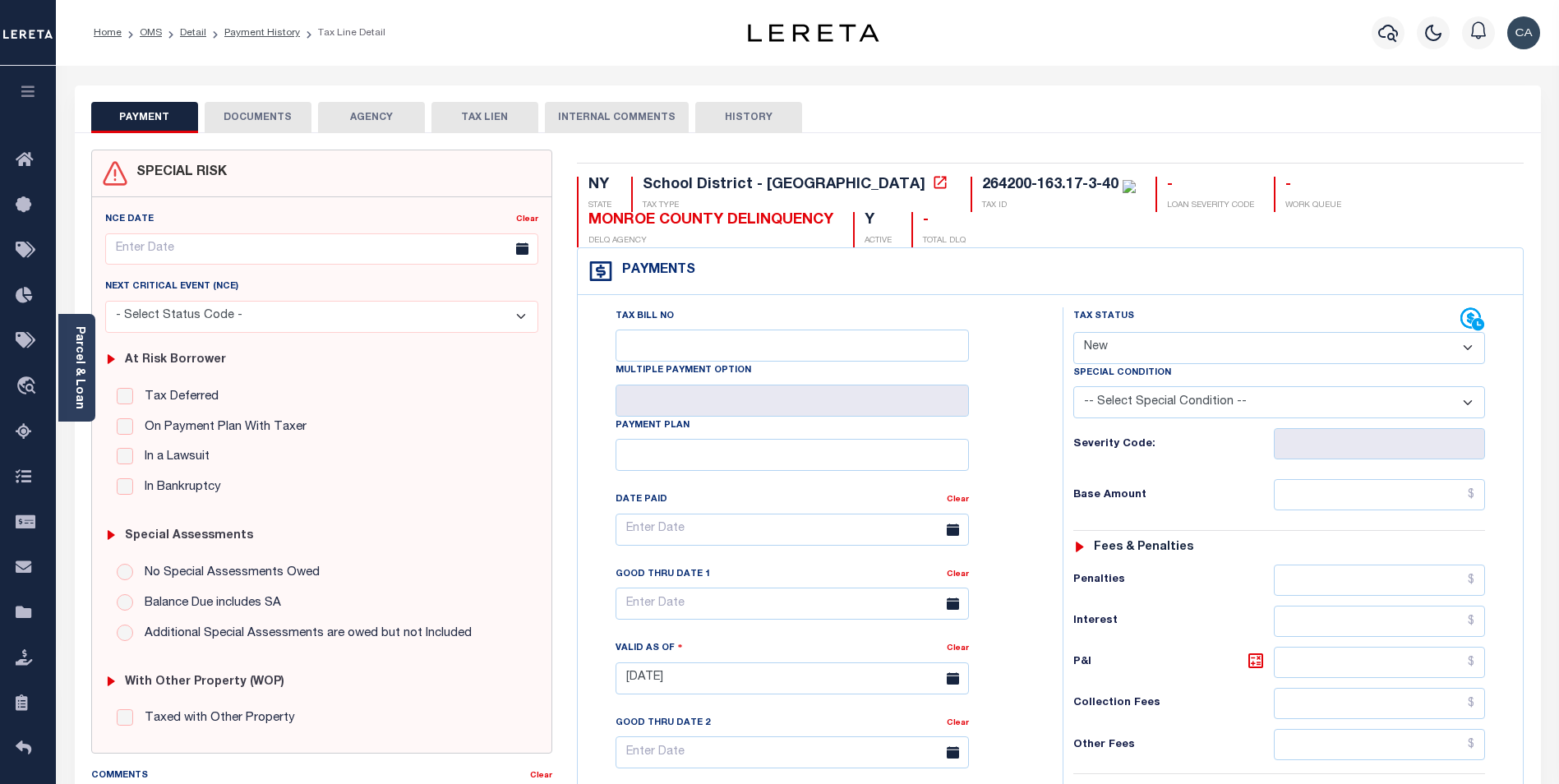
click at [258, 117] on button "DOCUMENTS" at bounding box center [258, 118] width 107 height 32
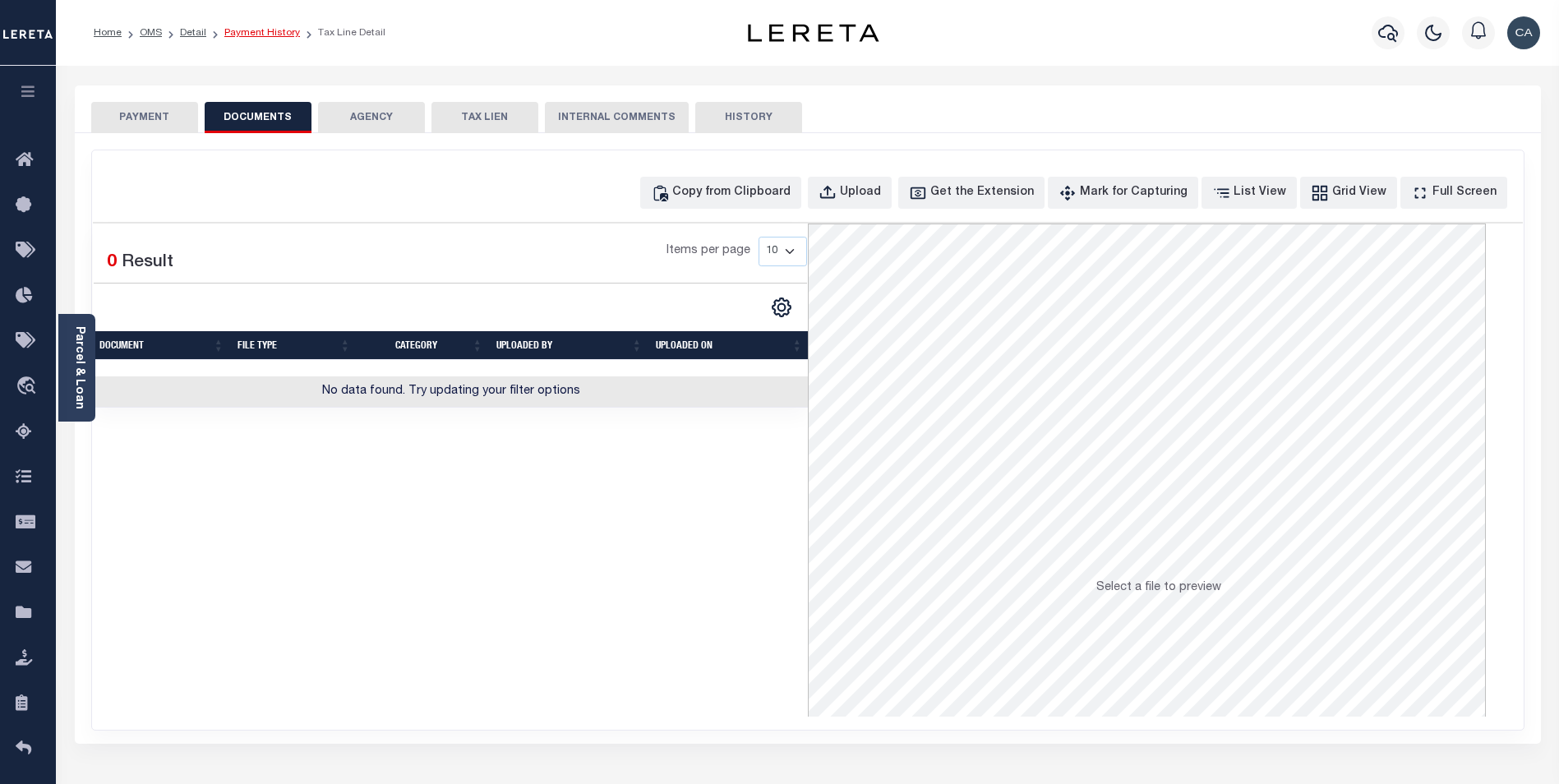
click at [259, 28] on link "Payment History" at bounding box center [262, 33] width 76 height 10
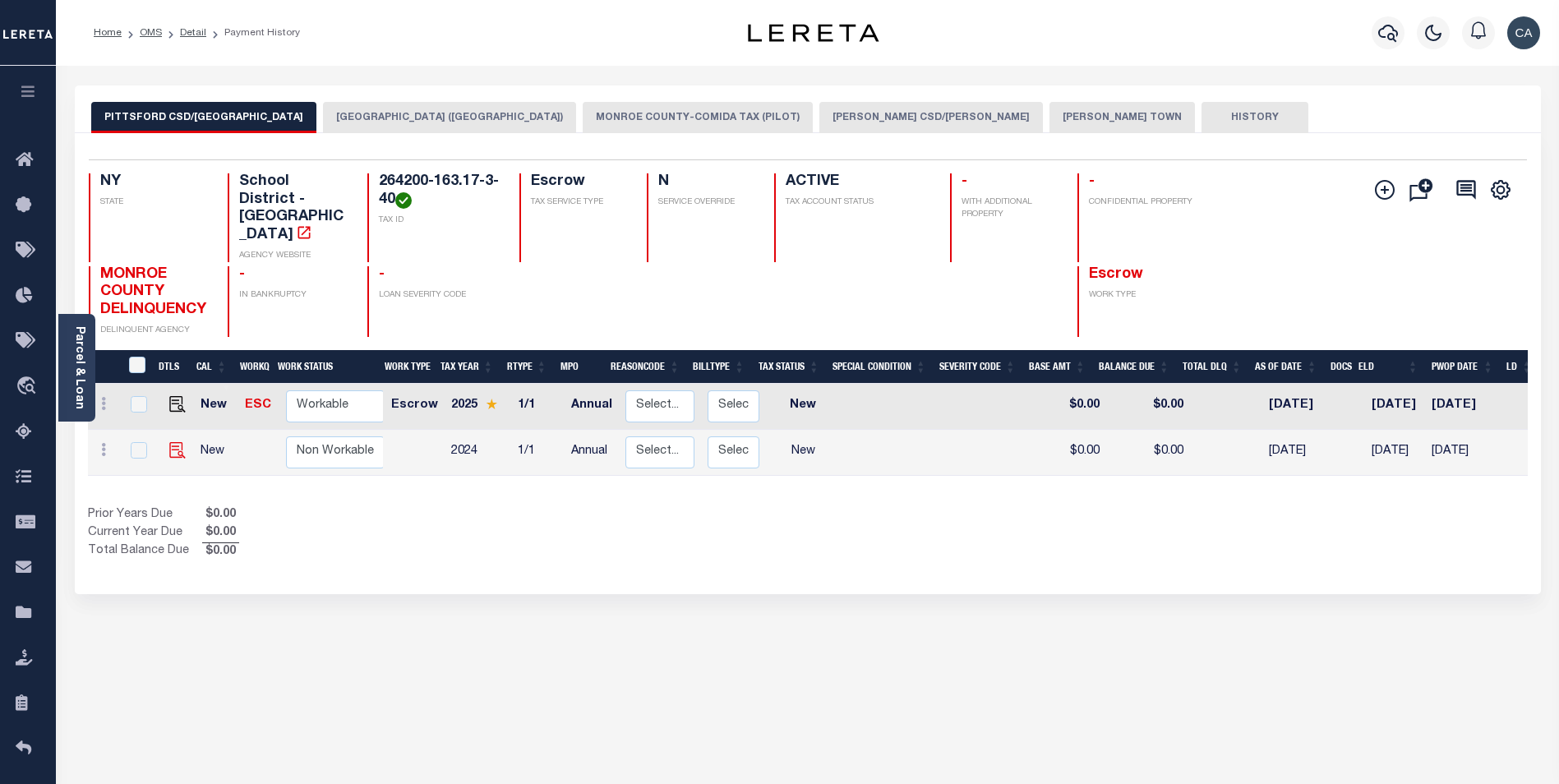
click at [170, 442] on img "" at bounding box center [178, 450] width 17 height 17
checkbox input "true"
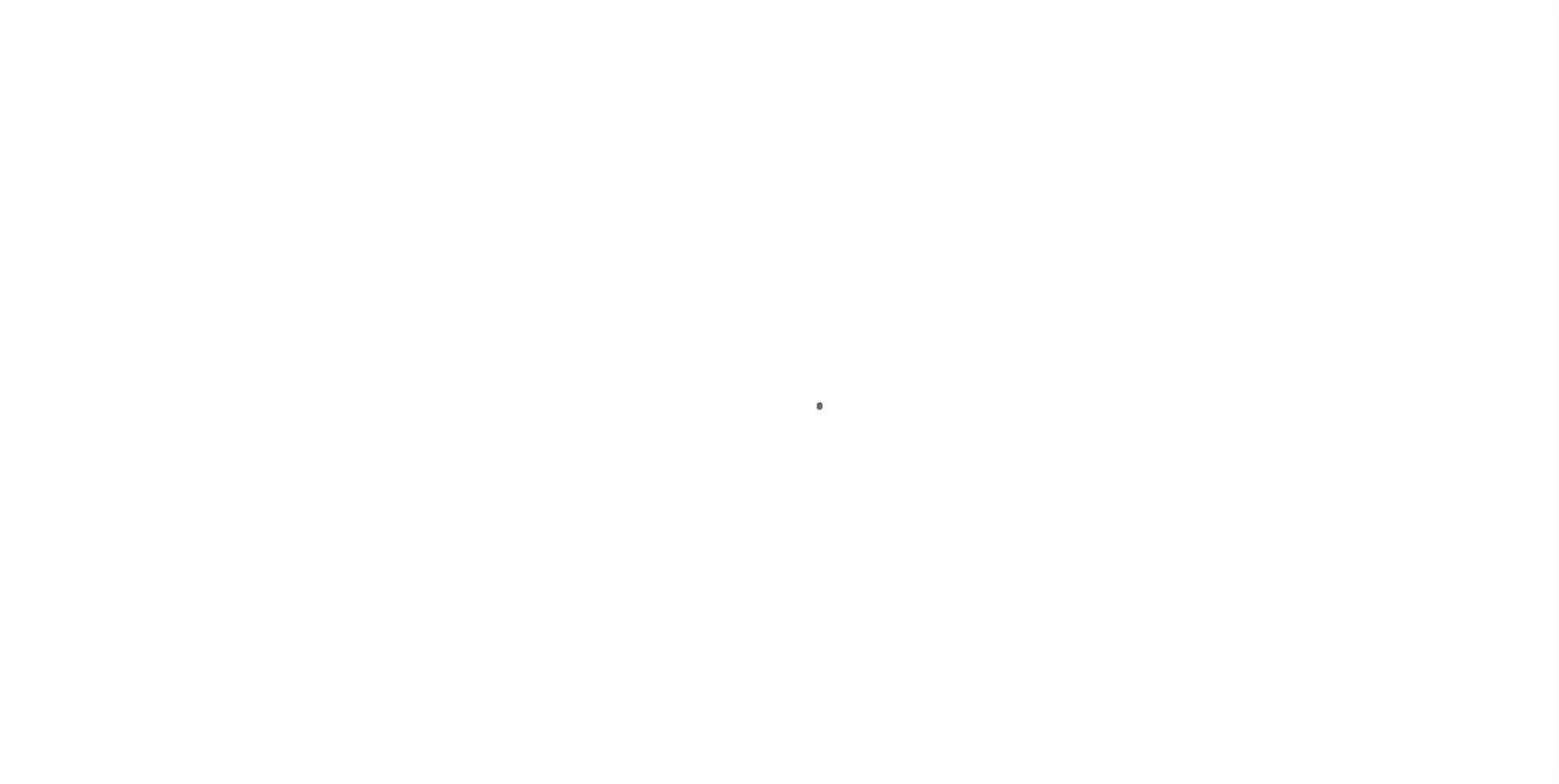
select select "NW2"
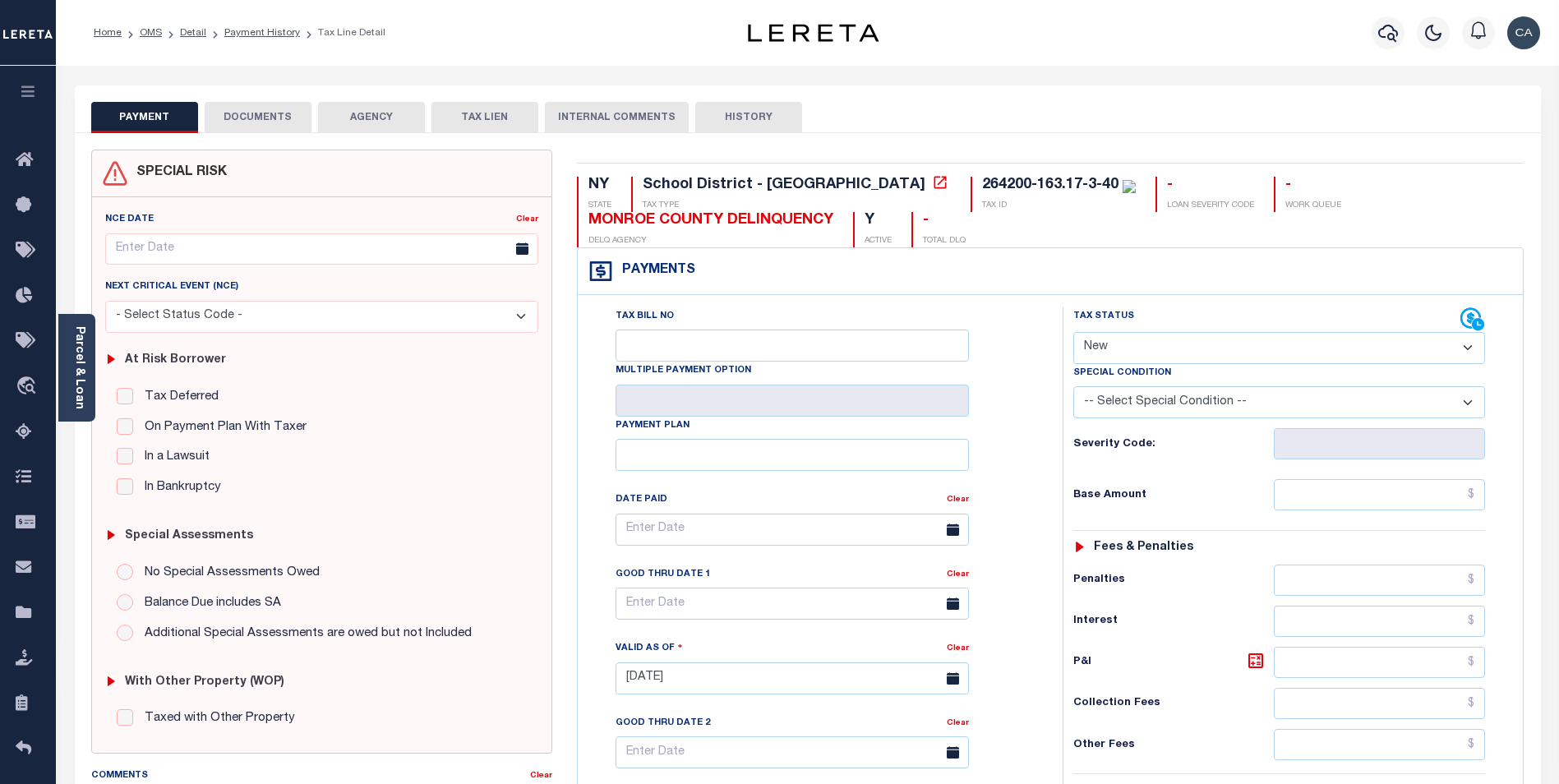
click at [280, 113] on button "DOCUMENTS" at bounding box center [258, 118] width 107 height 32
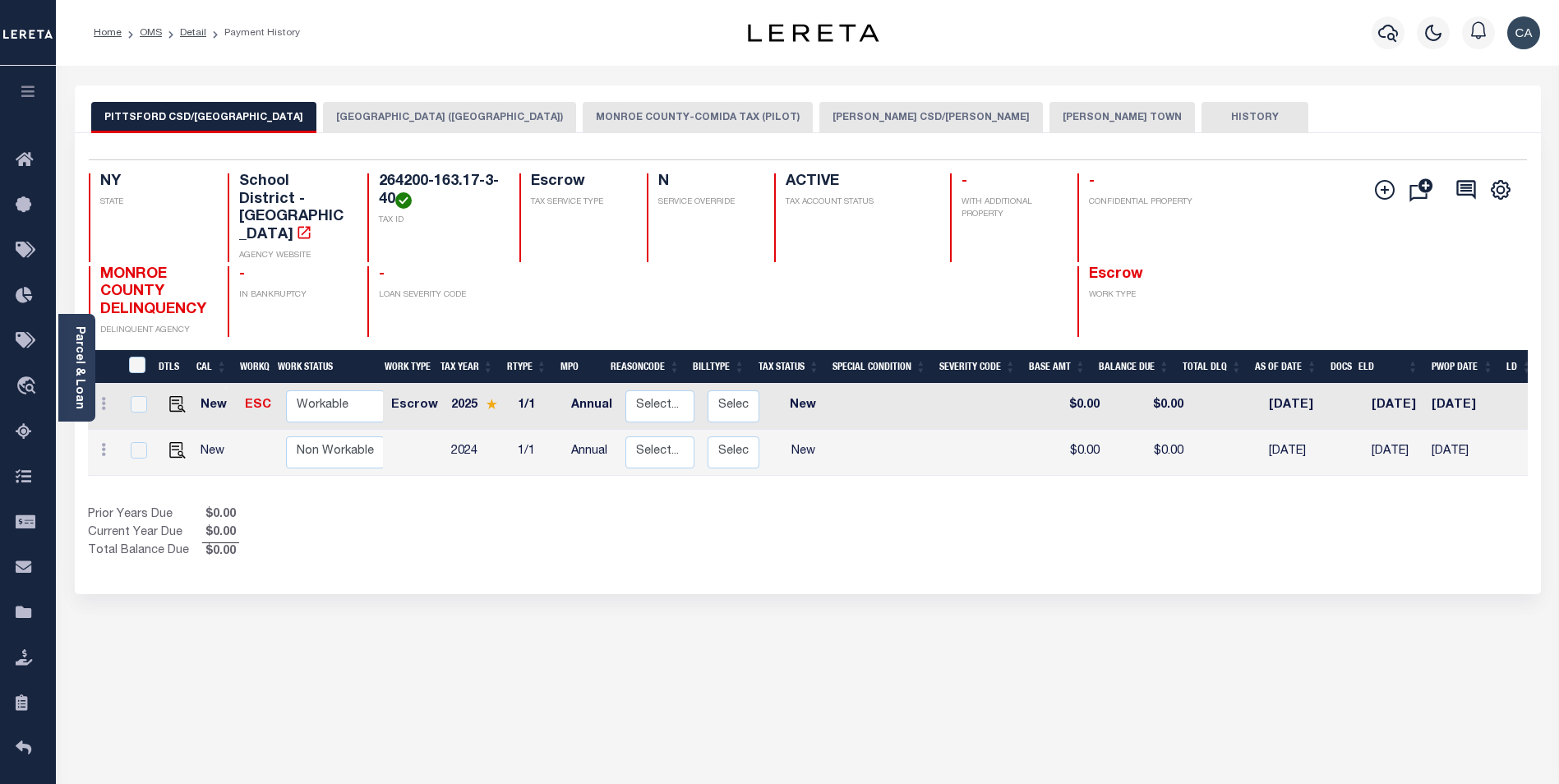
click at [179, 384] on td at bounding box center [174, 406] width 39 height 46
checkbox input "true"
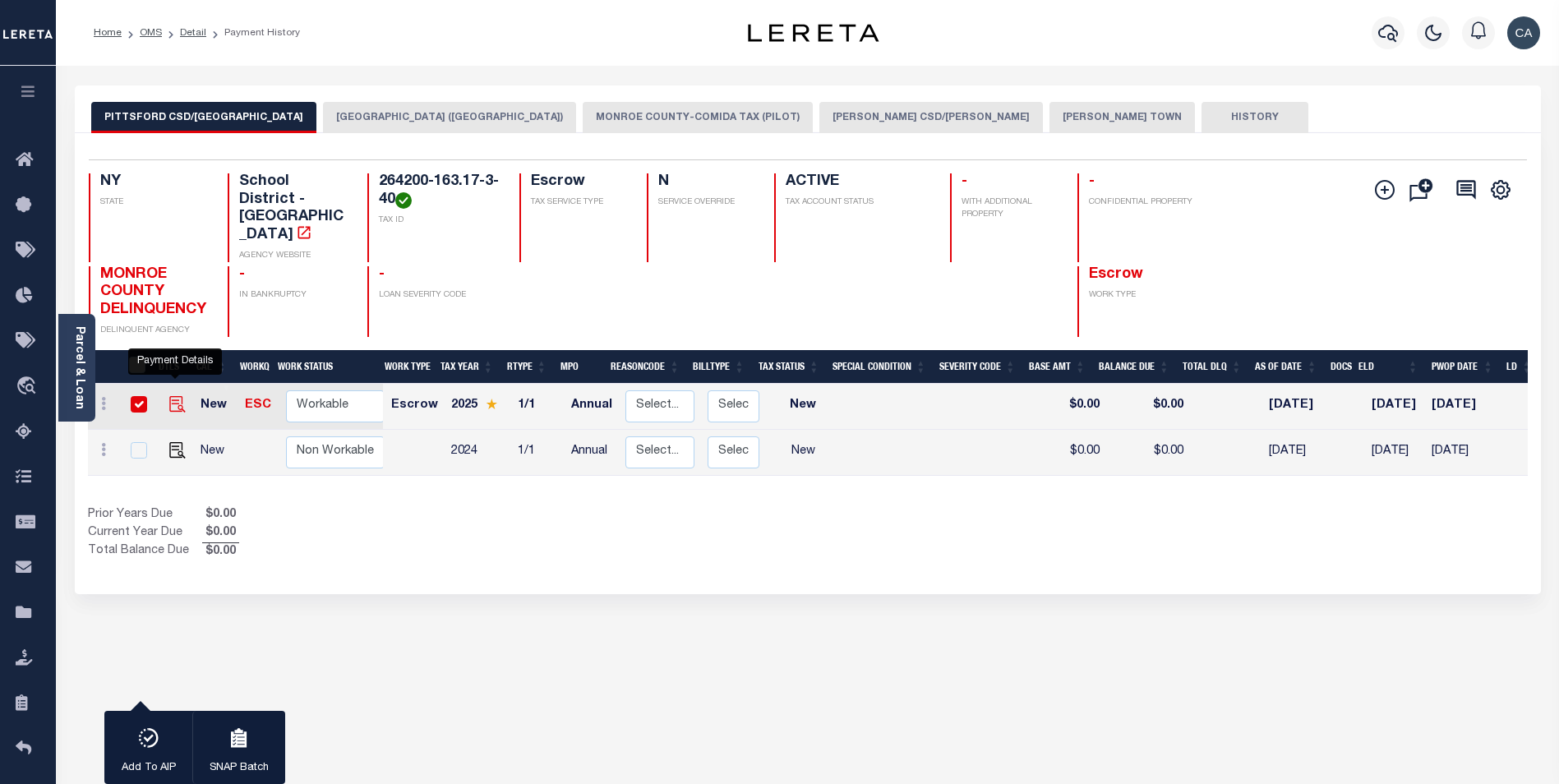
click at [176, 396] on img "" at bounding box center [178, 404] width 17 height 17
checkbox input "false"
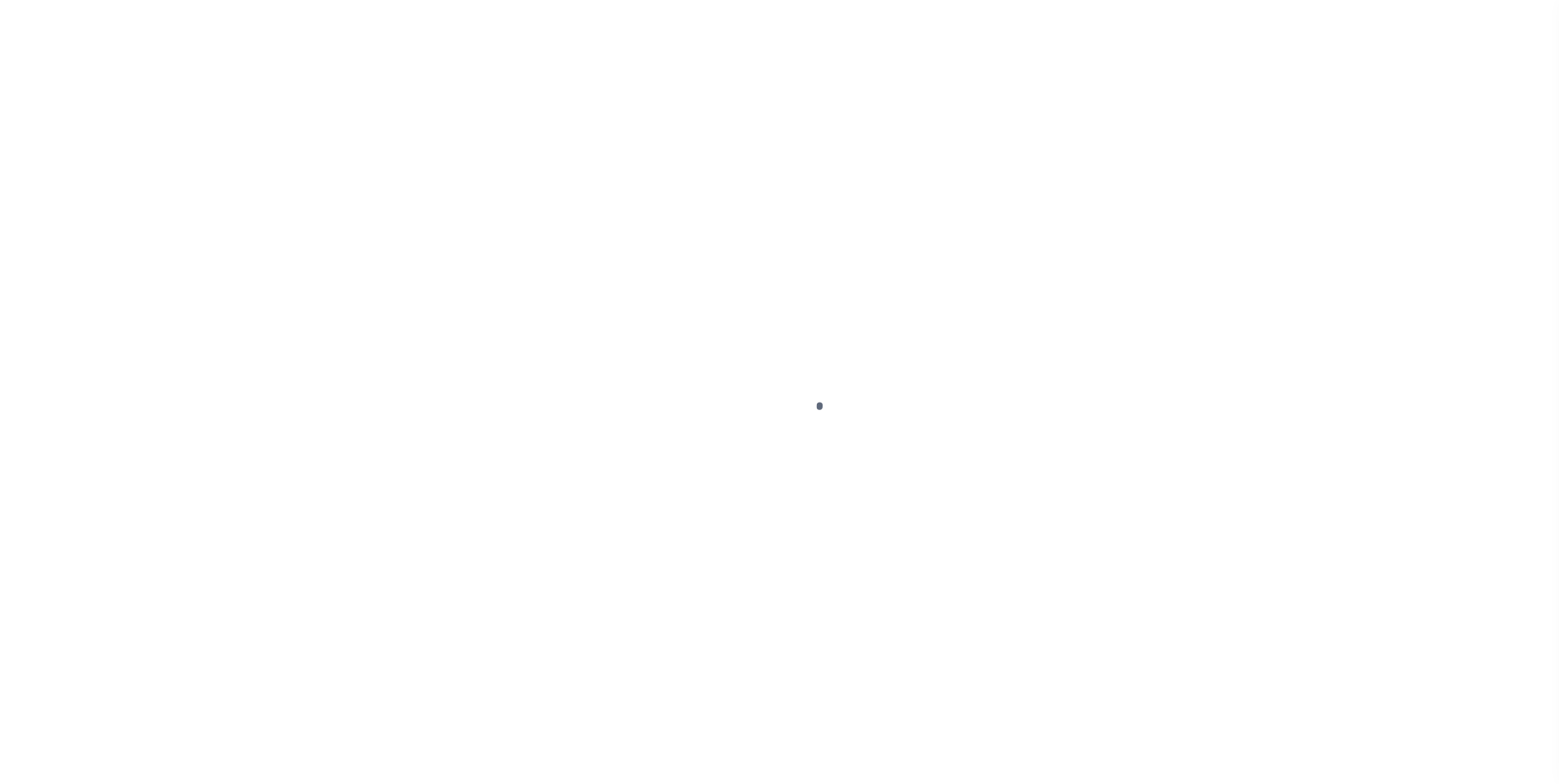
select select "NW2"
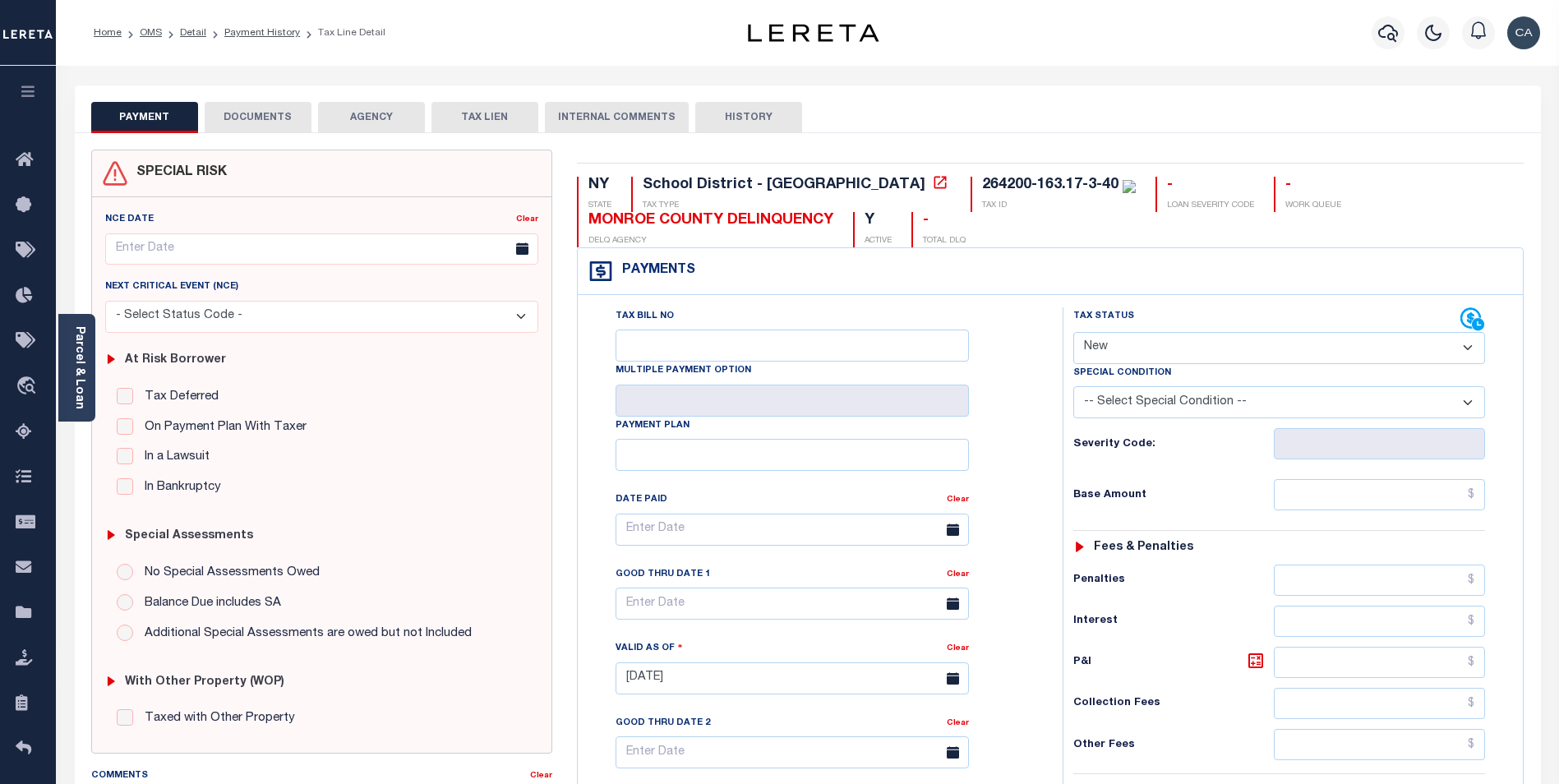
click at [258, 120] on button "DOCUMENTS" at bounding box center [258, 118] width 107 height 32
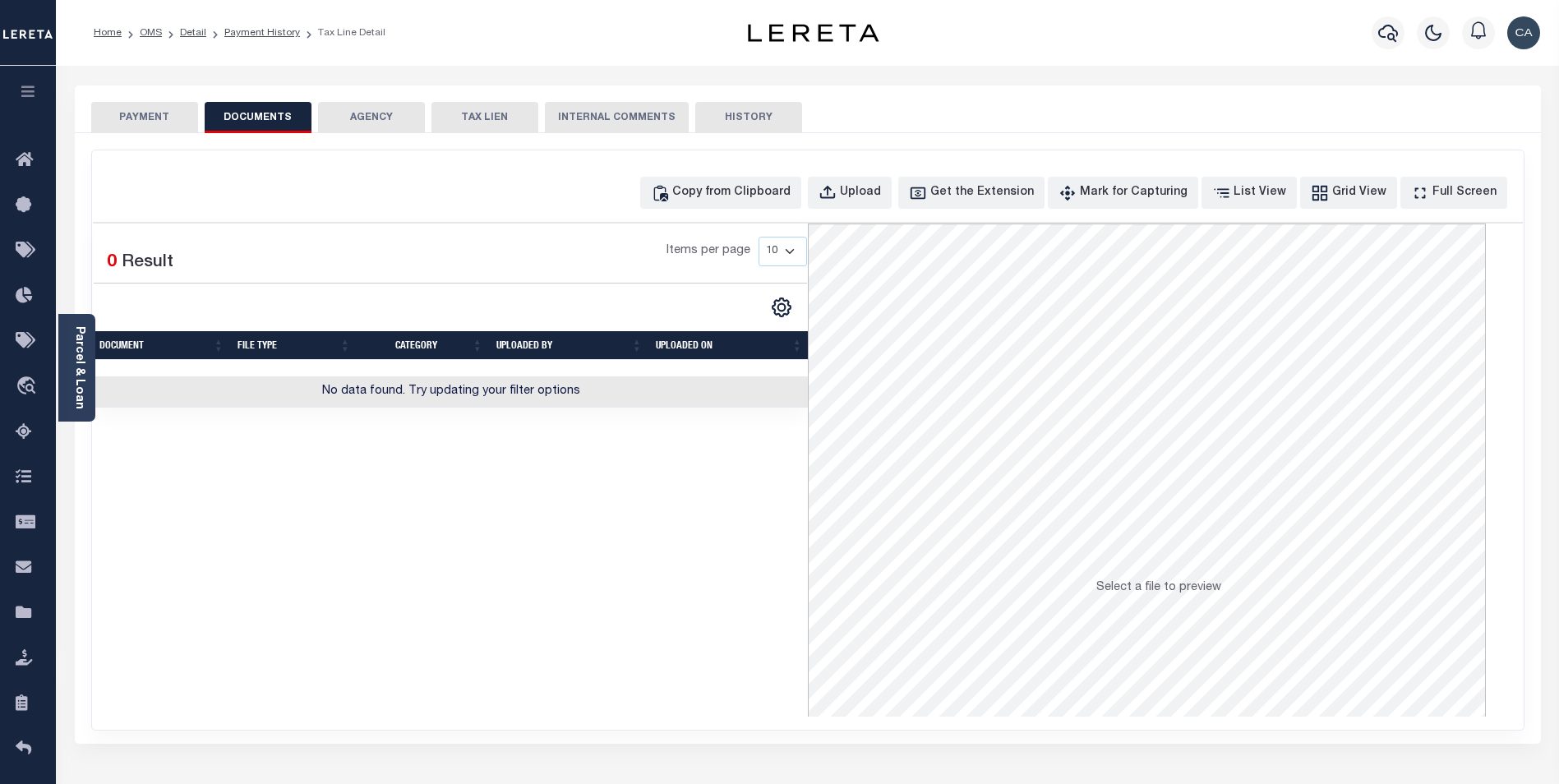
click at [383, 262] on div "Items per page 10 25 50 100" at bounding box center [542, 257] width 529 height 42
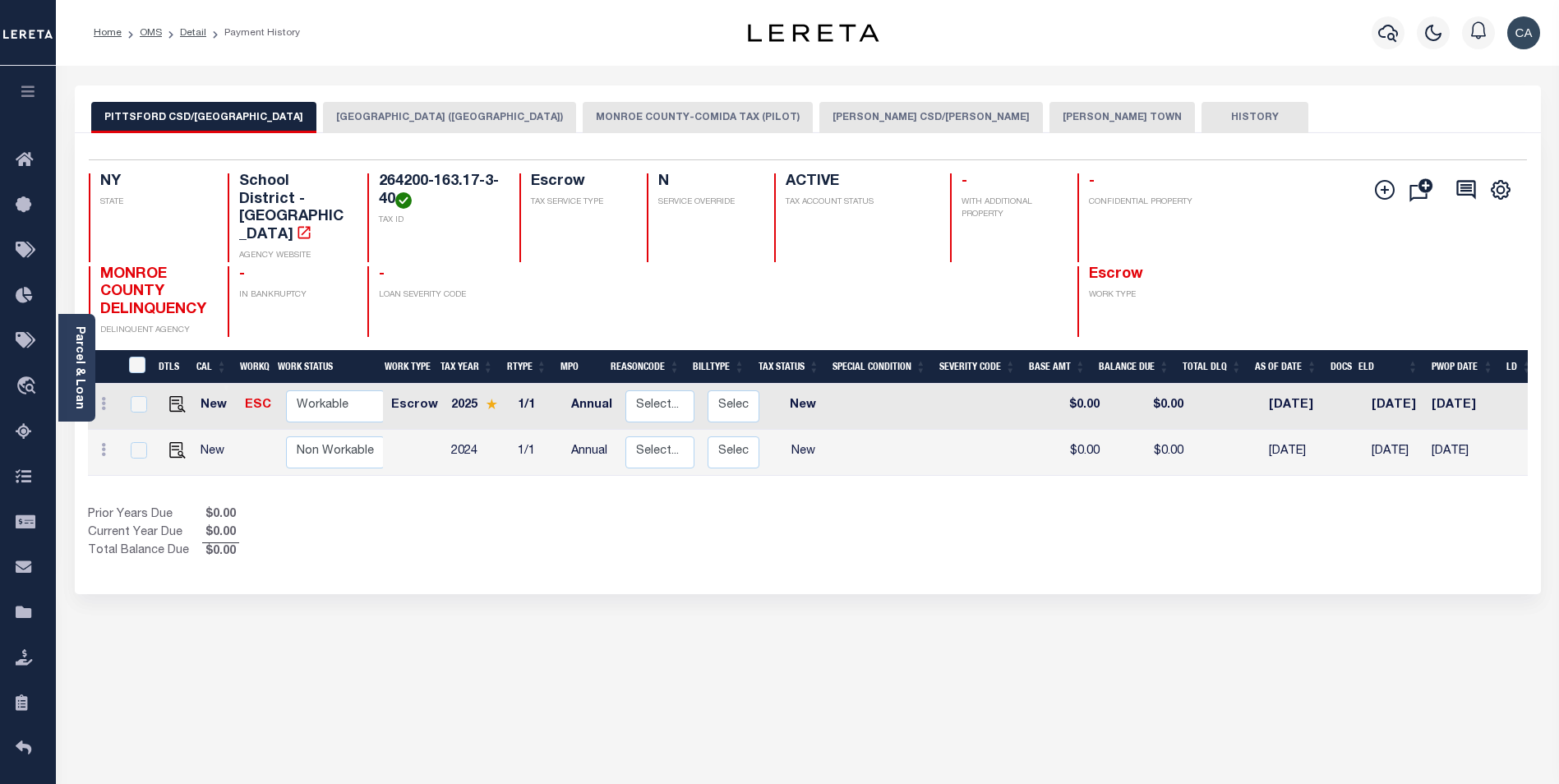
click at [1050, 121] on button "[PERSON_NAME] TOWN" at bounding box center [1122, 118] width 145 height 32
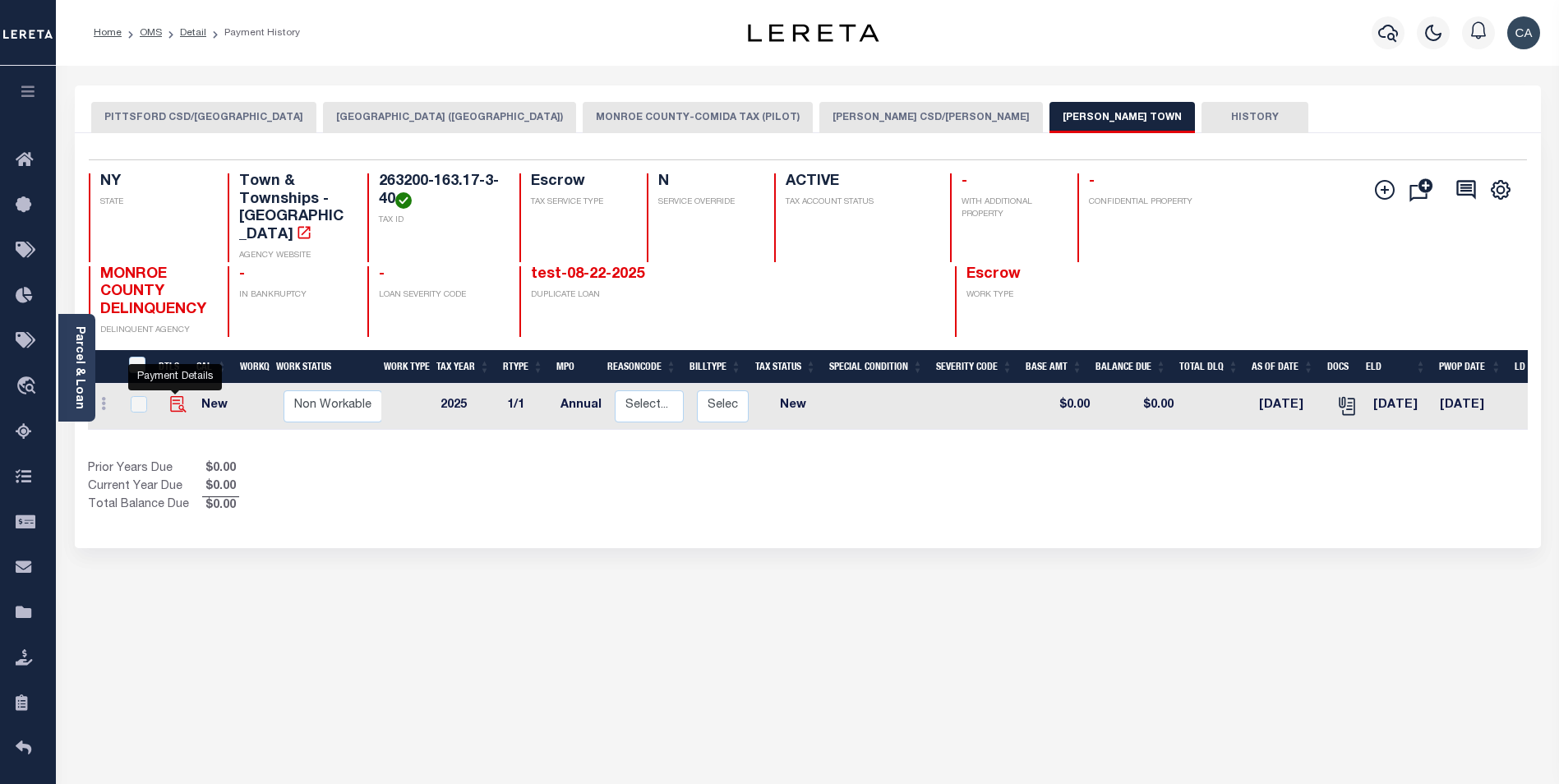
click at [176, 403] on img "" at bounding box center [179, 404] width 17 height 17
checkbox input "true"
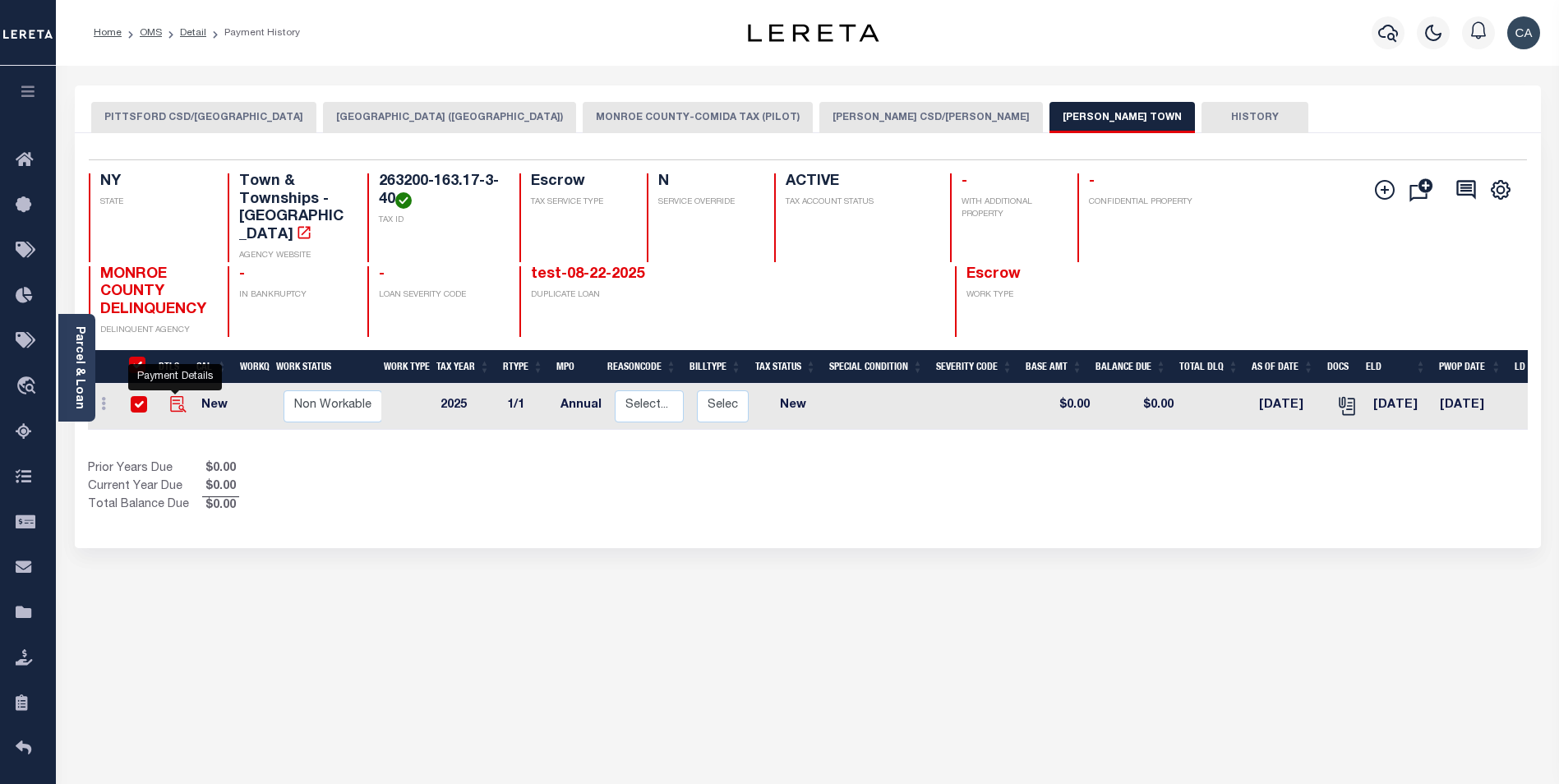
checkbox input "true"
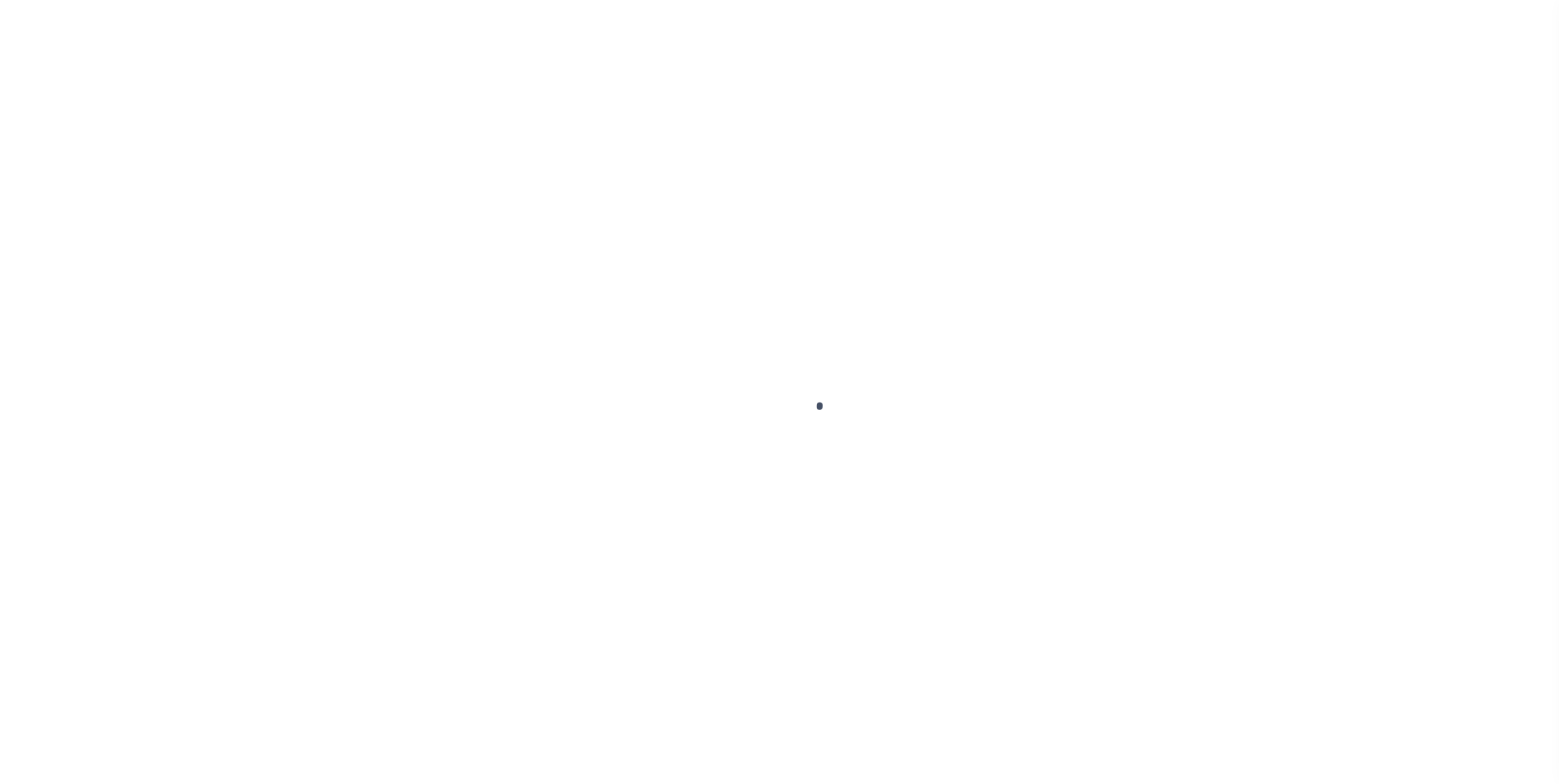
type input "[DATE]"
select select "NW2"
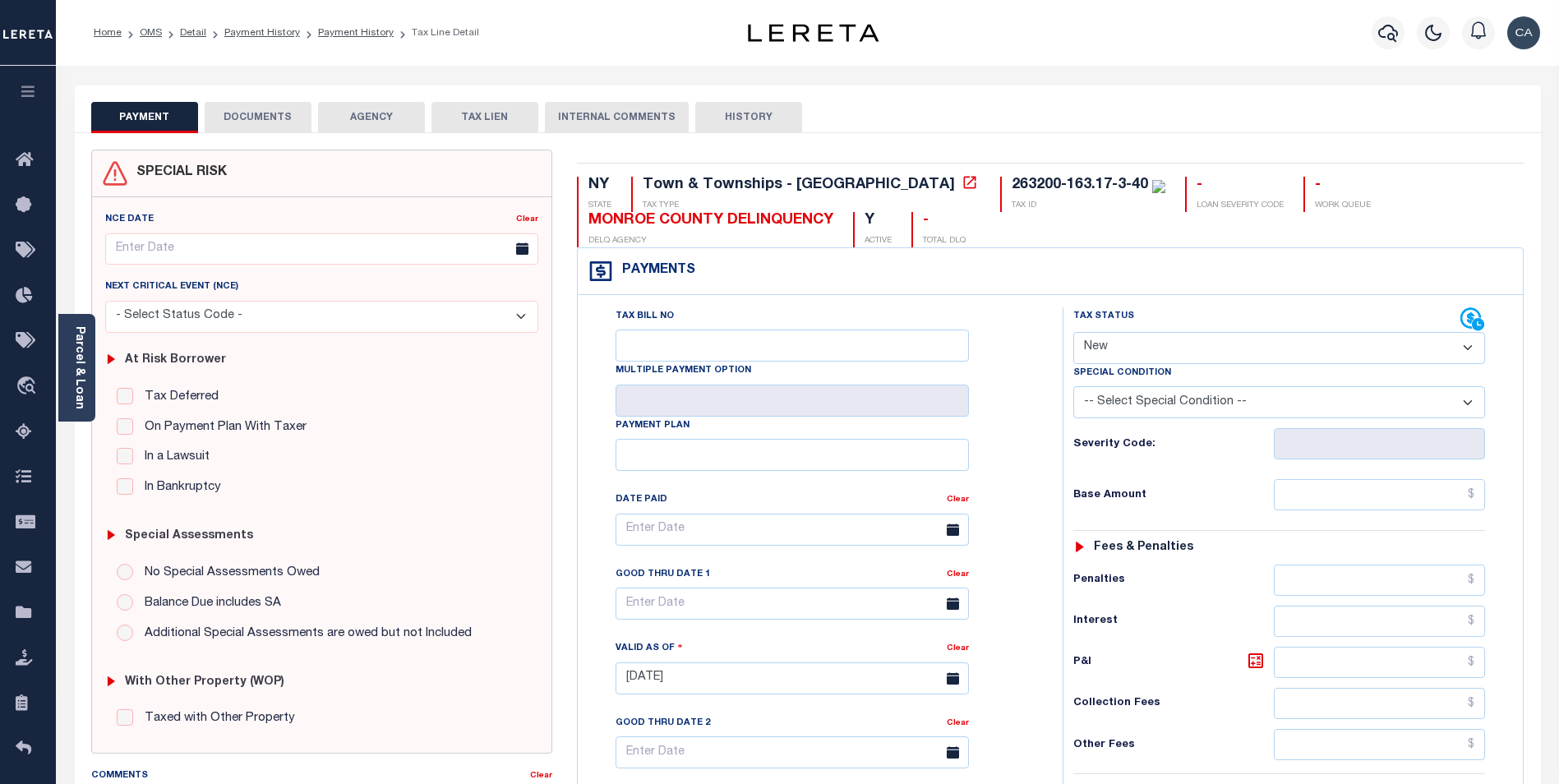
click at [282, 119] on button "DOCUMENTS" at bounding box center [258, 118] width 107 height 32
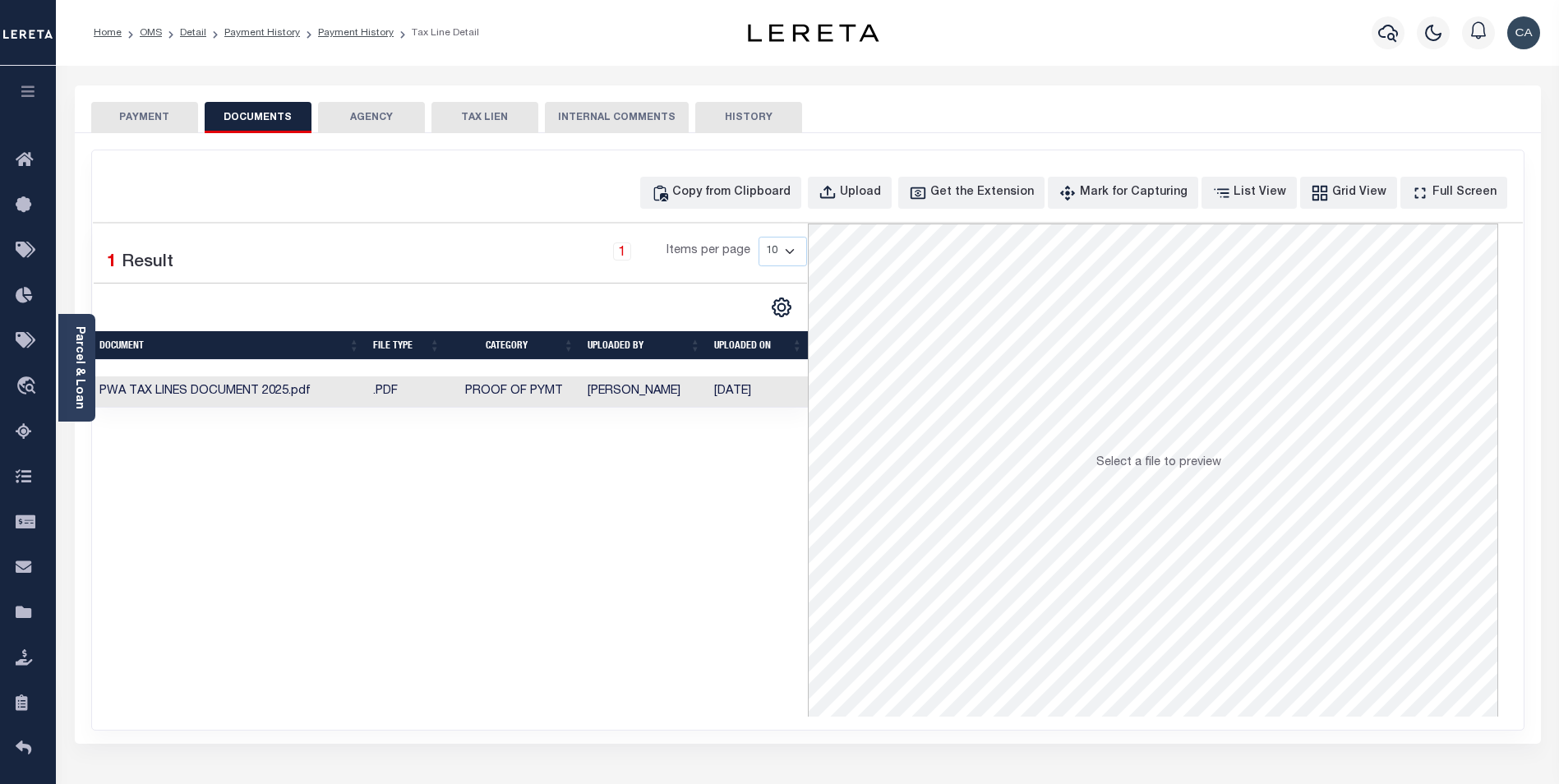
click at [423, 390] on td ".PDF" at bounding box center [406, 392] width 81 height 32
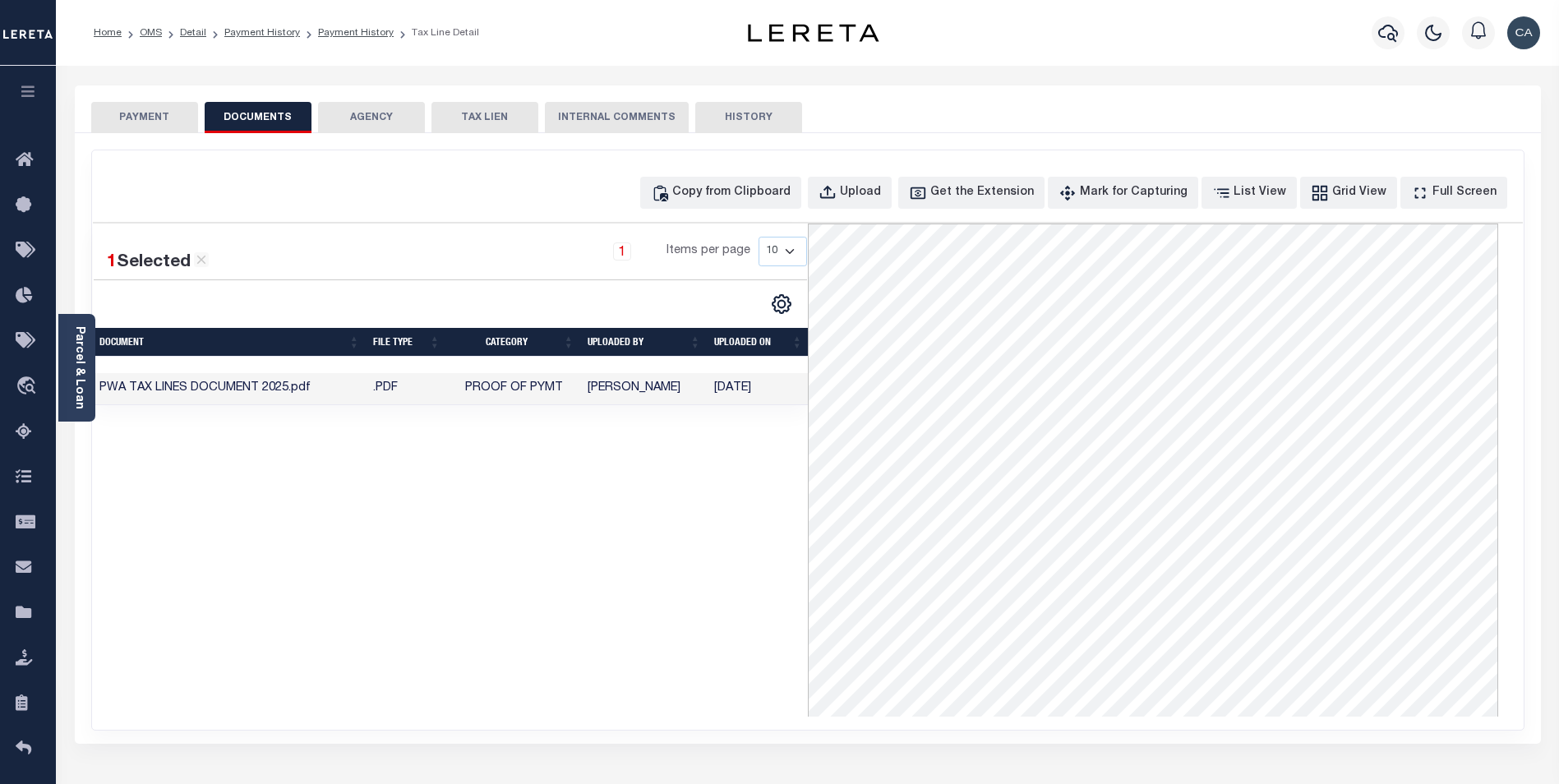
click at [22, 62] on span at bounding box center [27, 32] width 56 height 66
click at [27, 75] on button "button" at bounding box center [27, 93] width 56 height 56
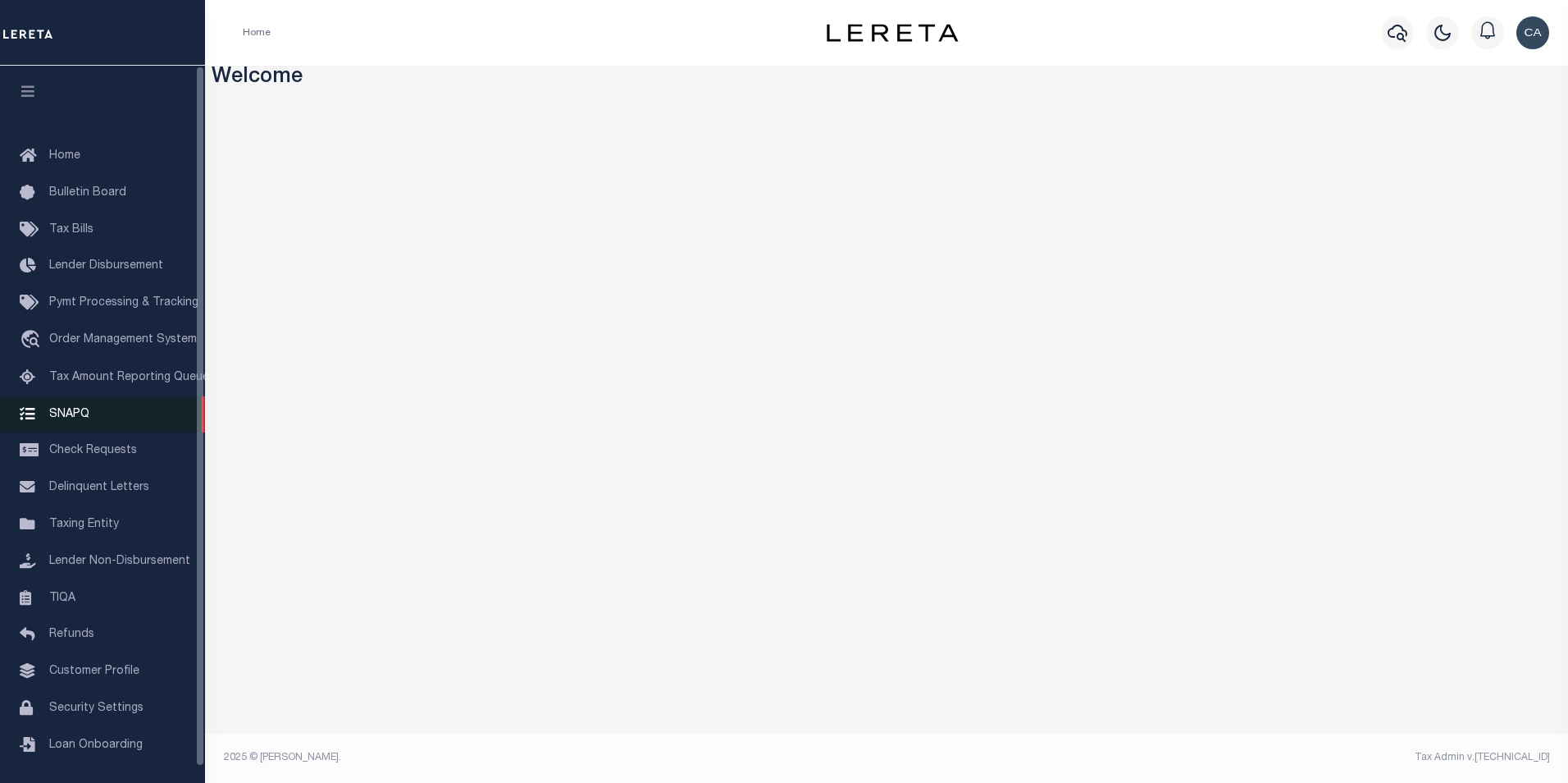
click at [123, 421] on link "SNAPQ" at bounding box center [102, 415] width 205 height 37
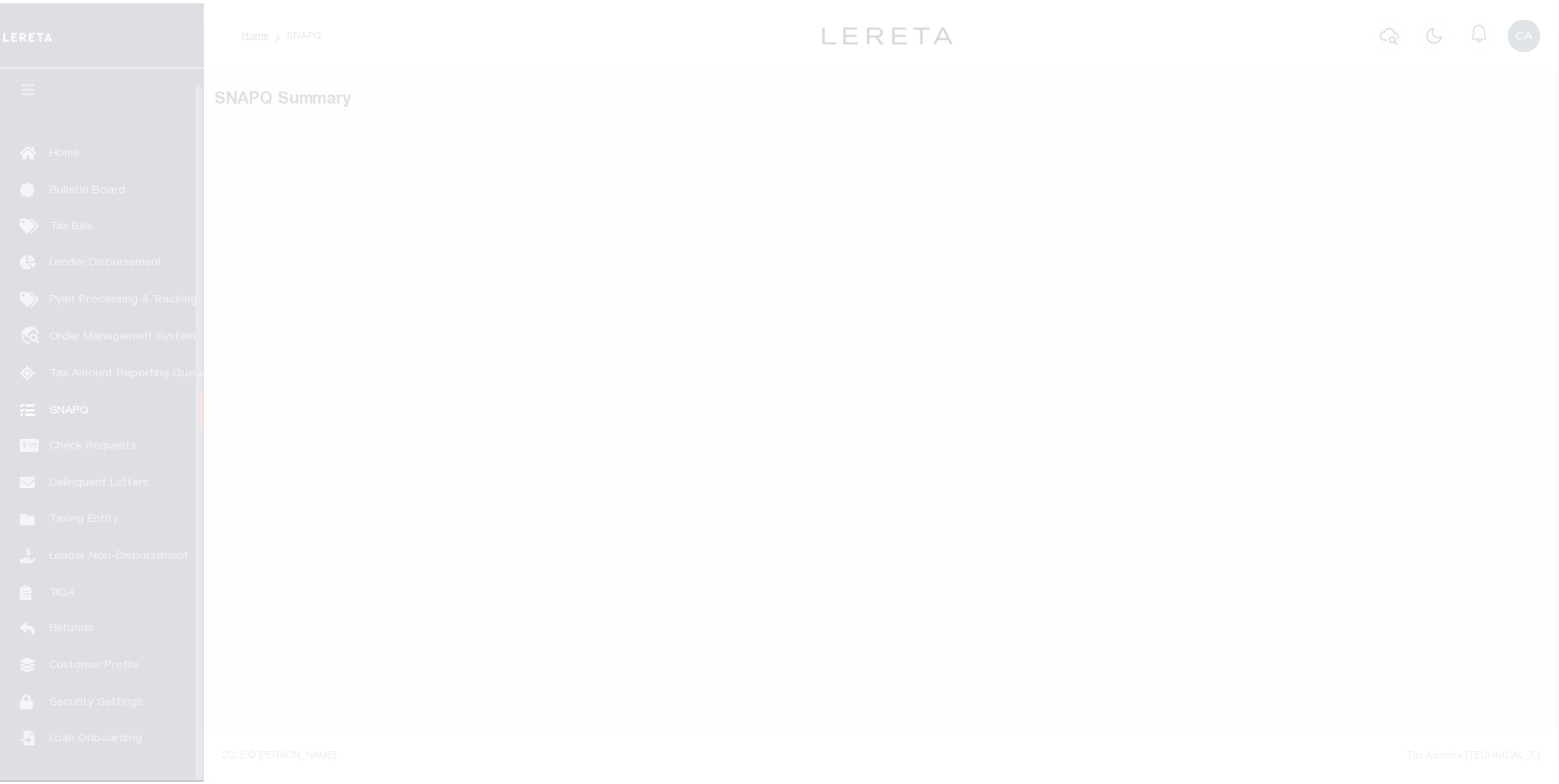
scroll to position [17, 0]
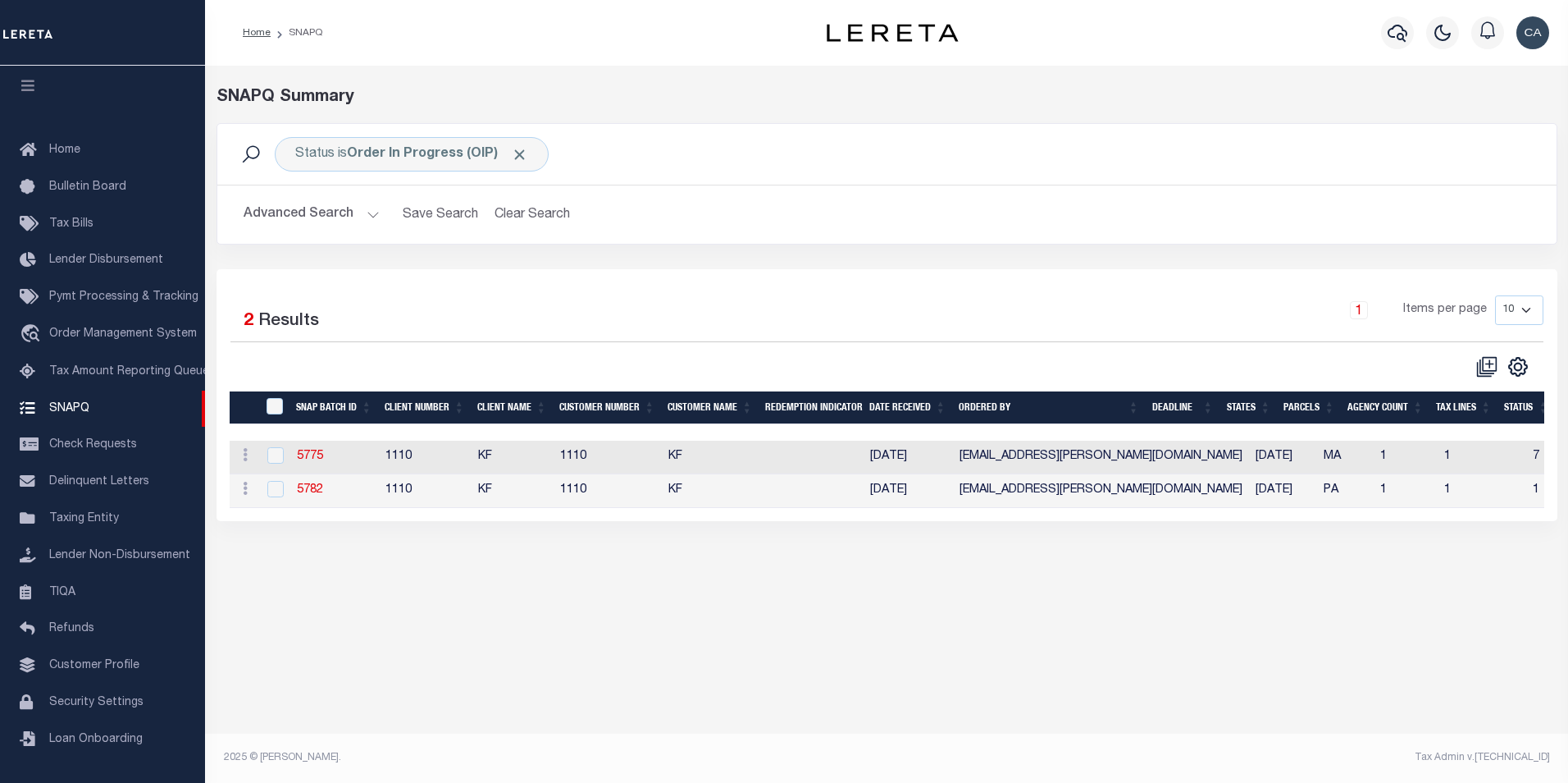
click at [331, 212] on button "Advanced Search" at bounding box center [312, 214] width 136 height 32
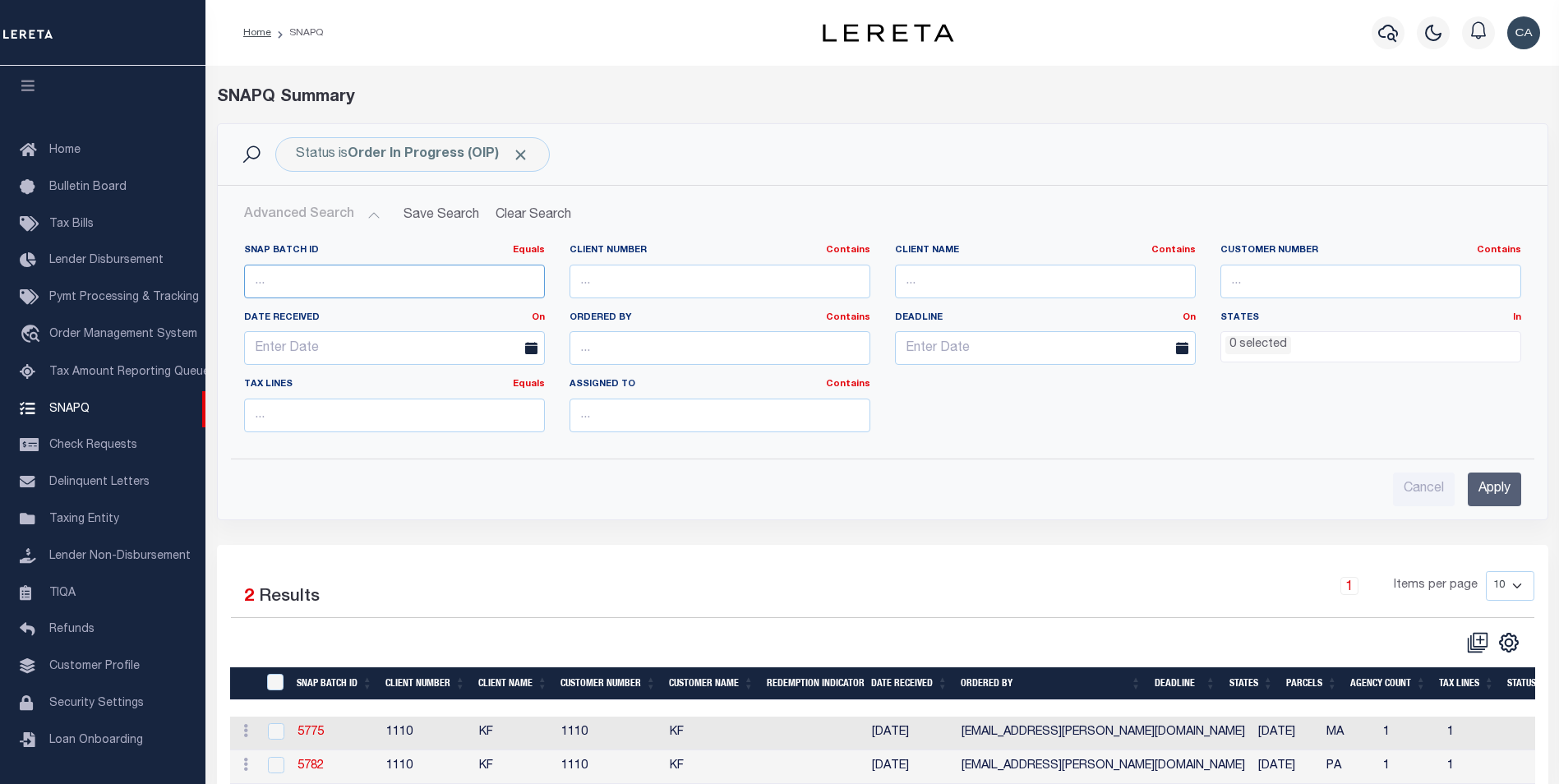
click at [362, 283] on input "number" at bounding box center [395, 281] width 301 height 34
paste input "5591"
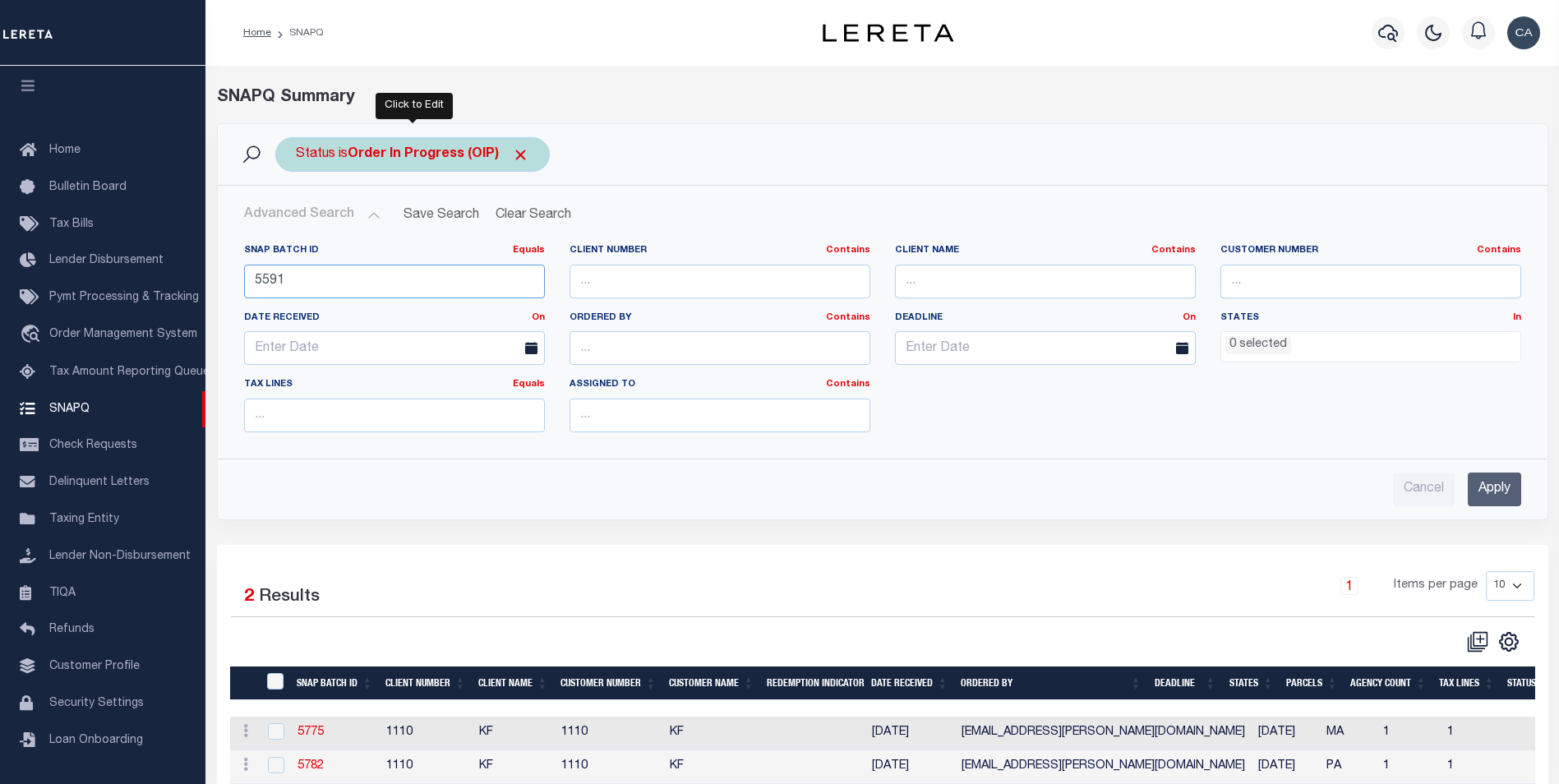
type input "5591"
click at [530, 154] on div "Status is Order In Progress (OIP)" at bounding box center [412, 154] width 274 height 35
select select "OIP"
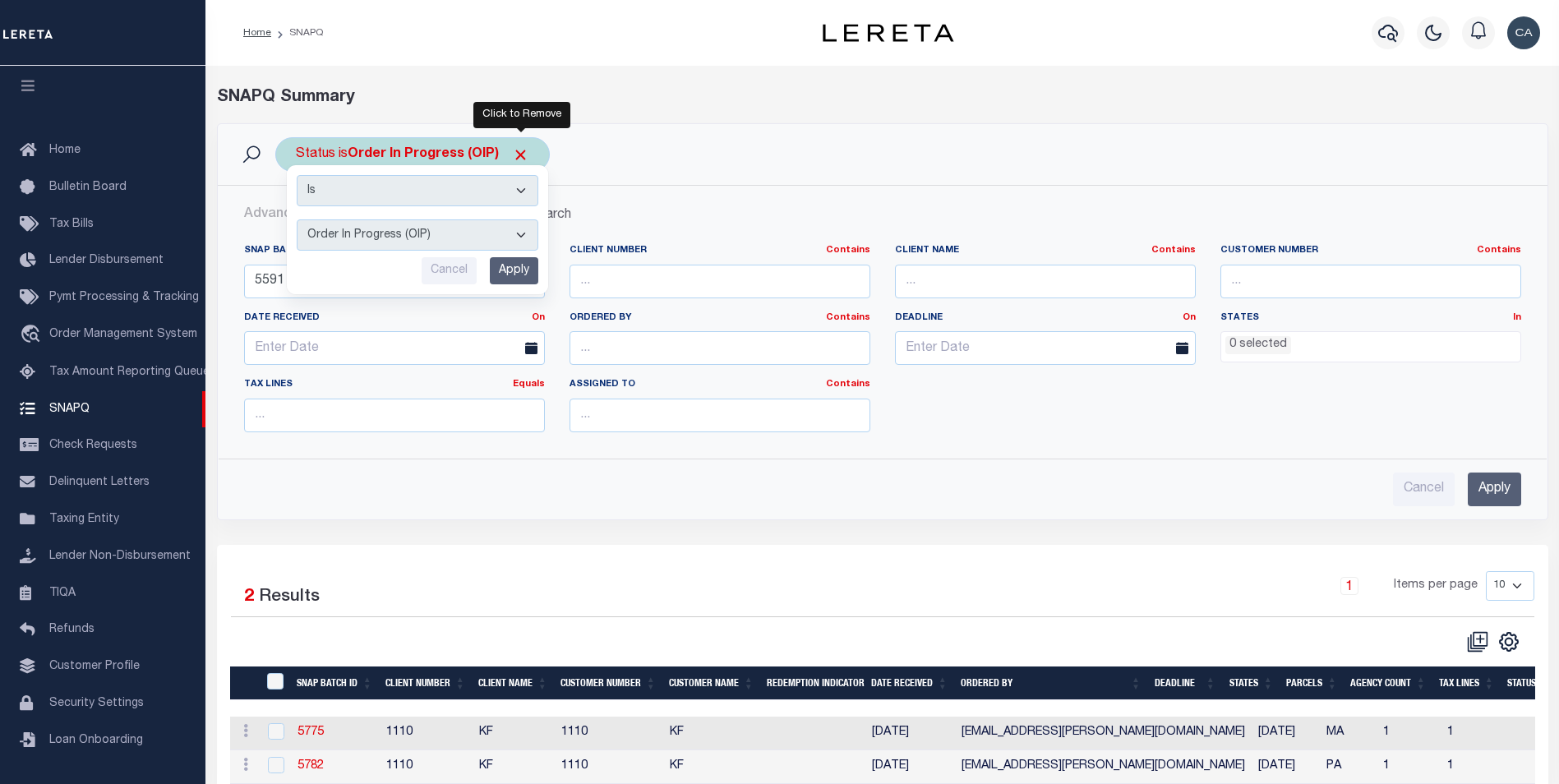
click at [524, 154] on span "Click to Remove" at bounding box center [520, 154] width 17 height 17
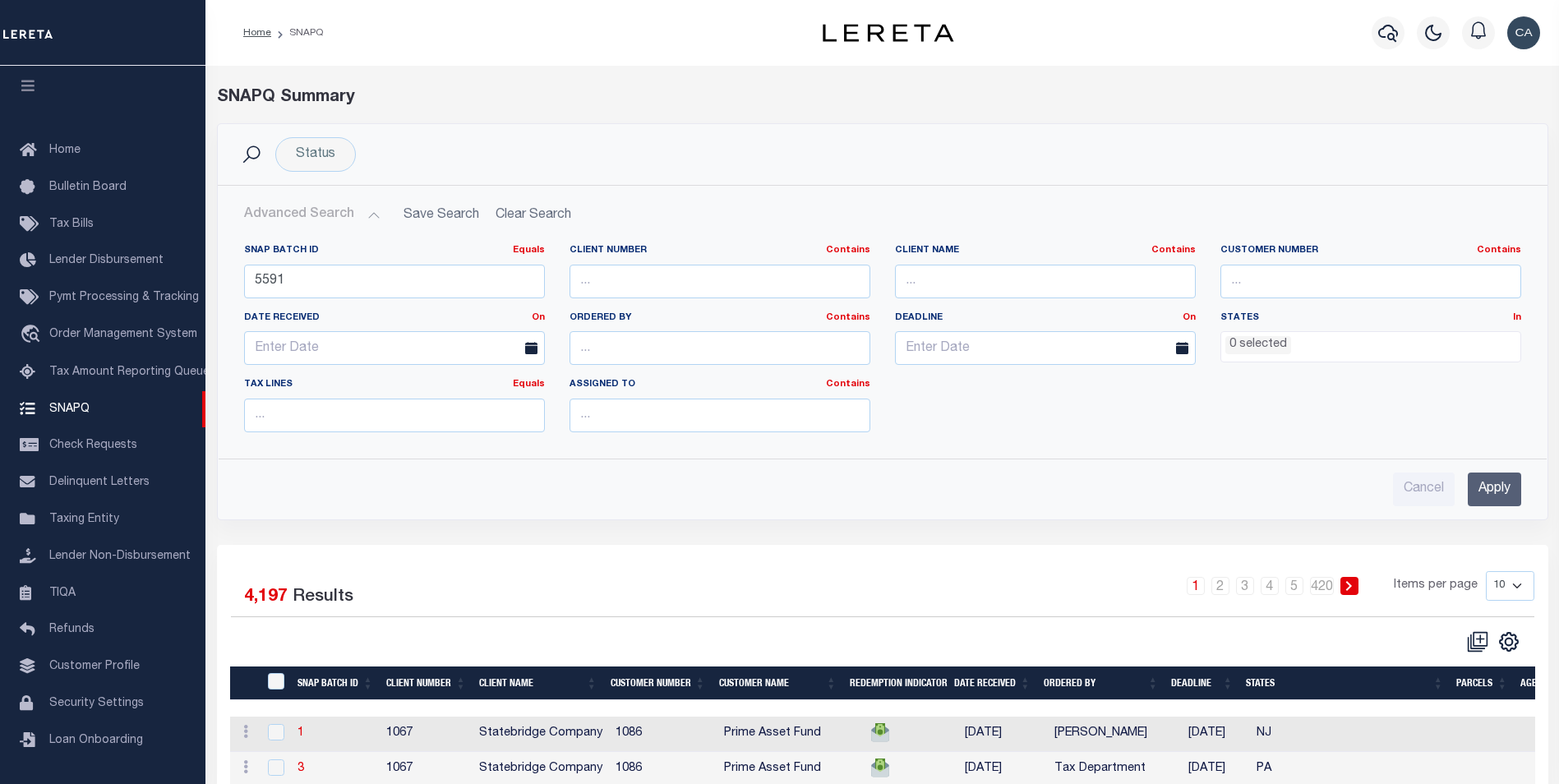
click at [1514, 482] on input "Apply" at bounding box center [1494, 489] width 53 height 34
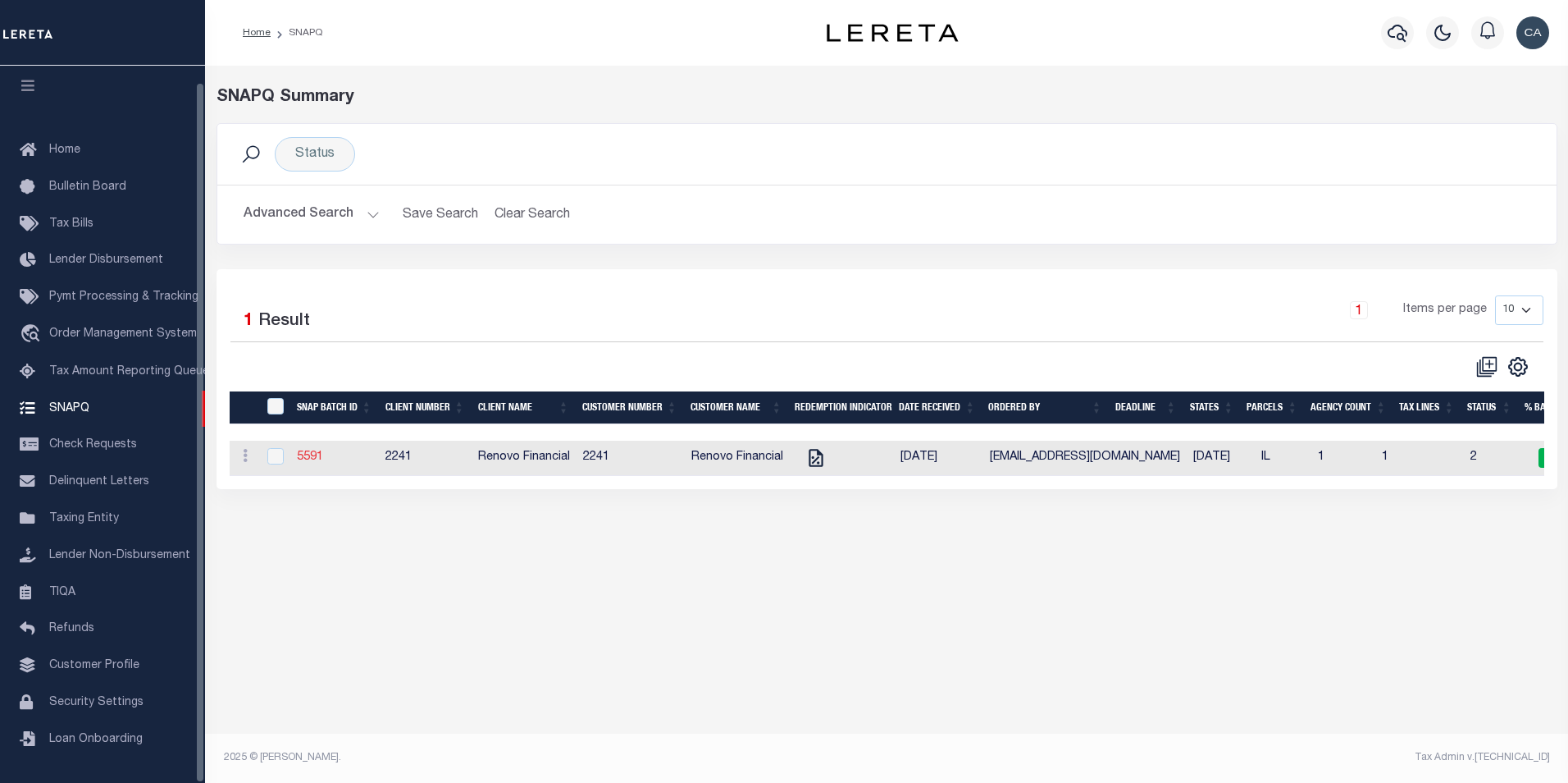
click at [306, 456] on link "5591" at bounding box center [310, 457] width 27 height 12
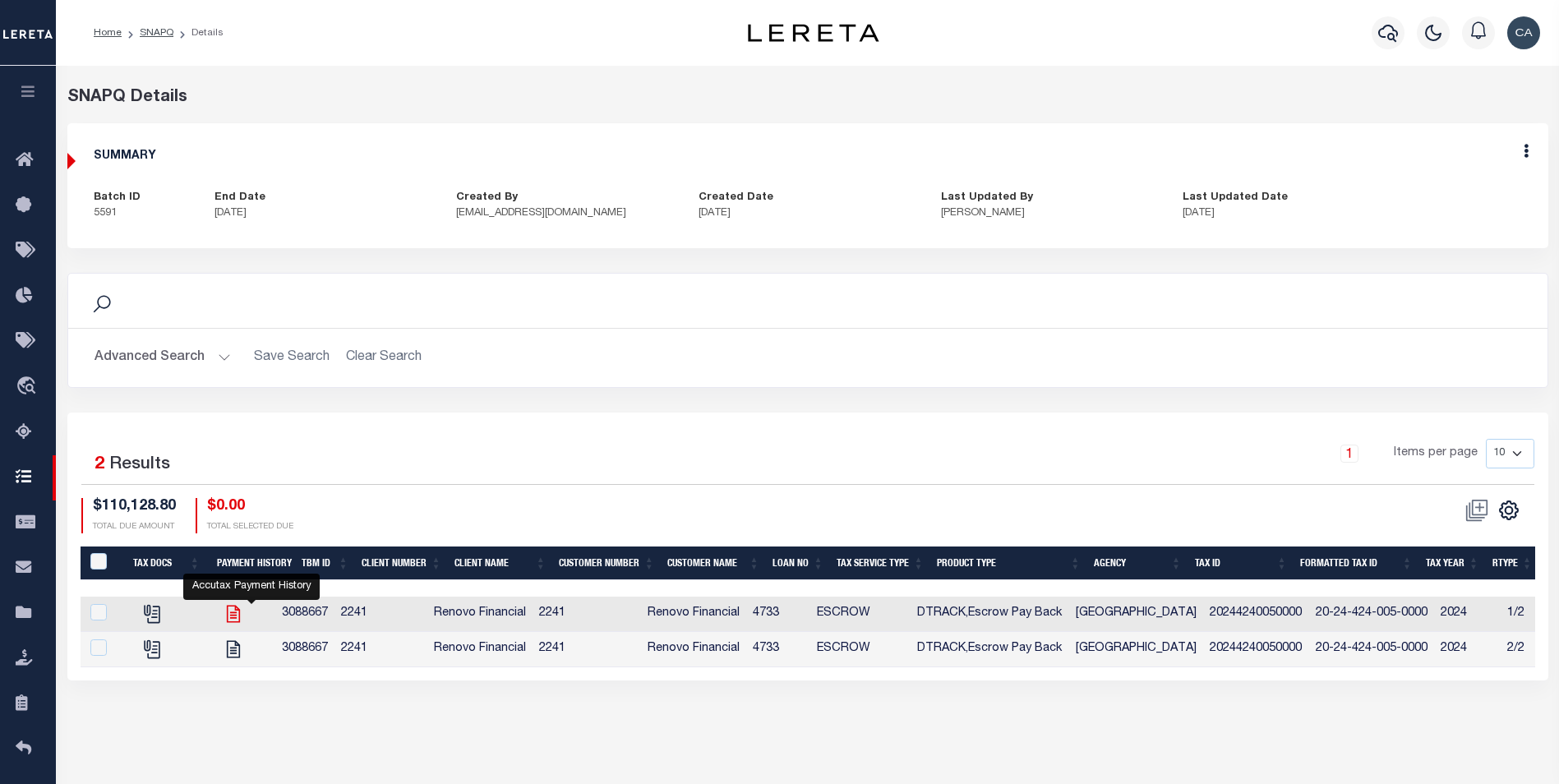
click at [243, 615] on icon "" at bounding box center [234, 614] width 22 height 22
checkbox input "true"
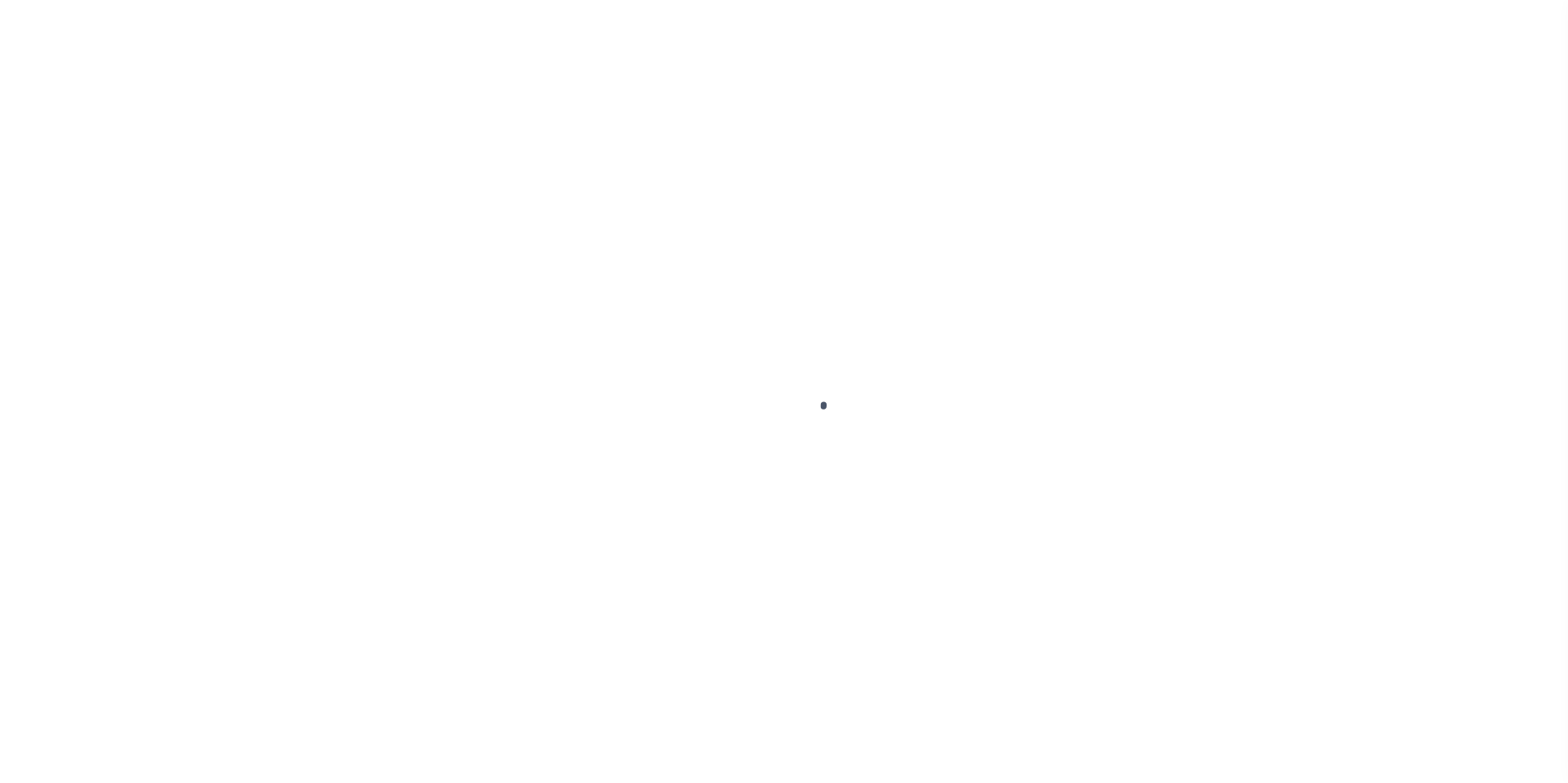
scroll to position [17, 0]
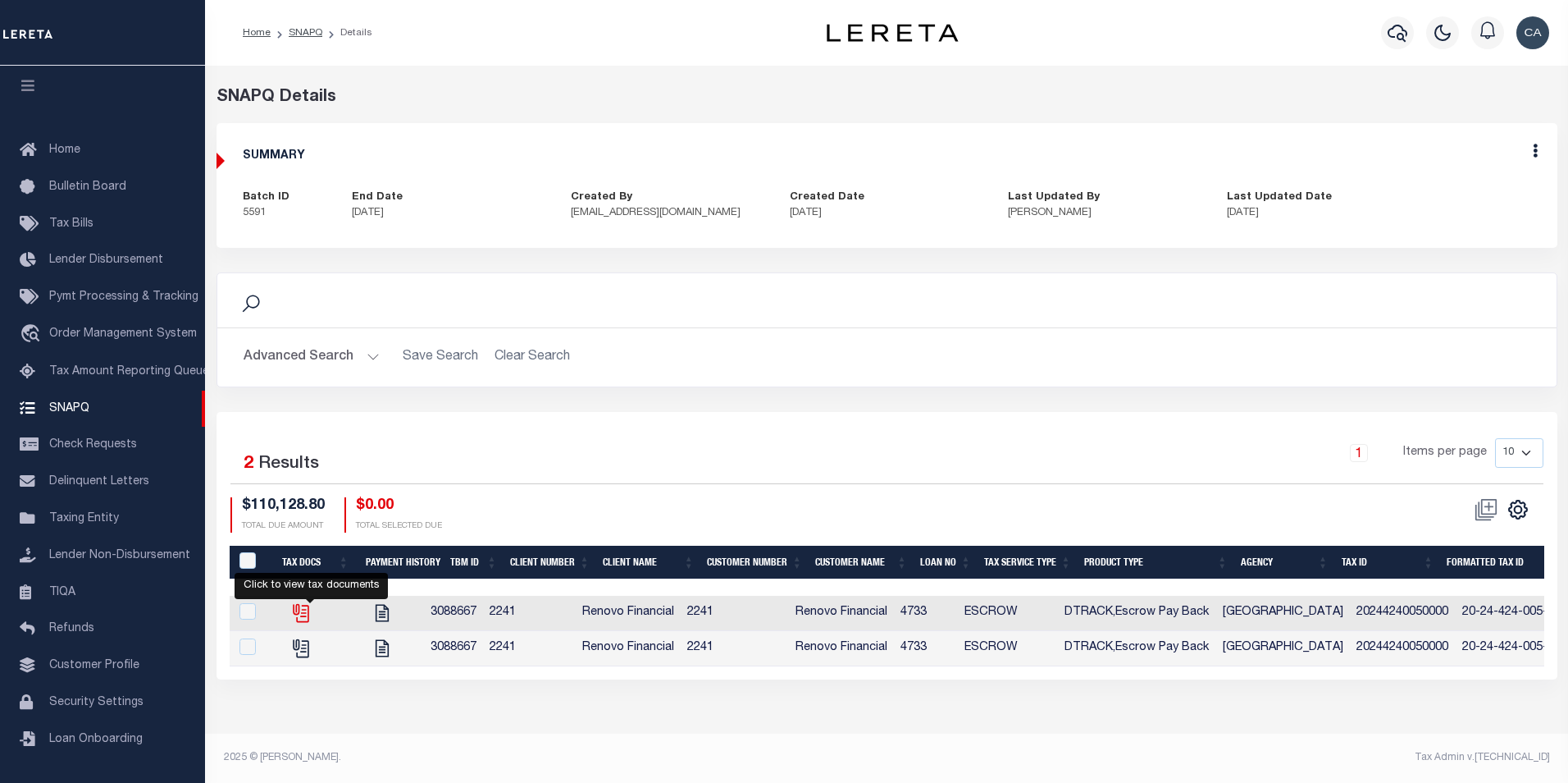
click at [304, 622] on icon "" at bounding box center [301, 613] width 22 height 22
checkbox input "true"
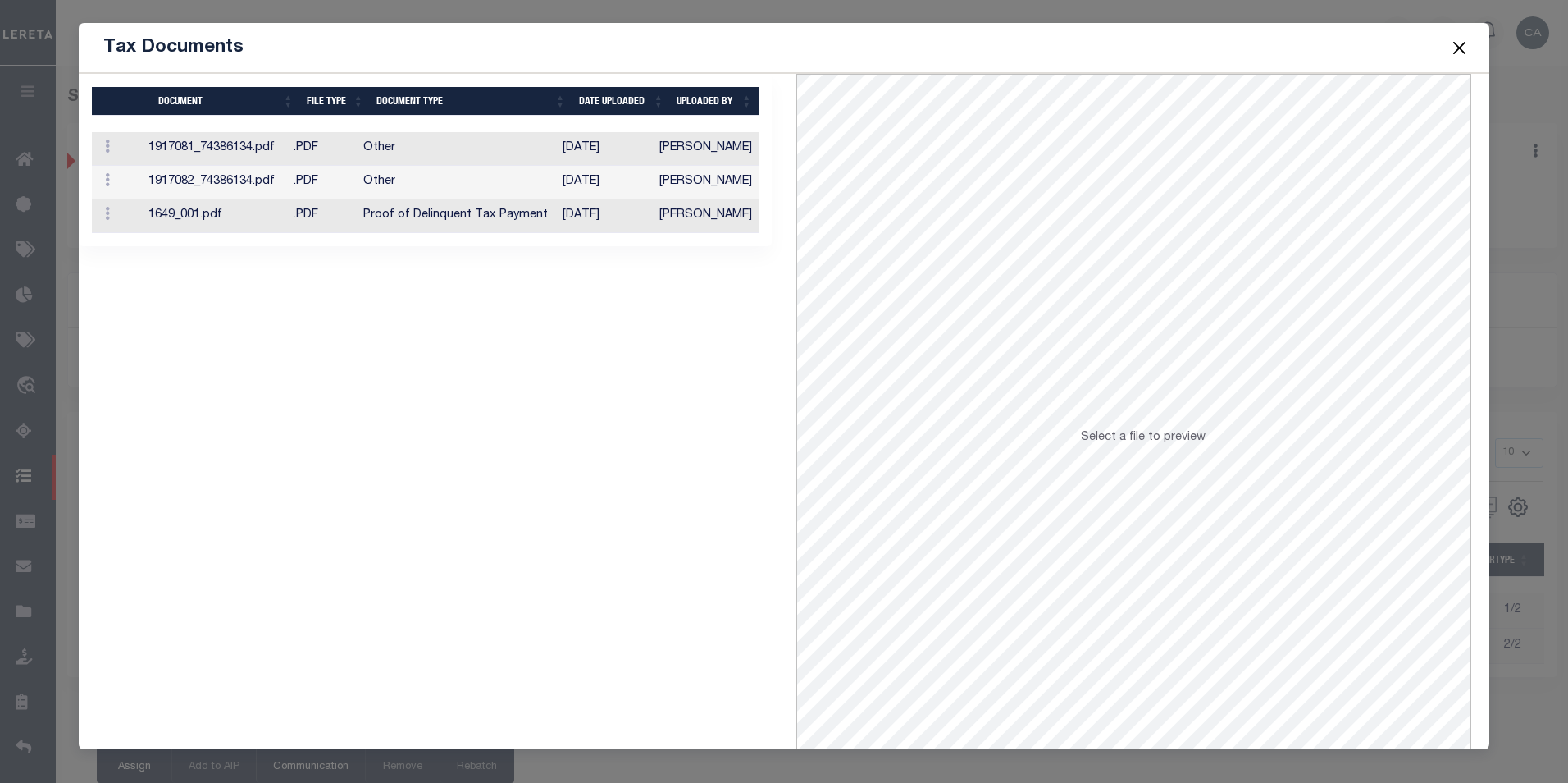
click at [467, 139] on td "Other" at bounding box center [456, 148] width 200 height 34
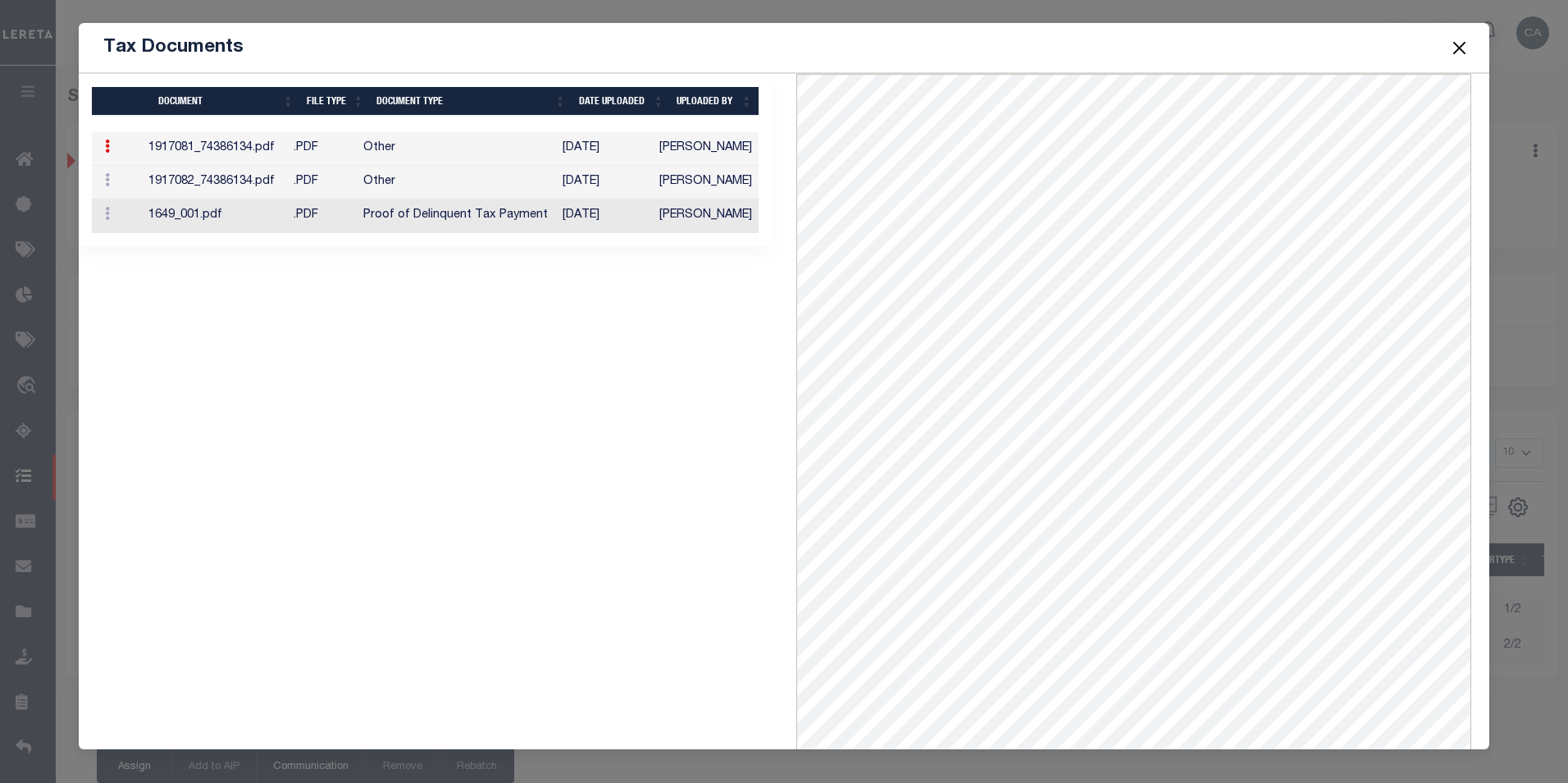
click at [30, 283] on div "Tax Documents 1 Selected 3 Results" at bounding box center [784, 392] width 1568 height 783
click at [1452, 47] on button "Close" at bounding box center [1459, 48] width 22 height 22
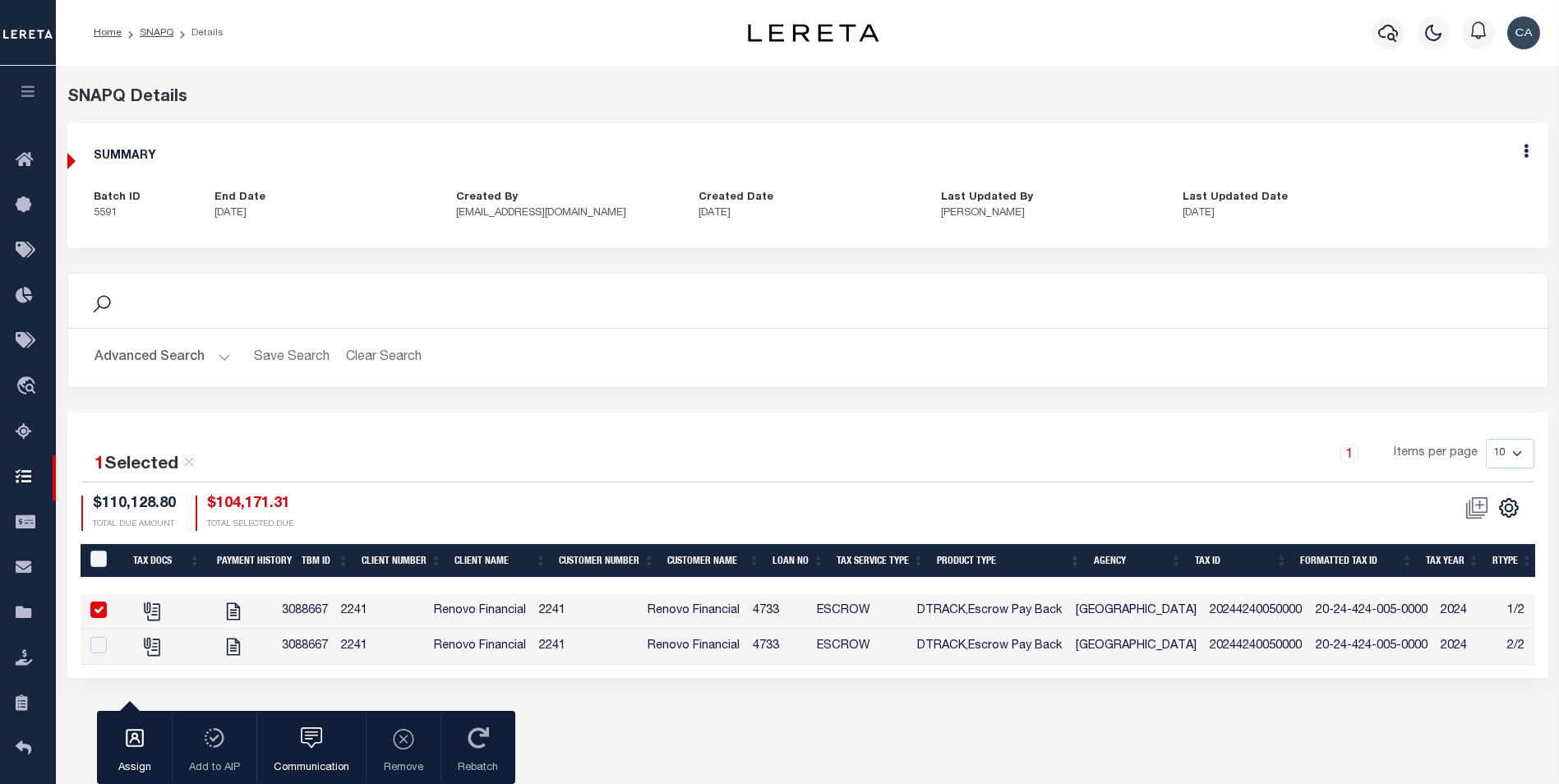
click at [33, 83] on button "button" at bounding box center [27, 93] width 56 height 56
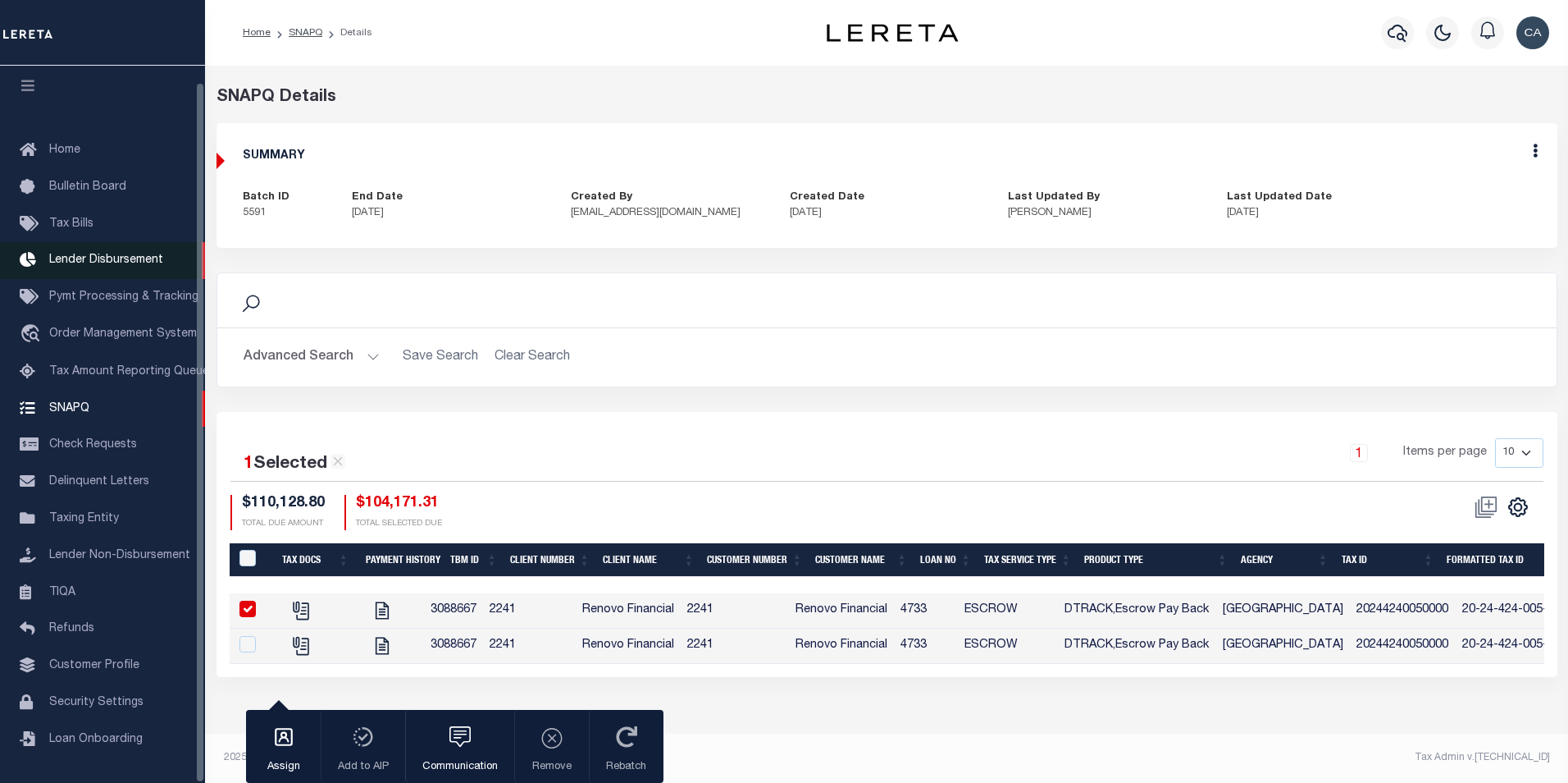
click at [125, 265] on link "Lender Disbursement" at bounding box center [102, 260] width 205 height 37
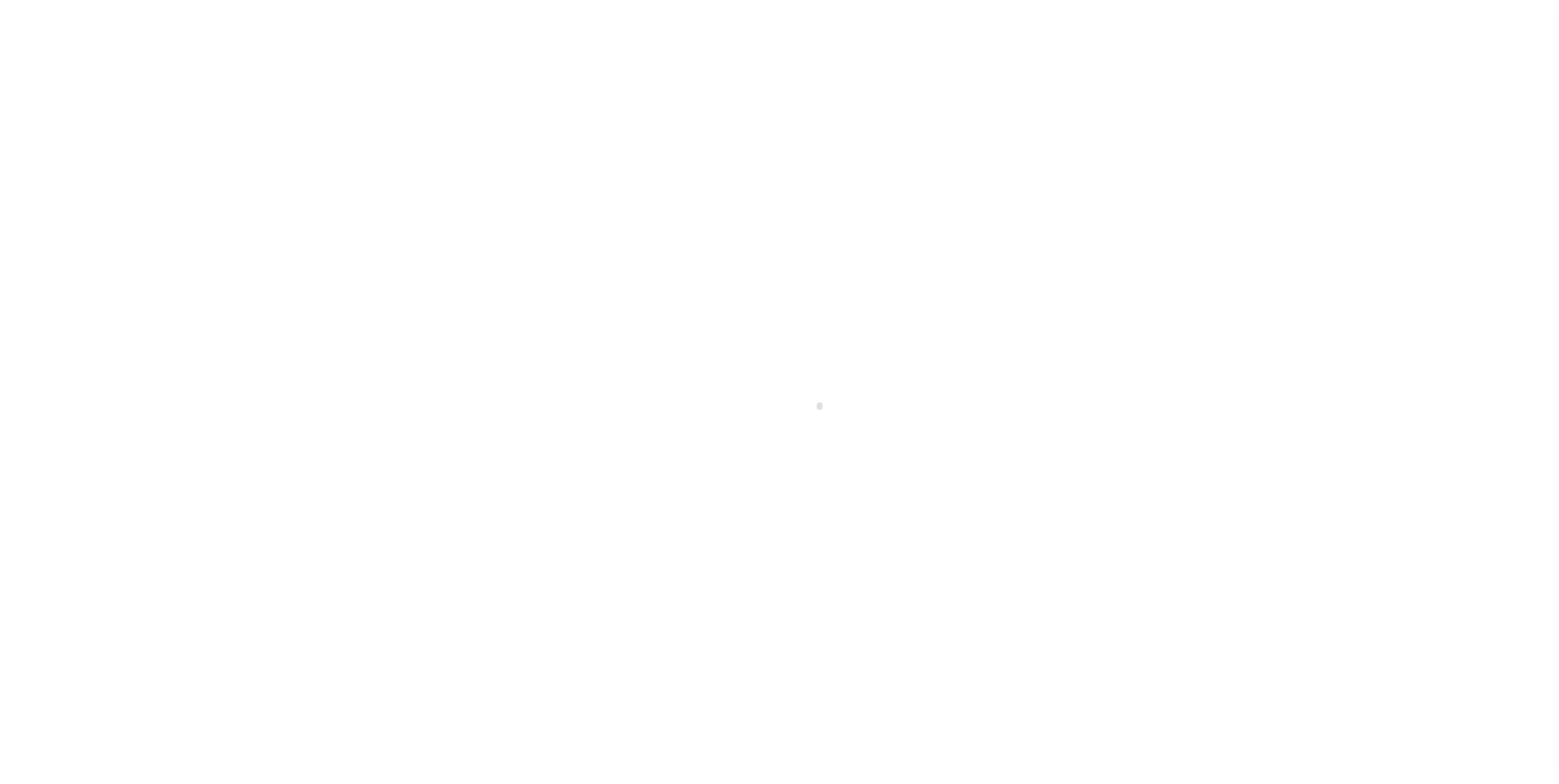
scroll to position [17, 0]
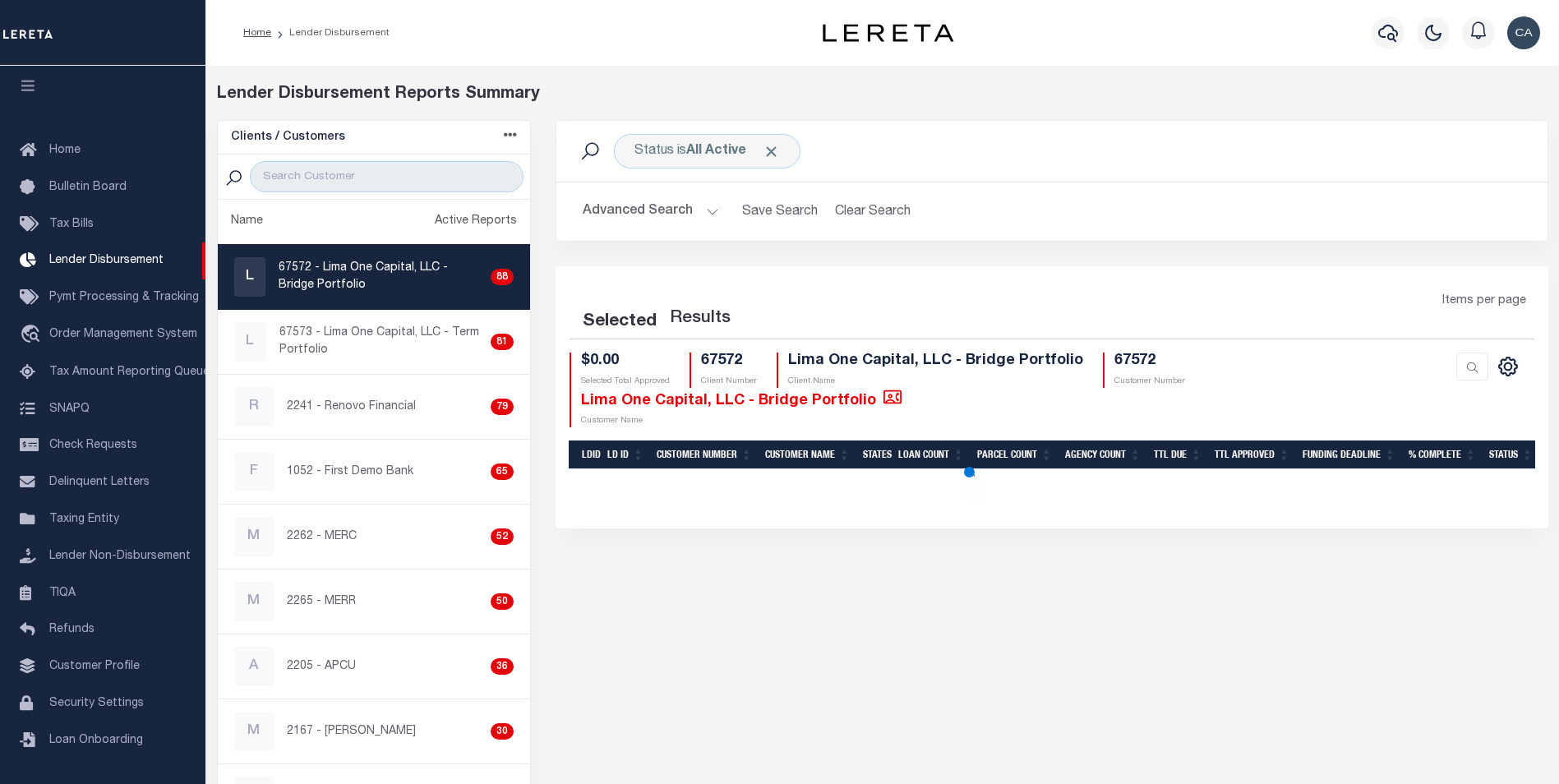
click at [366, 195] on div at bounding box center [374, 177] width 313 height 45
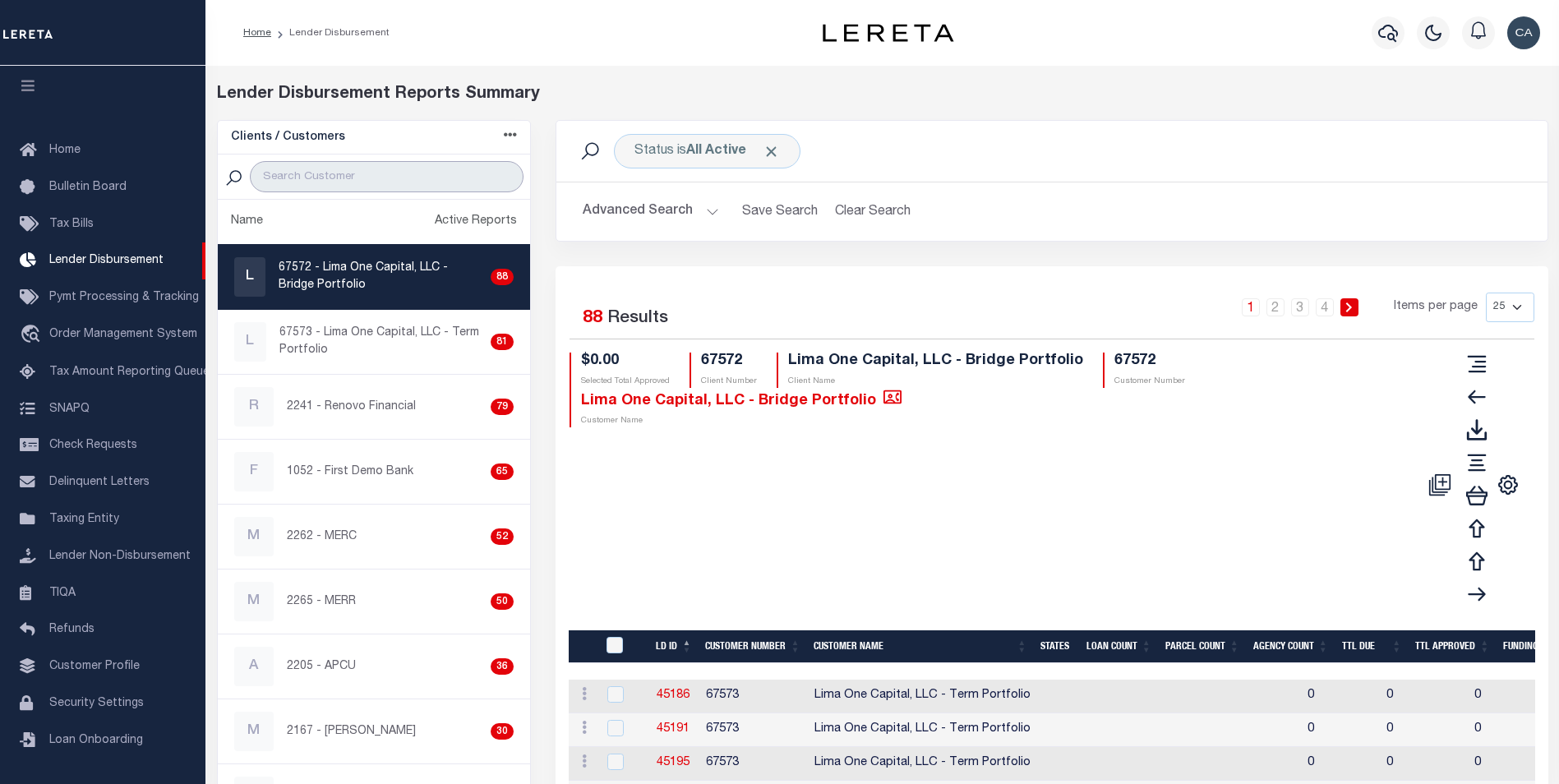
click at [371, 188] on input "search" at bounding box center [386, 177] width 273 height 32
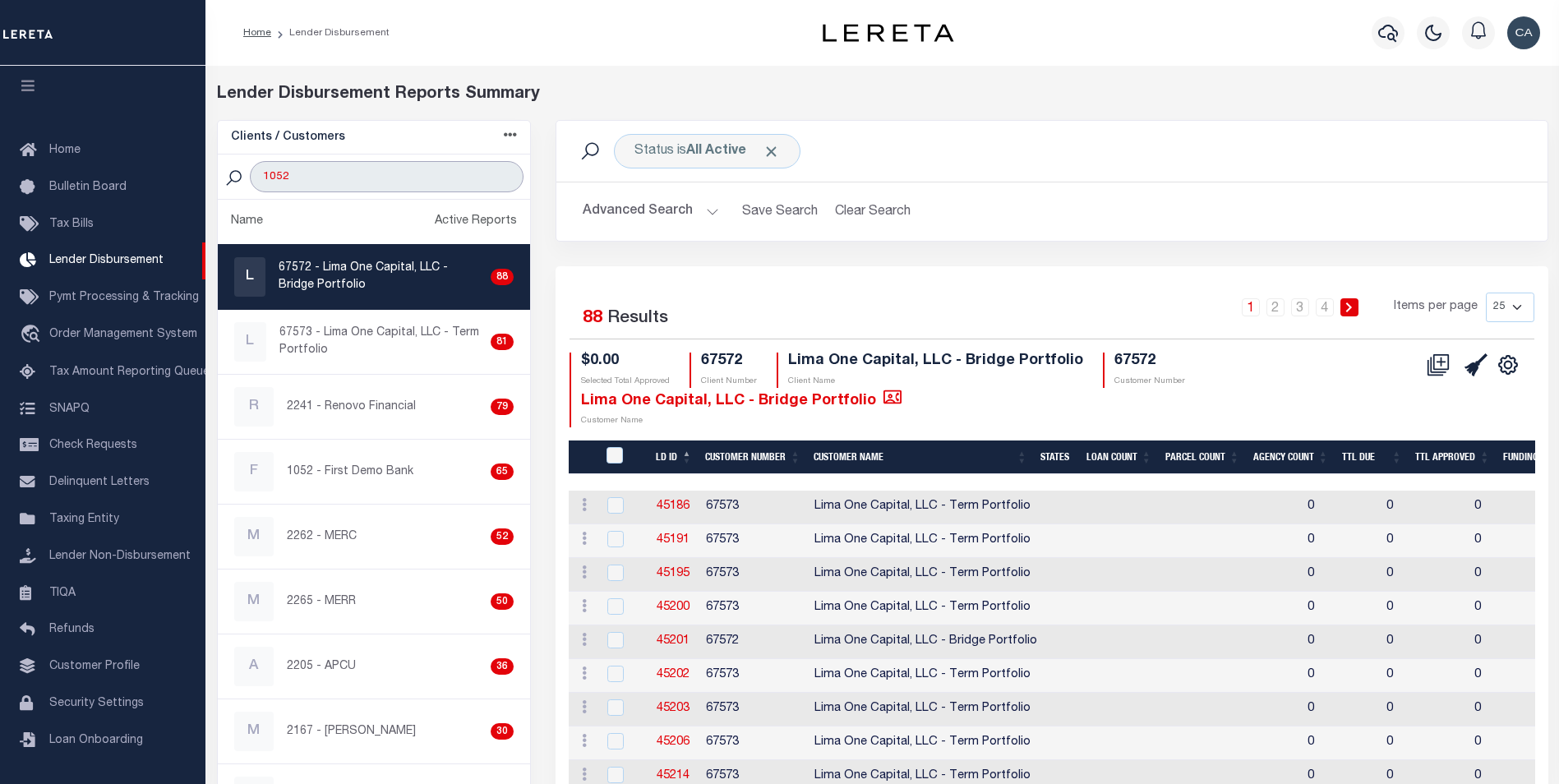
type input "1052"
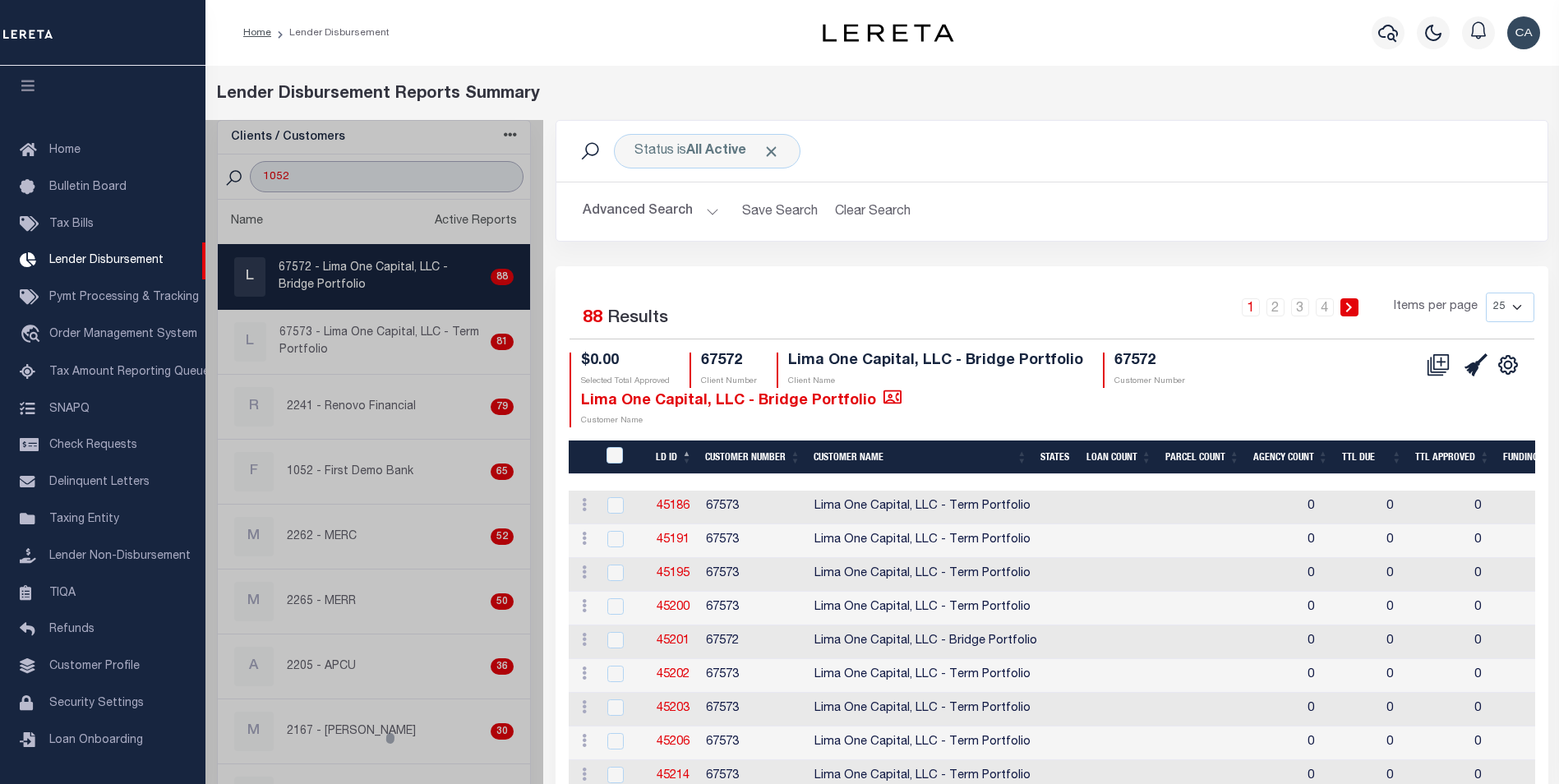
select select
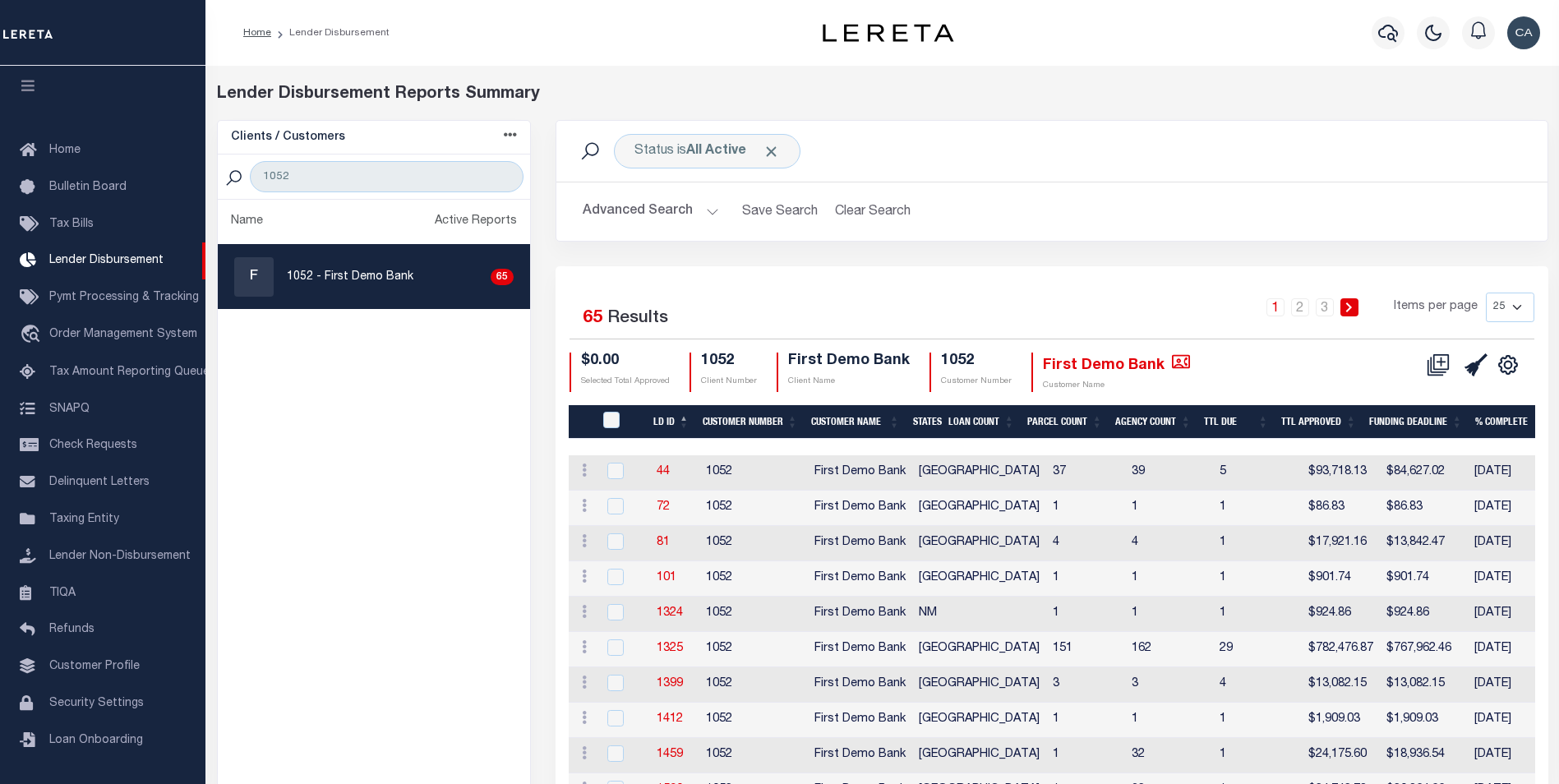
click at [660, 208] on button "Advanced Search" at bounding box center [651, 211] width 136 height 32
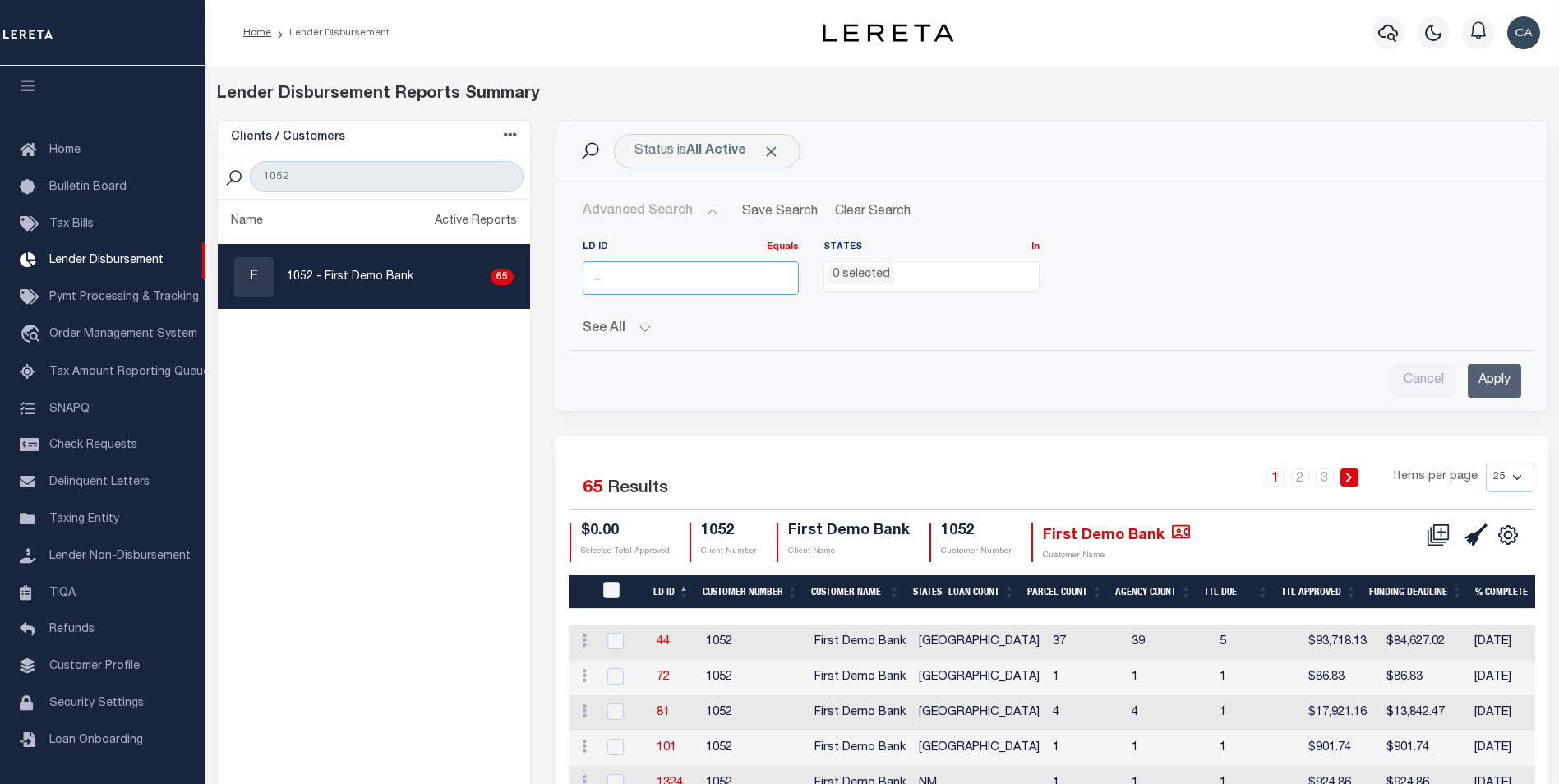
click at [693, 268] on input "number" at bounding box center [691, 278] width 216 height 34
paste input "2348"
type input "2348"
click at [1510, 384] on input "Apply" at bounding box center [1494, 380] width 53 height 34
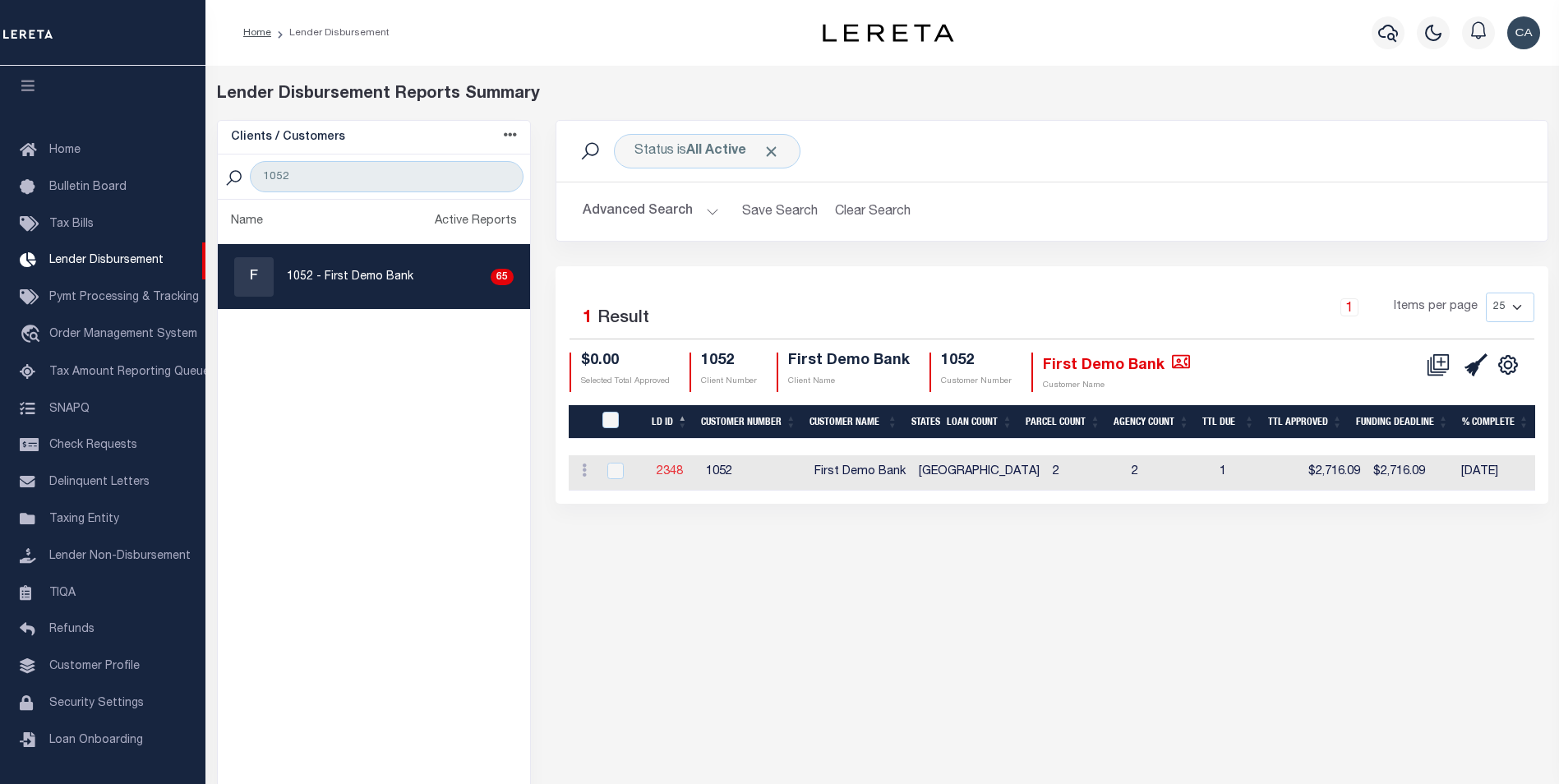
click at [674, 468] on link "2348" at bounding box center [670, 472] width 27 height 12
checkbox input "true"
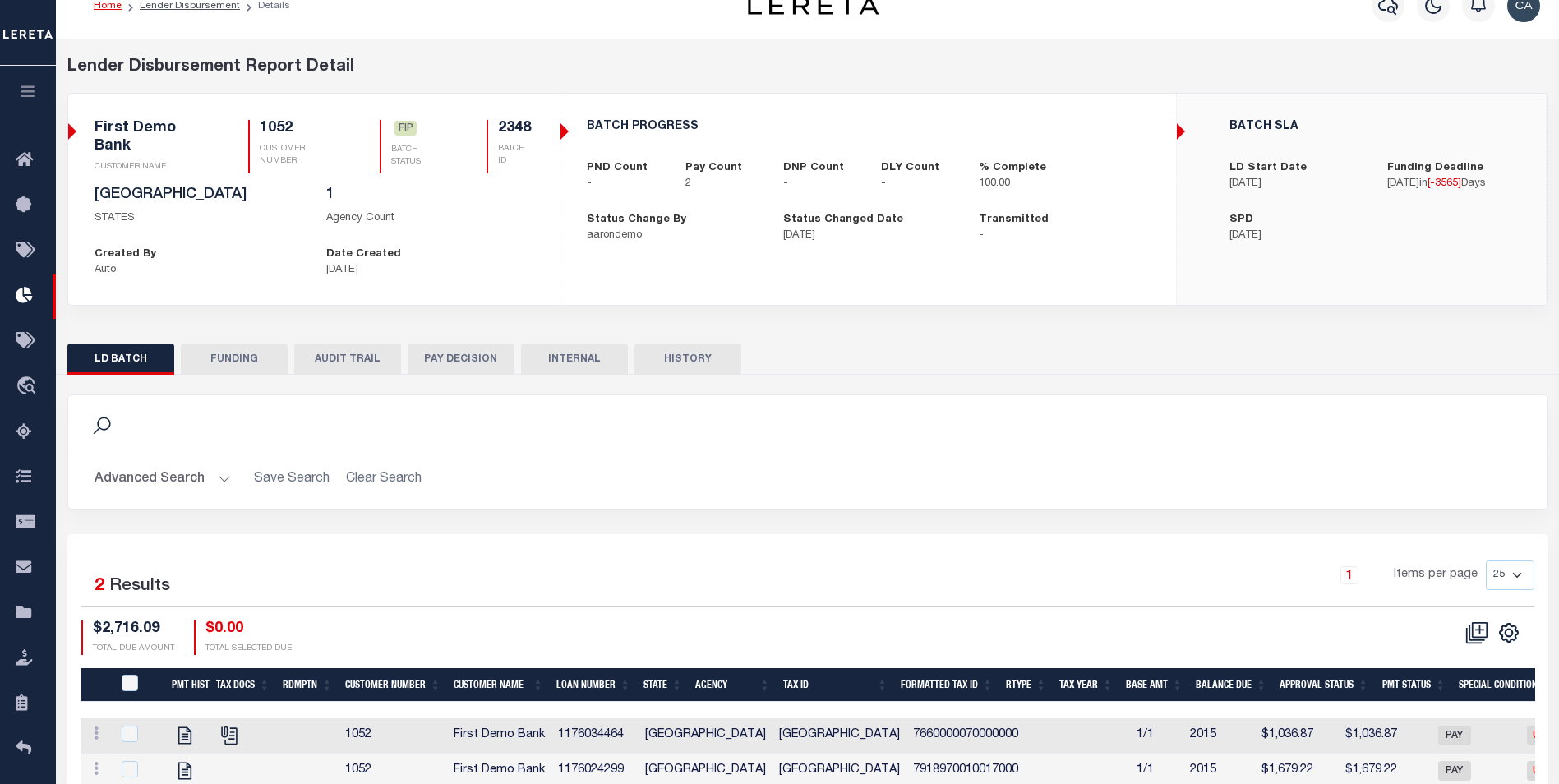
scroll to position [108, 0]
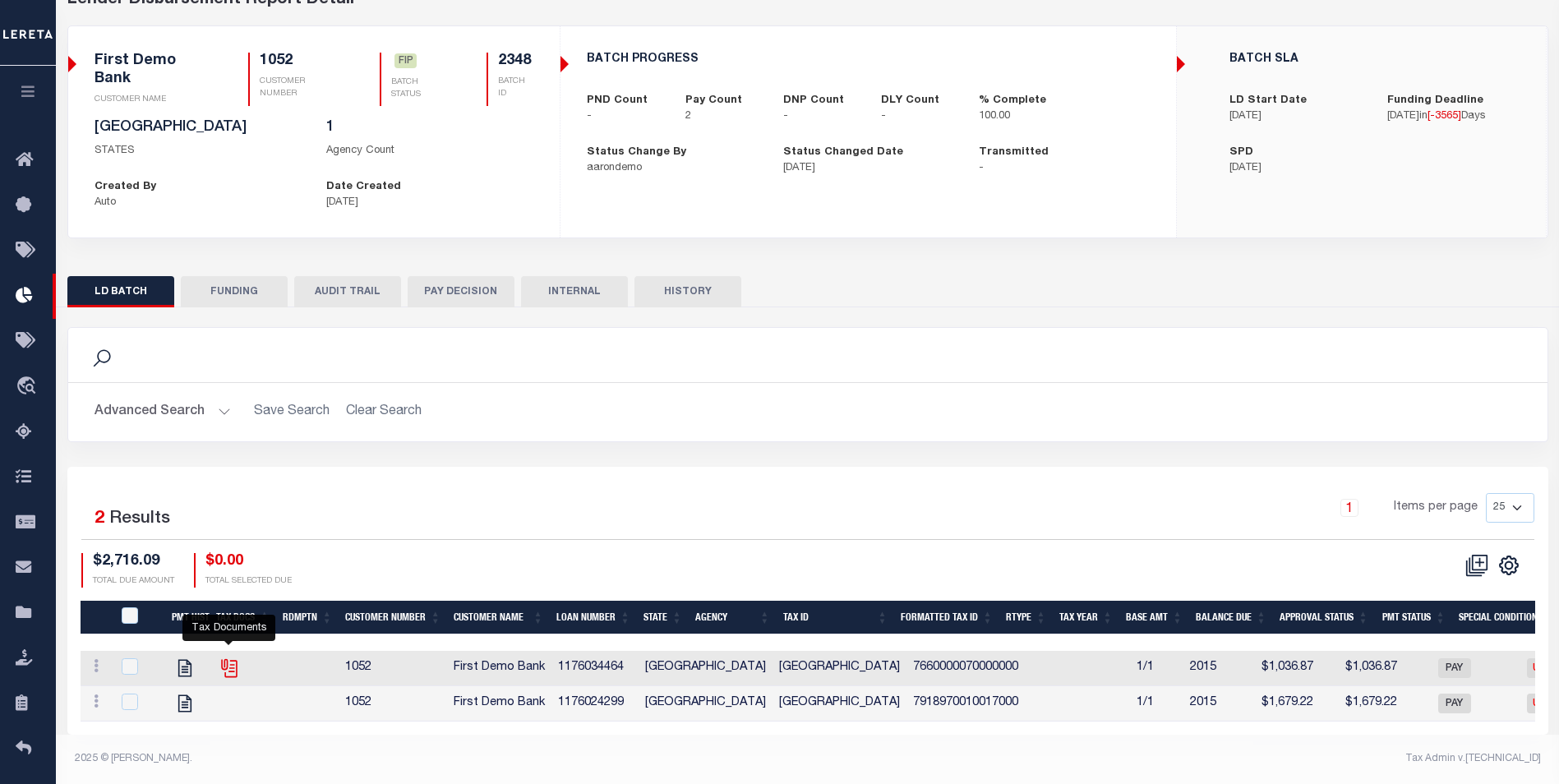
click at [230, 659] on icon "" at bounding box center [228, 665] width 13 height 13
checkbox input "true"
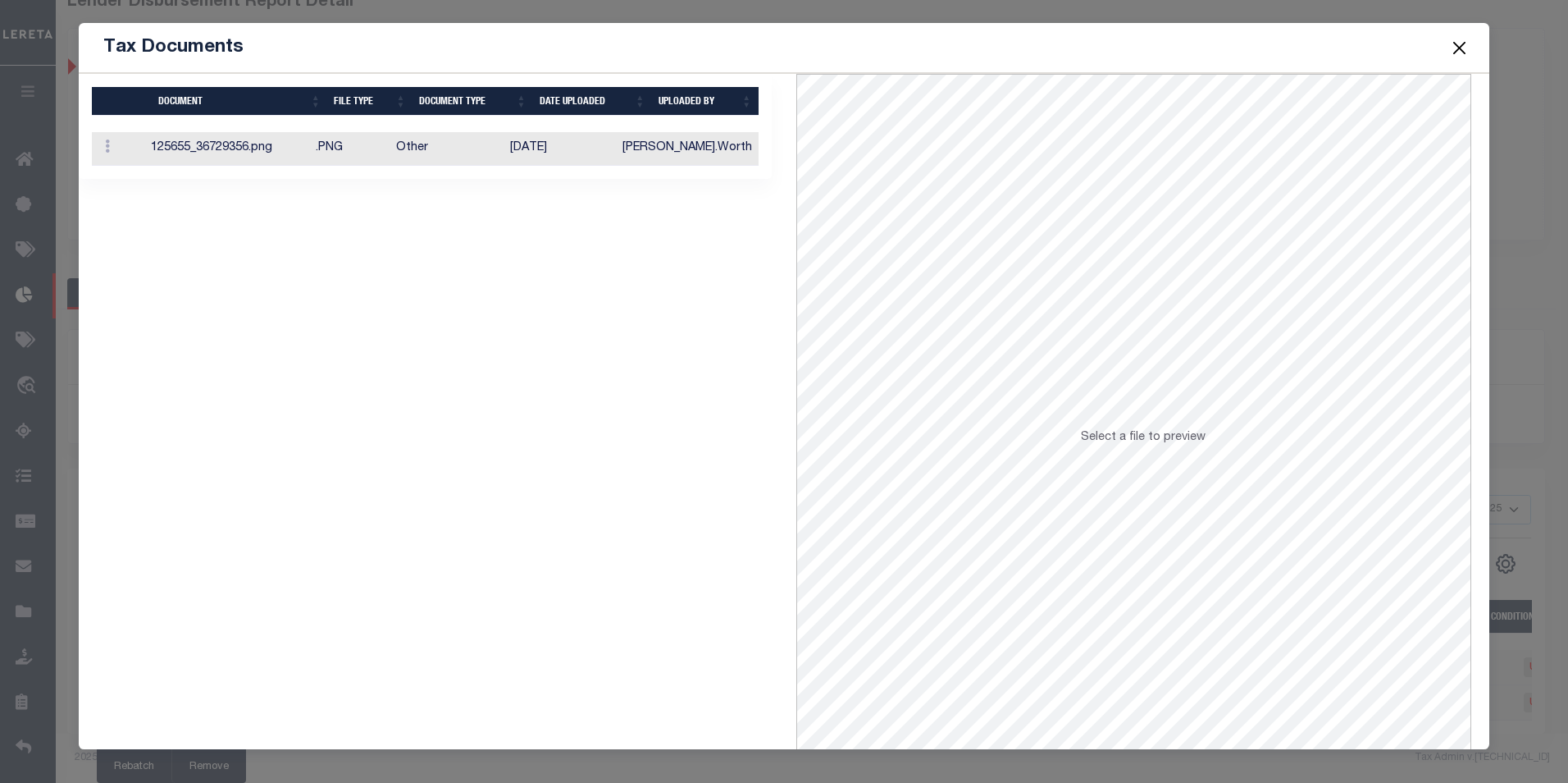
click at [551, 162] on td "10/05/2016" at bounding box center [559, 148] width 112 height 34
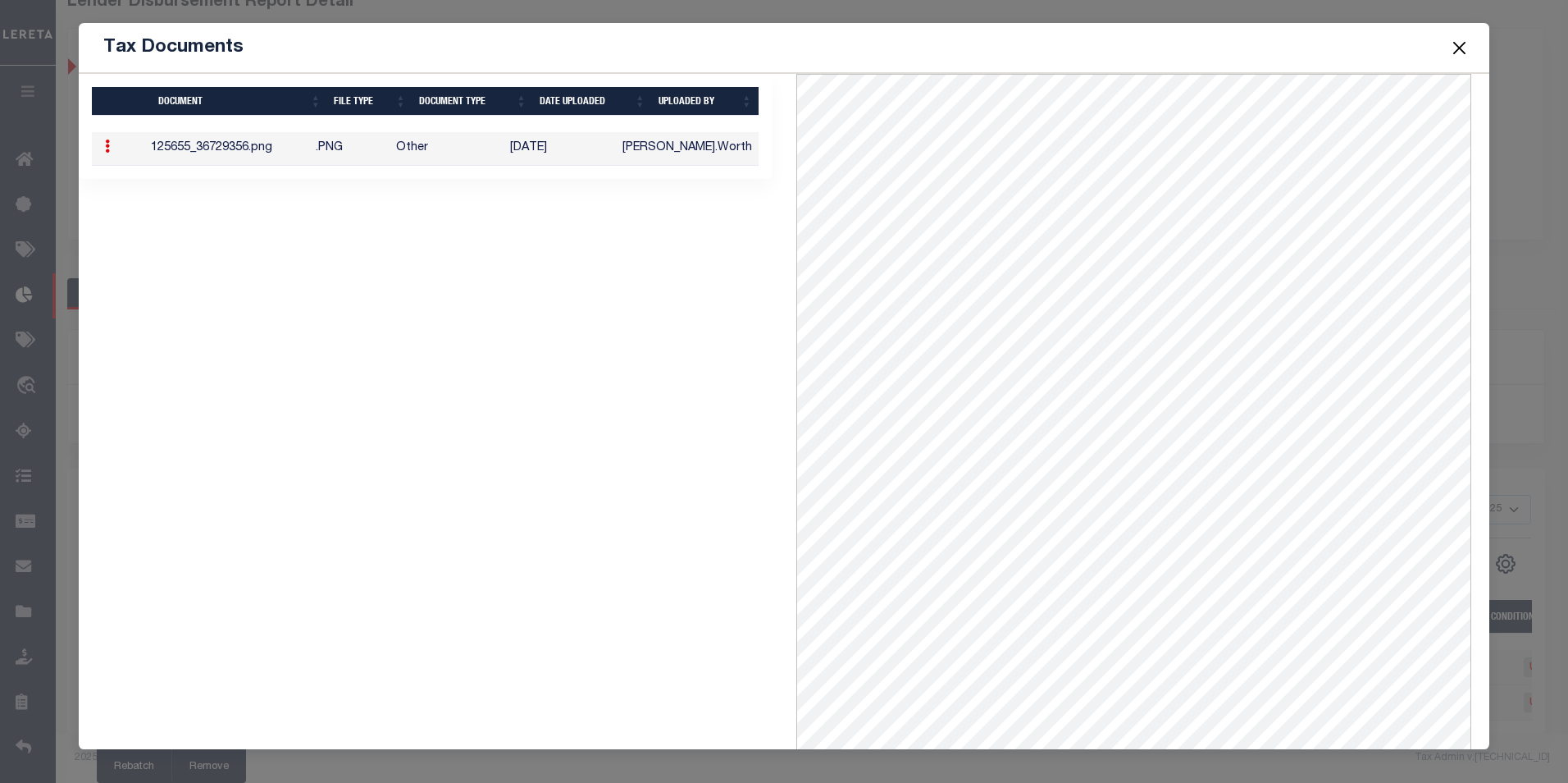
click at [1464, 50] on button "Close" at bounding box center [1459, 48] width 22 height 22
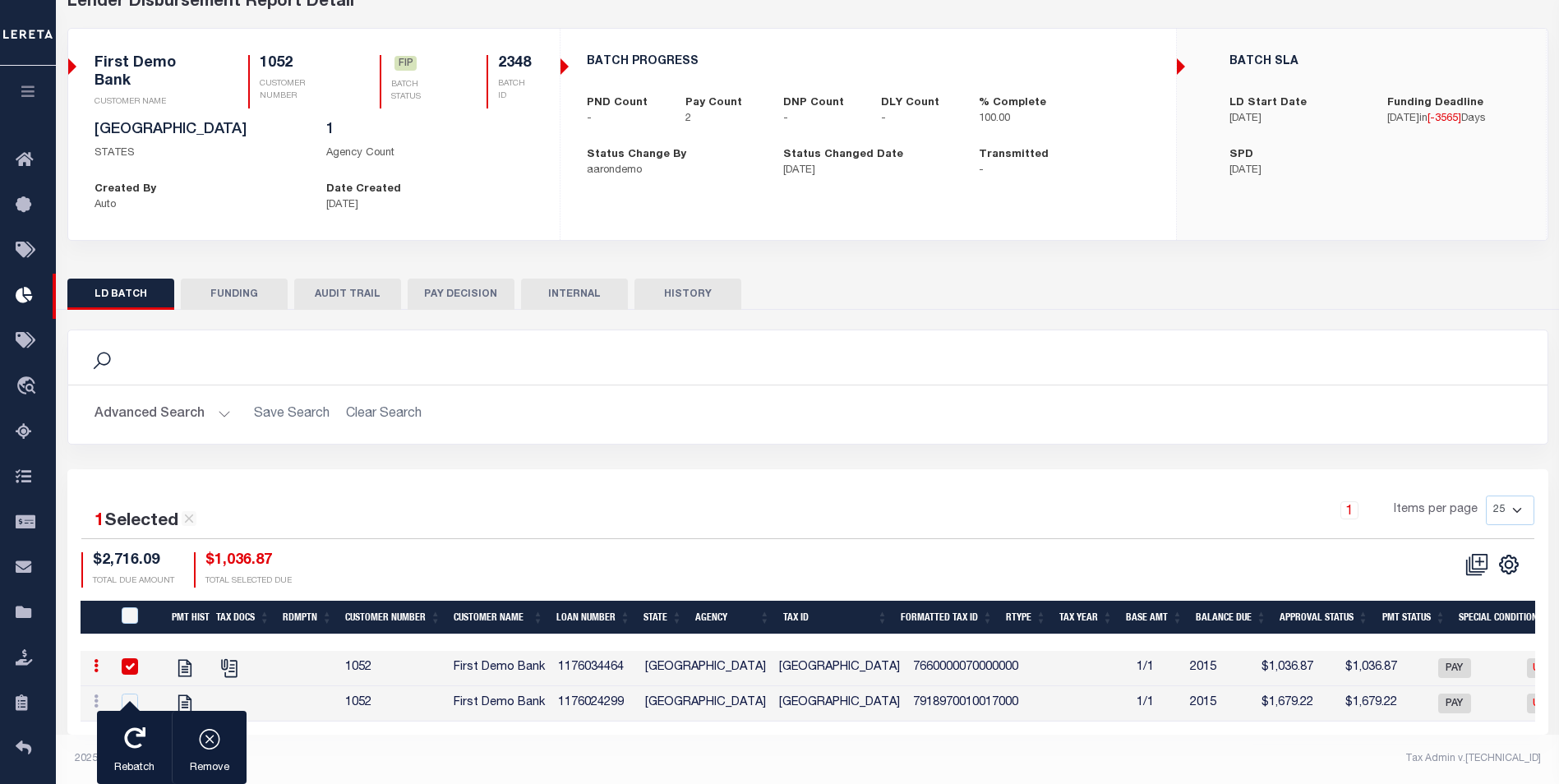
click at [273, 285] on button "FUNDING" at bounding box center [234, 294] width 107 height 32
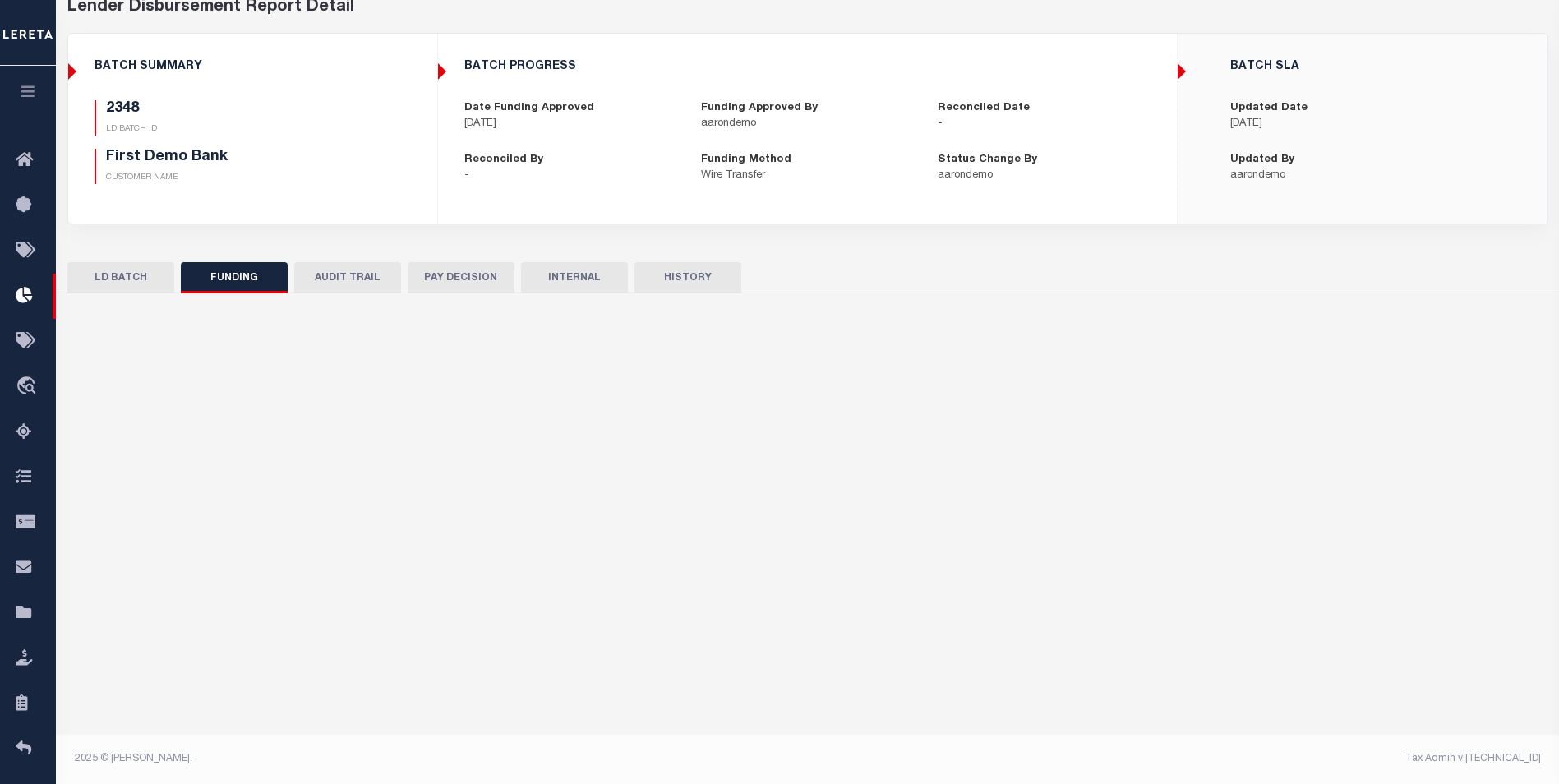
select select "100"
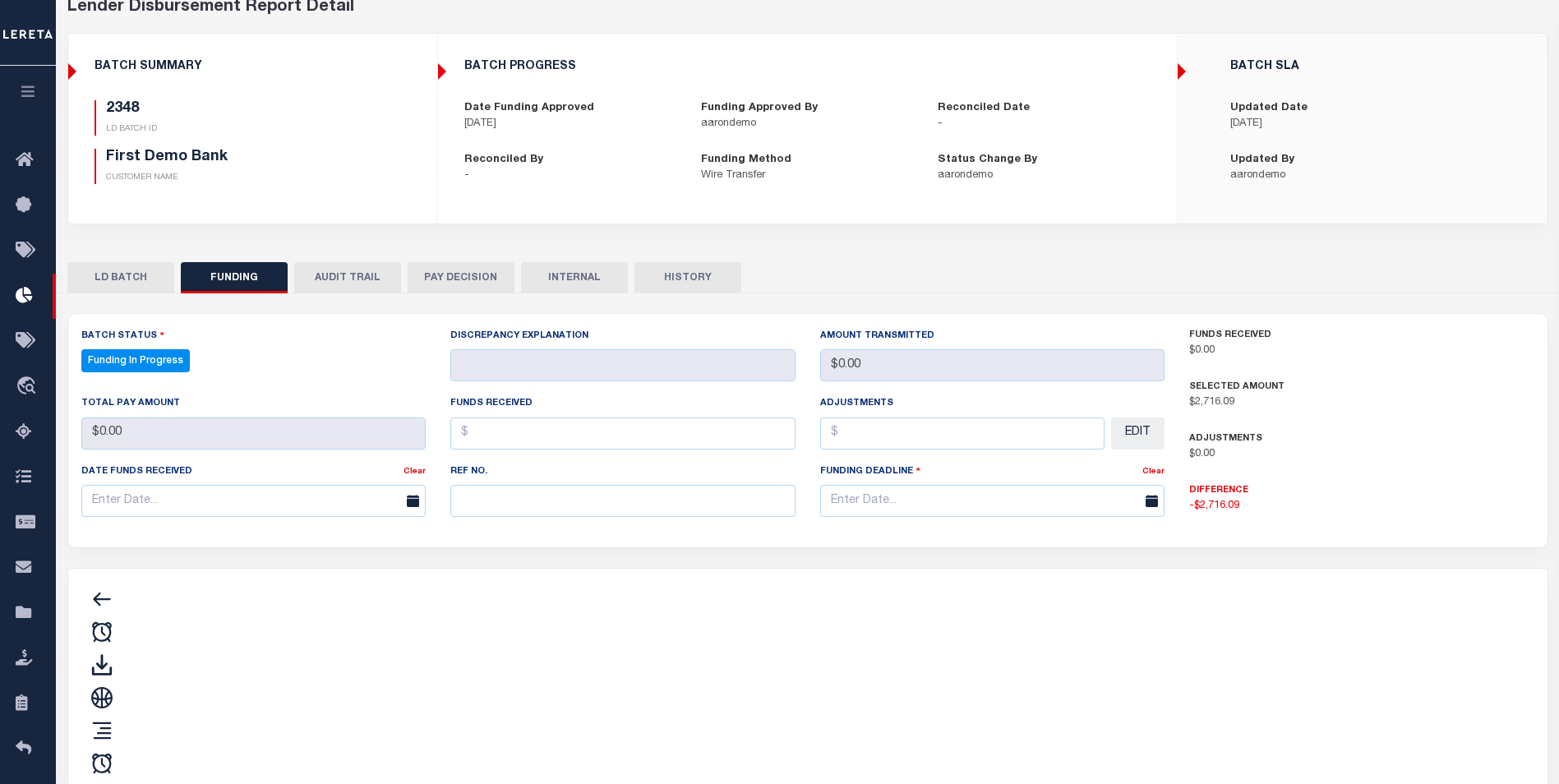
type input "$2,716.09"
type input "$0"
type input "12/02/2015"
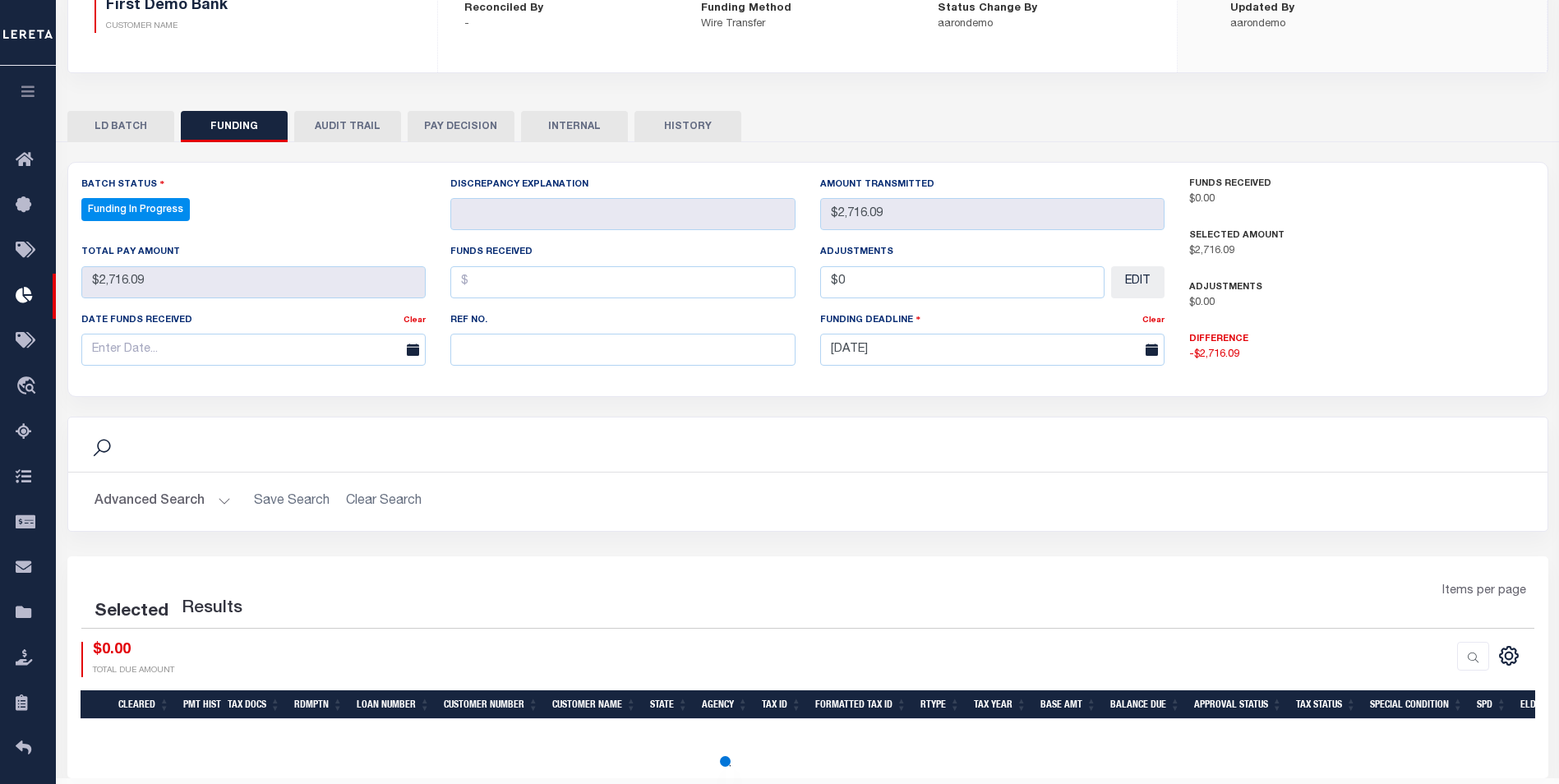
select select "100"
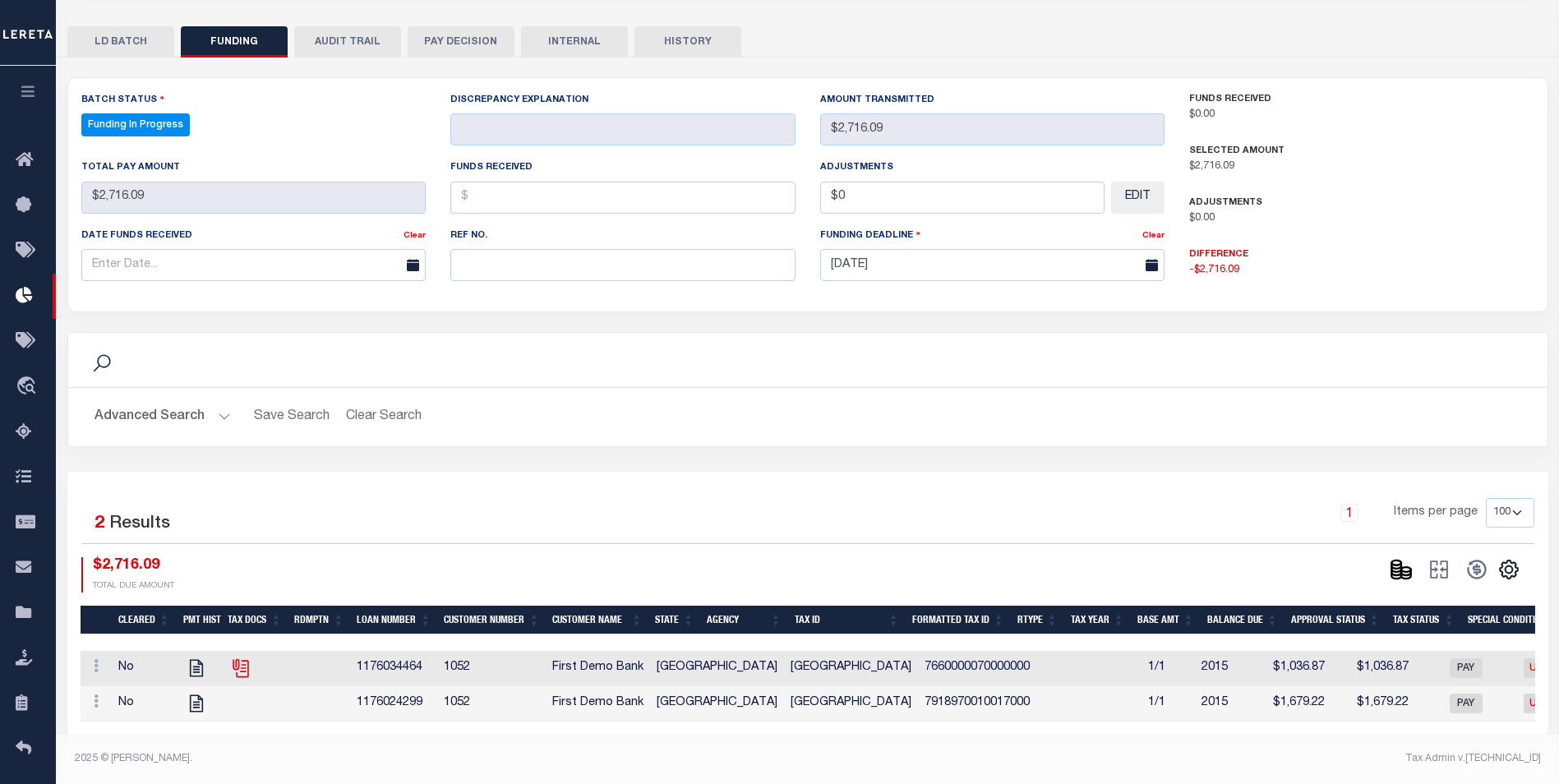
click at [243, 659] on icon at bounding box center [239, 665] width 13 height 13
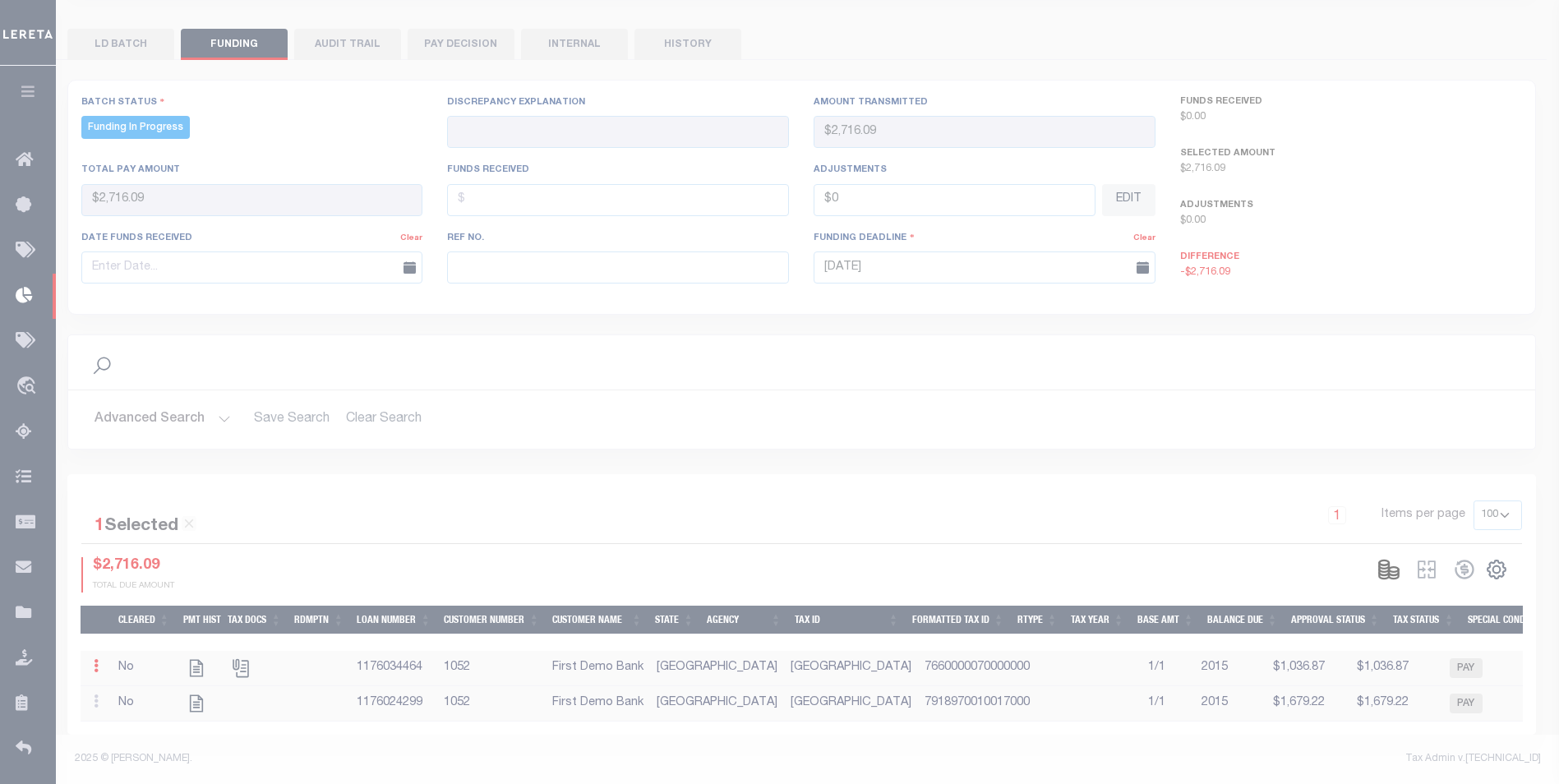
scroll to position [333, 0]
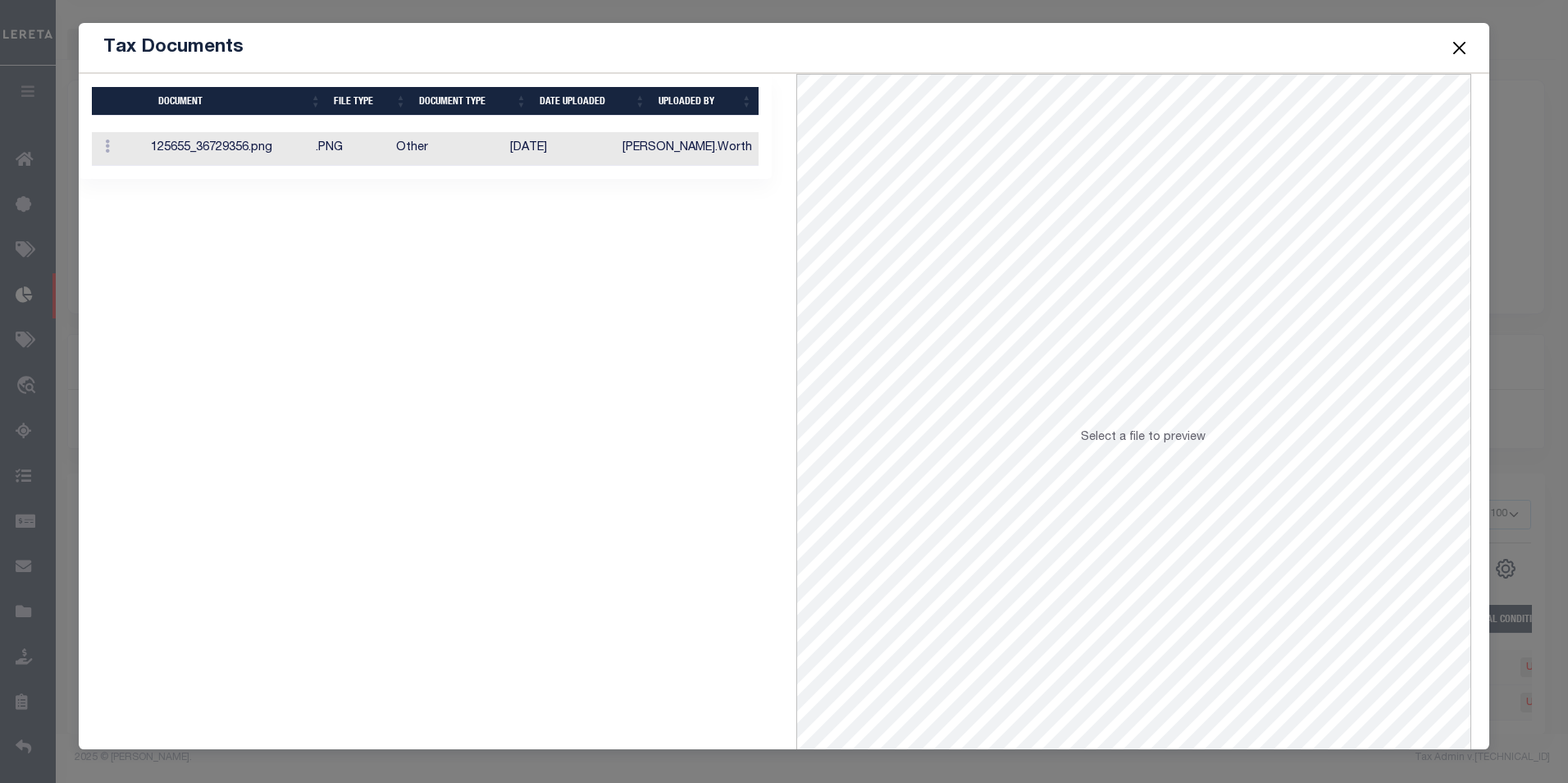
click at [582, 149] on td "10/05/2016" at bounding box center [559, 148] width 112 height 34
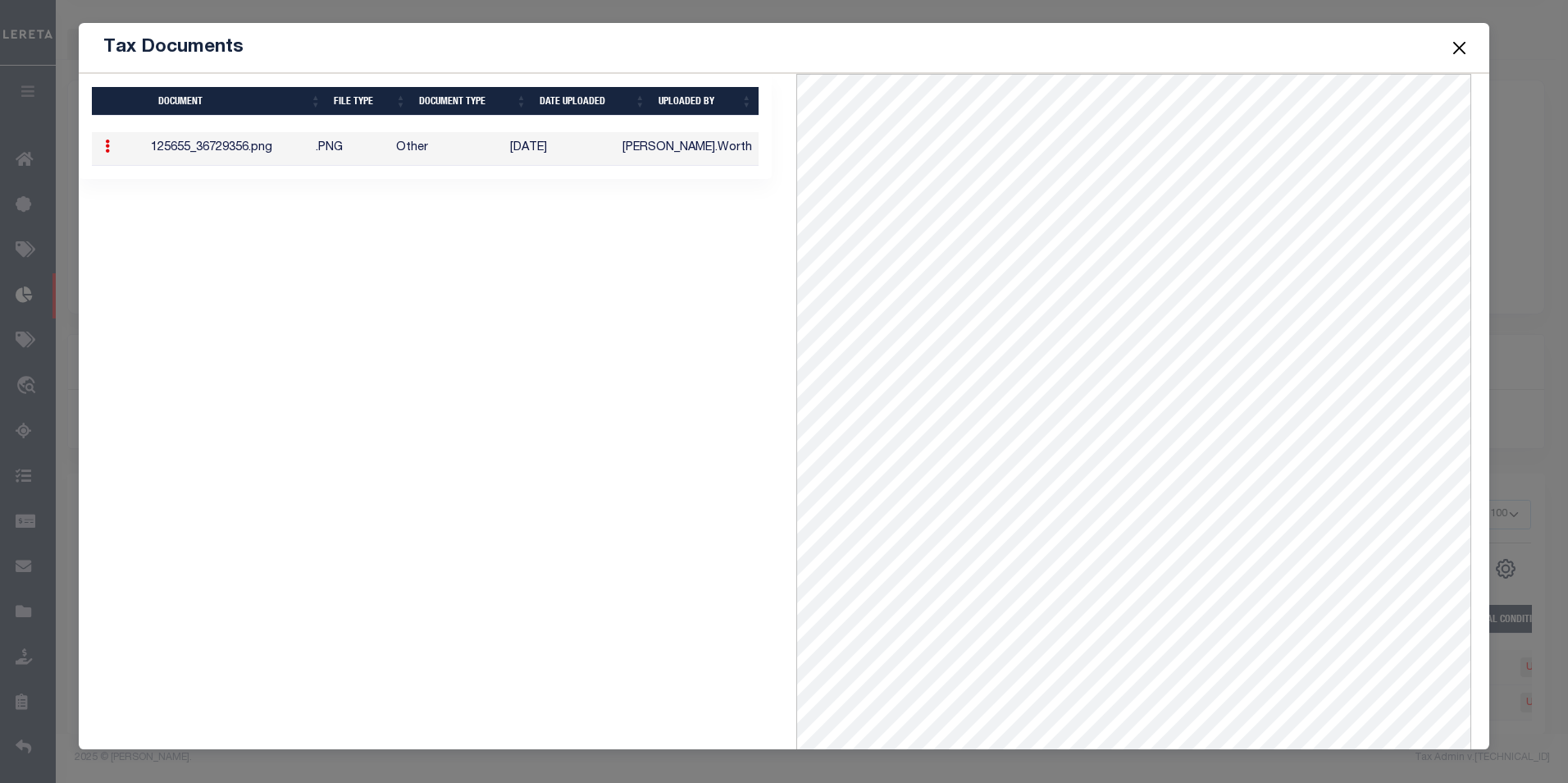
click at [1465, 51] on button "Close" at bounding box center [1459, 48] width 22 height 22
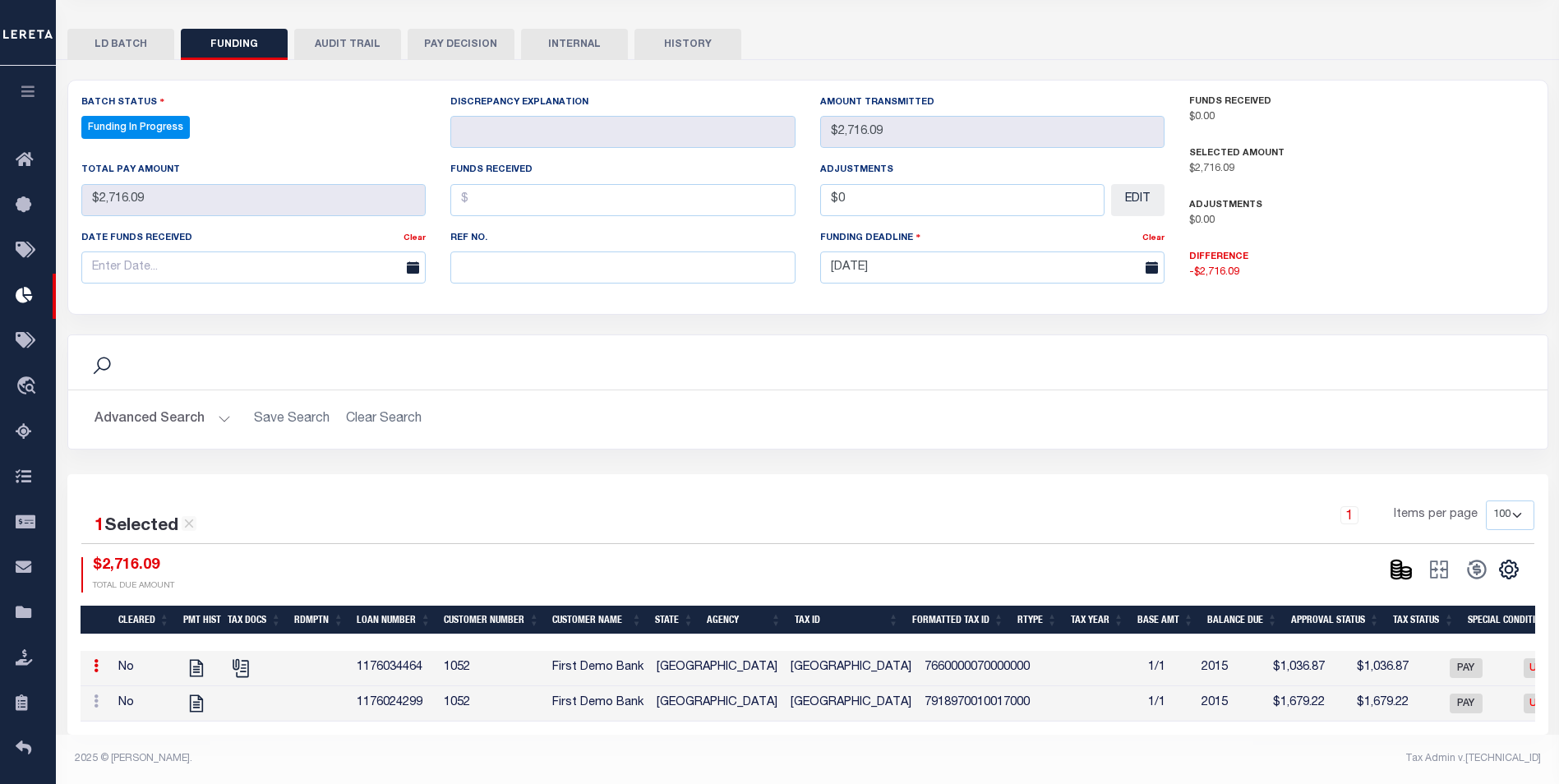
click at [37, 88] on icon "button" at bounding box center [28, 91] width 19 height 15
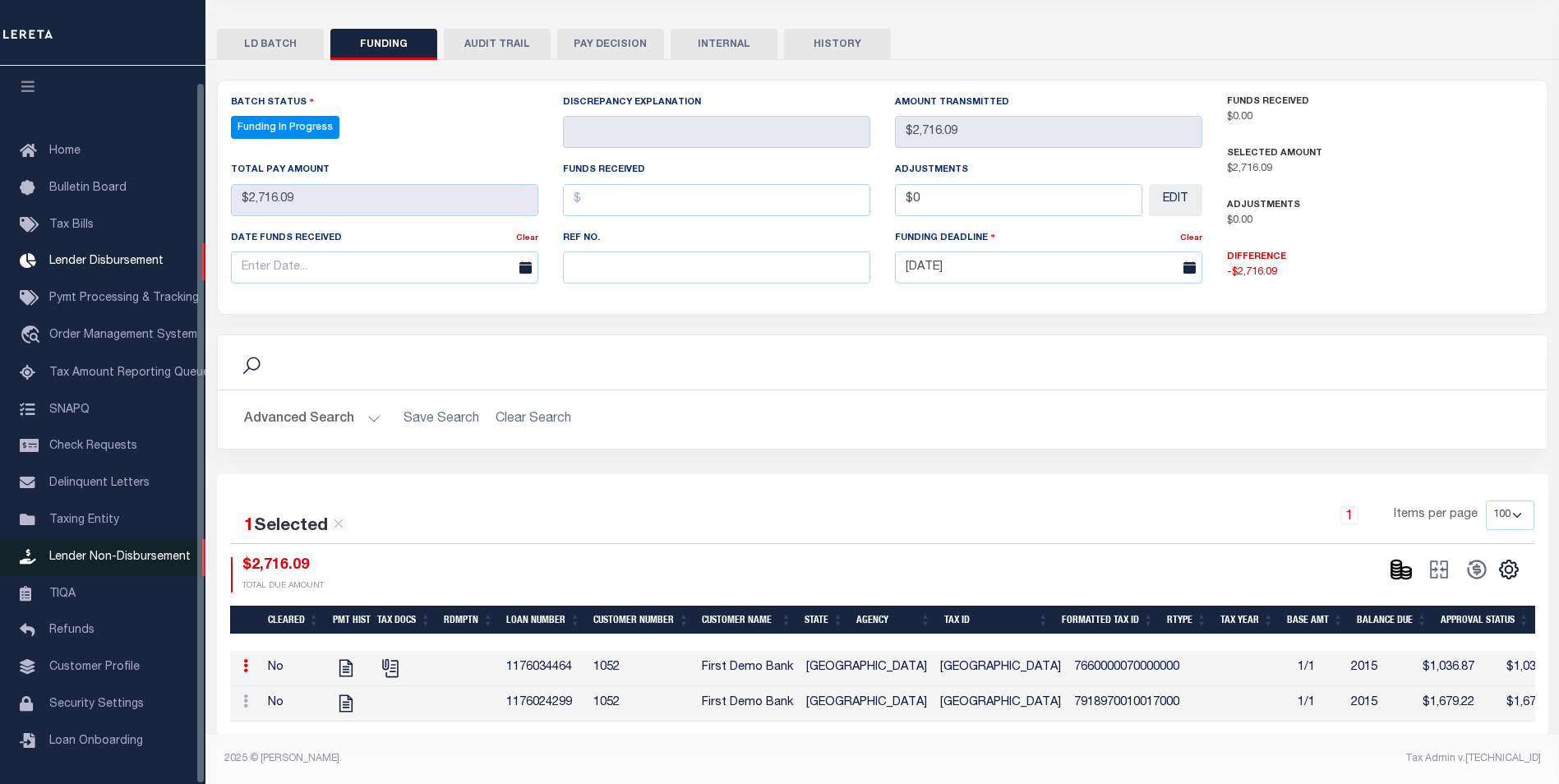
scroll to position [17, 0]
click at [144, 555] on span "Lender Non-Disbursement" at bounding box center [120, 556] width 141 height 12
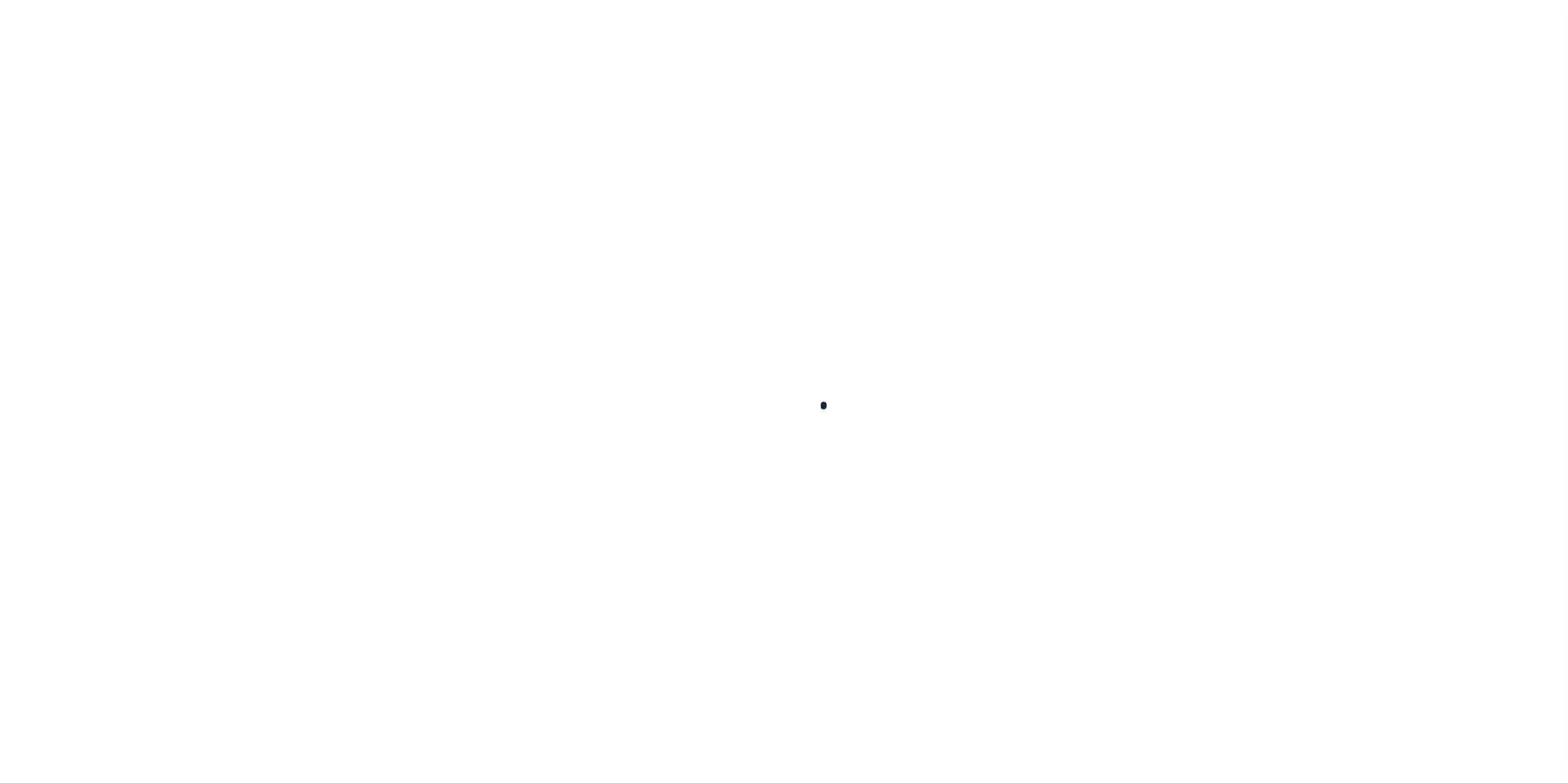
select select
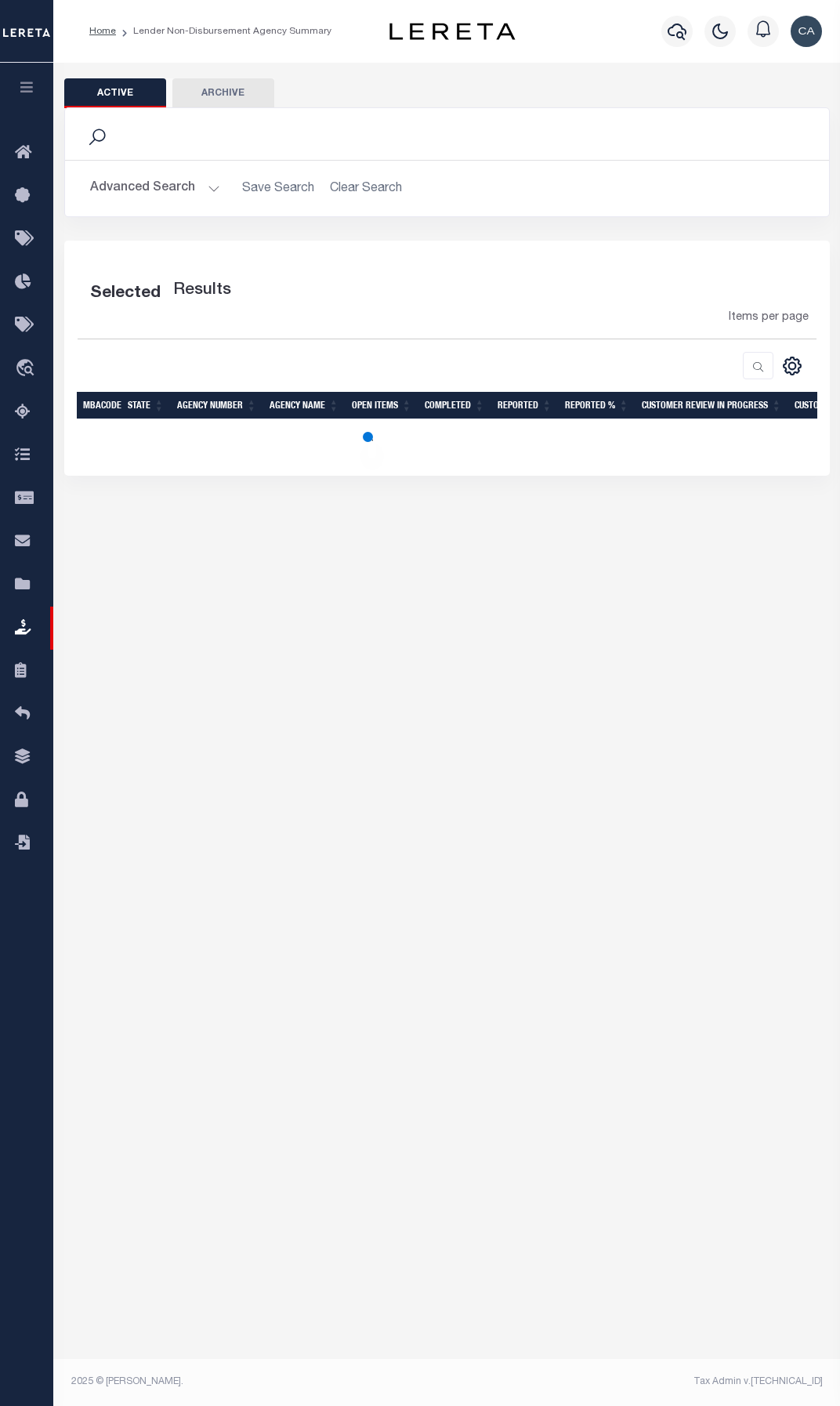
click at [166, 189] on button "Advanced Search" at bounding box center [155, 189] width 130 height 31
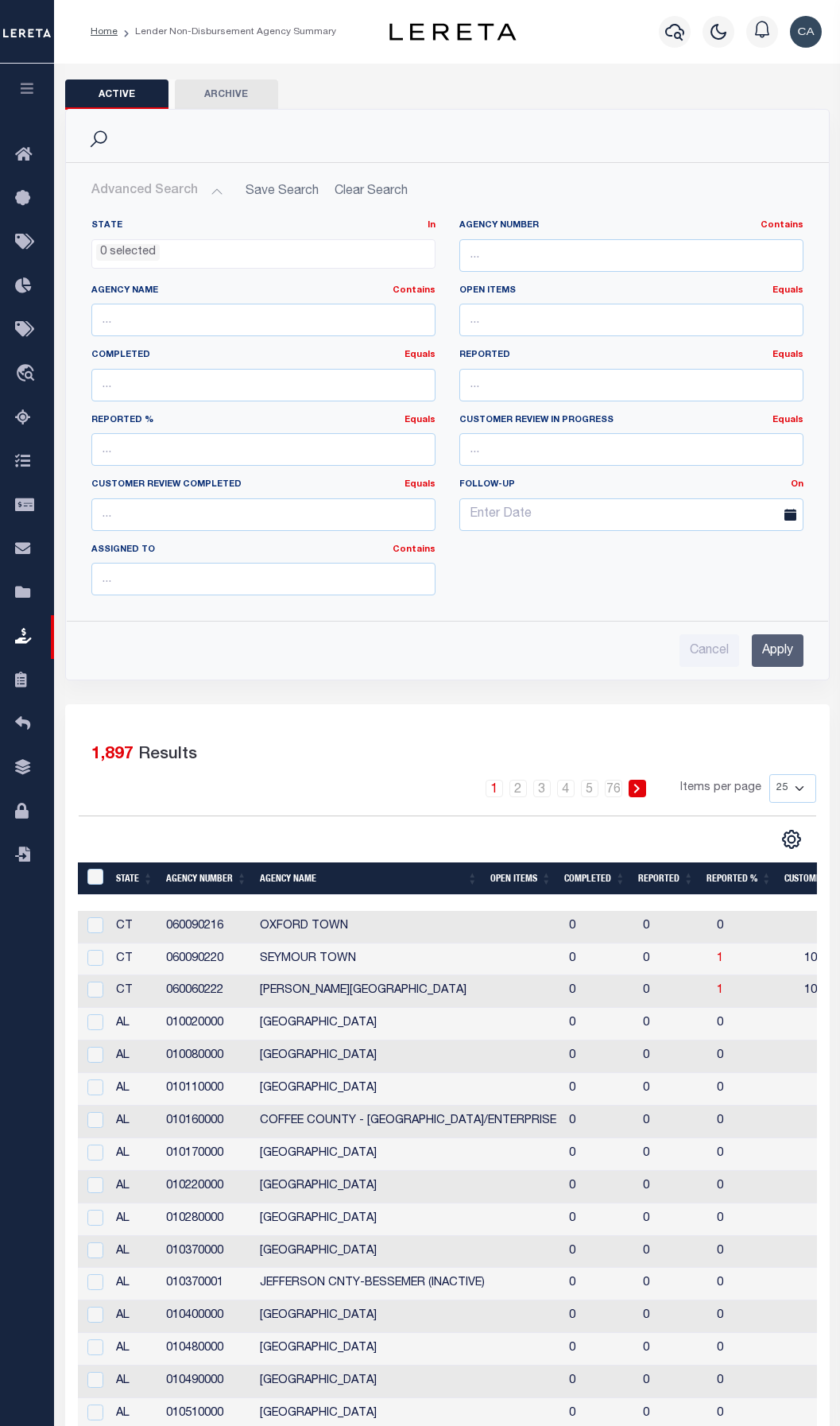
click at [577, 273] on div "Agency Number Contains Contains Is" at bounding box center [632, 252] width 368 height 65
click at [560, 248] on input "text" at bounding box center [632, 256] width 344 height 33
paste input "010110000"
type input "010110000"
click at [788, 645] on input "Apply" at bounding box center [778, 650] width 51 height 33
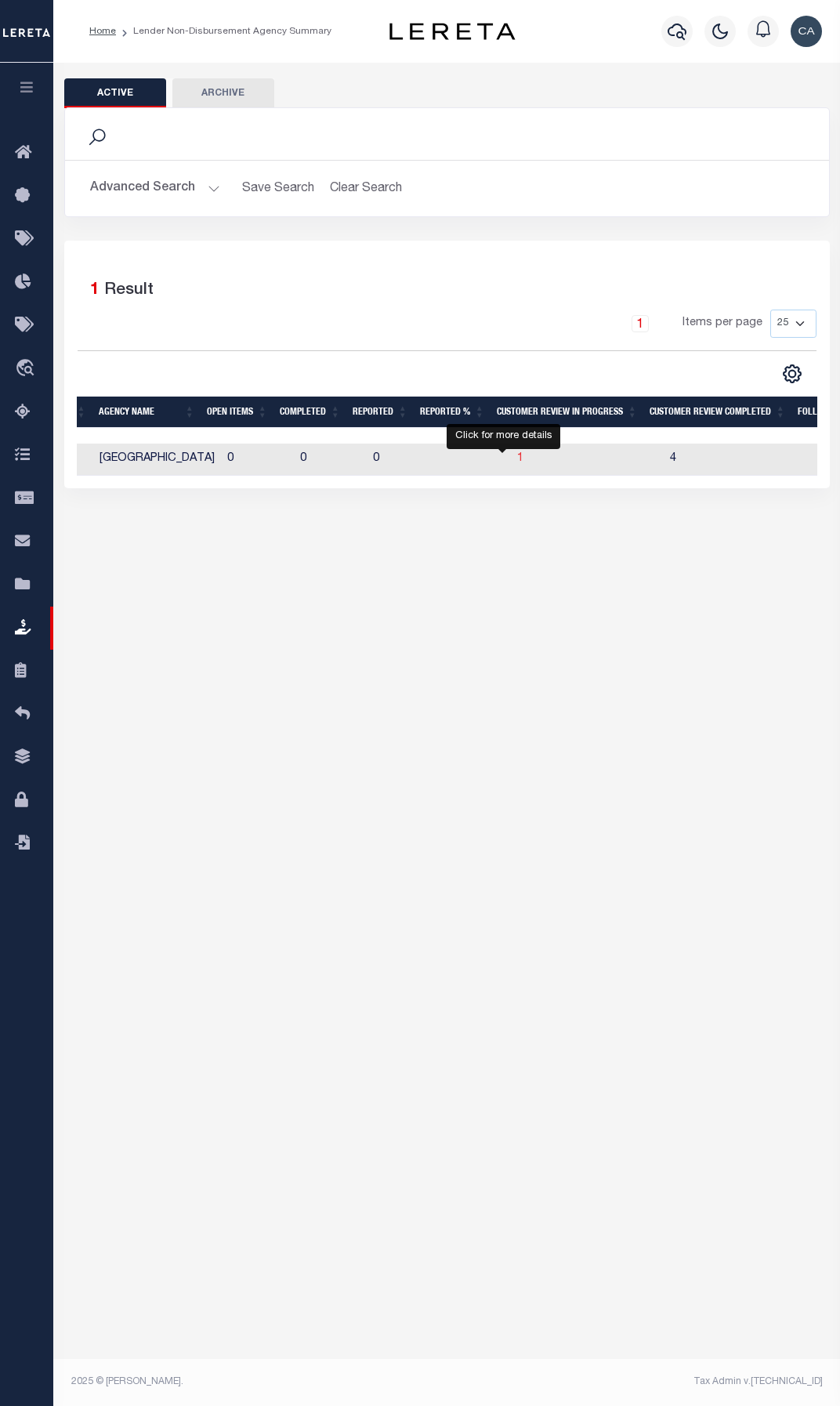
click at [517, 459] on span "1" at bounding box center [521, 459] width 6 height 11
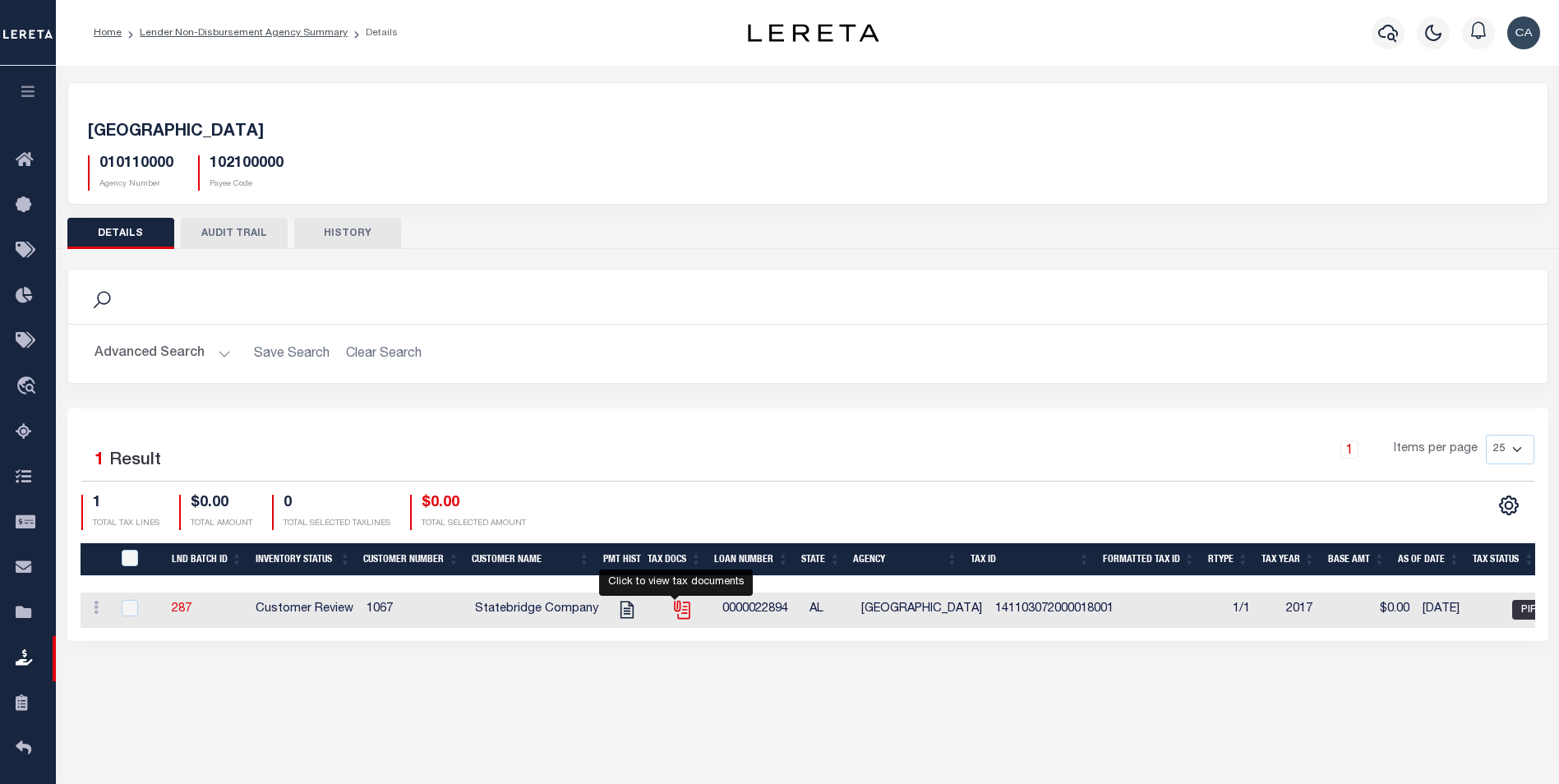
click at [671, 614] on icon "" at bounding box center [682, 610] width 22 height 22
checkbox input "true"
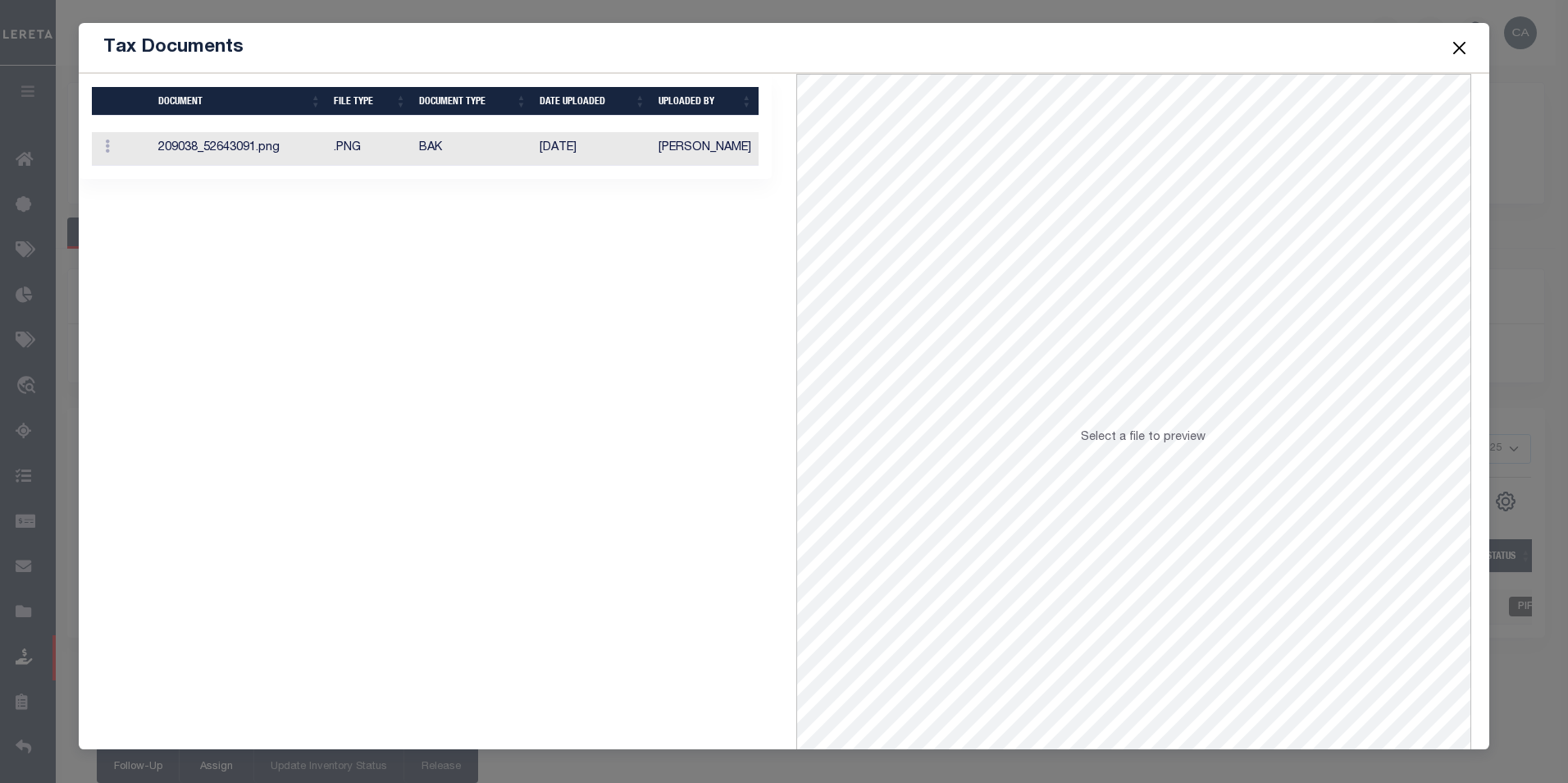
click at [424, 136] on td "BAK" at bounding box center [472, 148] width 120 height 34
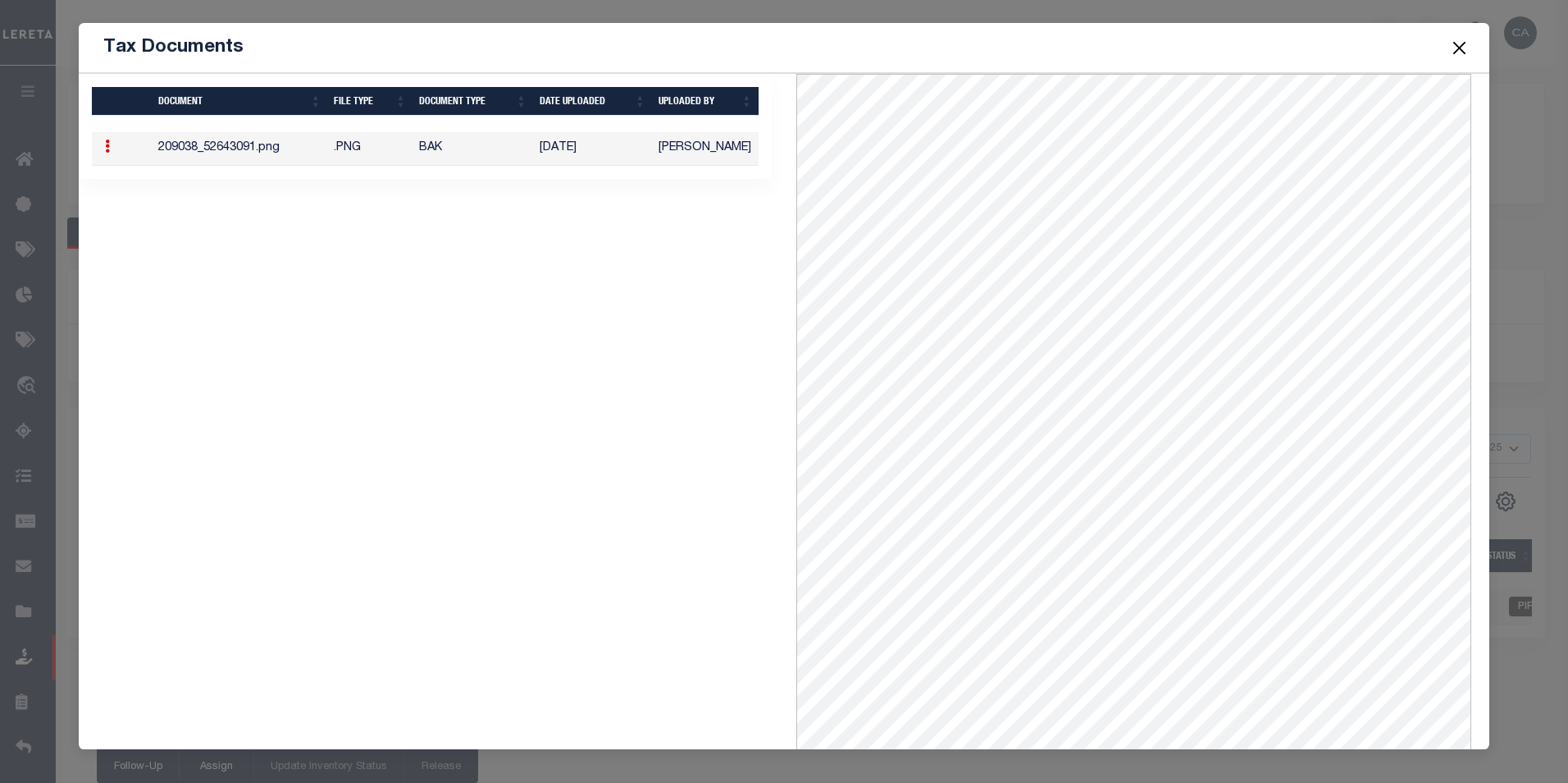
click at [1454, 48] on button "Close" at bounding box center [1459, 48] width 22 height 22
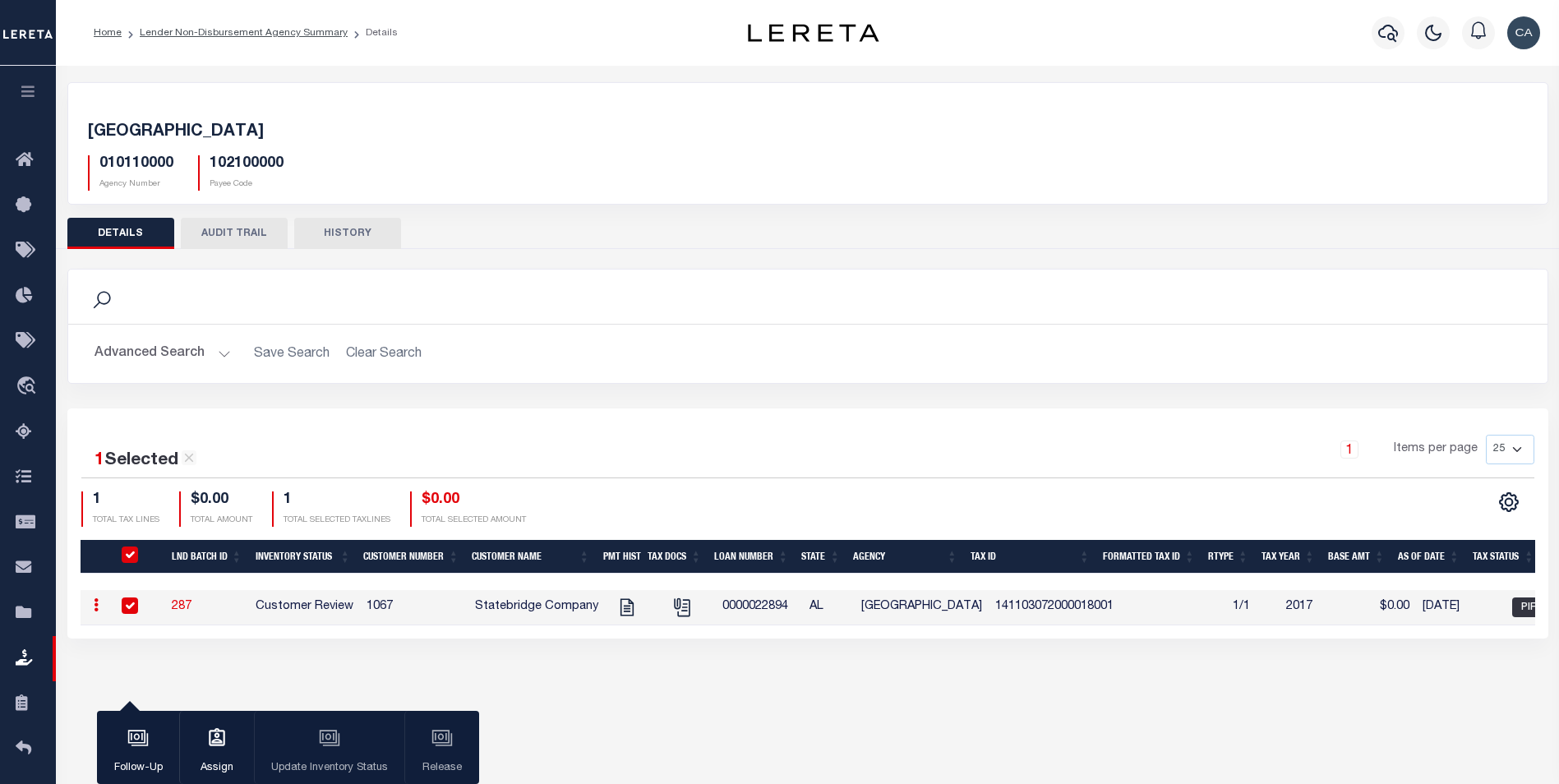
click at [126, 598] on td at bounding box center [139, 607] width 53 height 36
checkbox input "false"
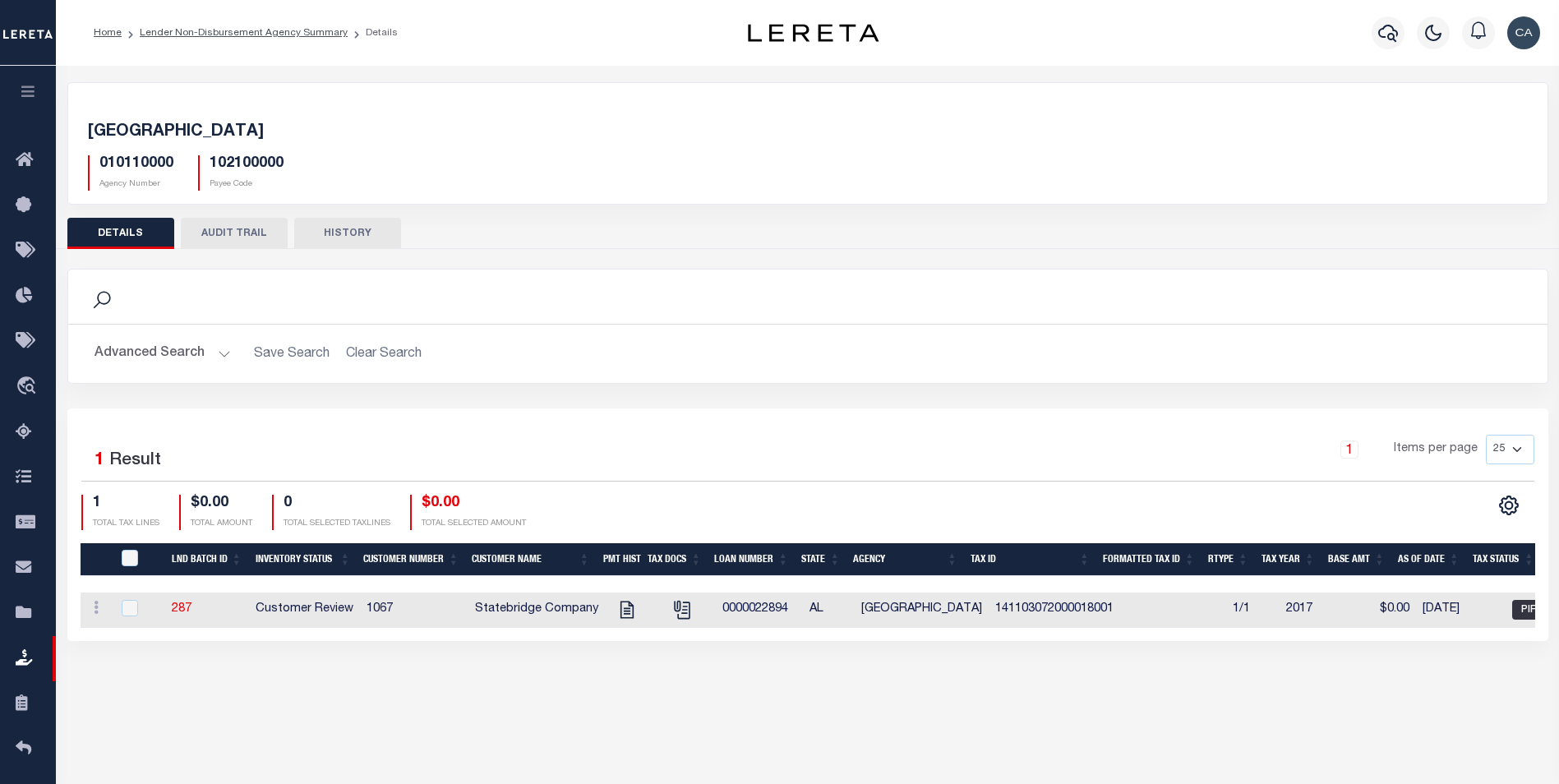
click at [37, 96] on button "button" at bounding box center [27, 93] width 56 height 56
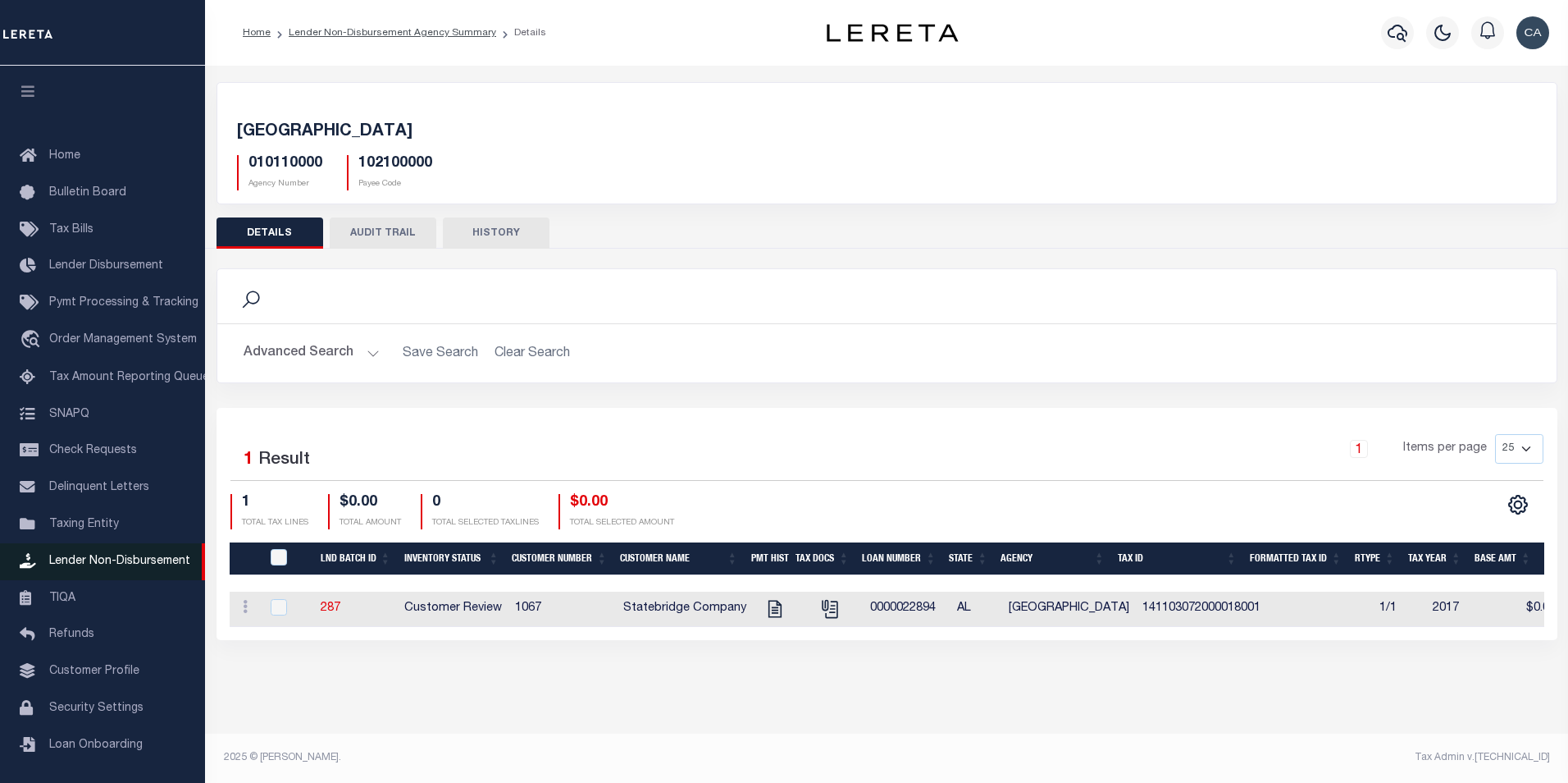
click at [112, 567] on span "Lender Non-Disbursement" at bounding box center [119, 562] width 141 height 12
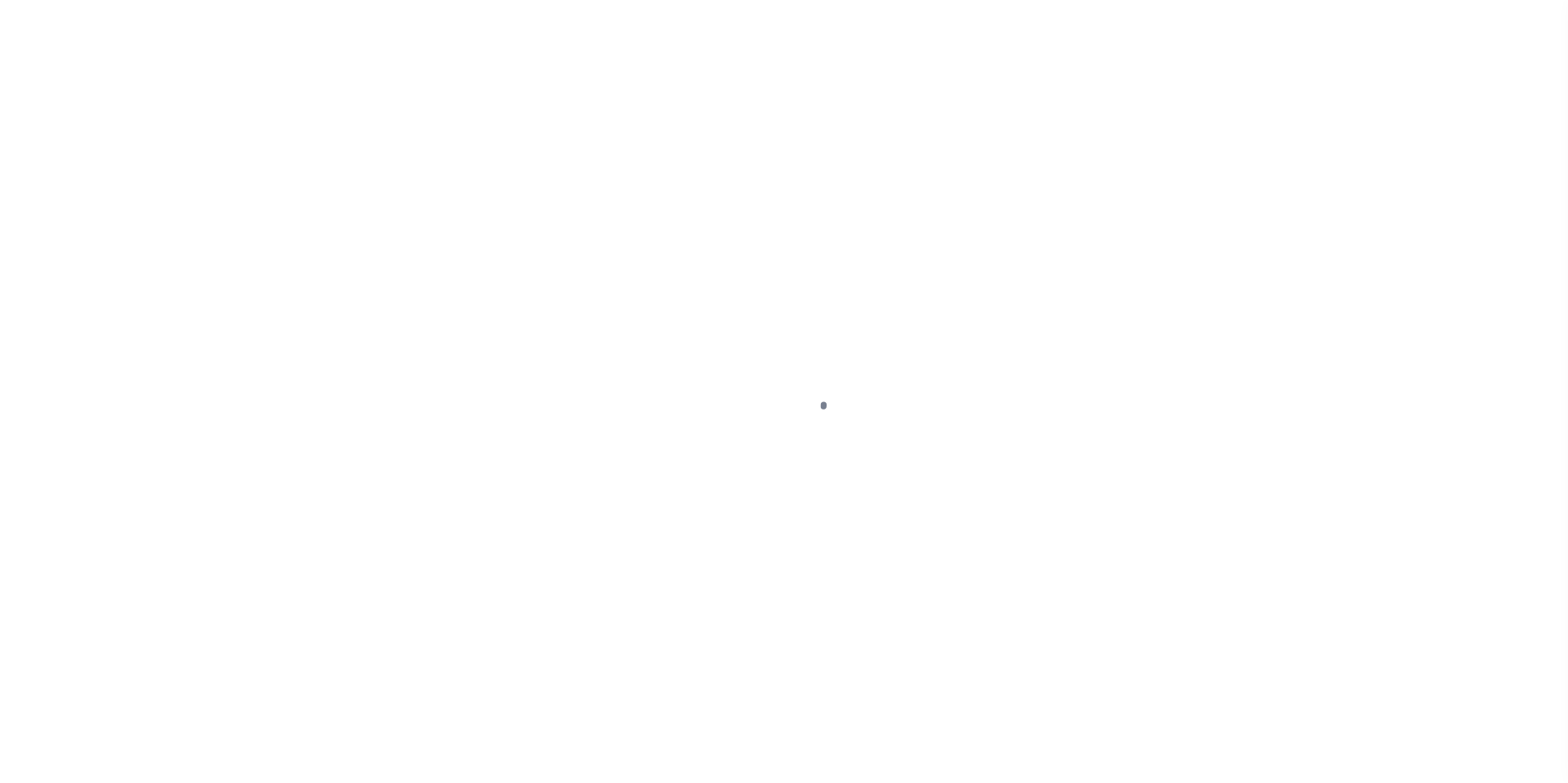
select select
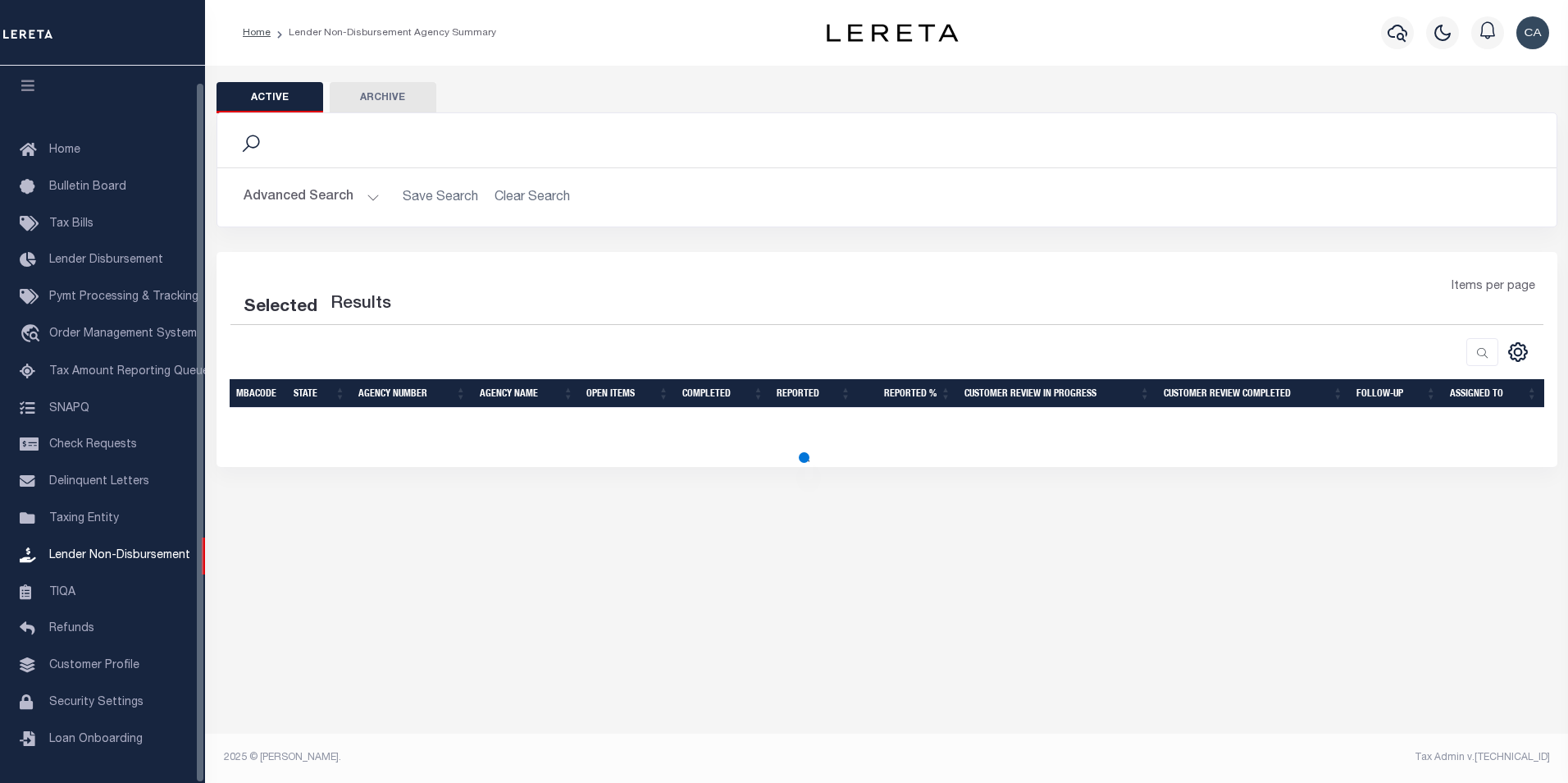
click at [353, 198] on button "Advanced Search" at bounding box center [312, 197] width 136 height 32
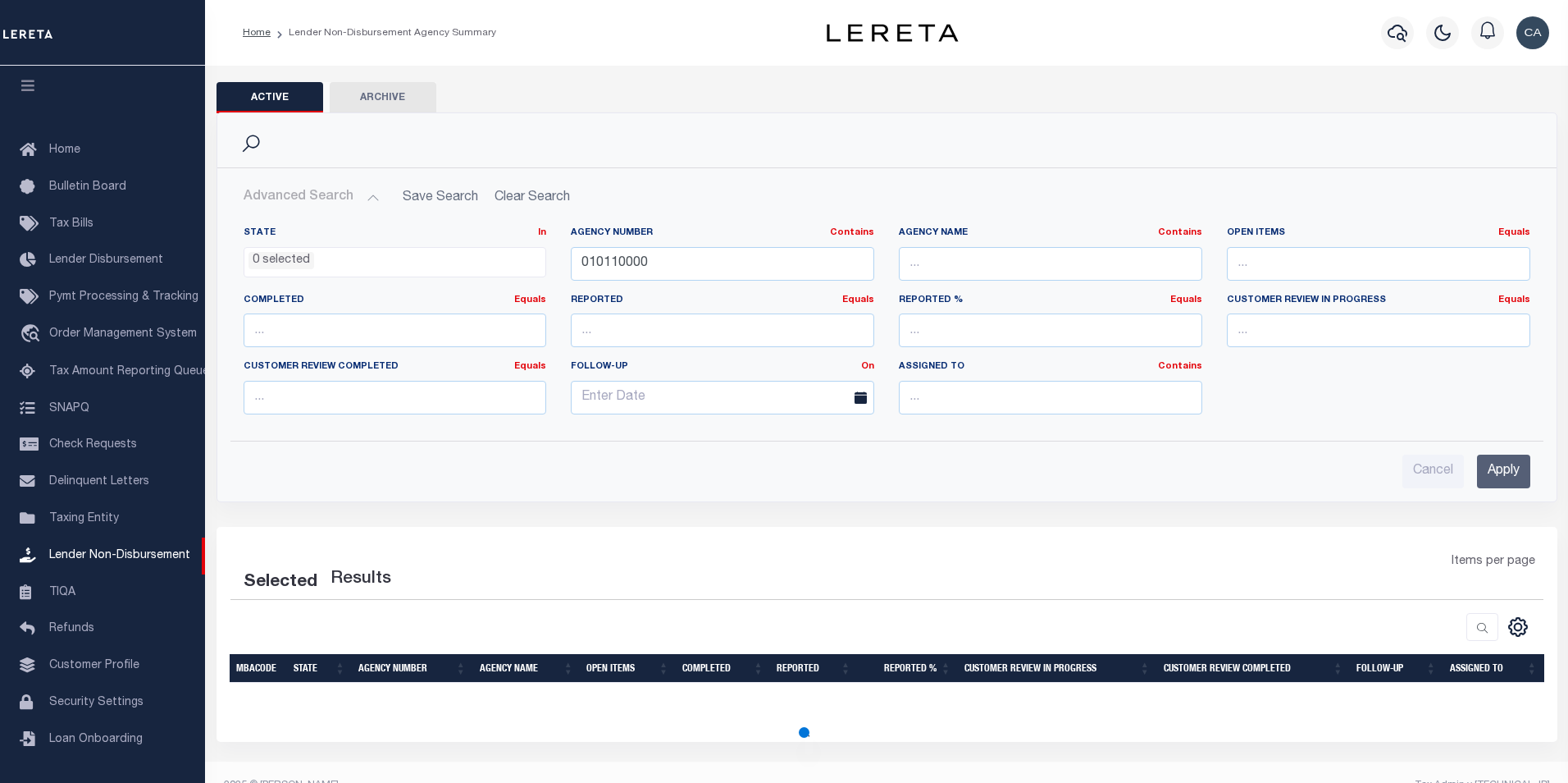
click at [409, 278] on div "State In In AK AL AR AZ CA CO CT DC DE FL GA GU HI IA ID IL IN KS [GEOGRAPHIC_D…" at bounding box center [396, 260] width 328 height 67
click at [625, 262] on input "010110000" at bounding box center [718, 264] width 300 height 34
click at [1431, 473] on input "Cancel" at bounding box center [1420, 471] width 61 height 34
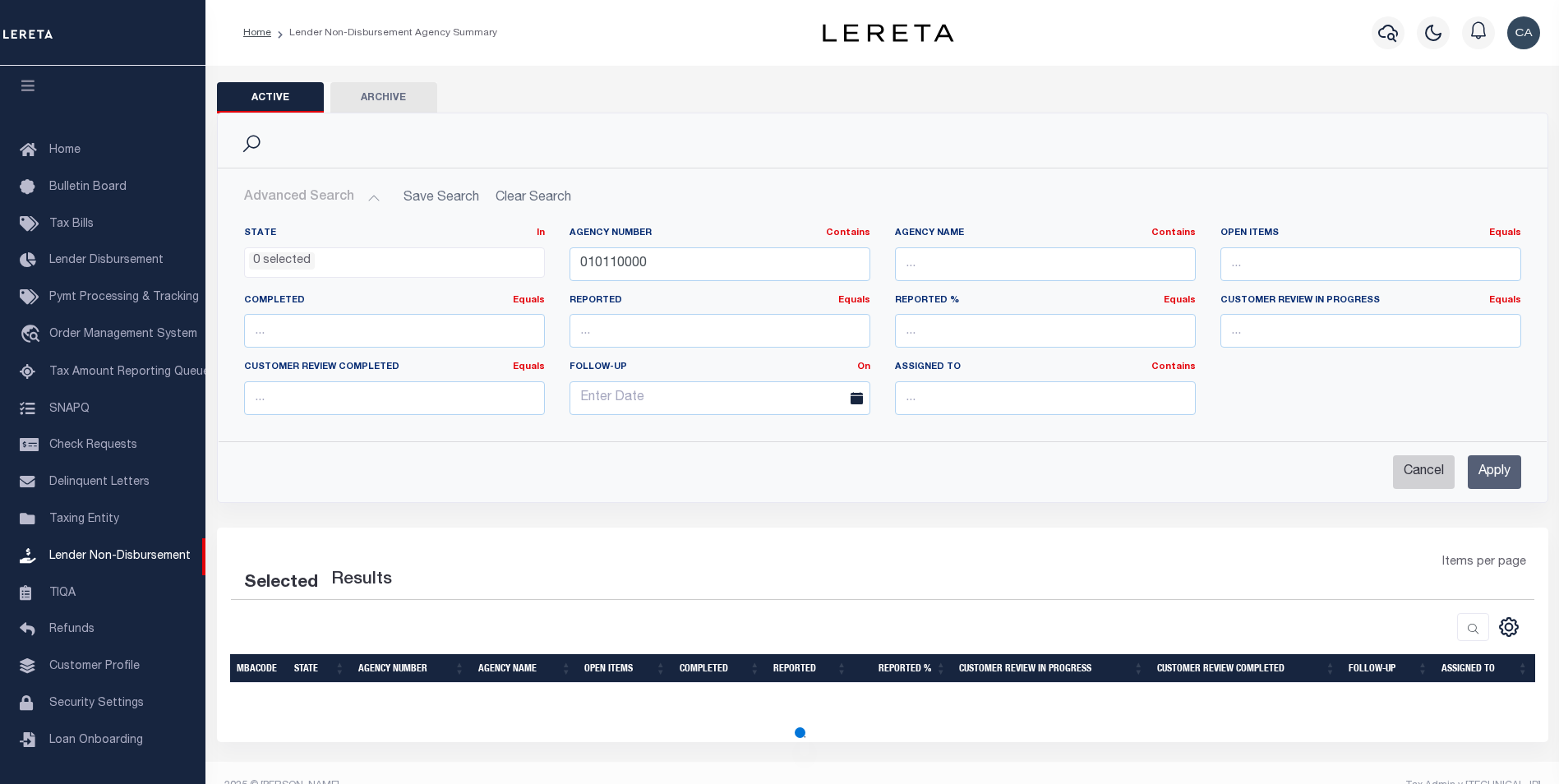
checkbox input "true"
select select
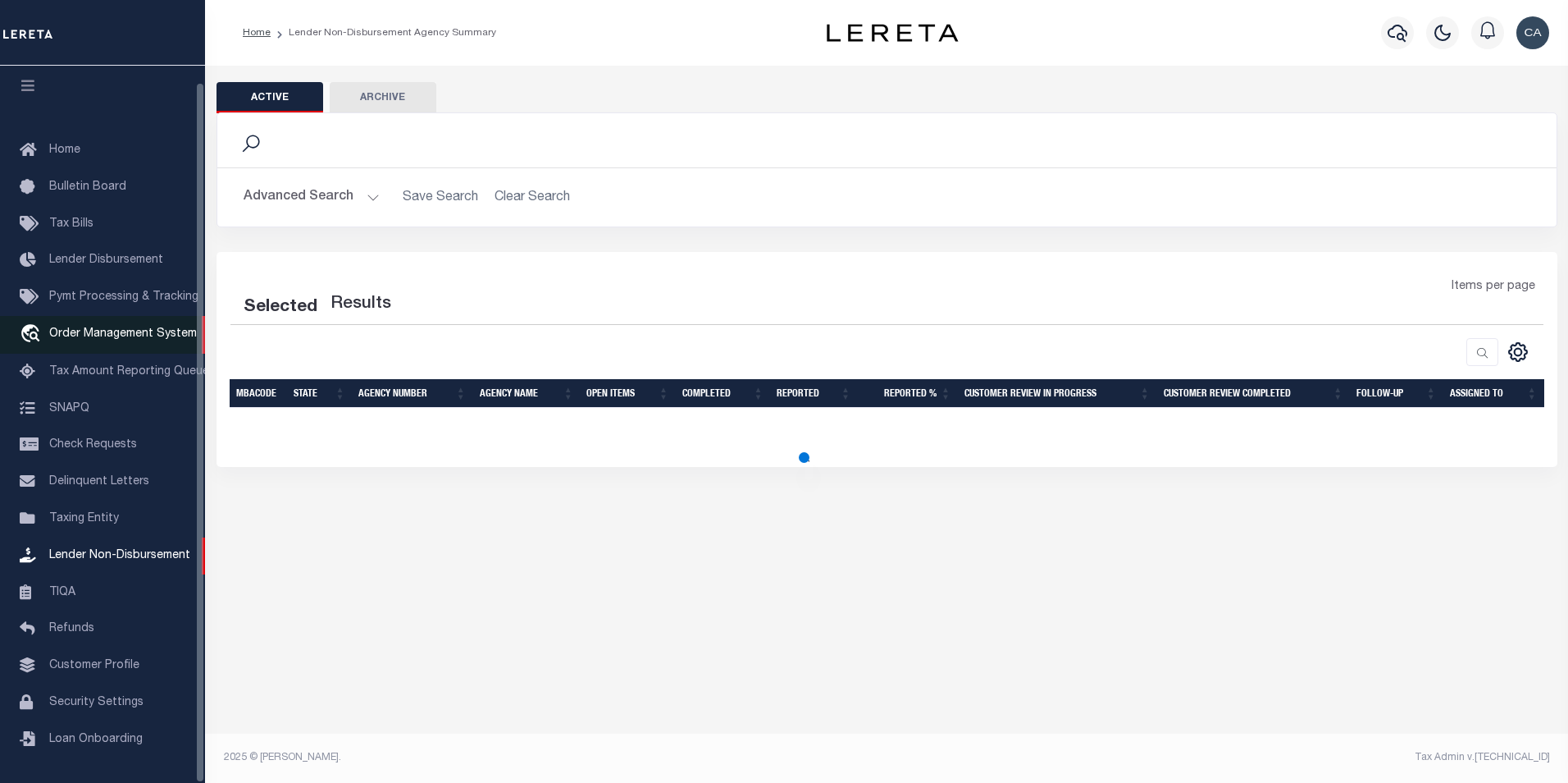
click at [120, 319] on link "travel_explore Order Management System" at bounding box center [102, 334] width 205 height 37
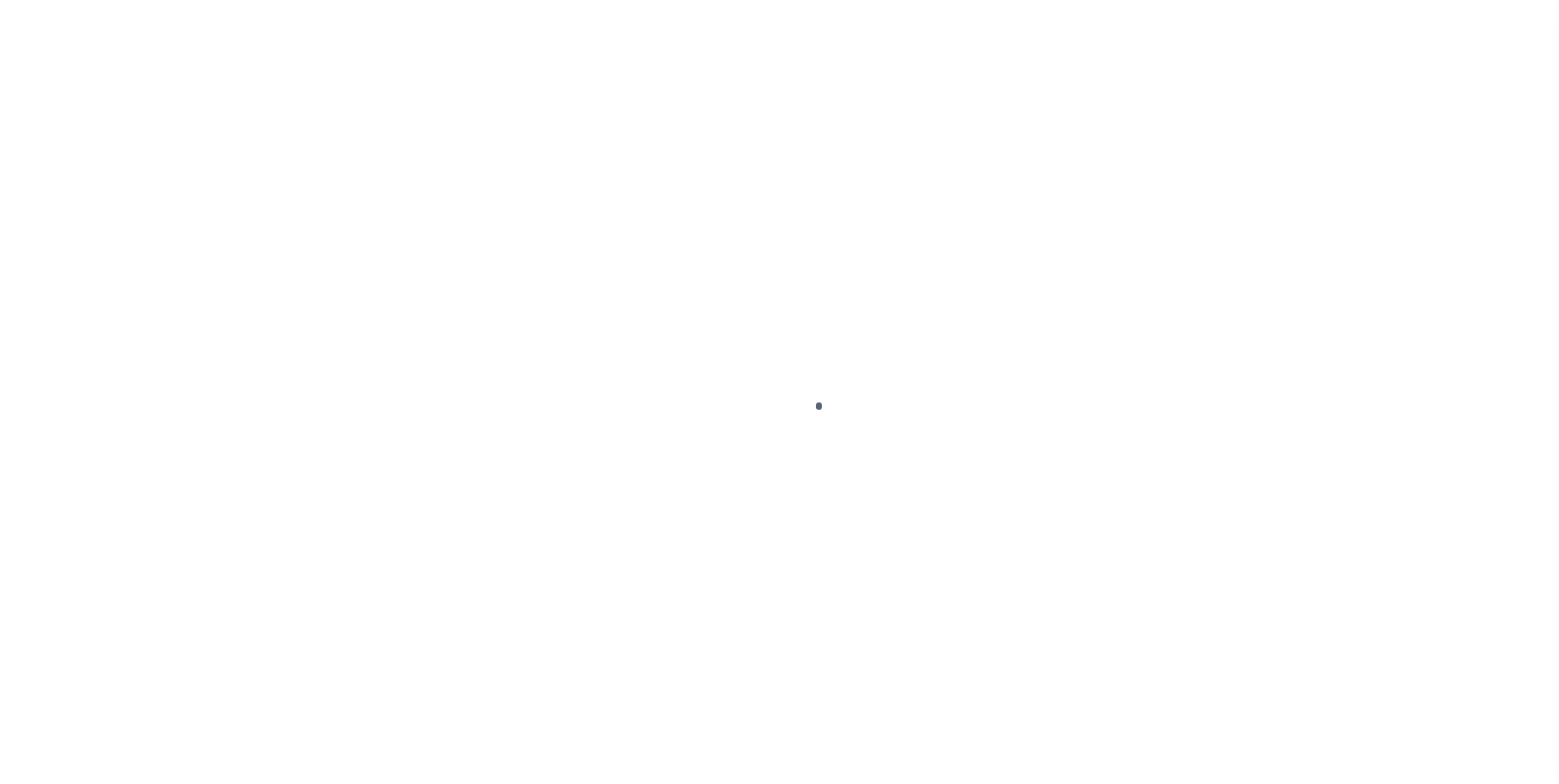
scroll to position [17, 0]
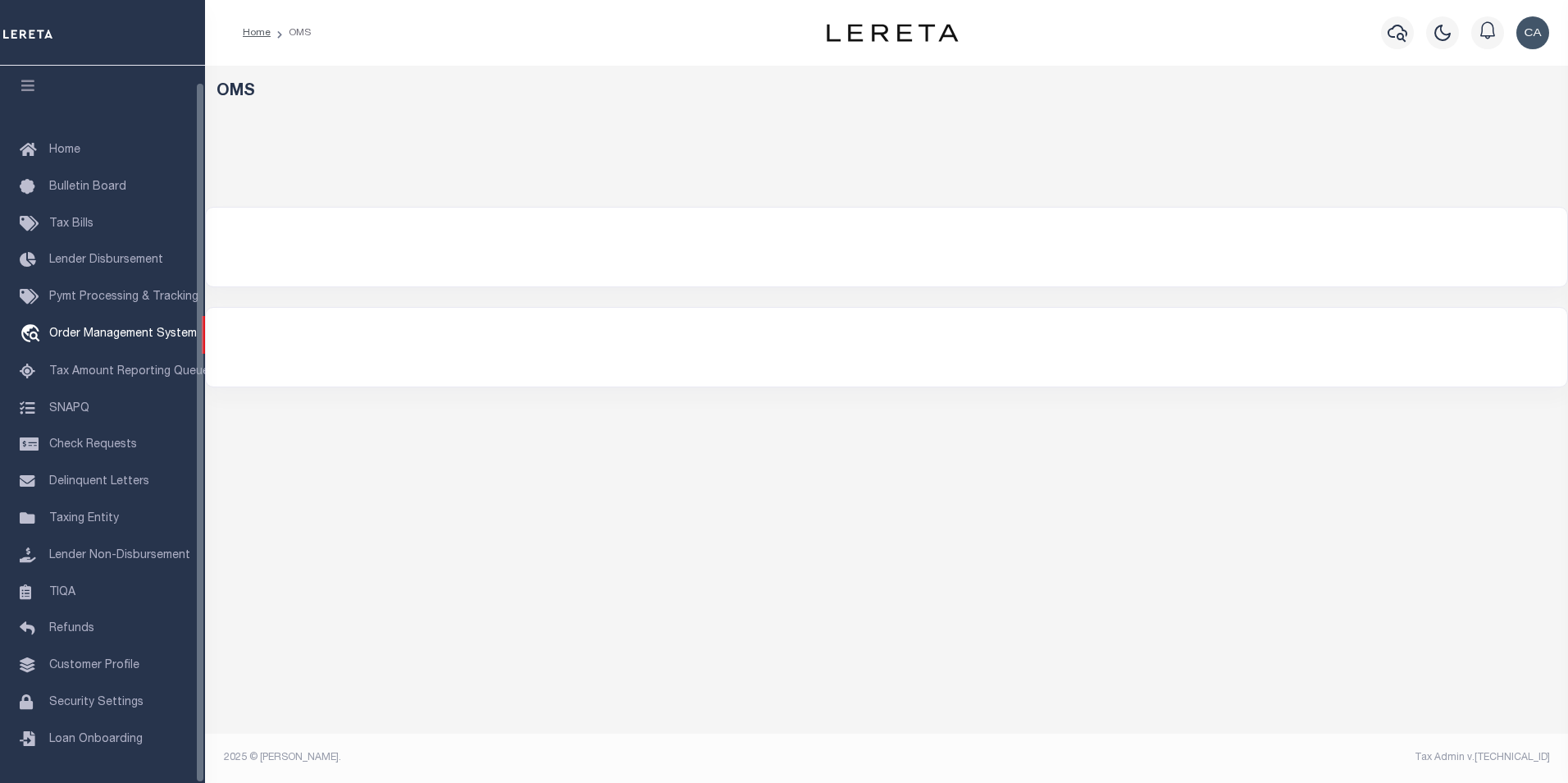
select select "200"
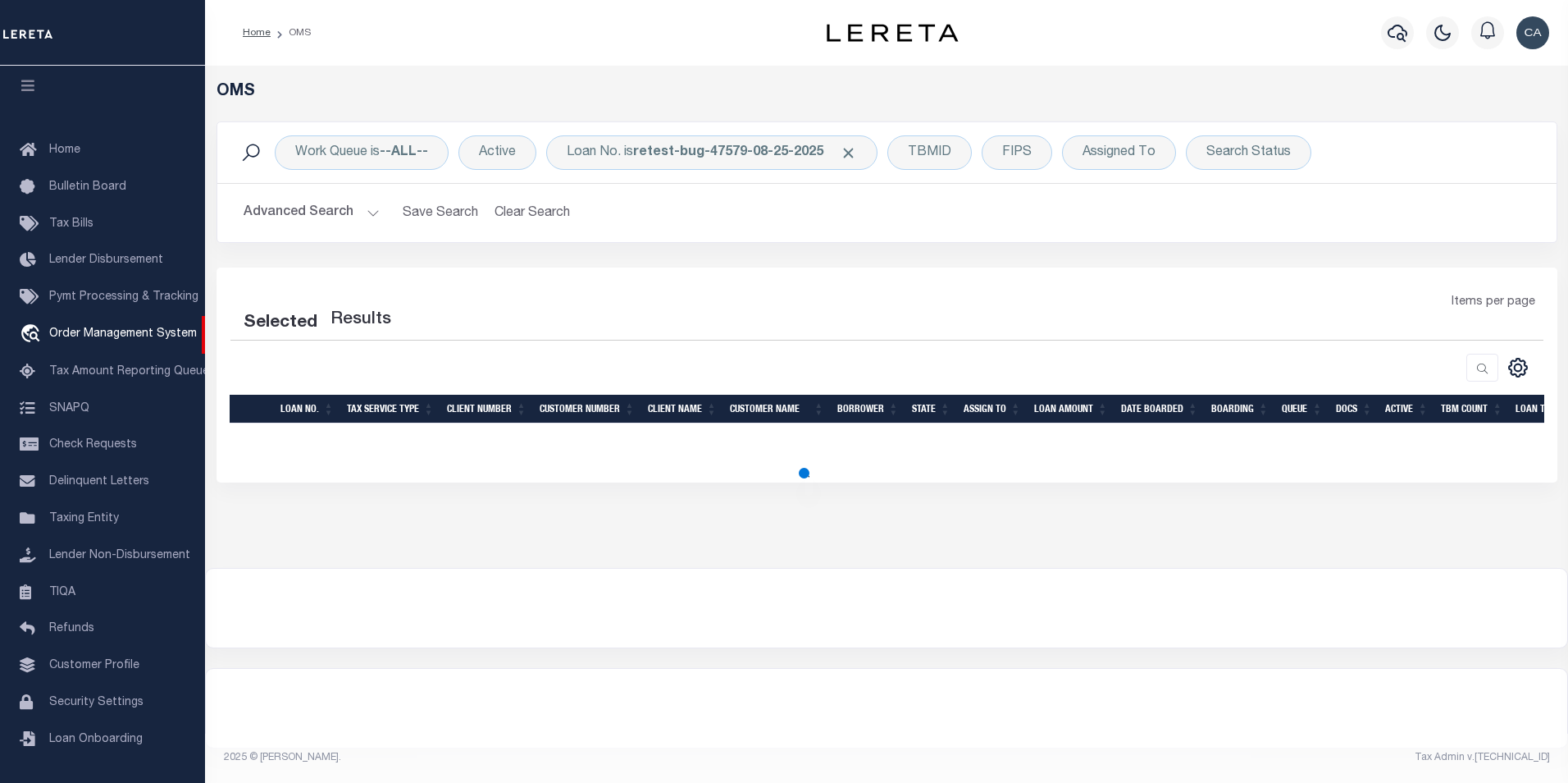
select select "200"
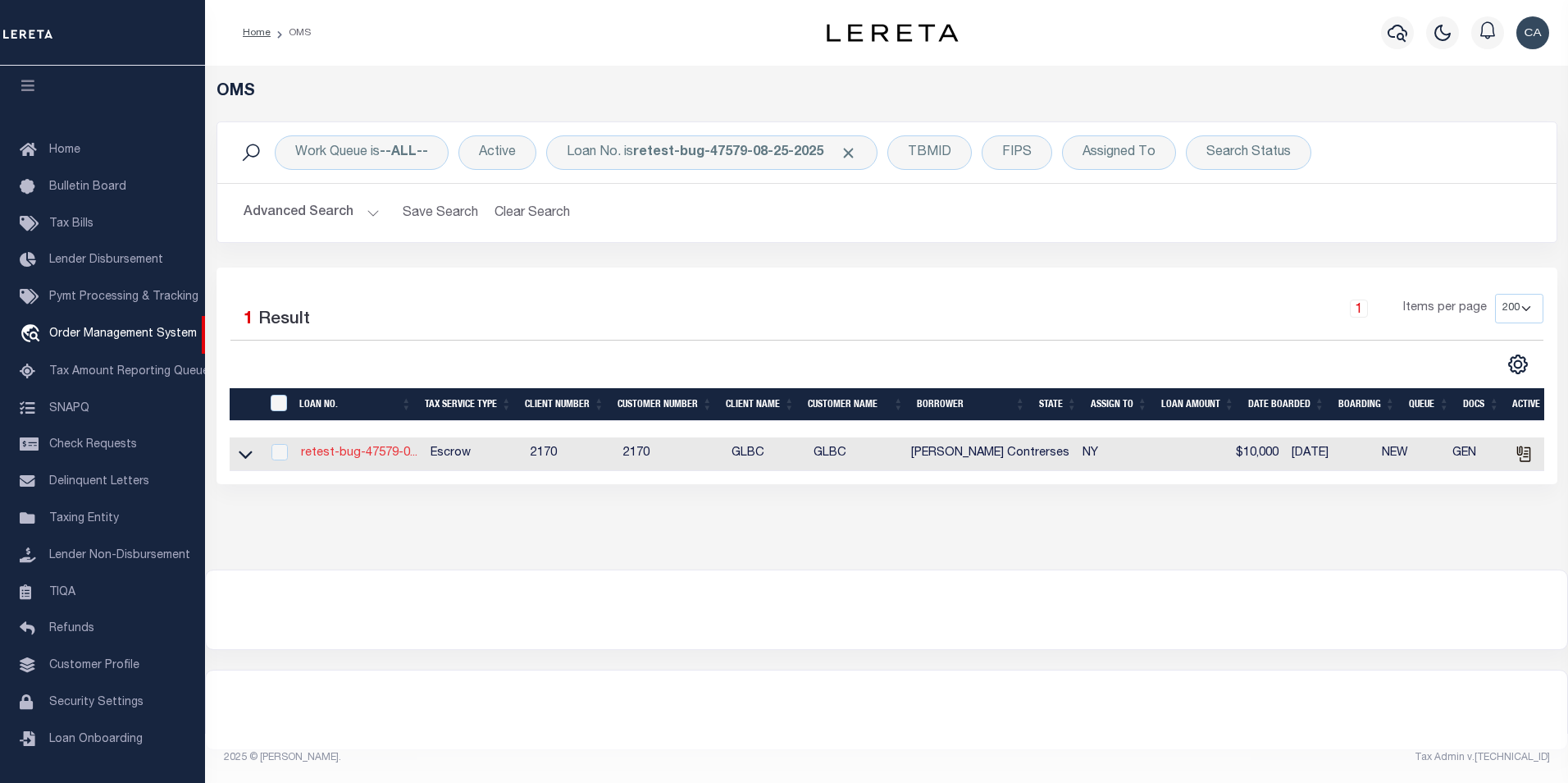
click at [362, 453] on link "retest-bug-47579-0..." at bounding box center [359, 453] width 116 height 12
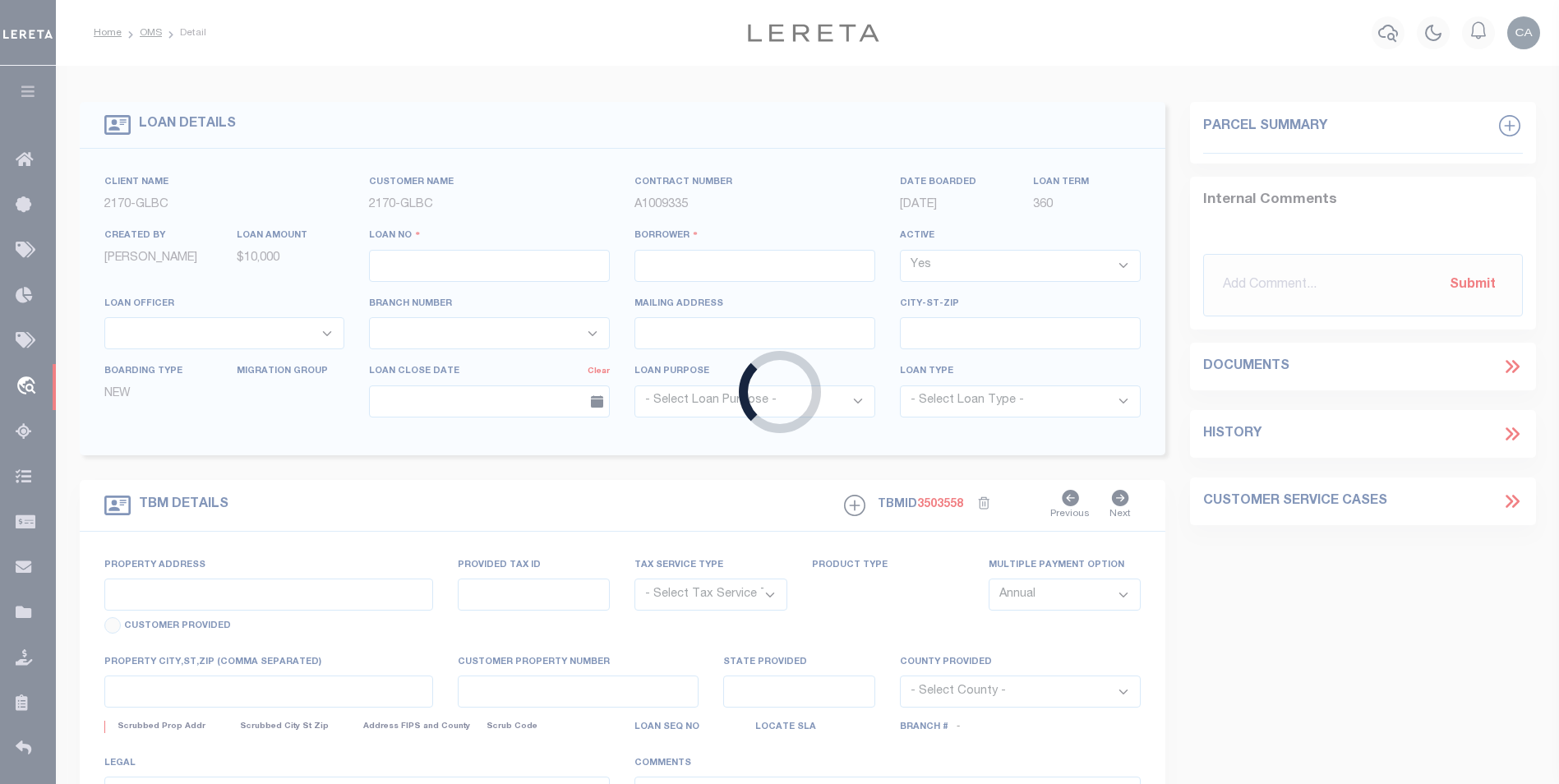
type input "retest-bug-47579-08-25-2025"
type input "[PERSON_NAME] Contrerses"
select select
type input "15 LANGSTON PT"
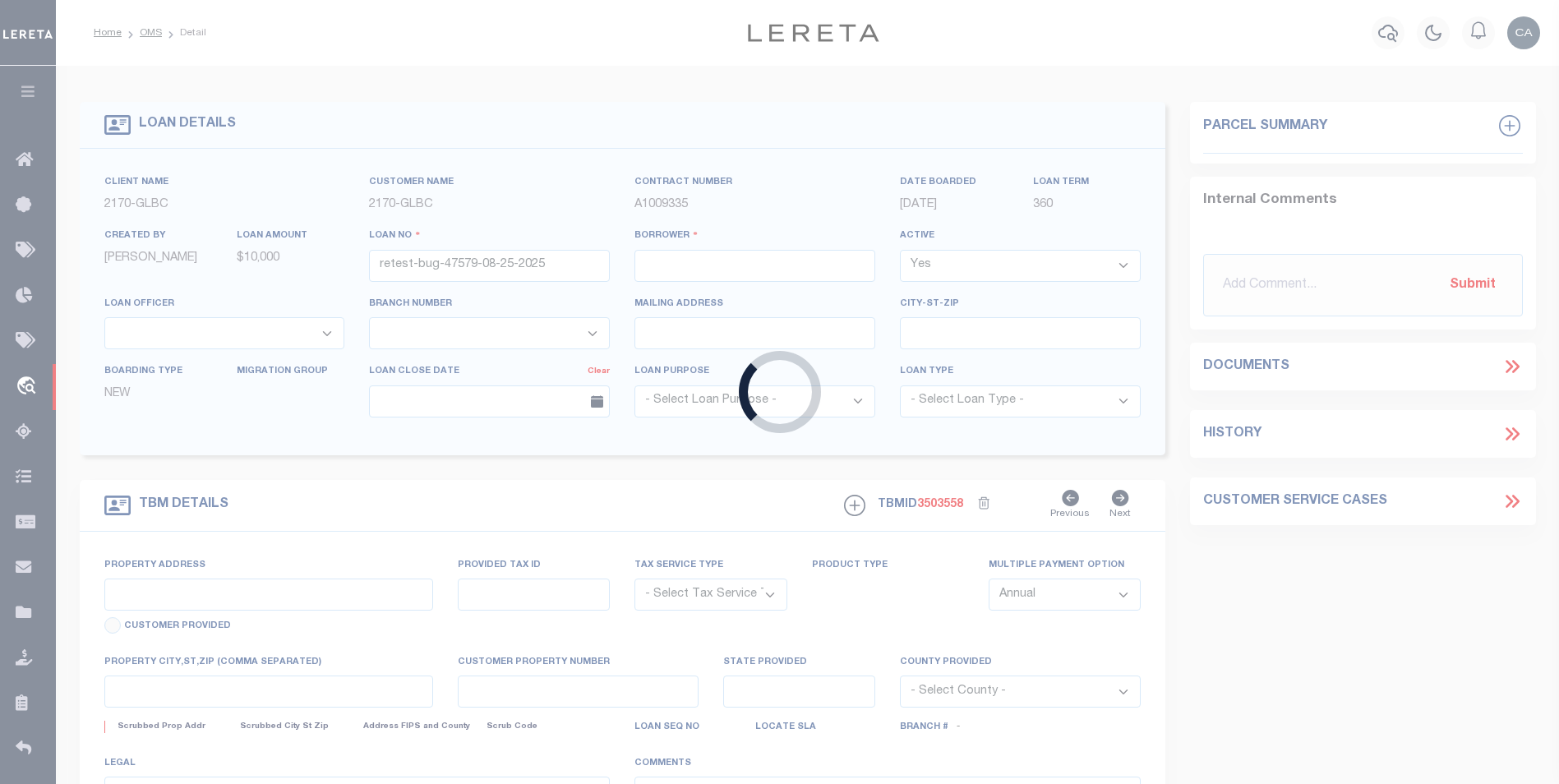
type input "PITTSFORD NY 14534-4210"
type input "08/24/2025"
select select "10"
select select "Escrow"
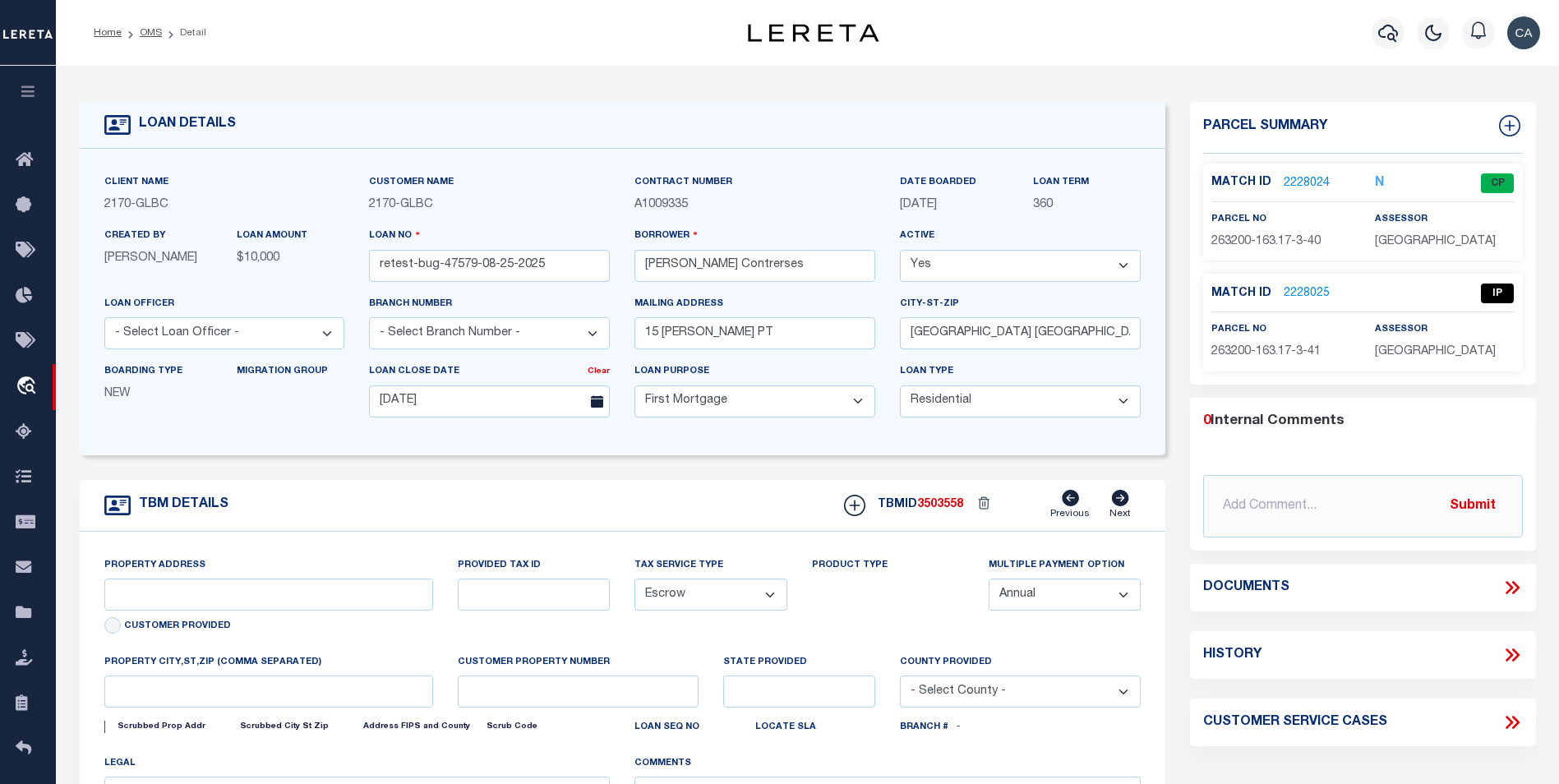
type input "15 LANGSTON PT"
type input "1302"
type input "PITTSFORD NY 14534-4210"
type input "QA-CNUMBER-102134"
type input "NY"
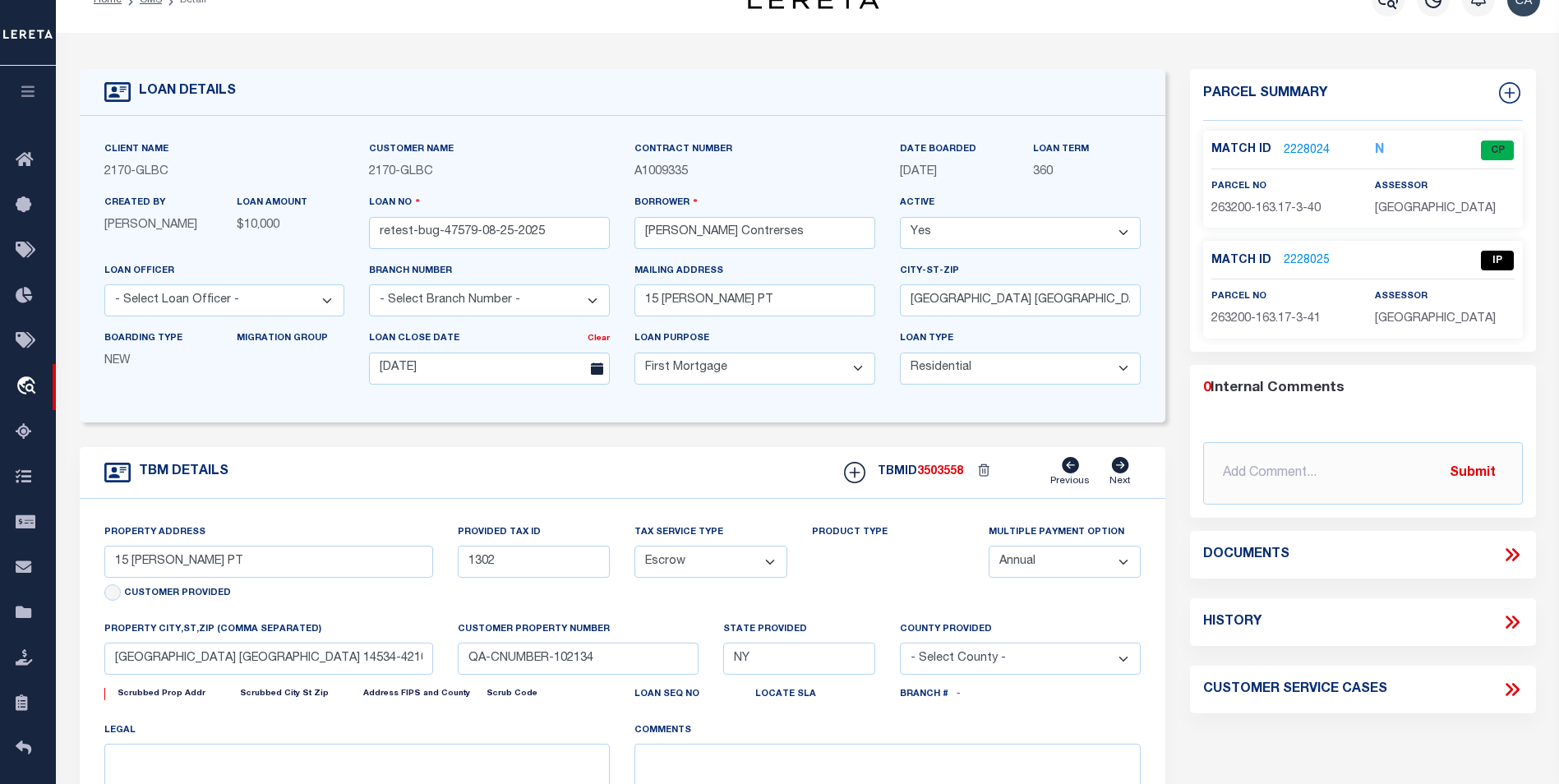
select select "2"
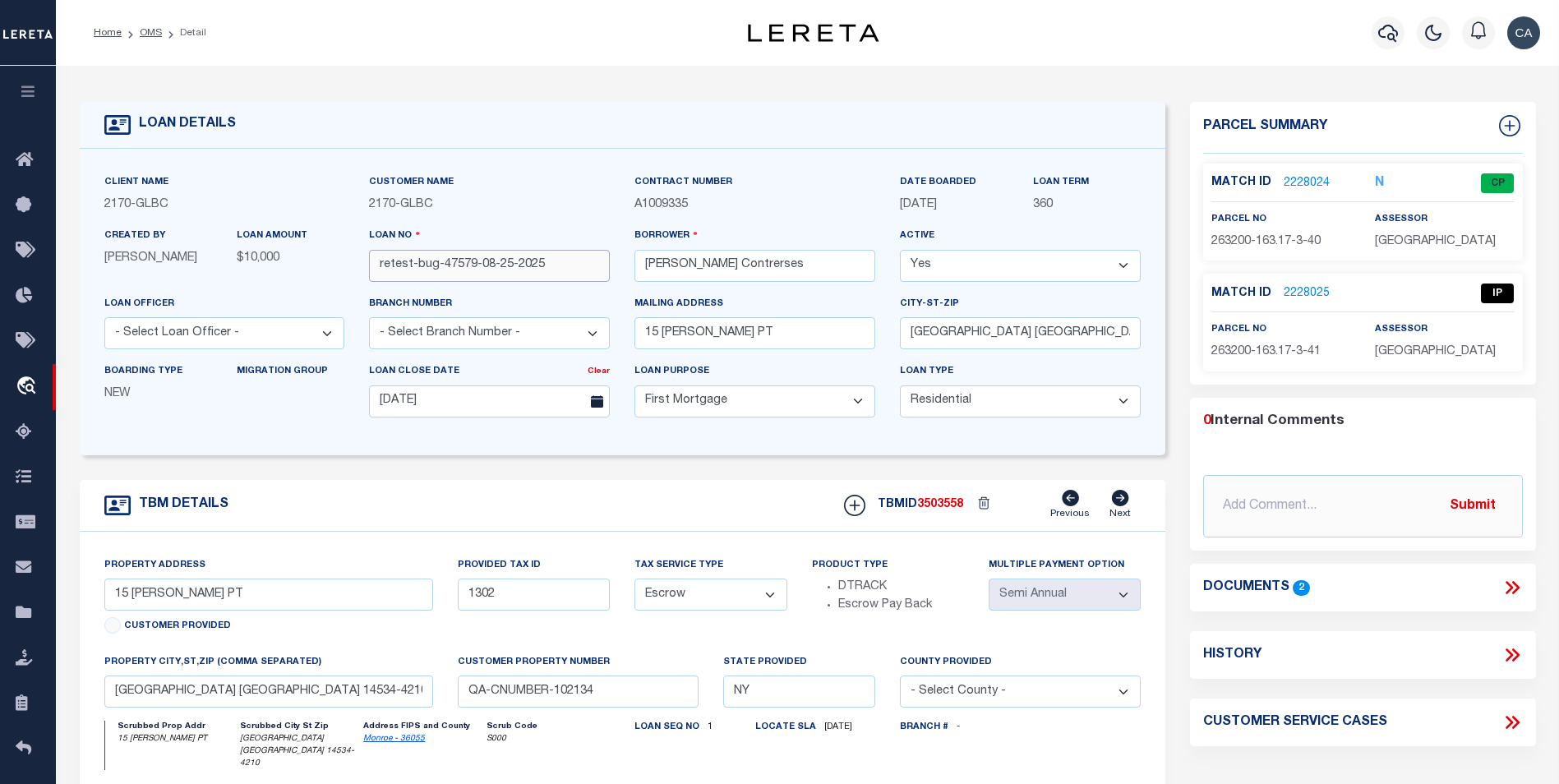
click at [481, 274] on input "retest-bug-47579-08-25-2025" at bounding box center [489, 266] width 241 height 32
click at [481, 273] on input "retest-bug-47579-08-25-2025" at bounding box center [489, 266] width 241 height 32
click at [8, 384] on link "travel_explore Order Management System" at bounding box center [27, 386] width 56 height 46
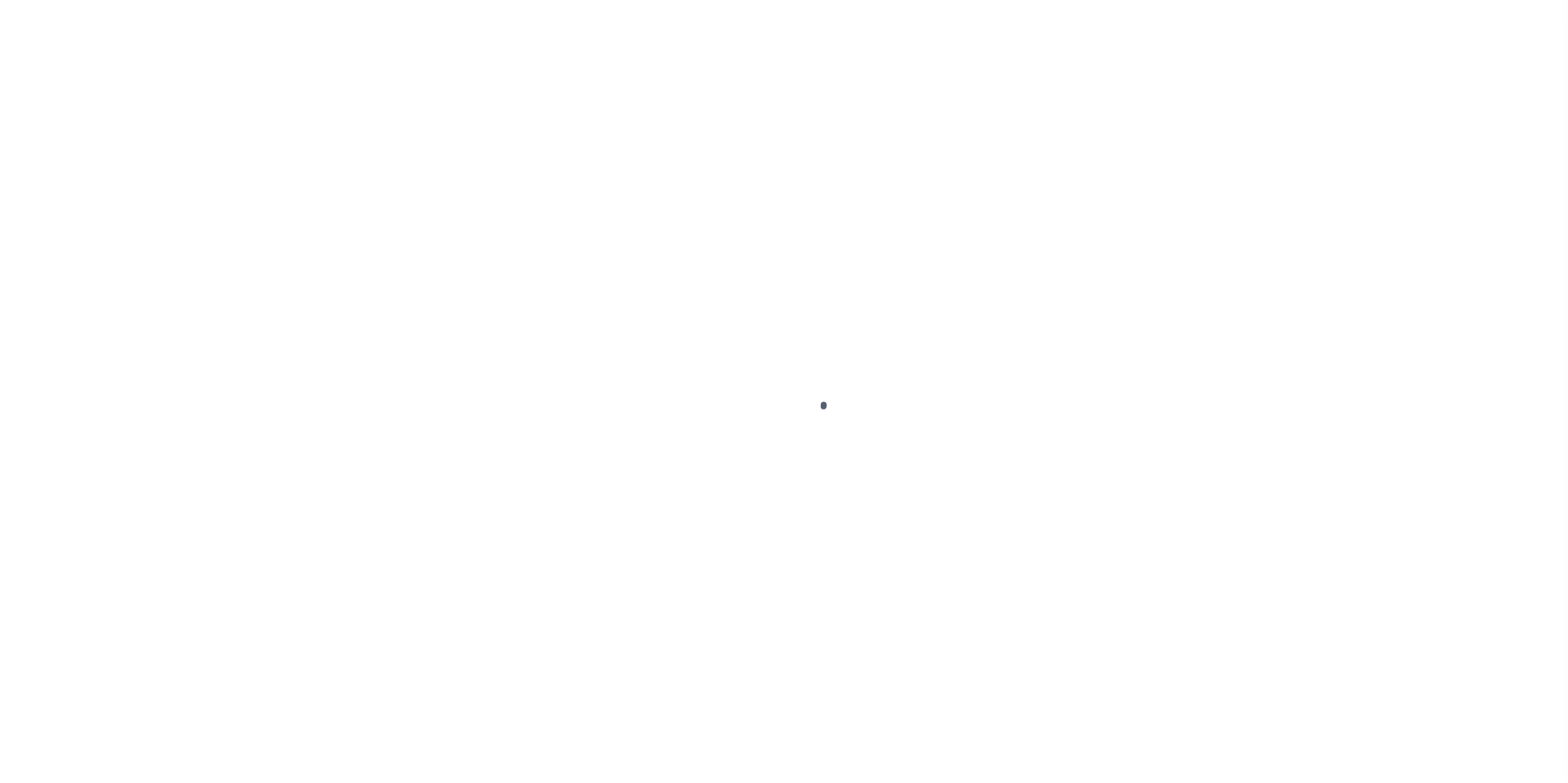
scroll to position [17, 0]
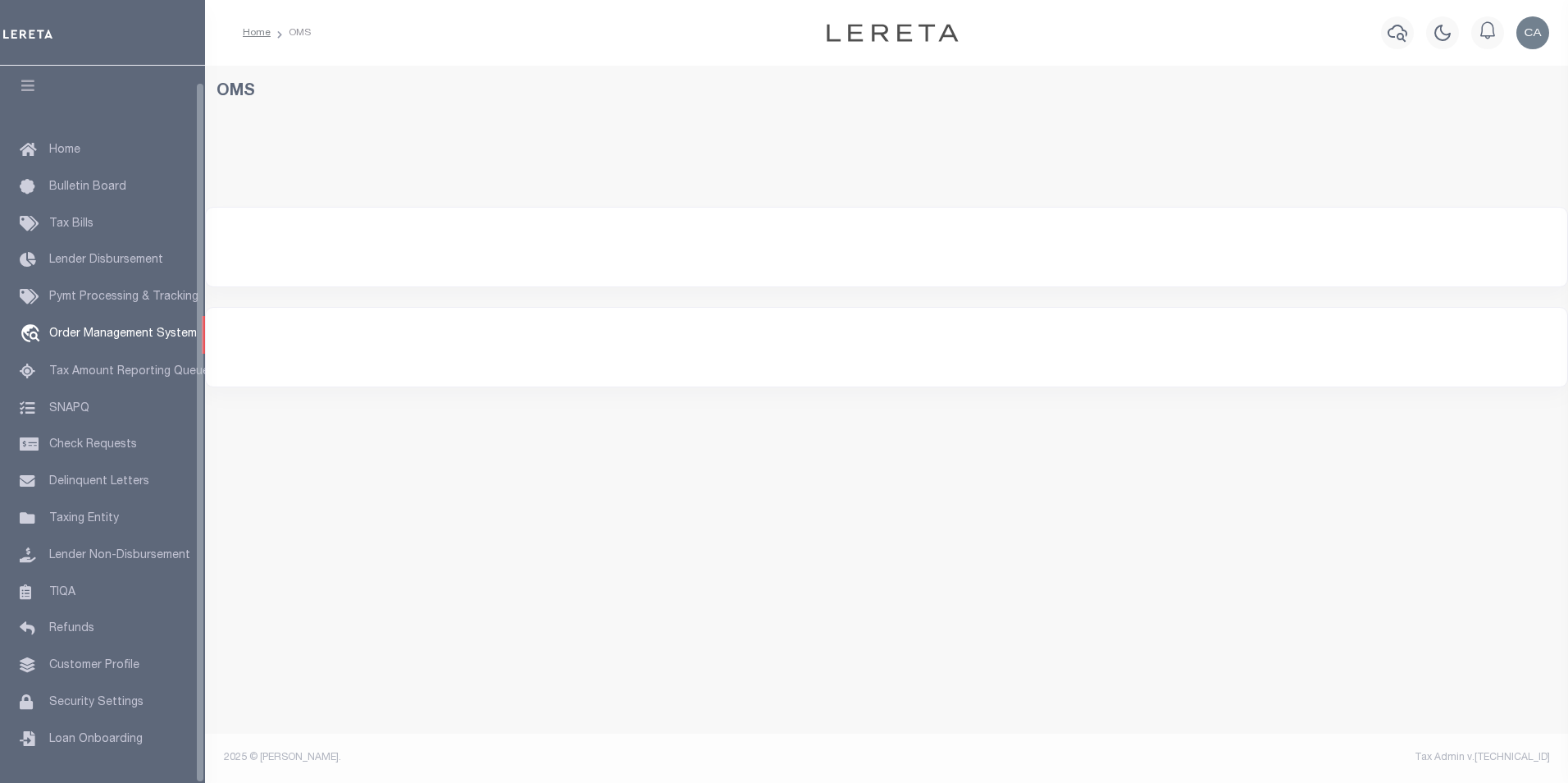
select select "200"
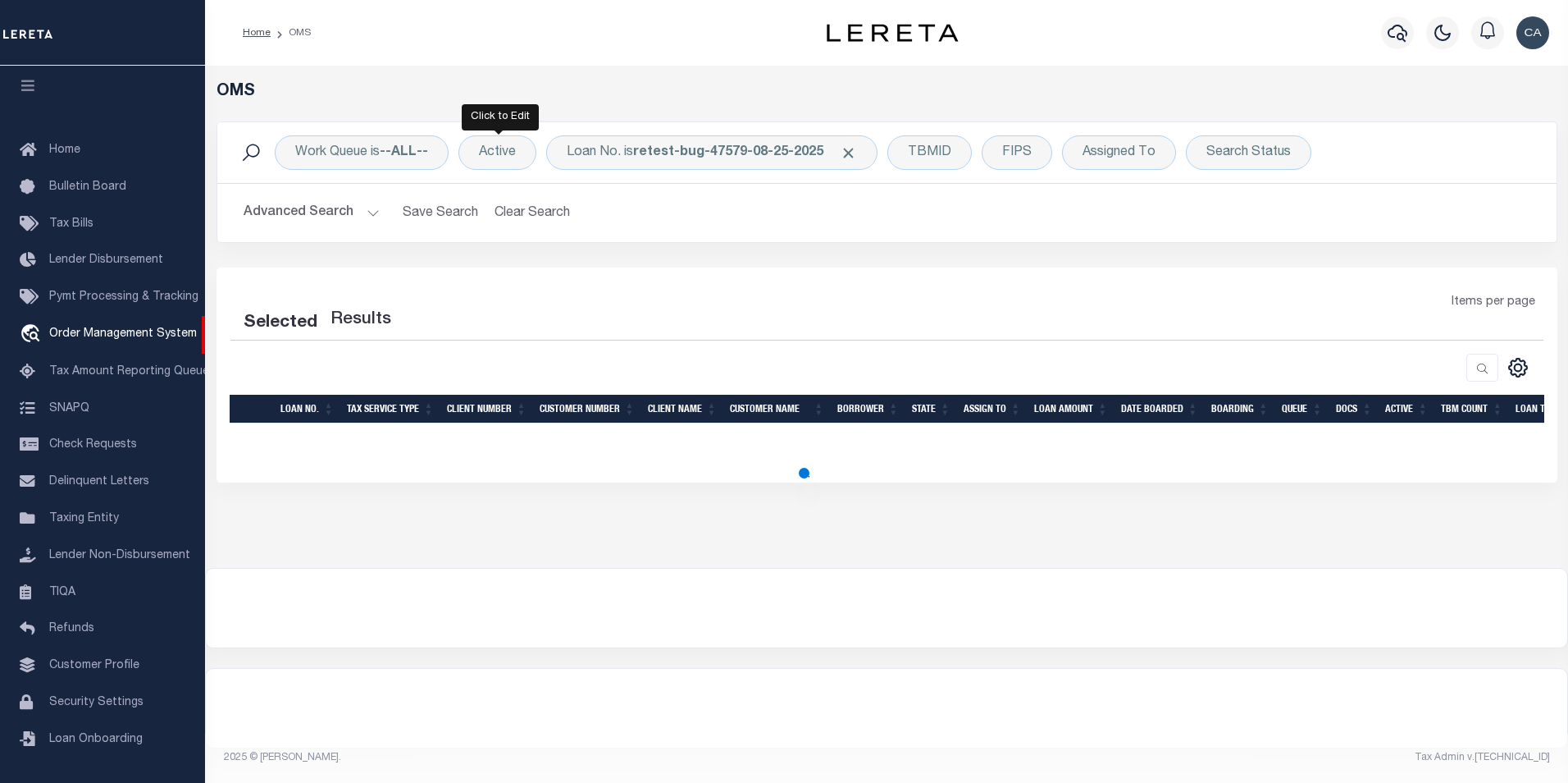
select select "200"
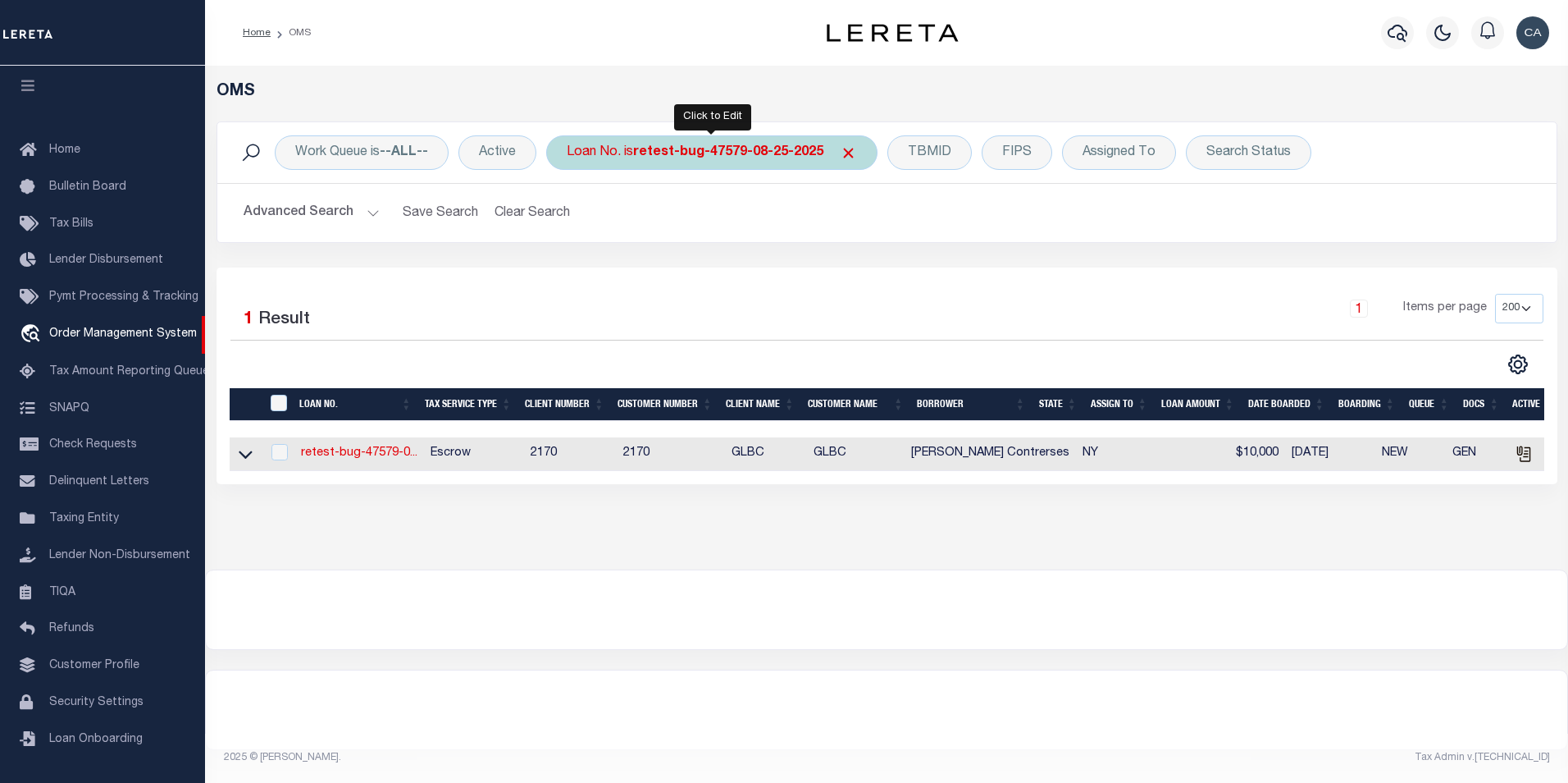
click at [641, 142] on div "Loan No. is retest-bug-47579-08-25-2025" at bounding box center [712, 153] width 332 height 35
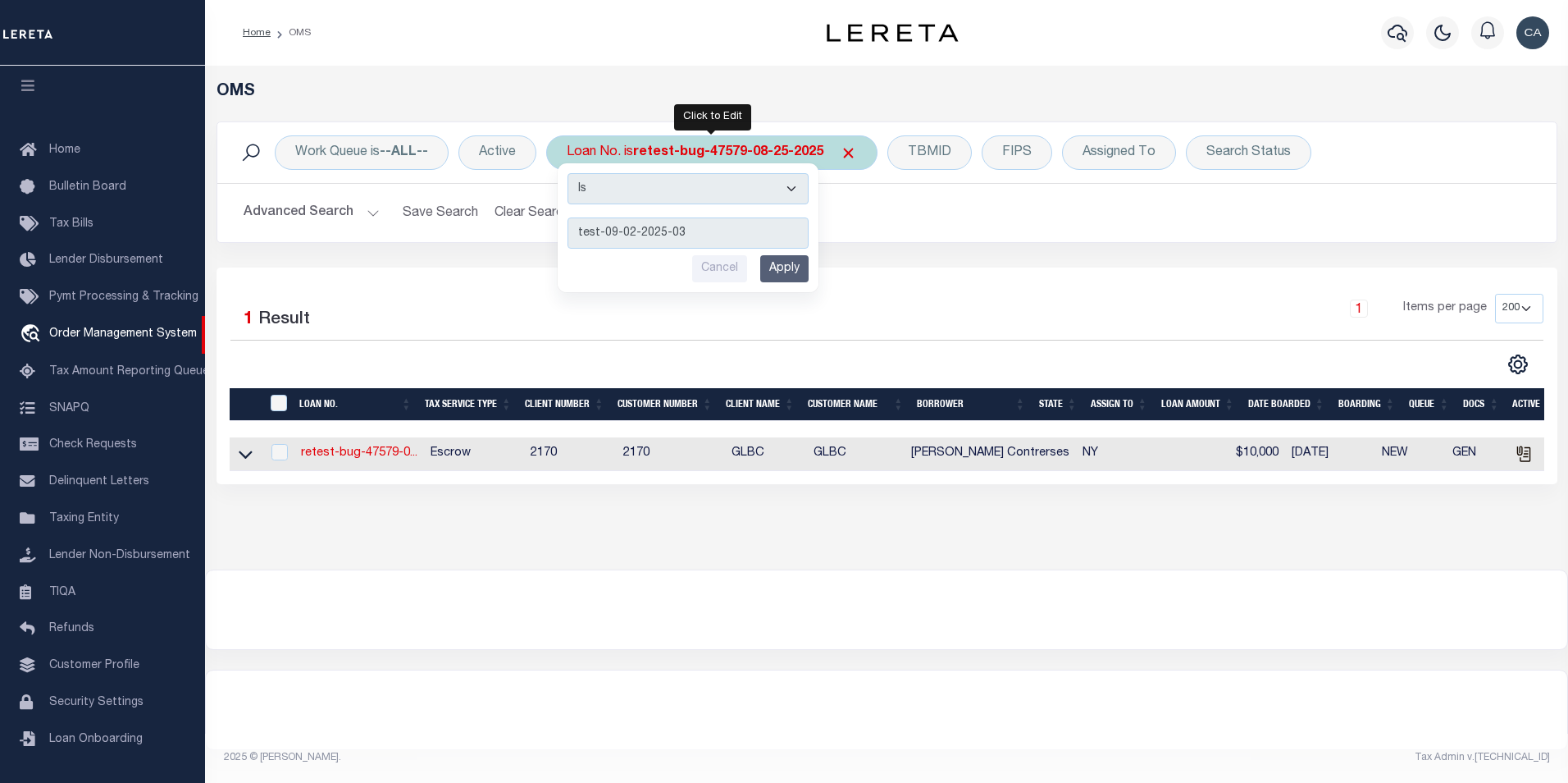
type input "test-09-02-2025-03"
click at [786, 262] on input "Apply" at bounding box center [784, 269] width 48 height 27
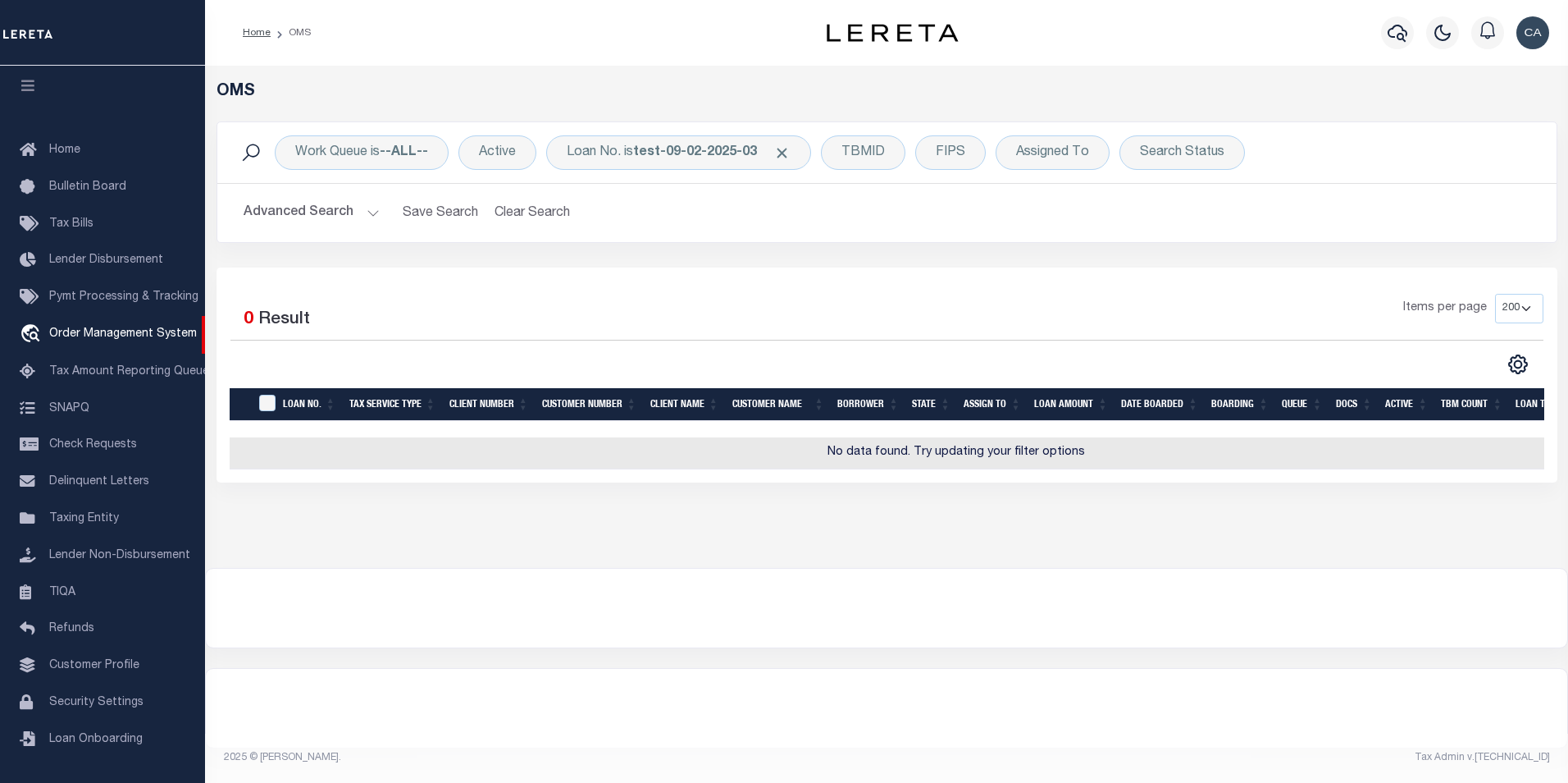
click at [860, 629] on div at bounding box center [886, 607] width 1362 height 79
click at [654, 152] on b "test-09-02-2025-03" at bounding box center [695, 153] width 124 height 13
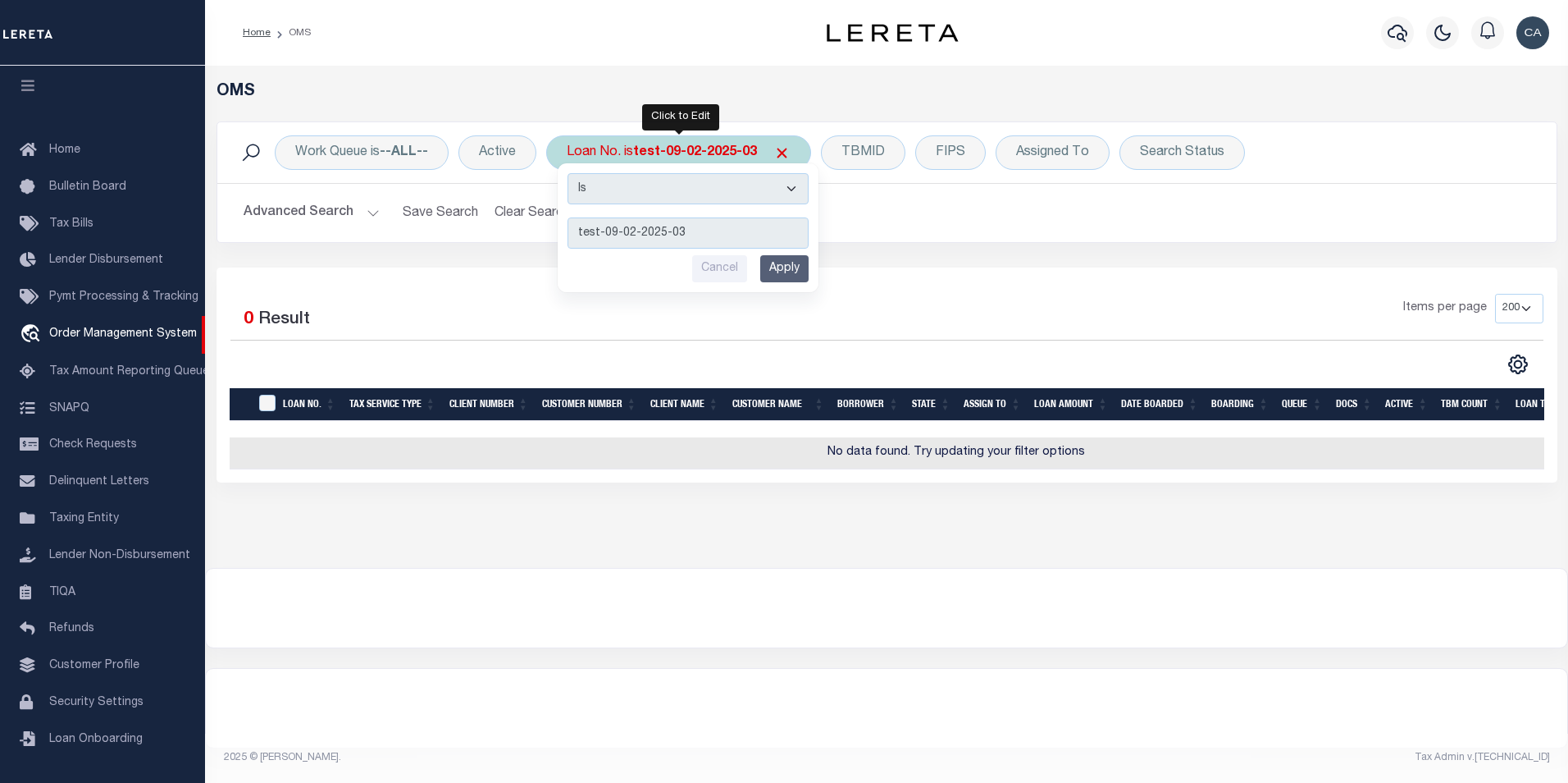
click at [717, 266] on input "Cancel" at bounding box center [720, 269] width 55 height 27
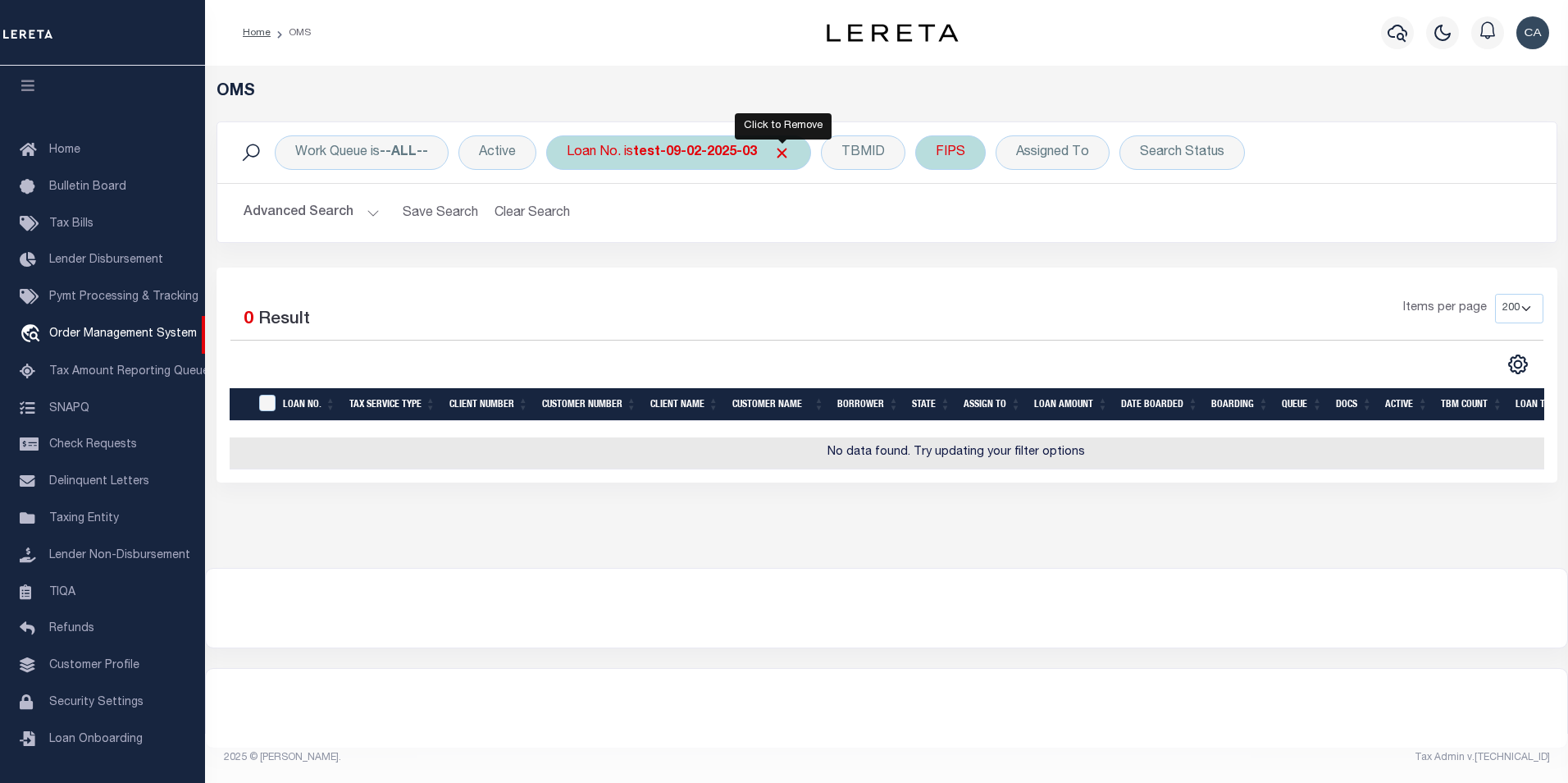
click at [786, 157] on span "Click to Remove" at bounding box center [782, 153] width 17 height 17
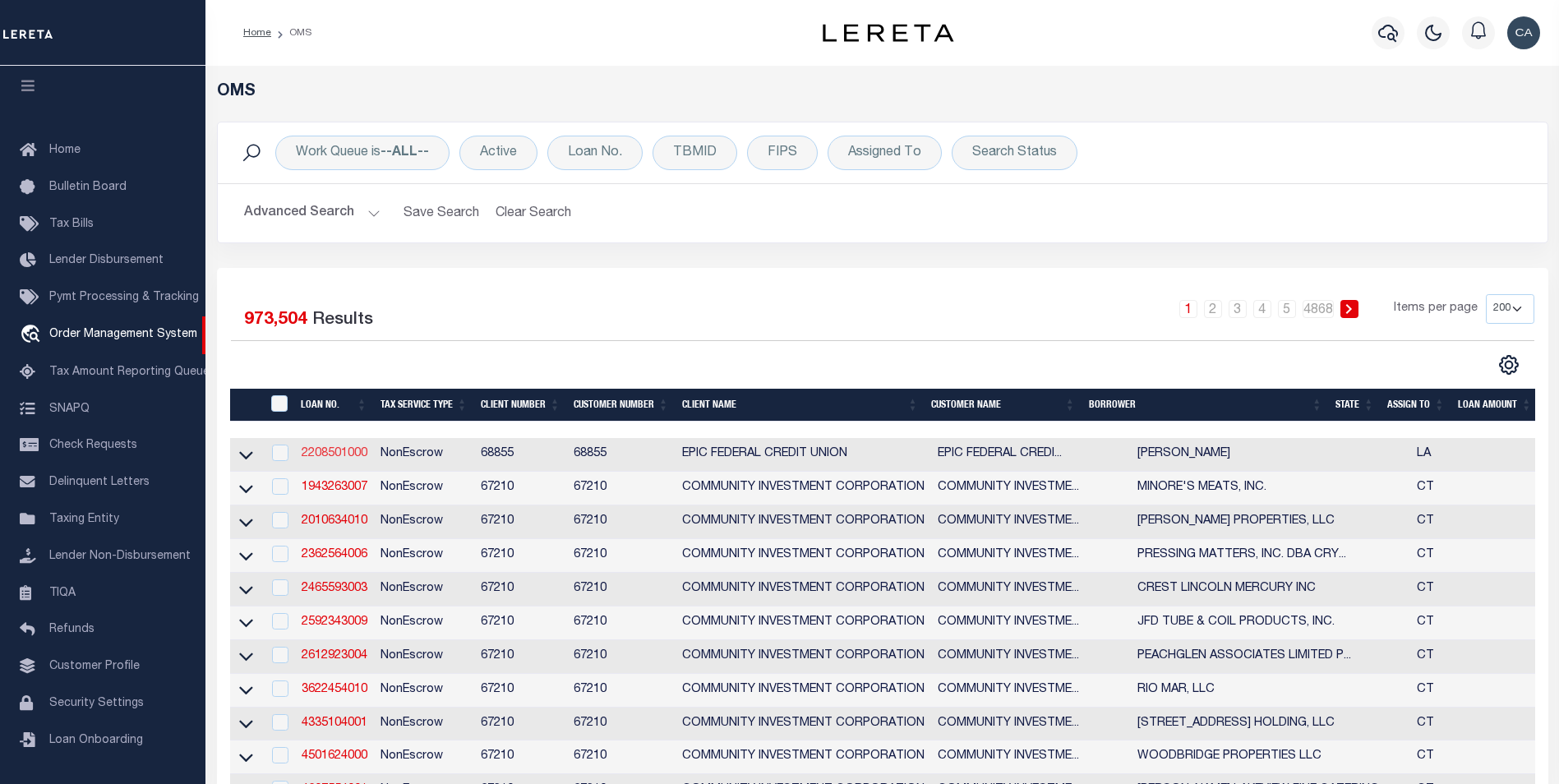
click at [347, 450] on link "2208501000" at bounding box center [334, 453] width 66 height 12
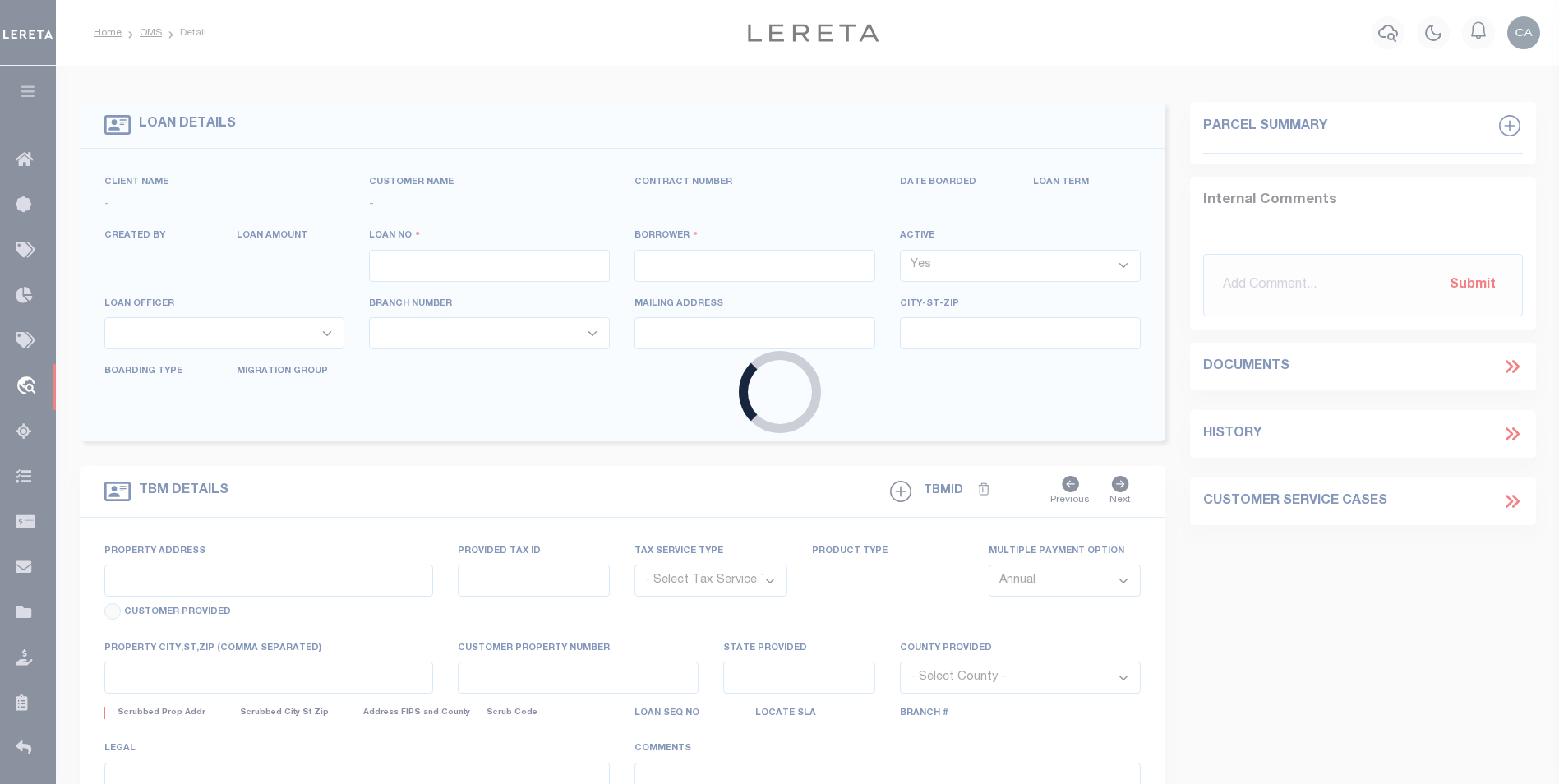
type input "2208501000"
type input "[PERSON_NAME]"
select select
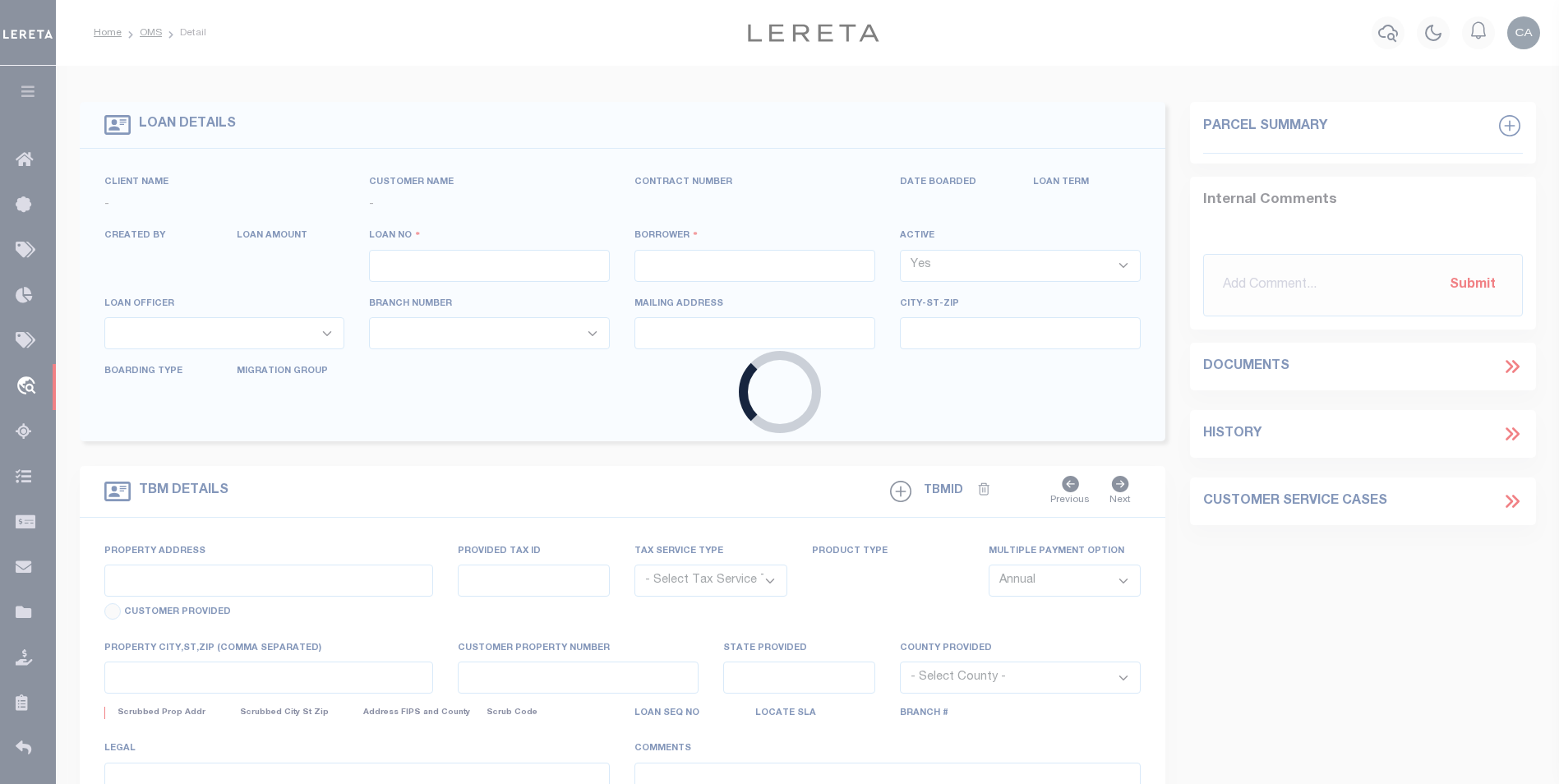
select select
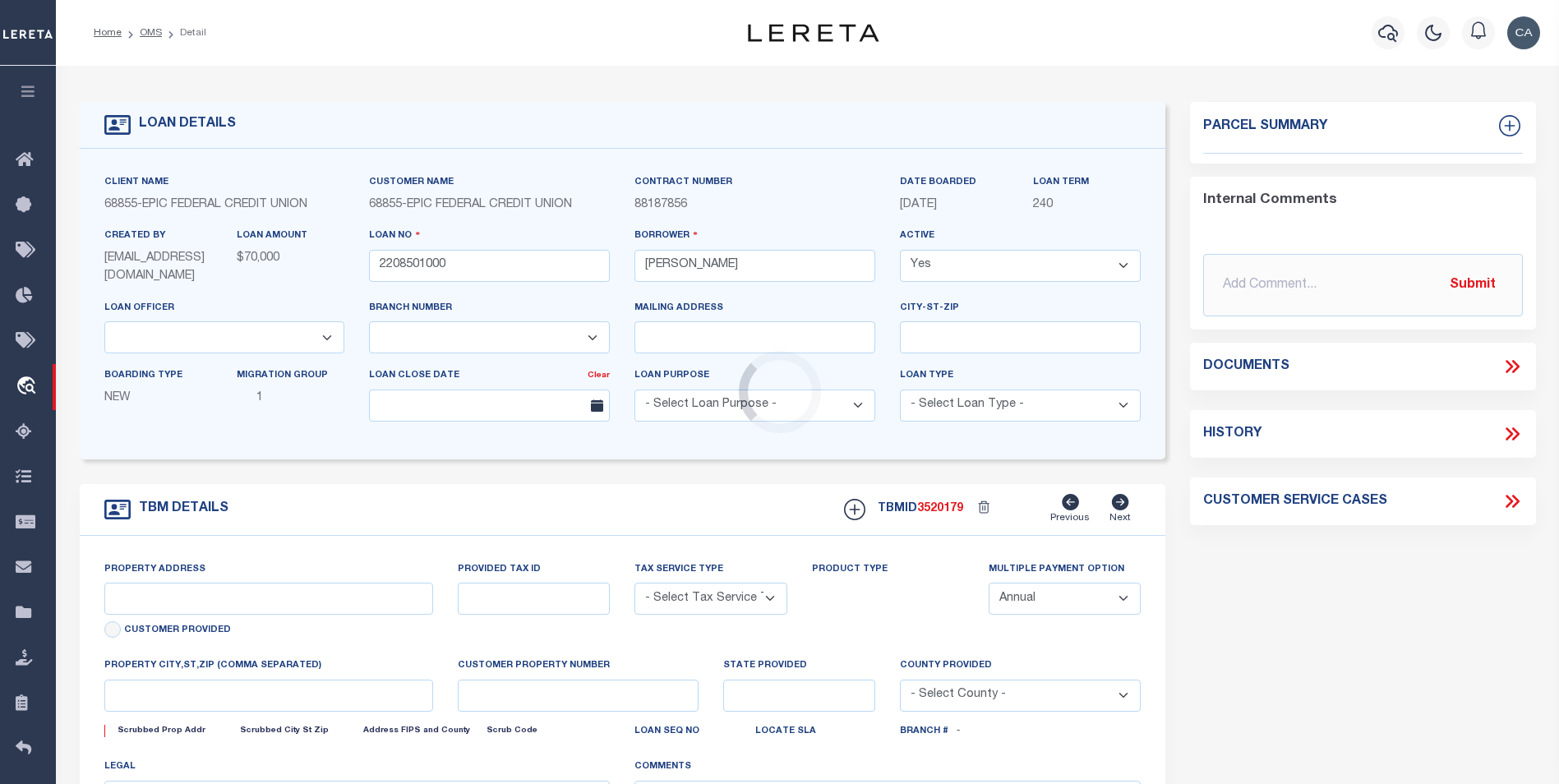
type input "[STREET_ADDRESS]"
radio input "true"
select select "NonEscrow"
select select
type input "METAIRIE LA 70005"
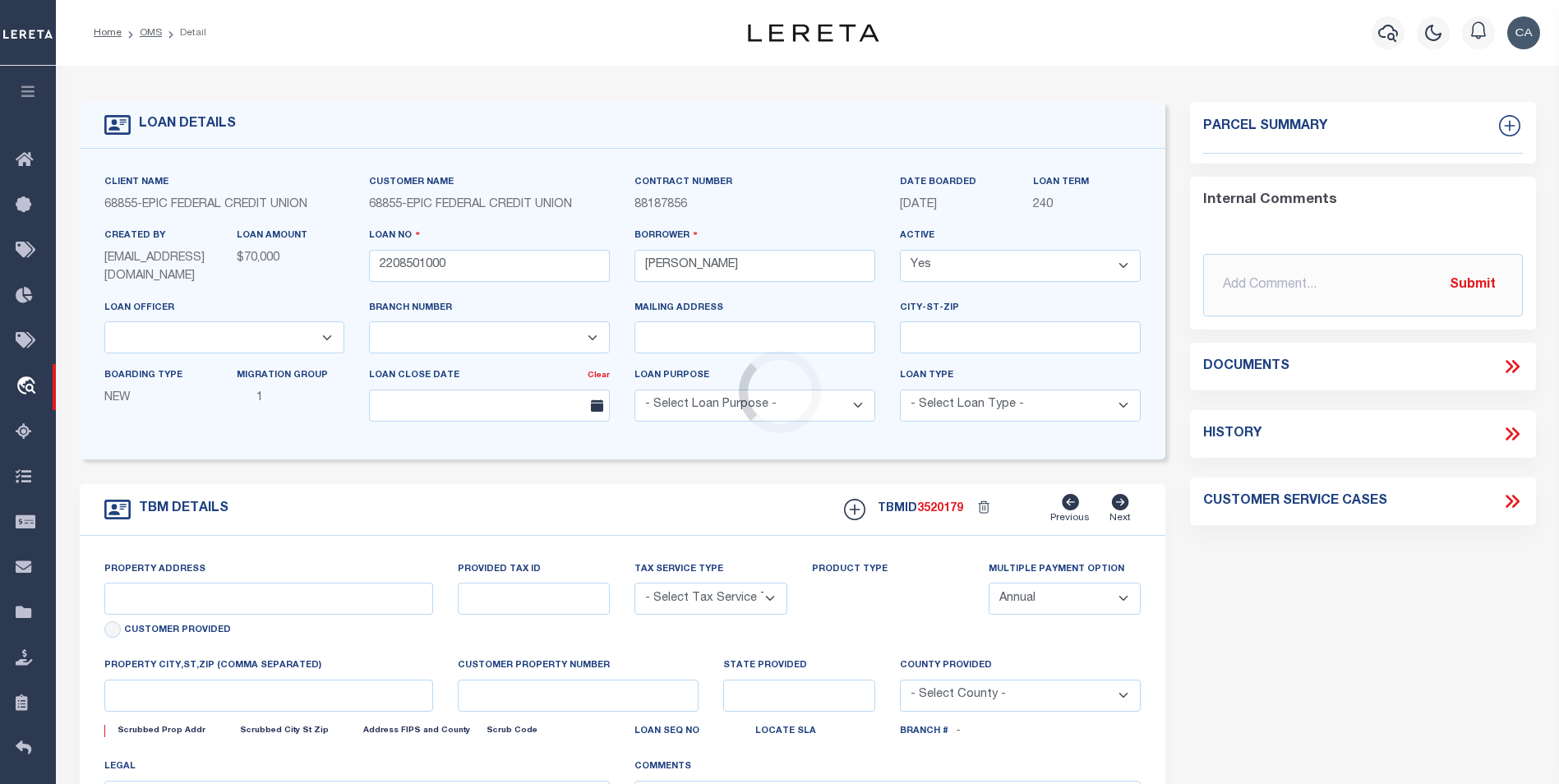
type input "2208501000"
type input "LA"
type textarea "THE EAST 1 4 OF THE NORTHWEST 1 4 OF THE SOUTHEAST 1 4 OF SECTION 31 TOWNSHIP30…"
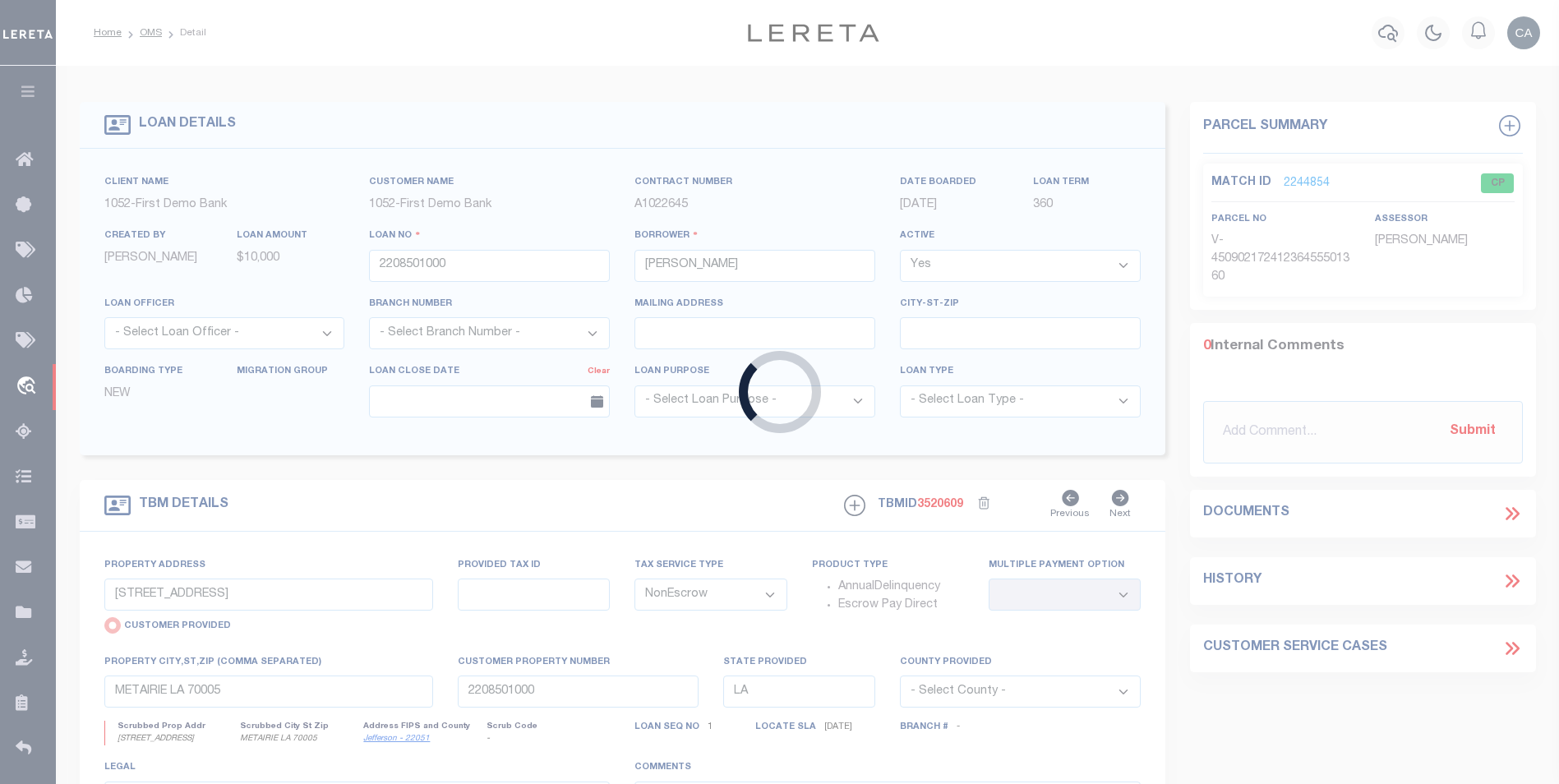
type input "test-09-02-2025-03"
type input "[PERSON_NAME] Contrerses"
type input "209 [PERSON_NAME] LN"
type input "[PERSON_NAME] [GEOGRAPHIC_DATA] 75757-9714"
type input "[DATE]"
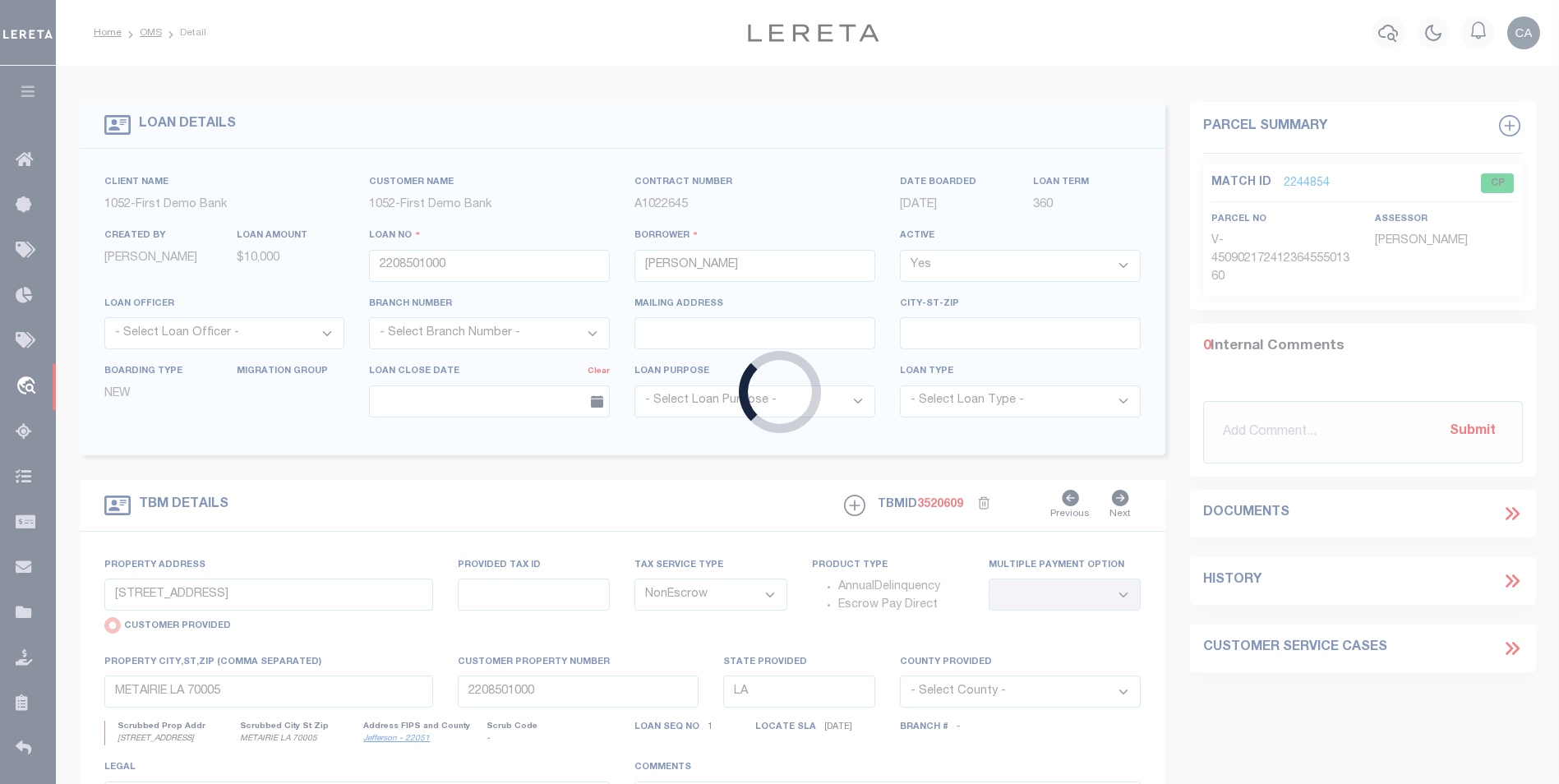
select select "10"
select select "Escrow"
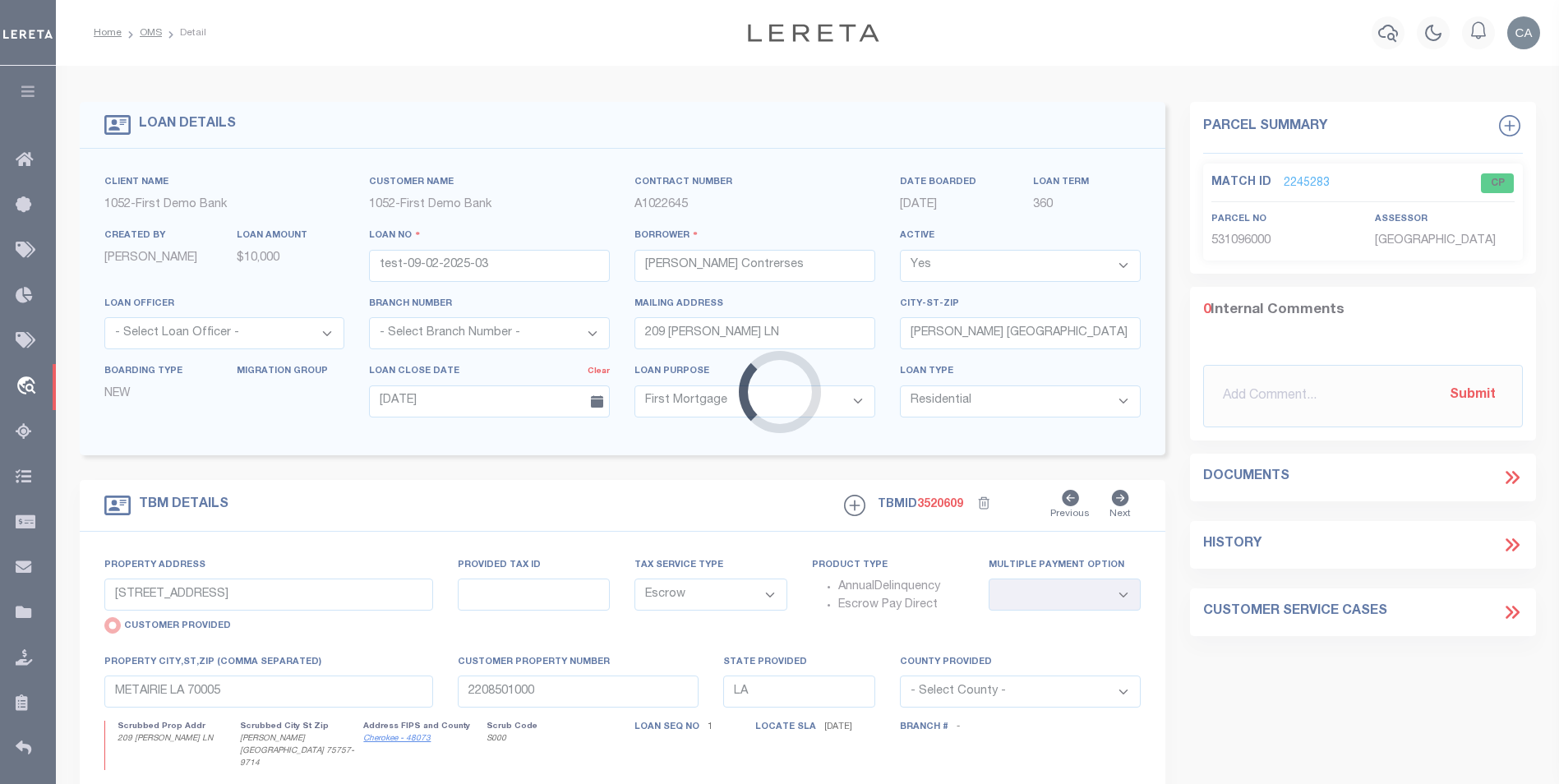
type input "209 [PERSON_NAME] LN"
radio input "false"
type input "1302"
select select
type input "[PERSON_NAME] [GEOGRAPHIC_DATA] 75757-9714"
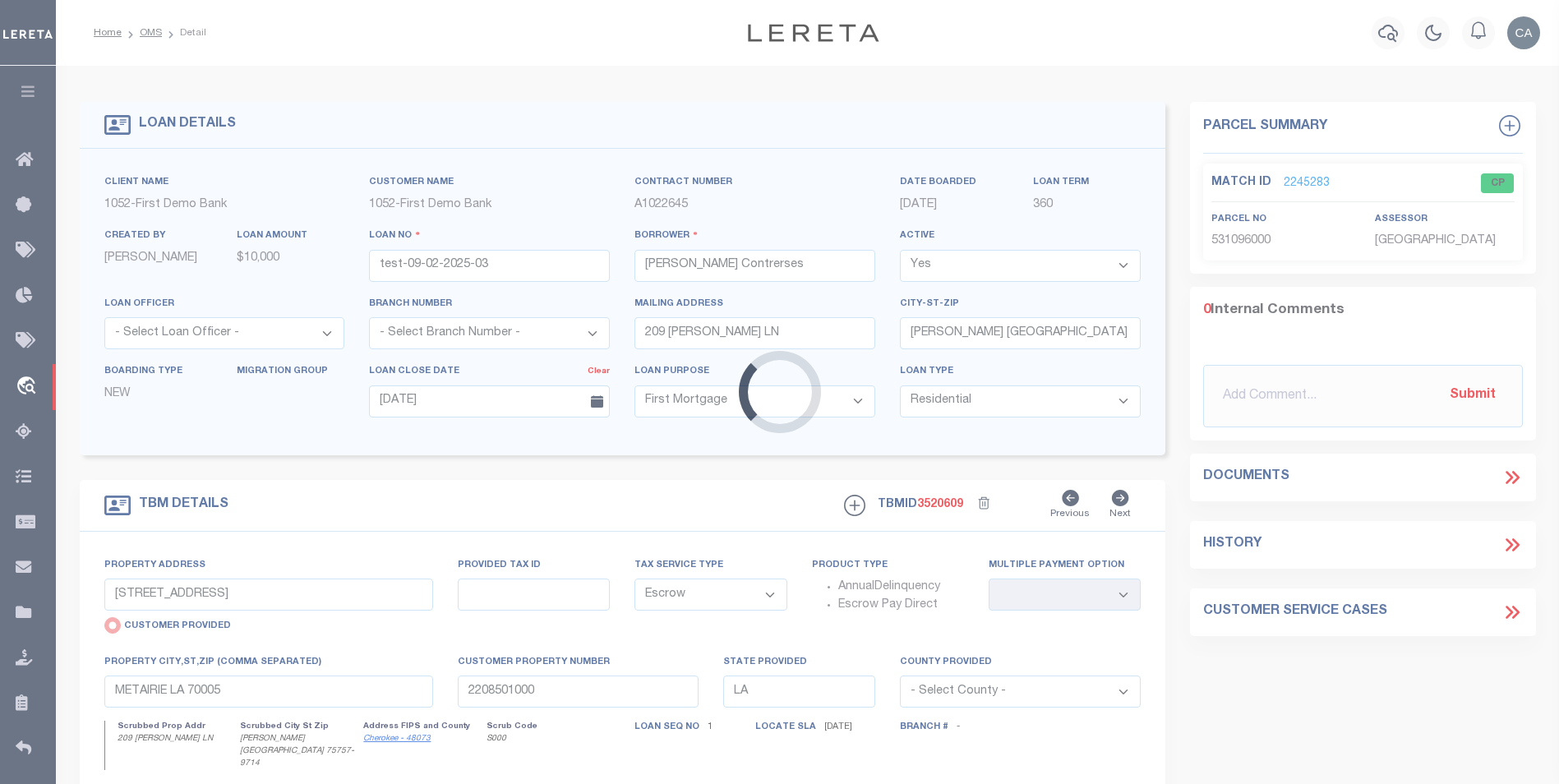
type input "QA-CNUMBER-102134"
type input "[GEOGRAPHIC_DATA]"
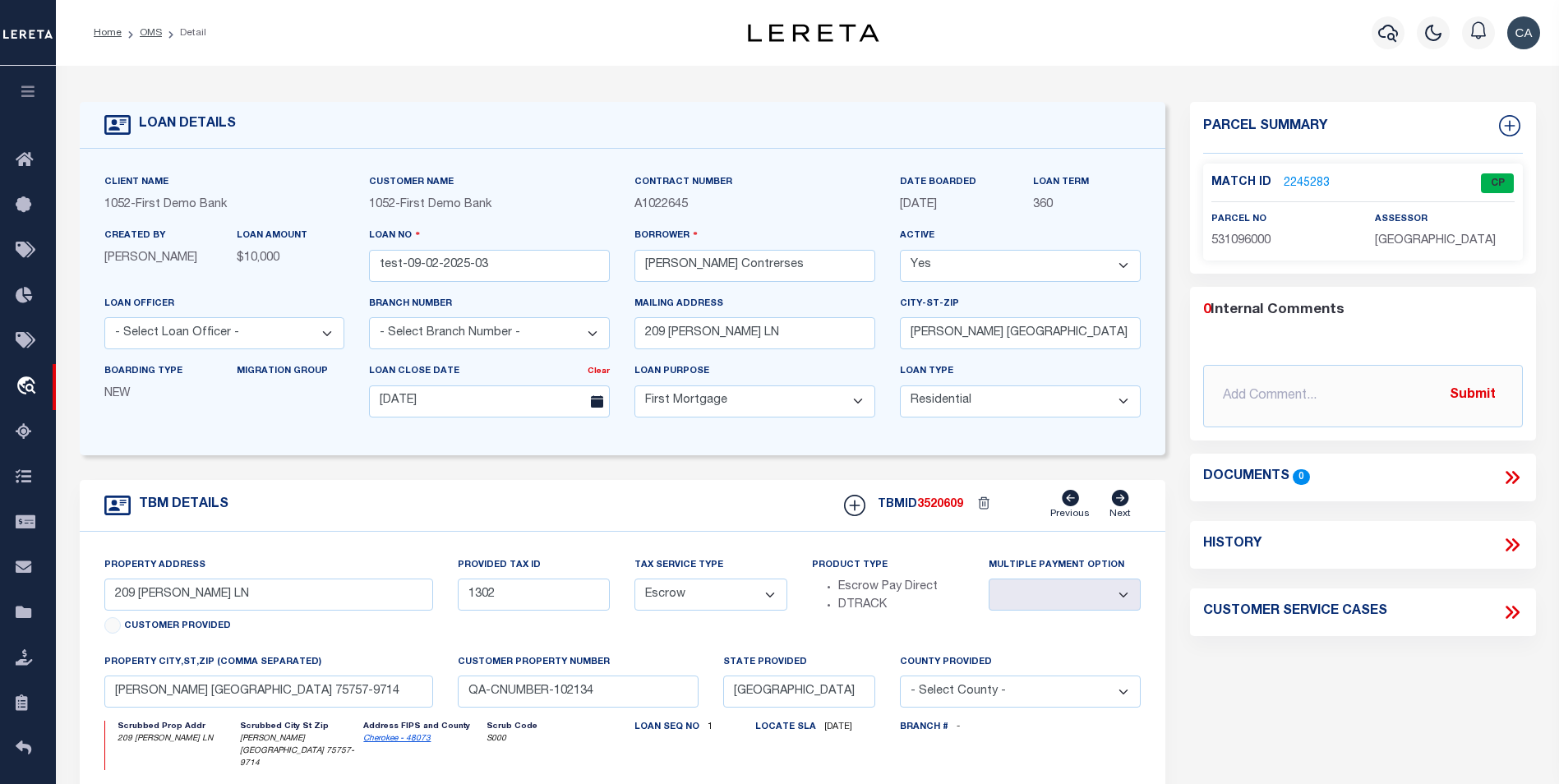
click at [1511, 612] on icon at bounding box center [1509, 612] width 7 height 13
select select "50"
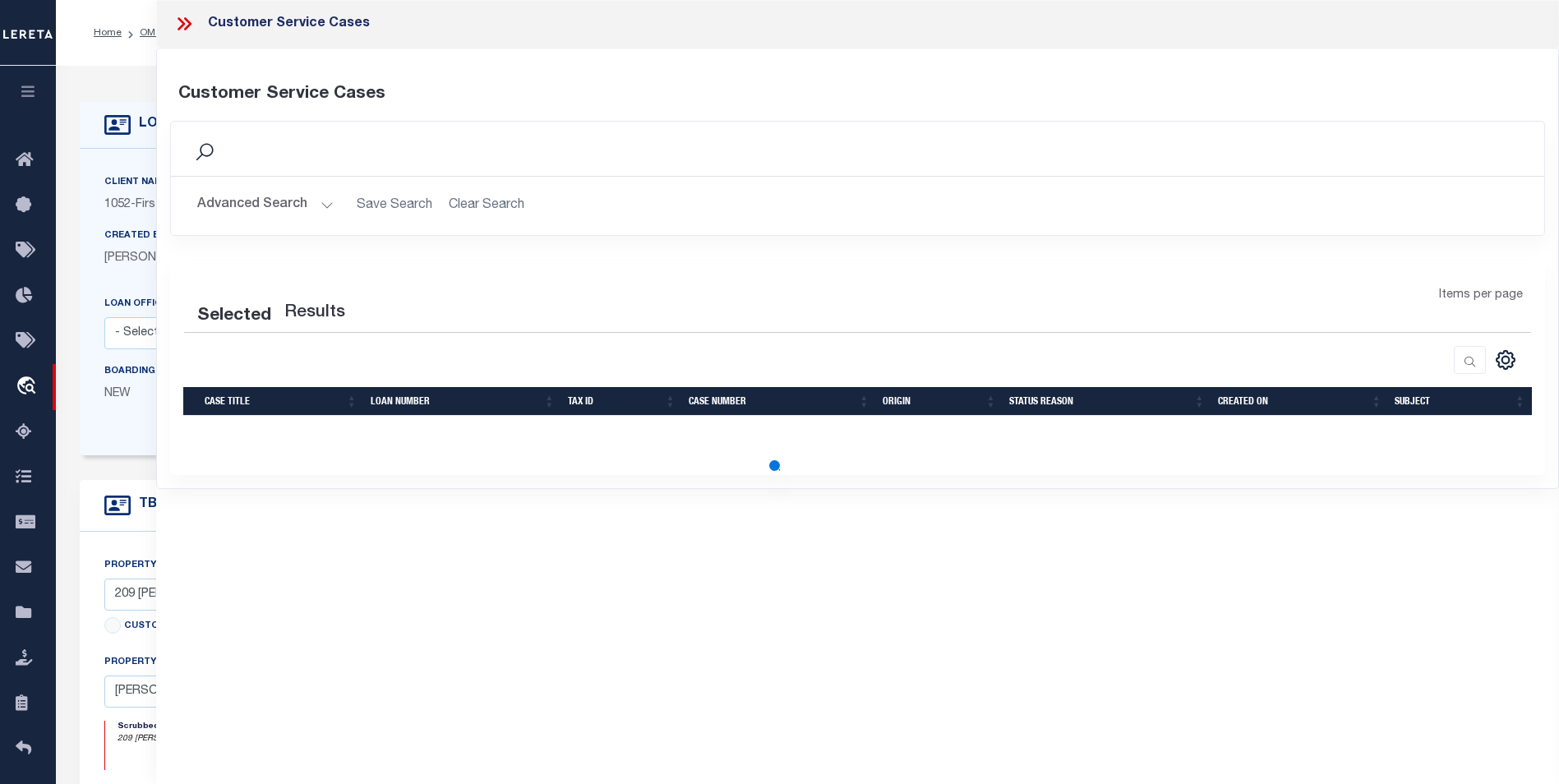
select select "50"
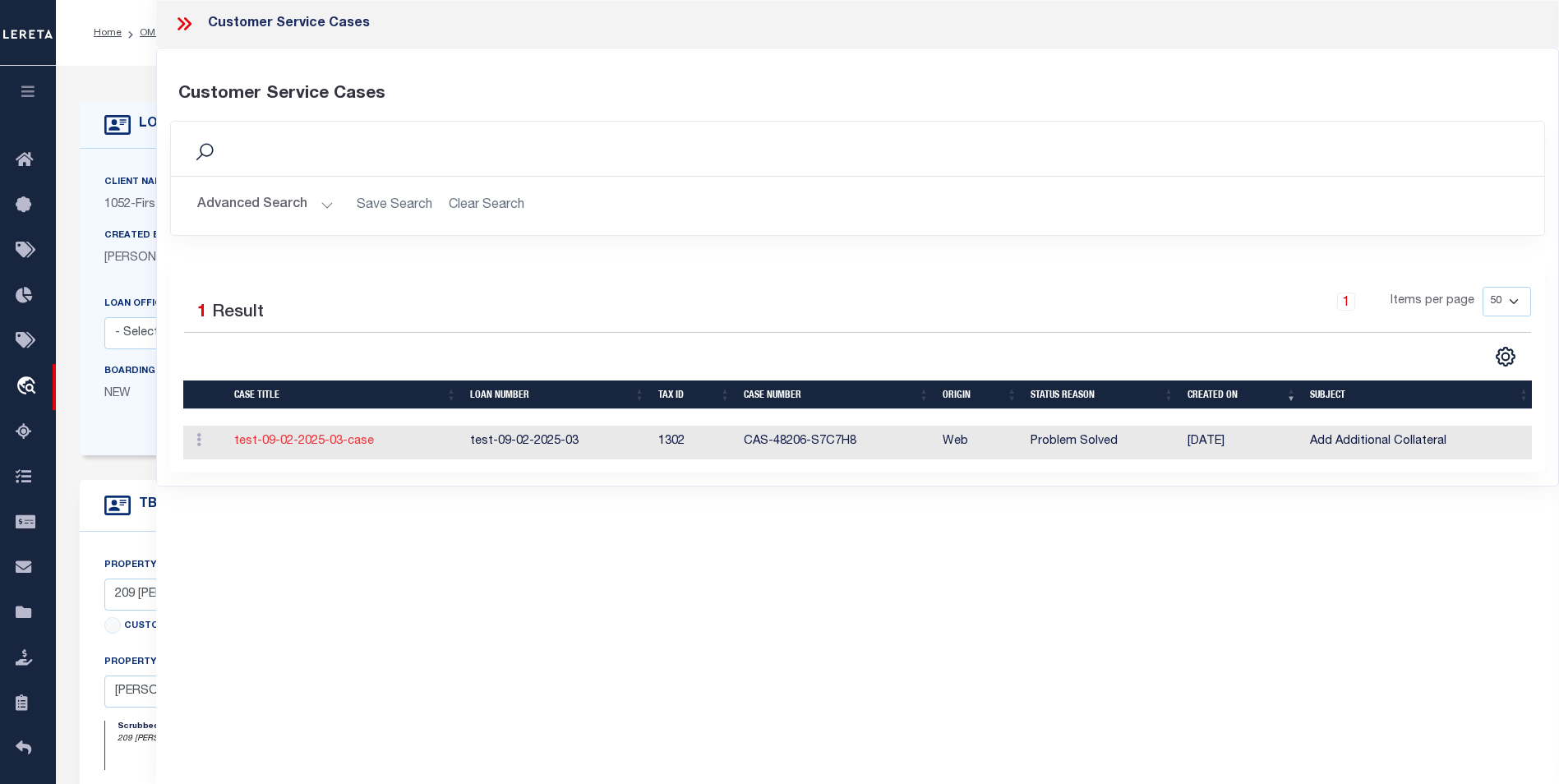
click at [247, 443] on link "test-09-02-2025-03-case" at bounding box center [304, 441] width 140 height 12
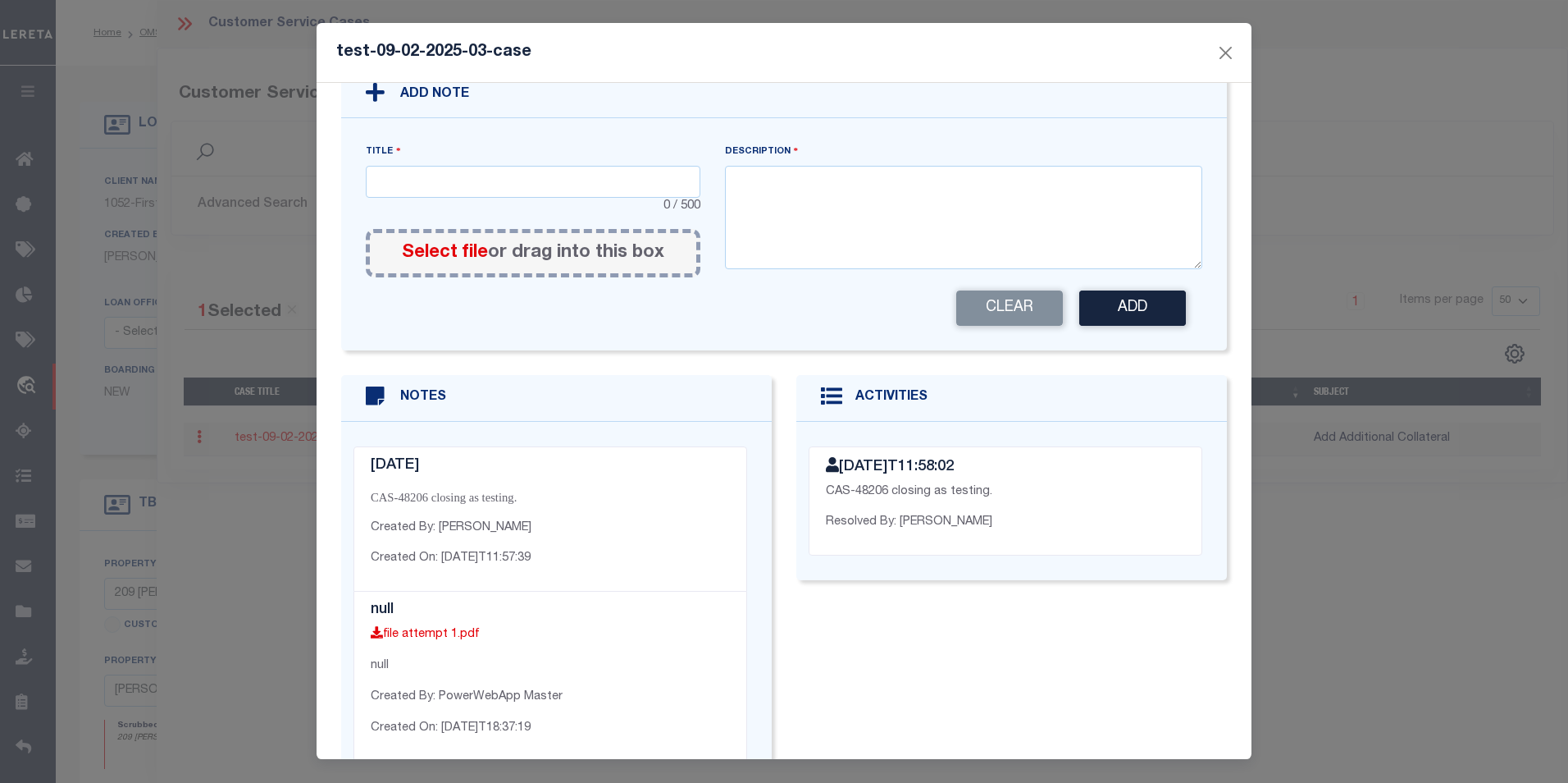
scroll to position [287, 0]
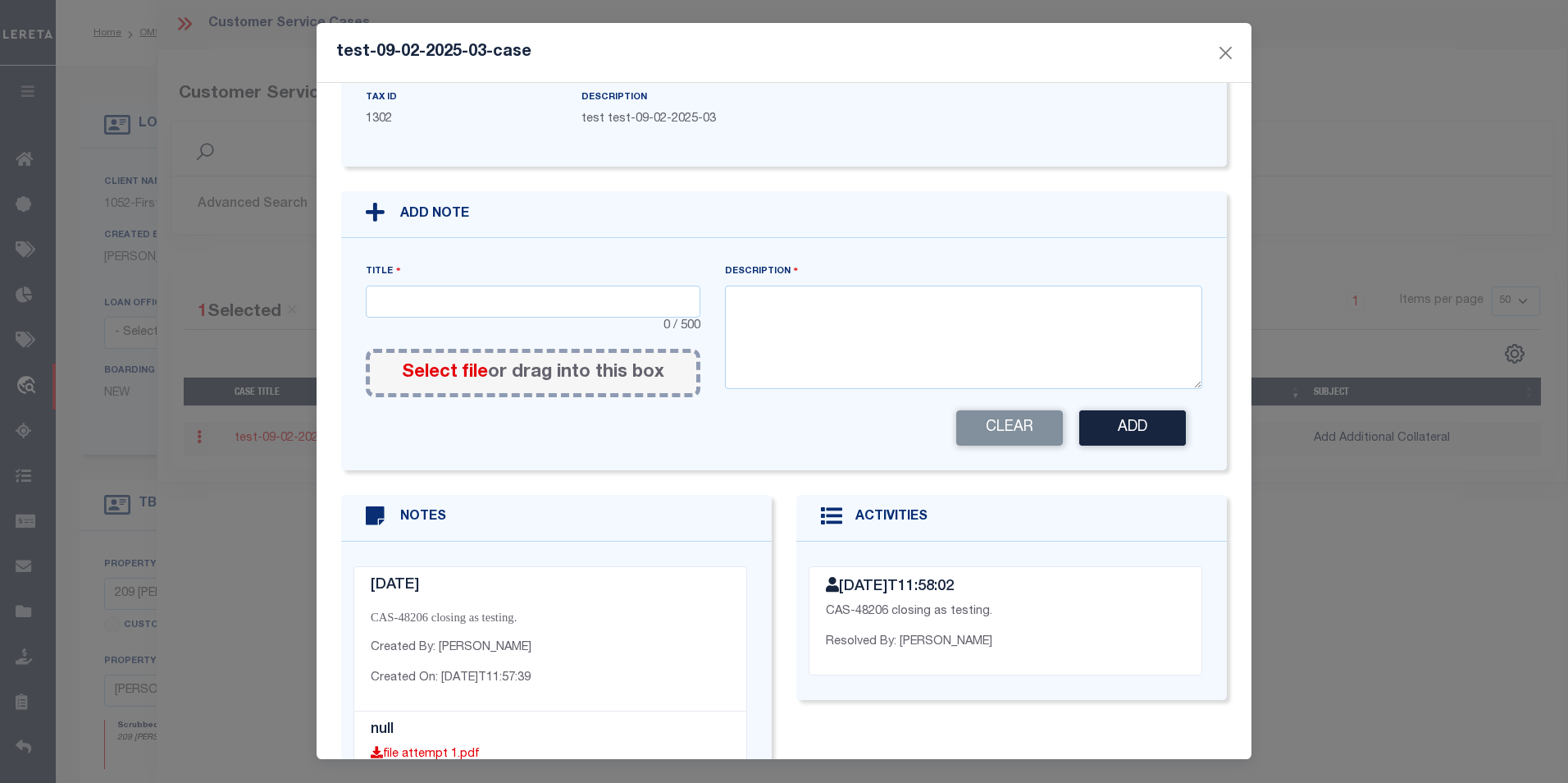
click at [485, 262] on div "Title 0 / 500" at bounding box center [533, 298] width 335 height 72
click at [487, 285] on input "text" at bounding box center [533, 301] width 335 height 32
type input "test note 2"
click at [949, 295] on textarea at bounding box center [964, 337] width 478 height 104
type textarea "test"
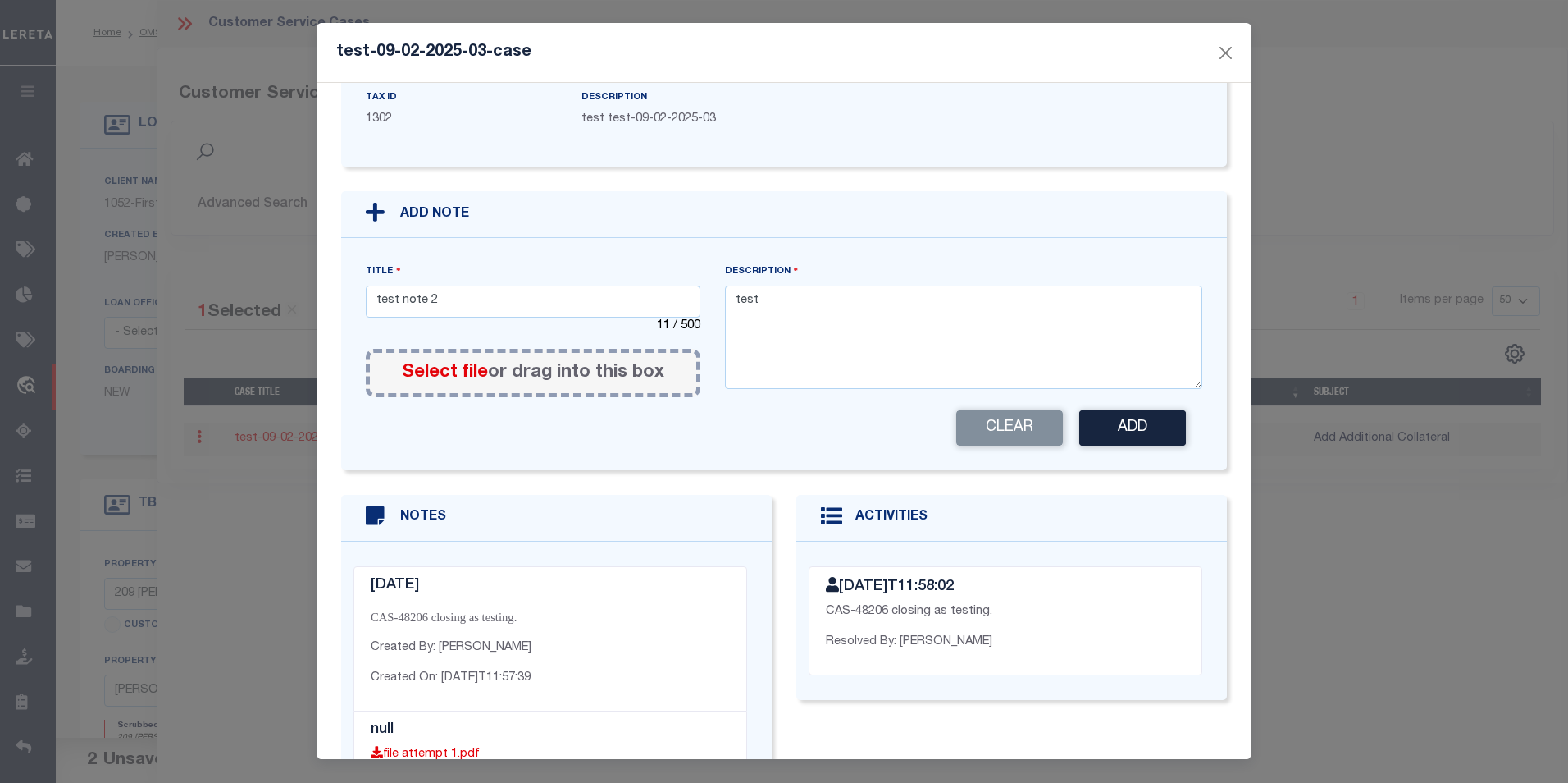
click at [459, 363] on span "Select file" at bounding box center [445, 372] width 86 height 18
click at [0, 0] on input "Select file or drag into this box" at bounding box center [0, 0] width 0 height 0
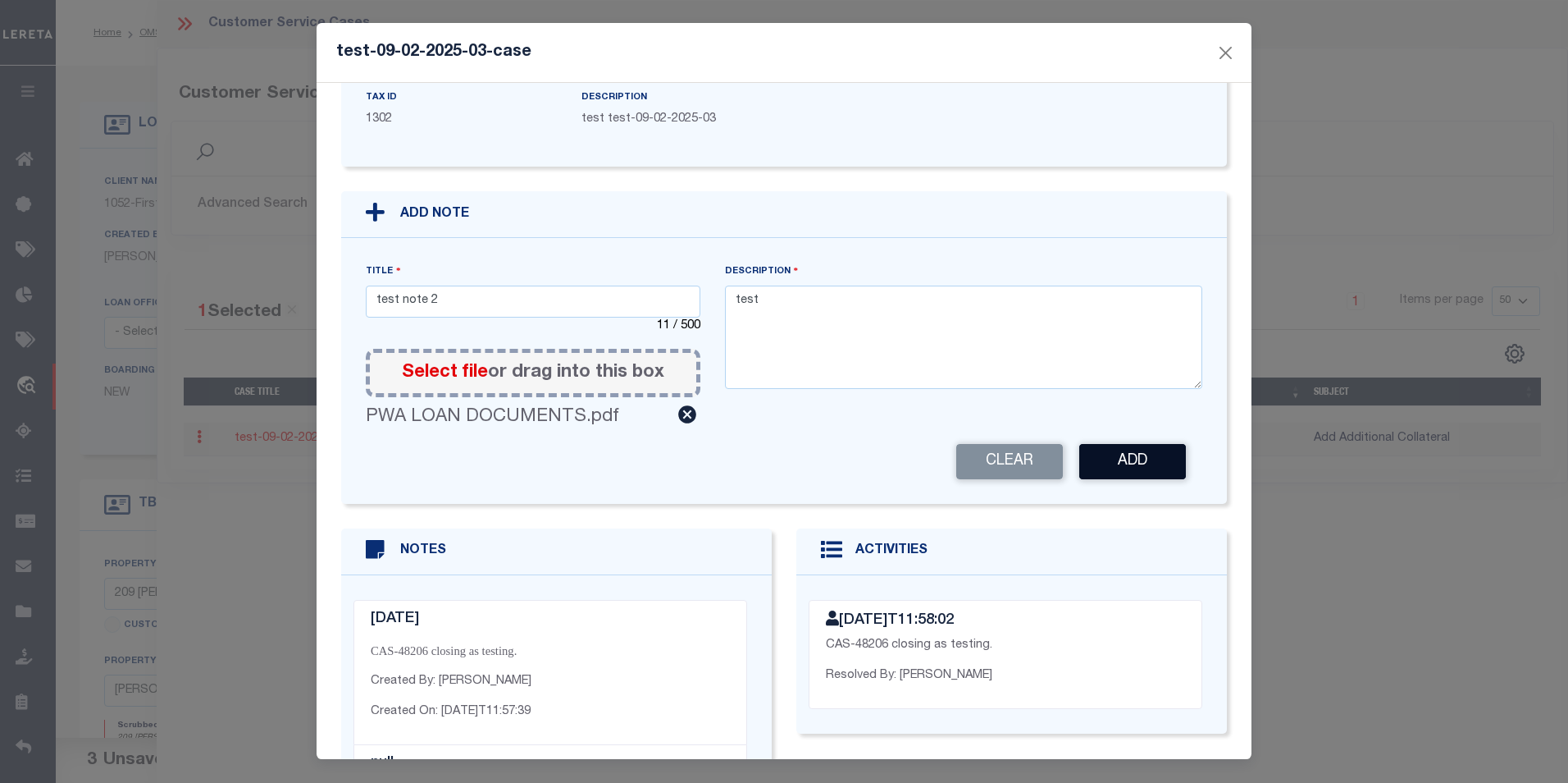
click at [1141, 444] on button "Add" at bounding box center [1133, 461] width 107 height 36
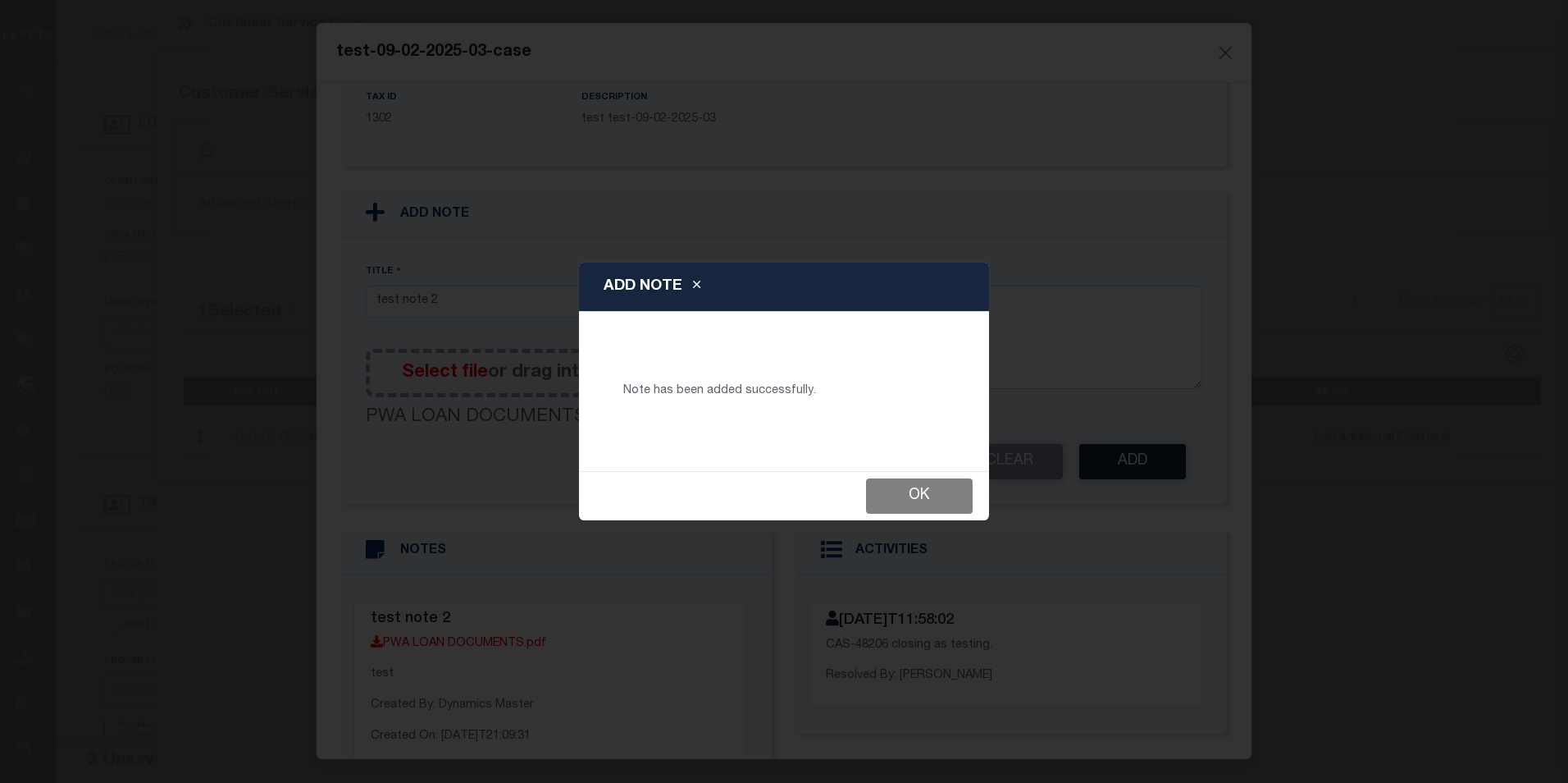
click at [948, 482] on button "Ok" at bounding box center [919, 496] width 107 height 36
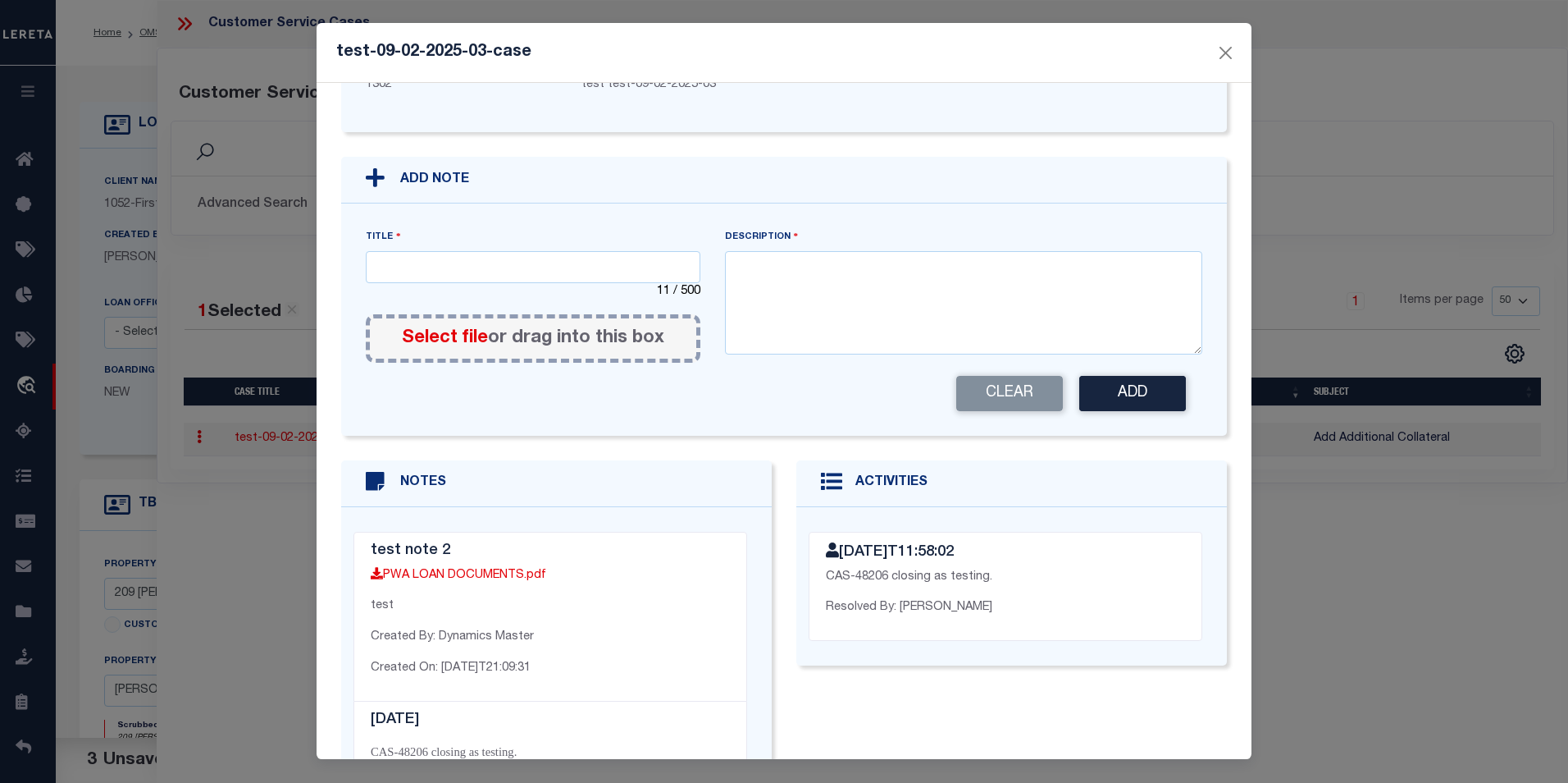
scroll to position [369, 0]
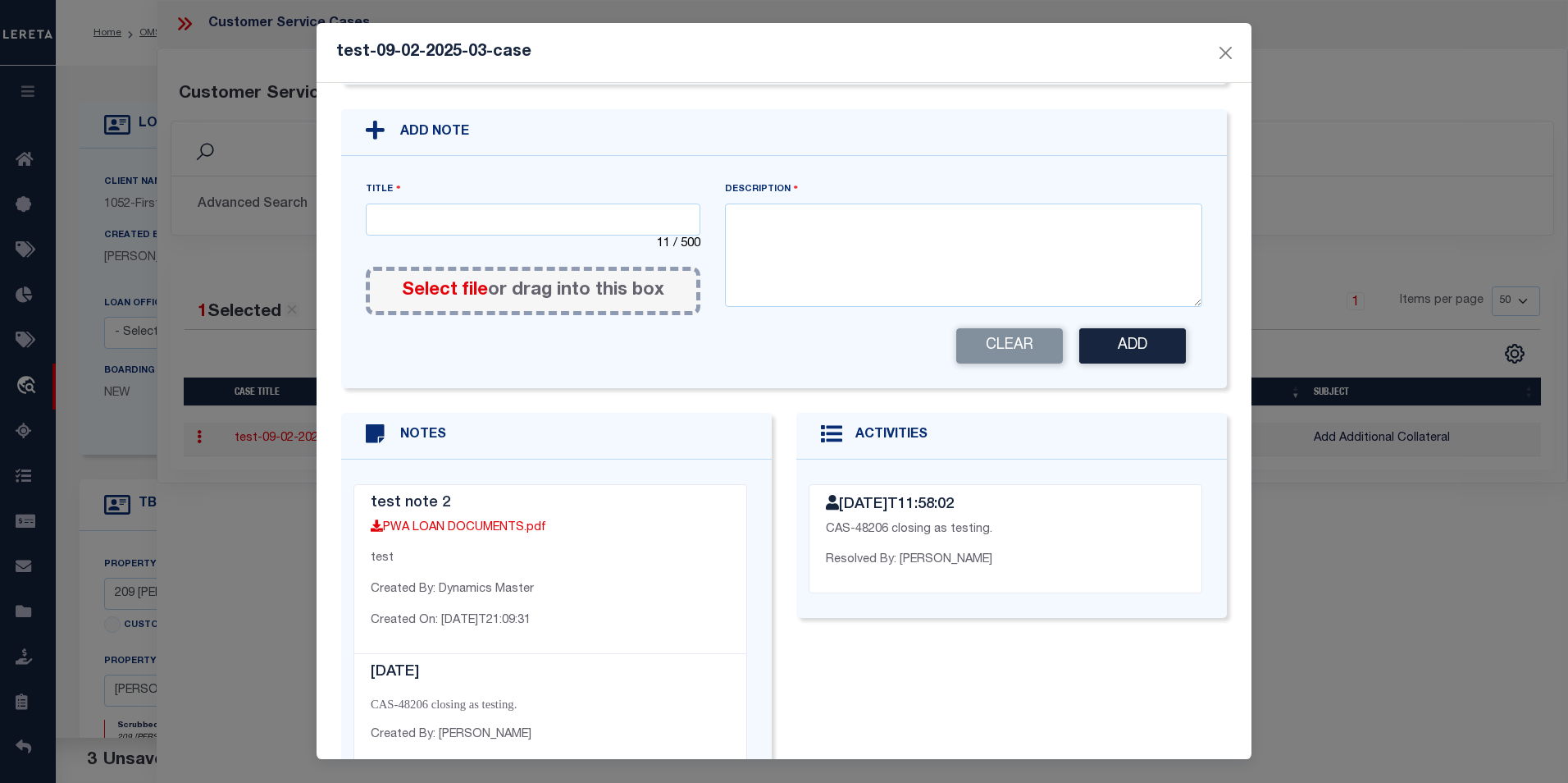
click at [510, 519] on p "PWA LOAN DOCUMENTS.pdf" at bounding box center [550, 528] width 359 height 18
click at [512, 522] on link "PWA LOAN DOCUMENTS.pdf" at bounding box center [459, 528] width 176 height 12
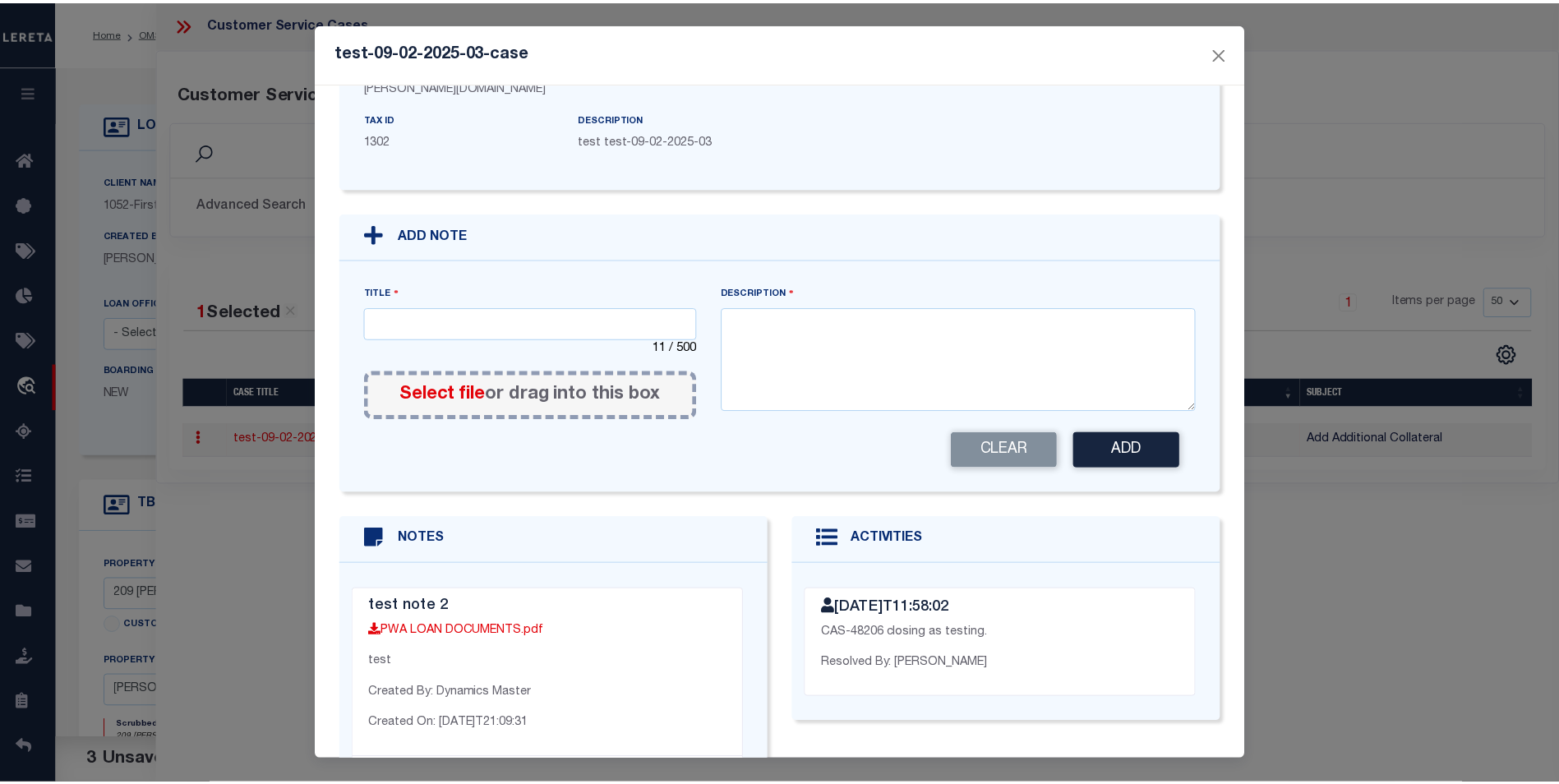
scroll to position [0, 0]
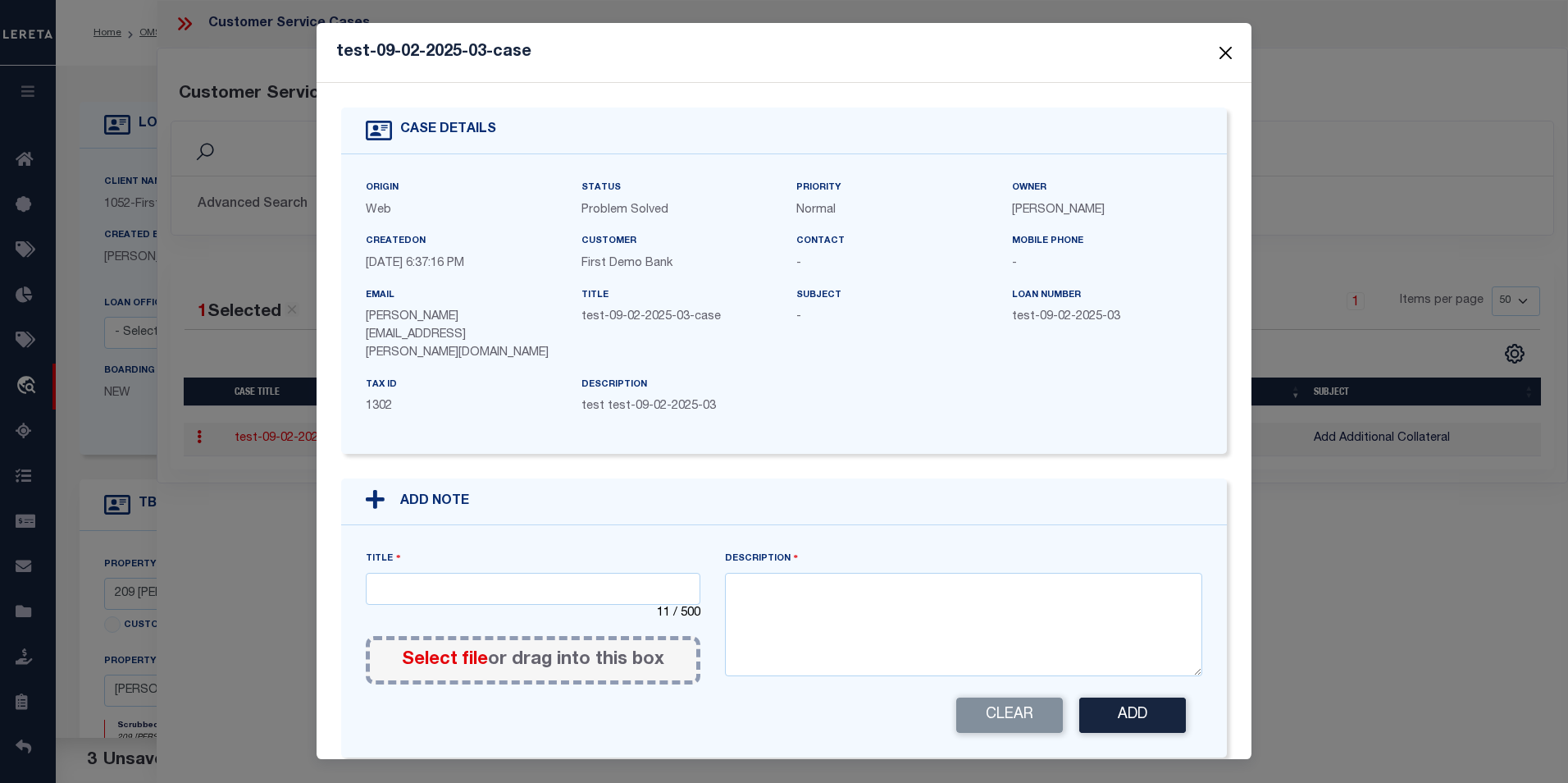
click at [1229, 61] on button "Close" at bounding box center [1226, 52] width 22 height 22
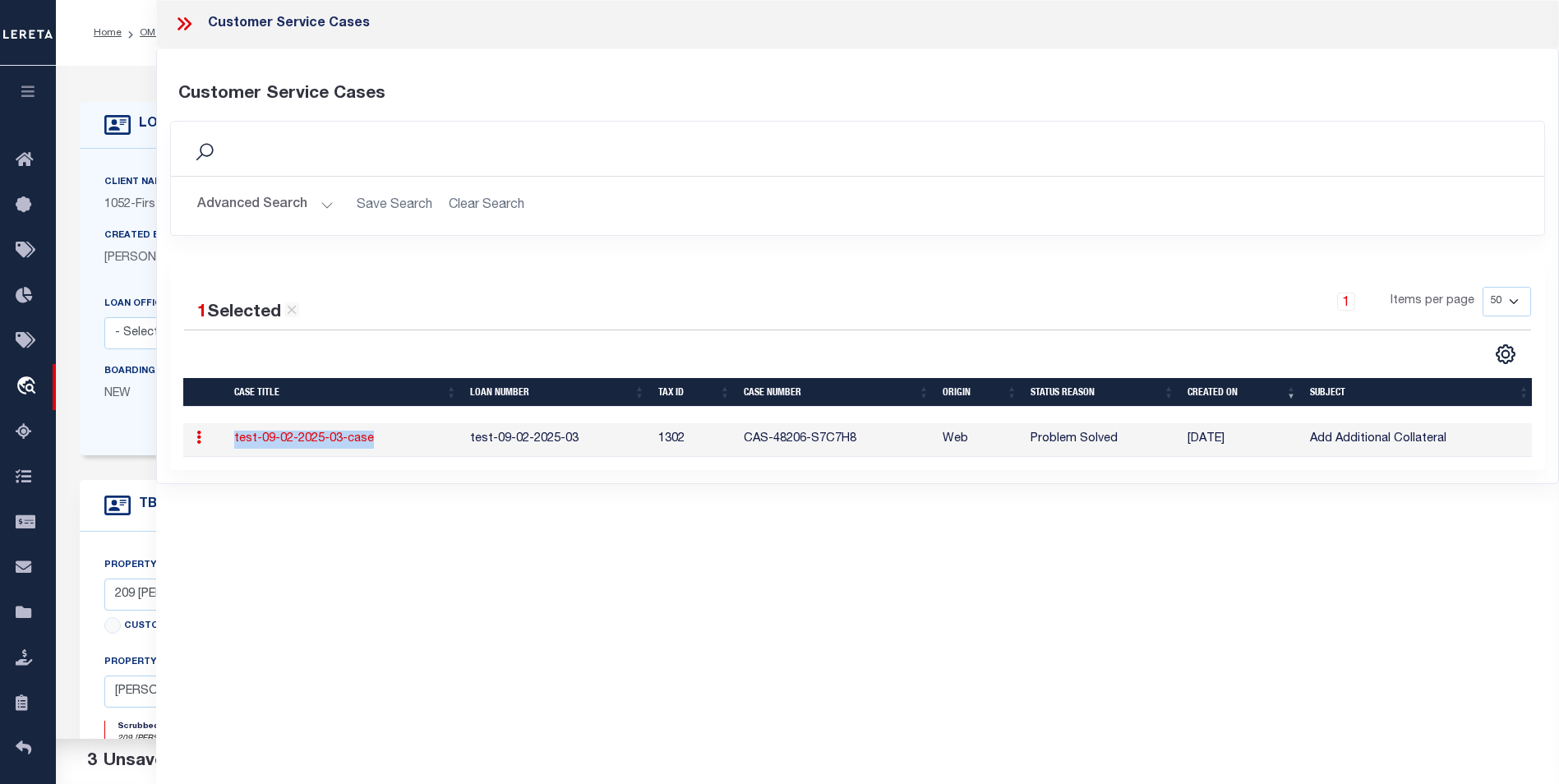
drag, startPoint x: 385, startPoint y: 440, endPoint x: 236, endPoint y: 437, distance: 149.0
click at [236, 437] on td "test-09-02-2025-03-case" at bounding box center [346, 439] width 236 height 34
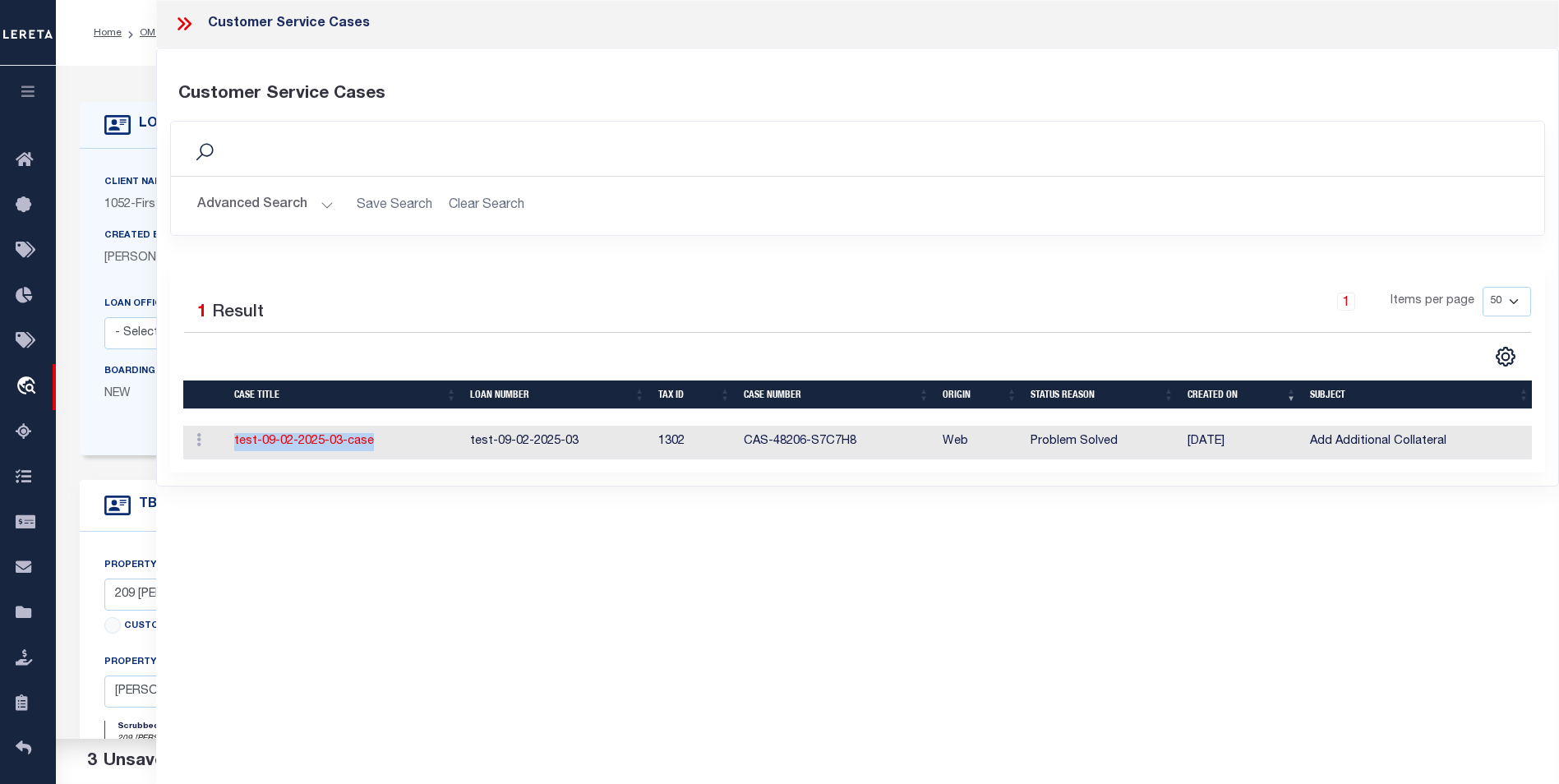
copy link "test-09-02-2025-03-case"
click at [189, 36] on div "Customer Service Cases" at bounding box center [858, 23] width 1403 height 47
click at [189, 22] on icon at bounding box center [188, 24] width 7 height 13
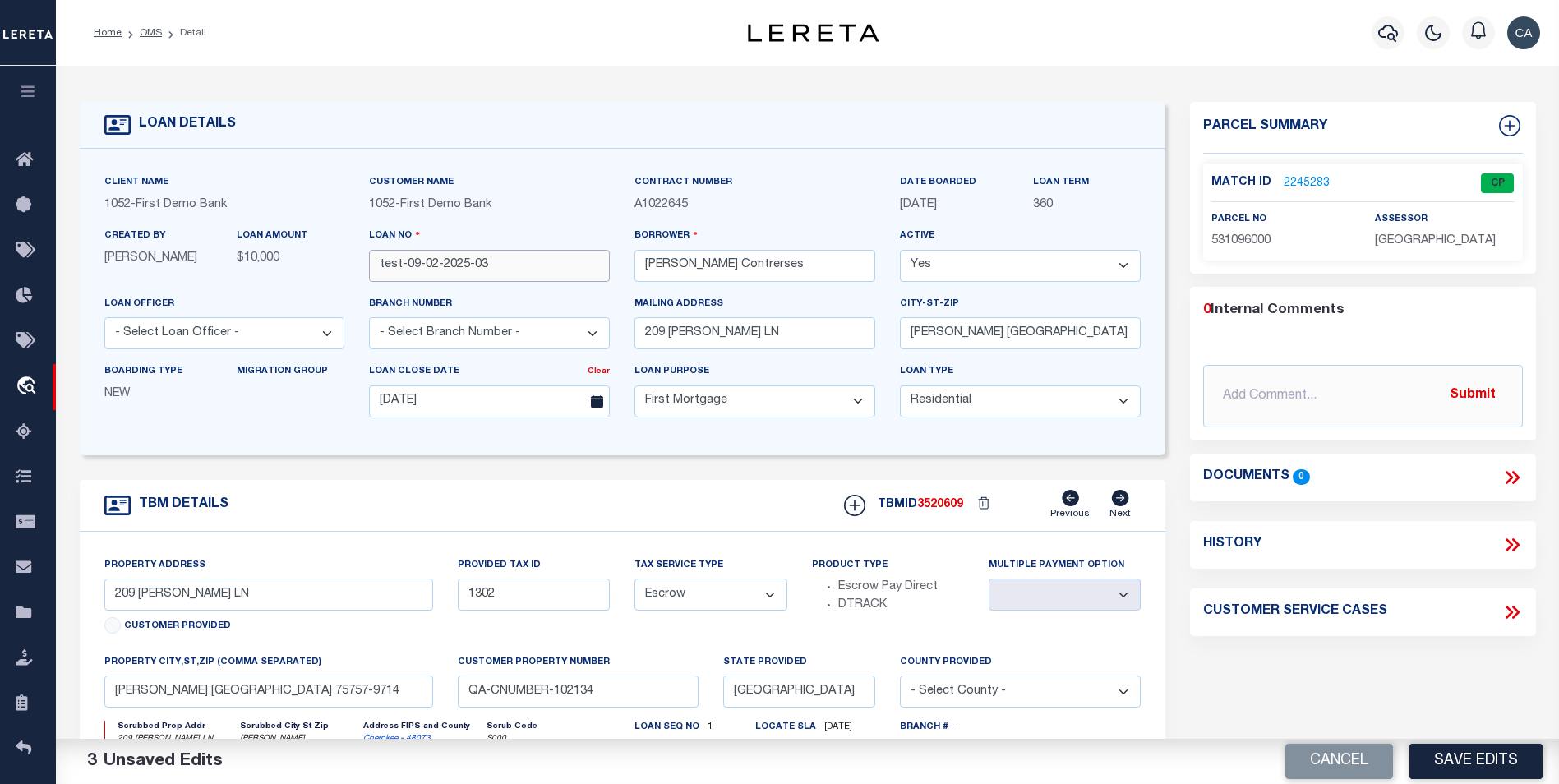
click at [477, 259] on input "test-09-02-2025-03" at bounding box center [489, 266] width 241 height 32
